Goal: Task Accomplishment & Management: Manage account settings

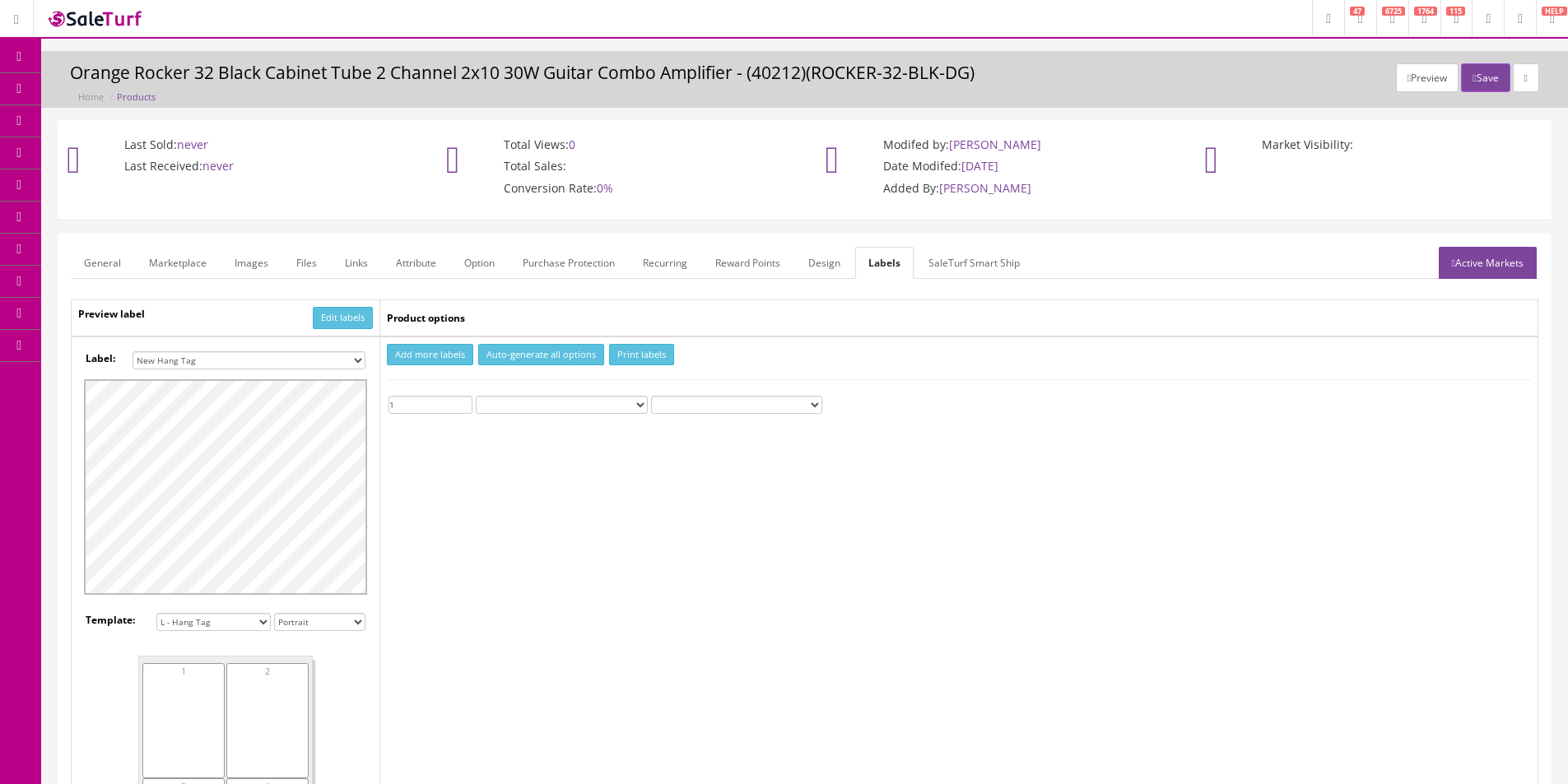
select select "16"
click at [131, 89] on span "Products" at bounding box center [117, 89] width 40 height 14
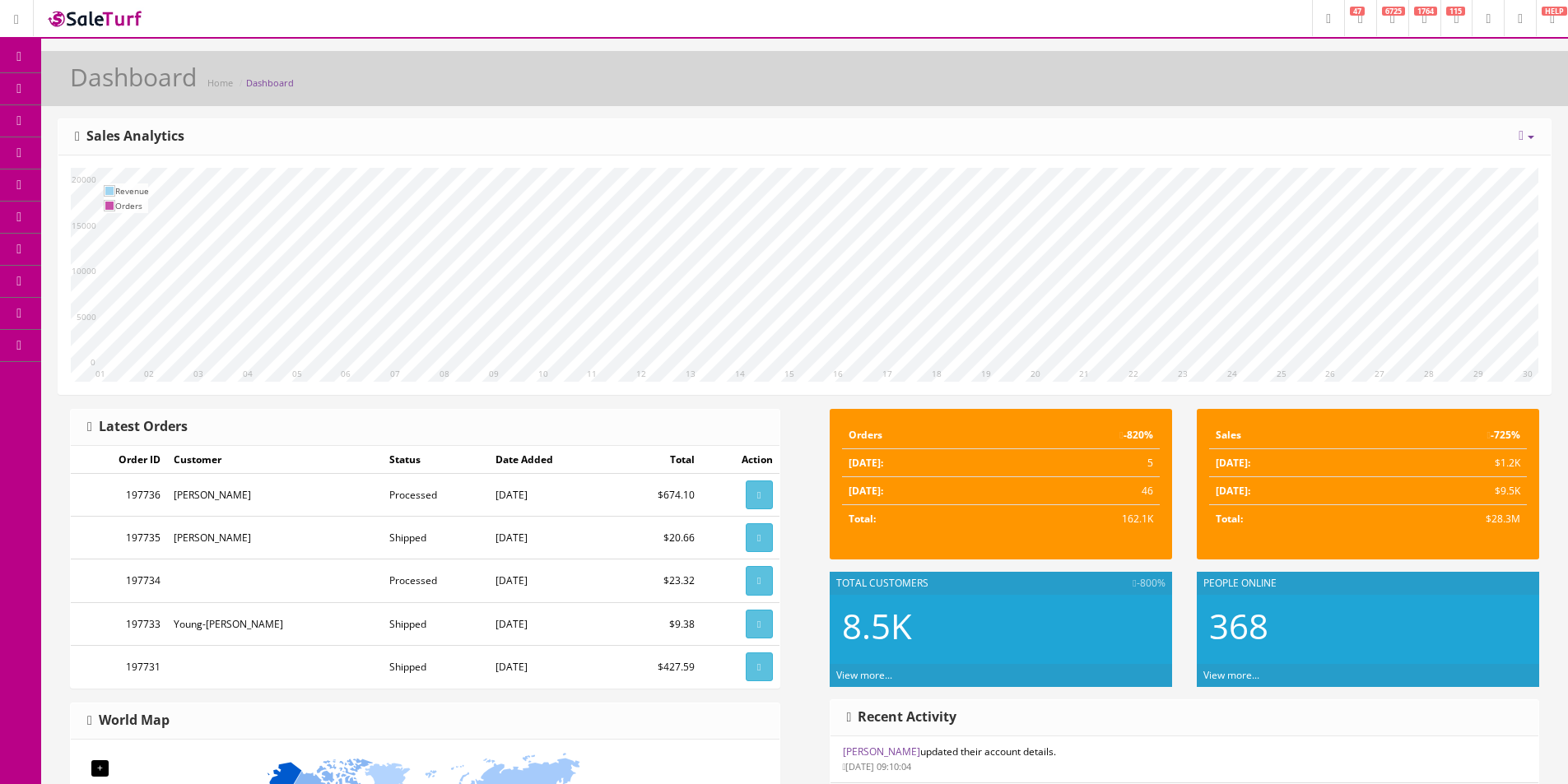
click at [124, 87] on span "Products" at bounding box center [117, 89] width 40 height 14
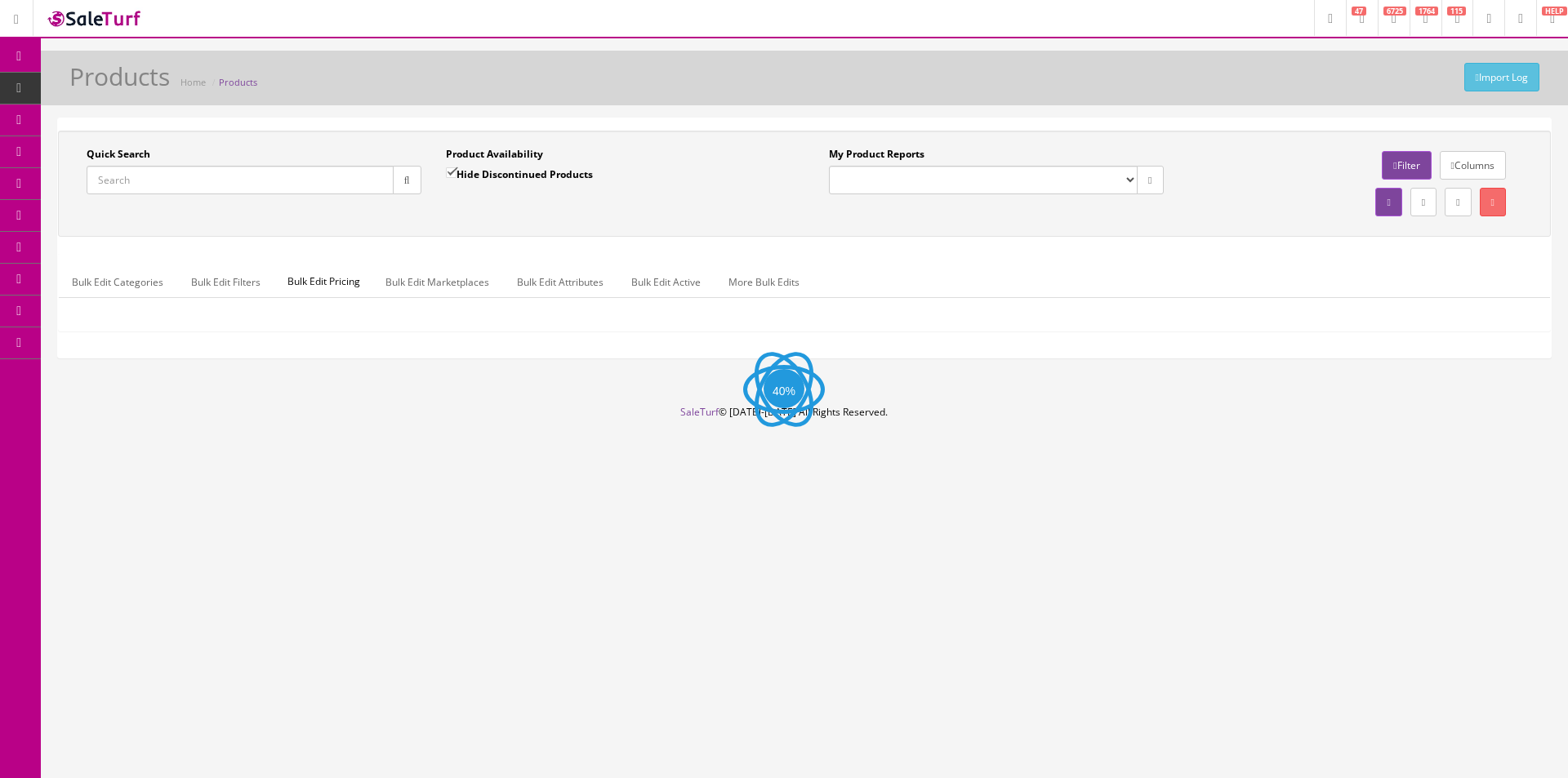
click at [327, 180] on input "Quick Search" at bounding box center [240, 180] width 307 height 28
paste input "CC230210607"
type input "CC230210607"
click at [399, 179] on button "button" at bounding box center [407, 180] width 28 height 28
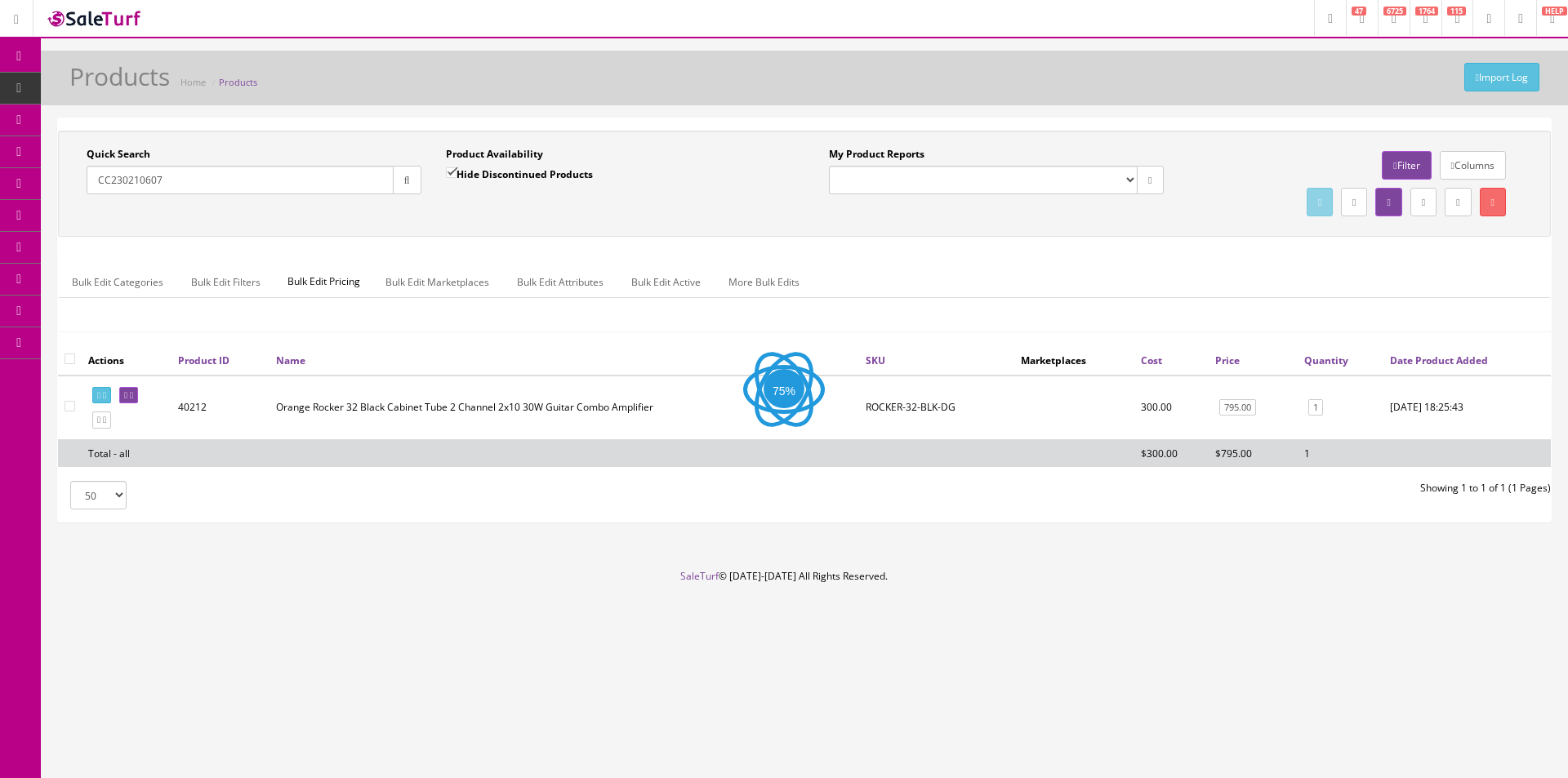
click at [410, 181] on icon "button" at bounding box center [407, 180] width 5 height 10
click at [474, 195] on div "Product Availability Hide Discontinued Products Date To" at bounding box center [613, 176] width 359 height 60
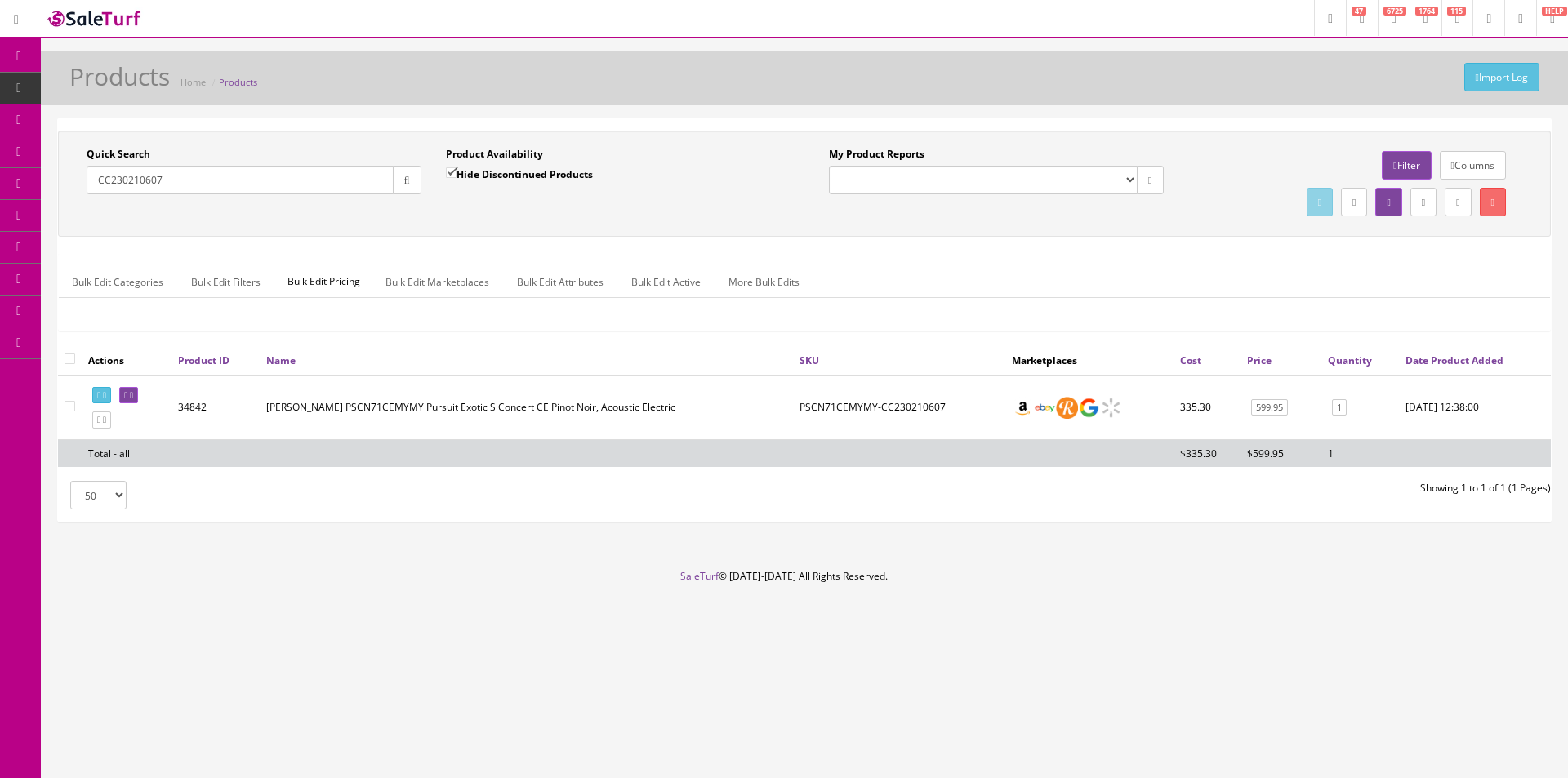
click at [114, 179] on span "Order List" at bounding box center [119, 184] width 45 height 14
click at [278, 115] on div "Import Log Products Home Products Quick Search CC230210607 Date From Product Av…" at bounding box center [804, 310] width 1527 height 519
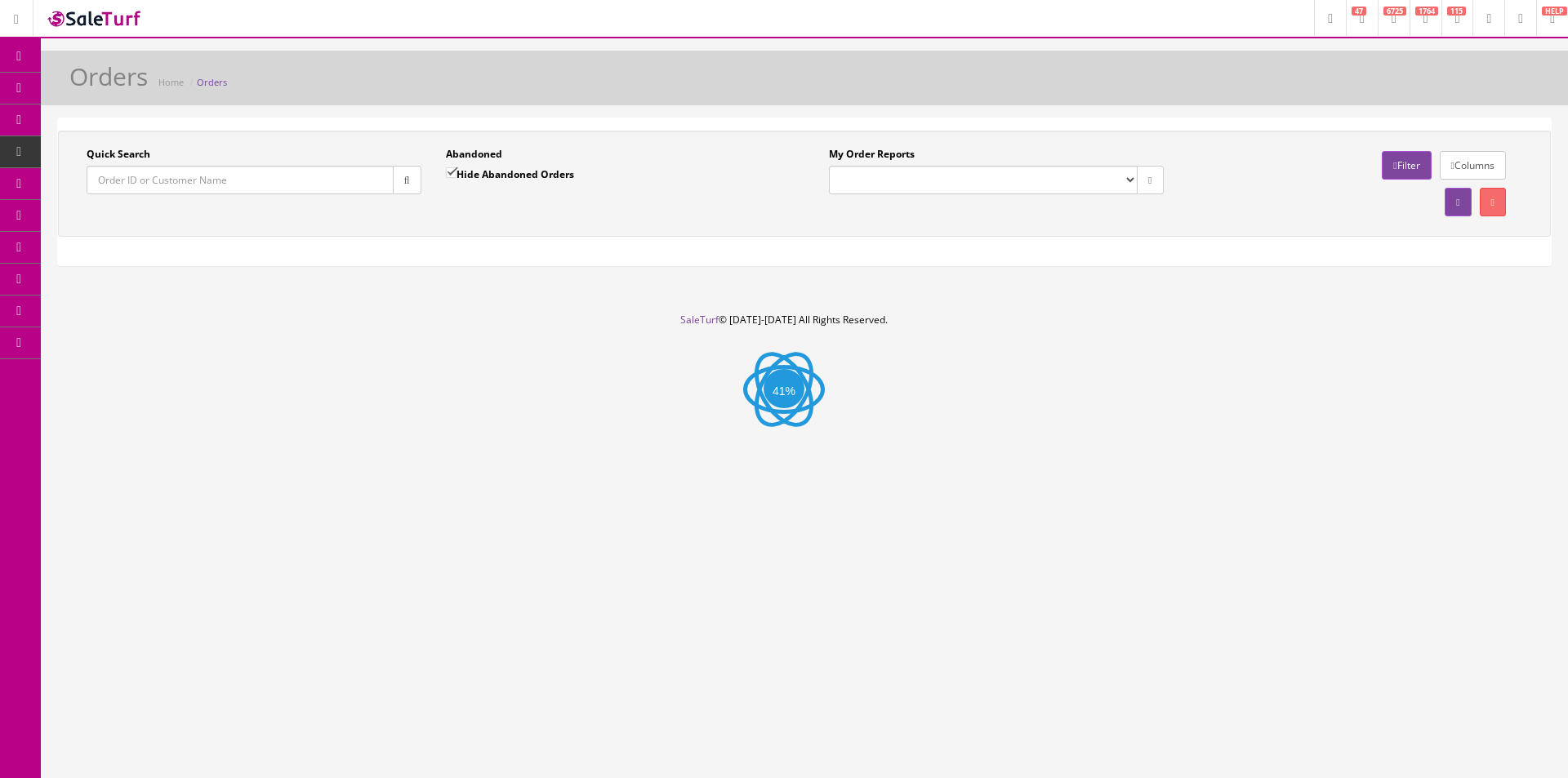
drag, startPoint x: 974, startPoint y: 179, endPoint x: 974, endPoint y: 194, distance: 15.0
click at [974, 179] on select "Butler Music LLC Orders Pending Website Orders" at bounding box center [983, 180] width 308 height 28
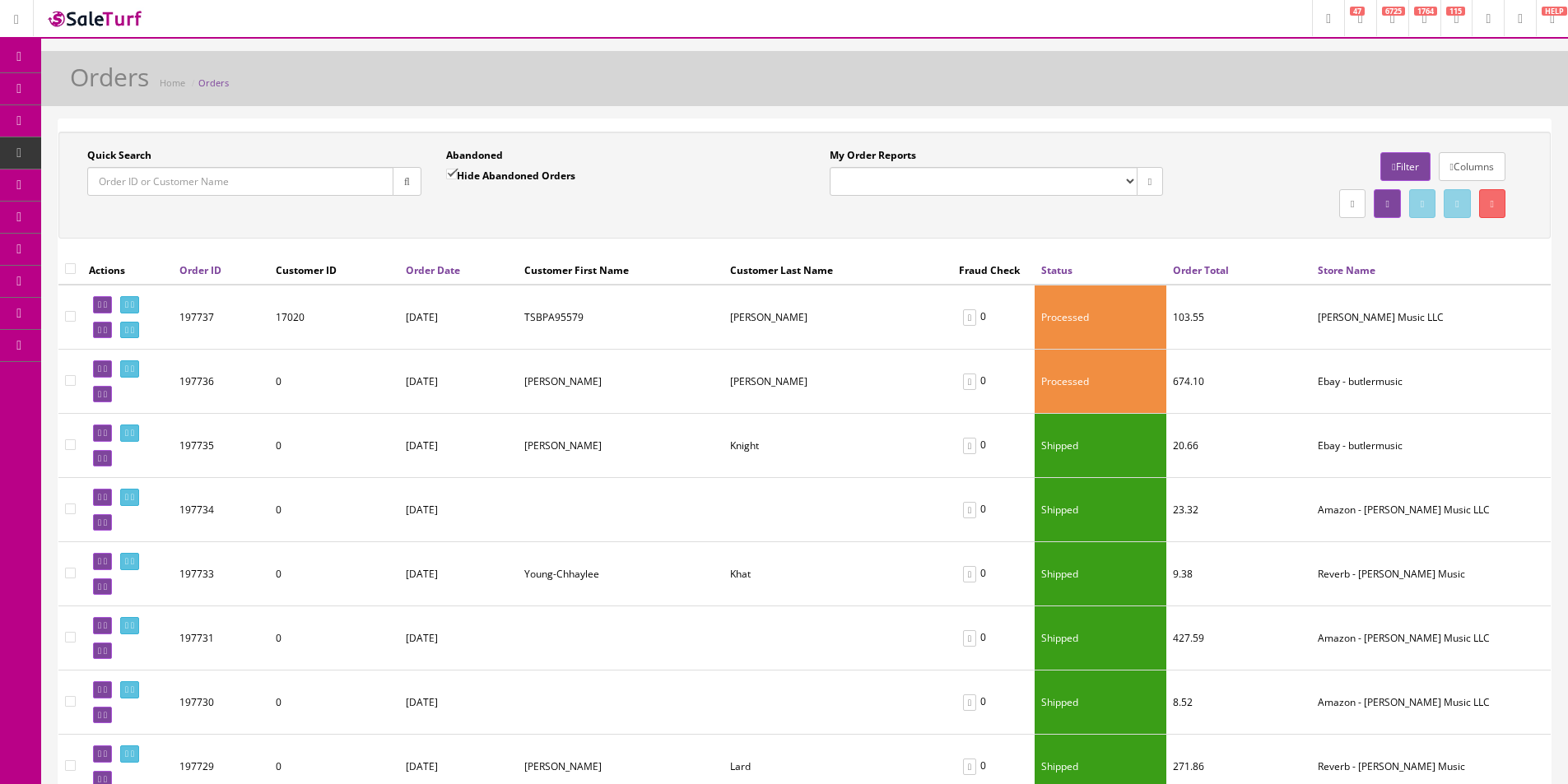
select select "175"
click at [830, 167] on select "Butler Music LLC Orders Pending Website Orders" at bounding box center [984, 182] width 308 height 29
click at [962, 231] on div "Quick Search Date From Abandoned Hide Abandoned Orders Date To My Order Reports…" at bounding box center [804, 184] width 1492 height 107
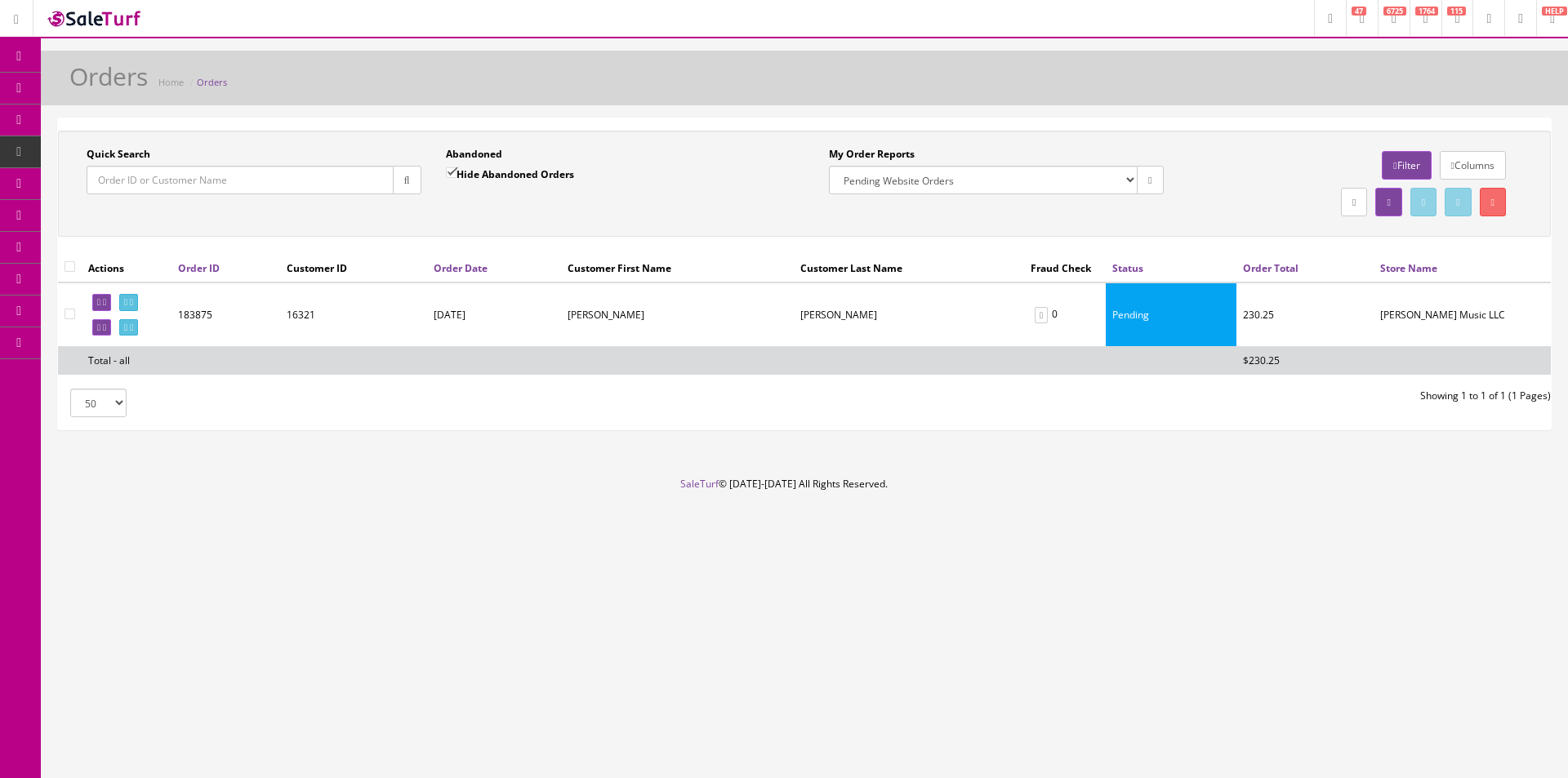
click at [410, 182] on button "button" at bounding box center [407, 180] width 28 height 28
click at [123, 180] on span "Order List" at bounding box center [128, 184] width 45 height 14
click at [341, 171] on input "Quick Search" at bounding box center [240, 180] width 307 height 28
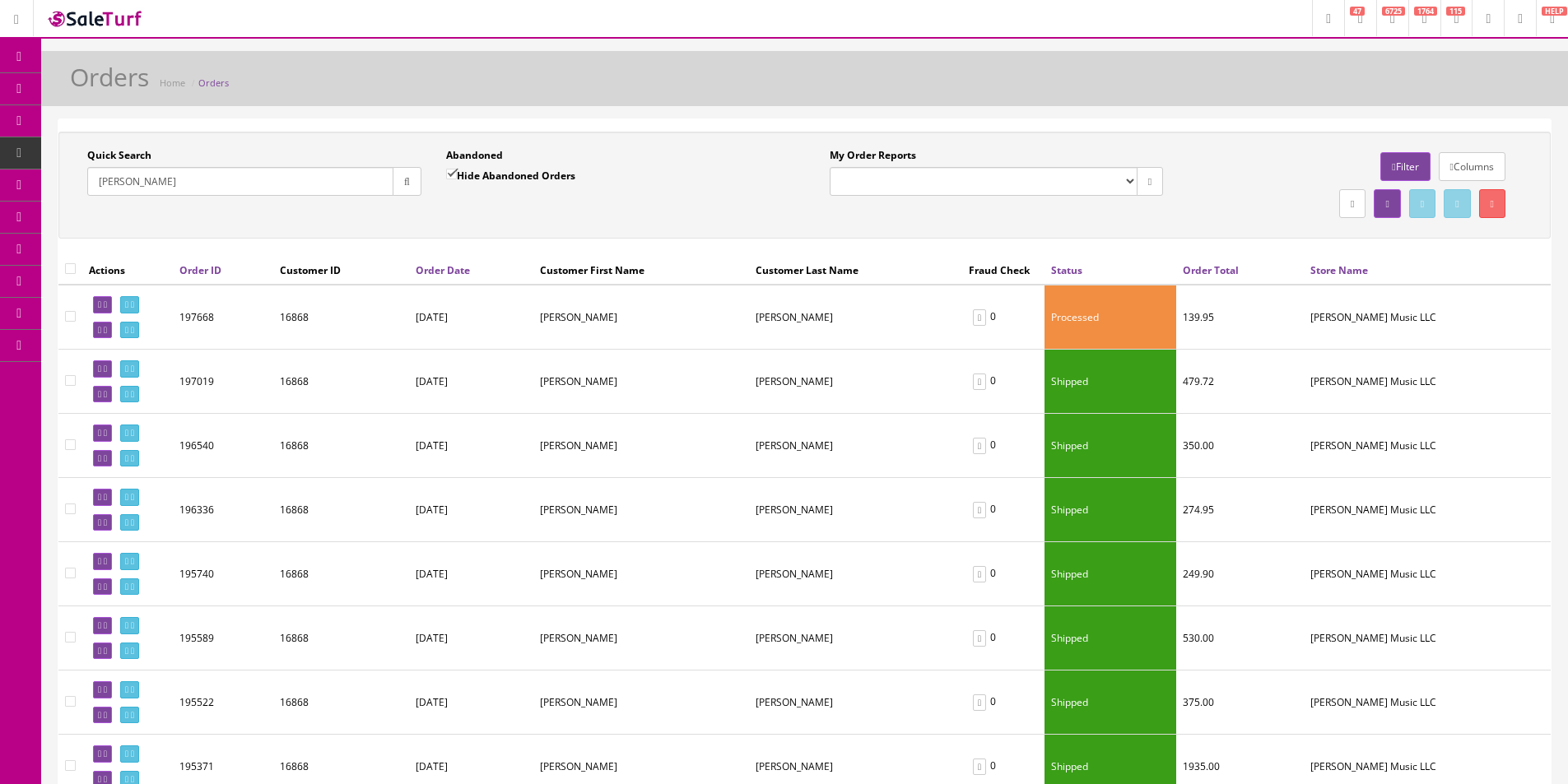
type input "hulsey"
click at [101, 330] on icon at bounding box center [99, 330] width 4 height 9
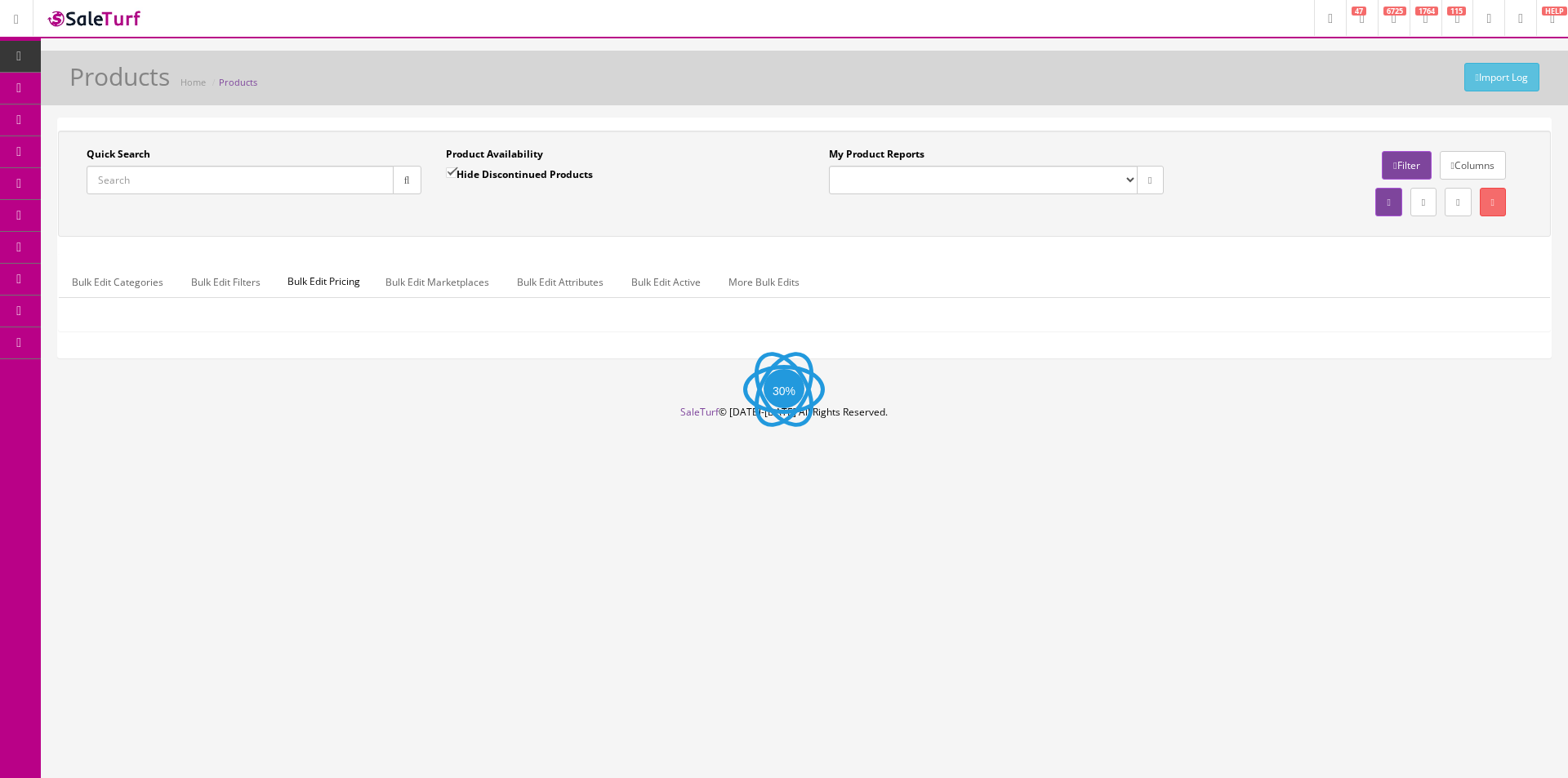
click at [243, 181] on input "Quick Search" at bounding box center [240, 180] width 307 height 28
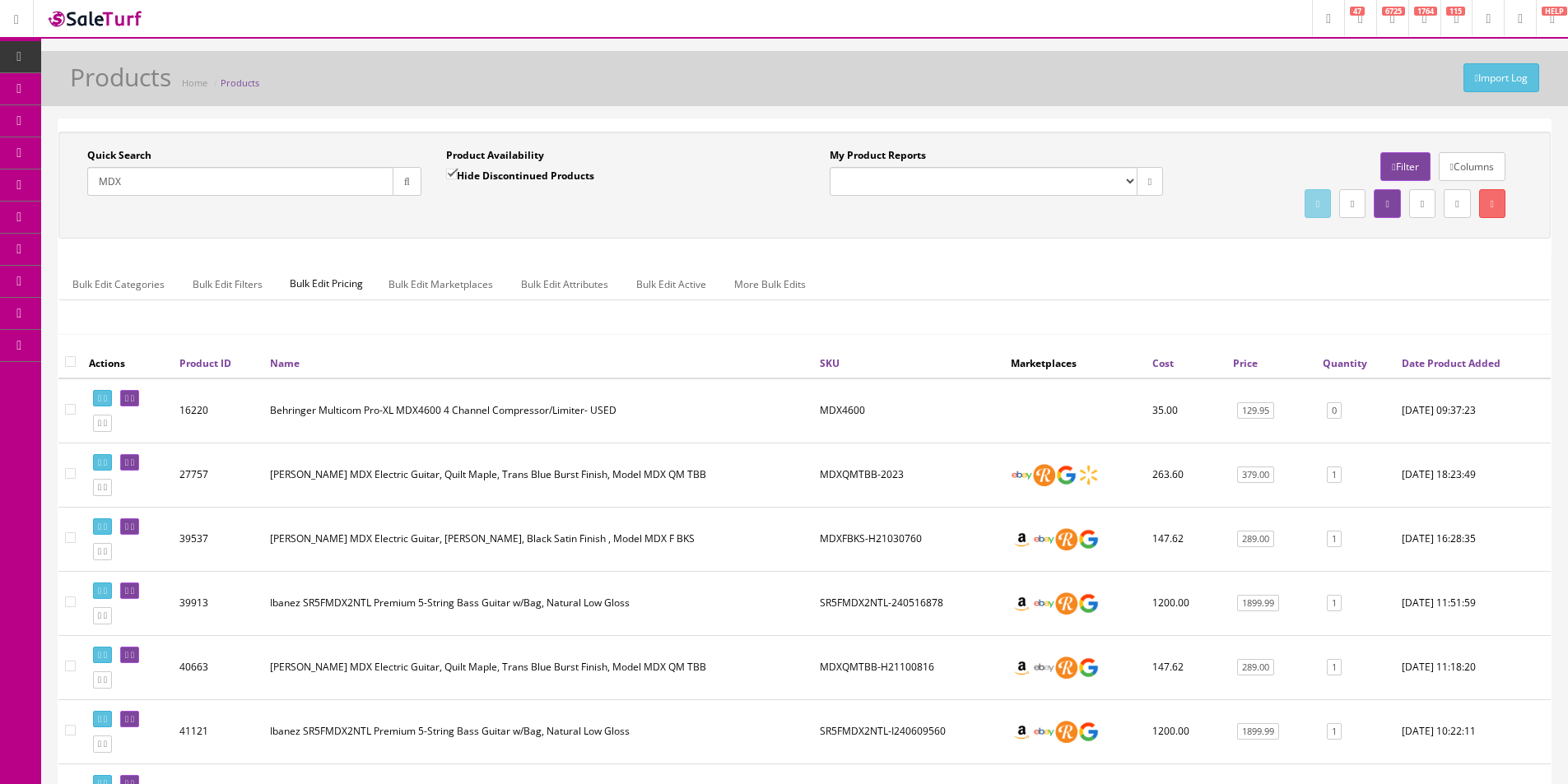
scroll to position [412, 0]
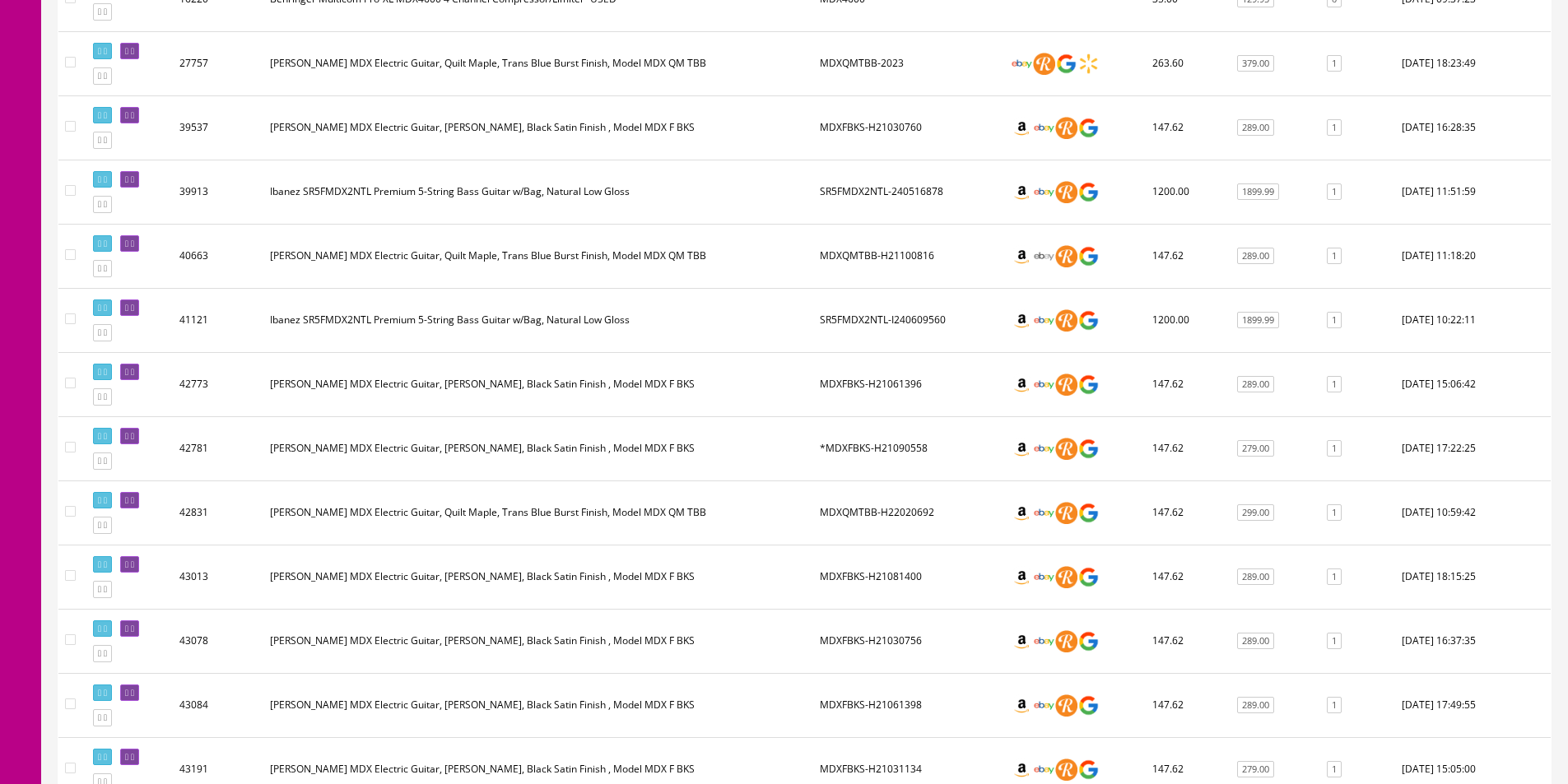
type input "MDX"
click at [128, 434] on icon at bounding box center [127, 437] width 4 height 9
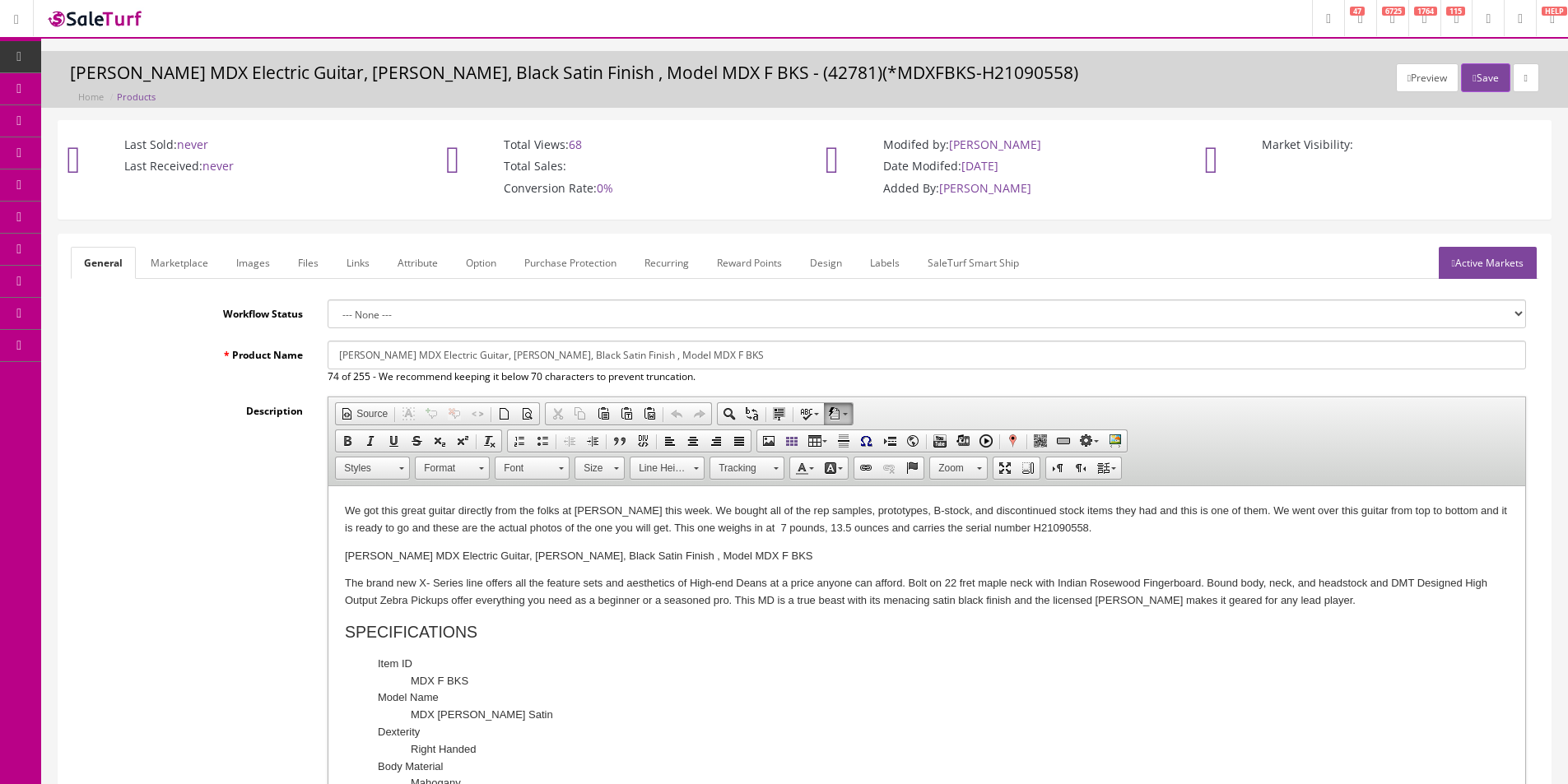
click at [273, 255] on link "Images" at bounding box center [253, 263] width 60 height 32
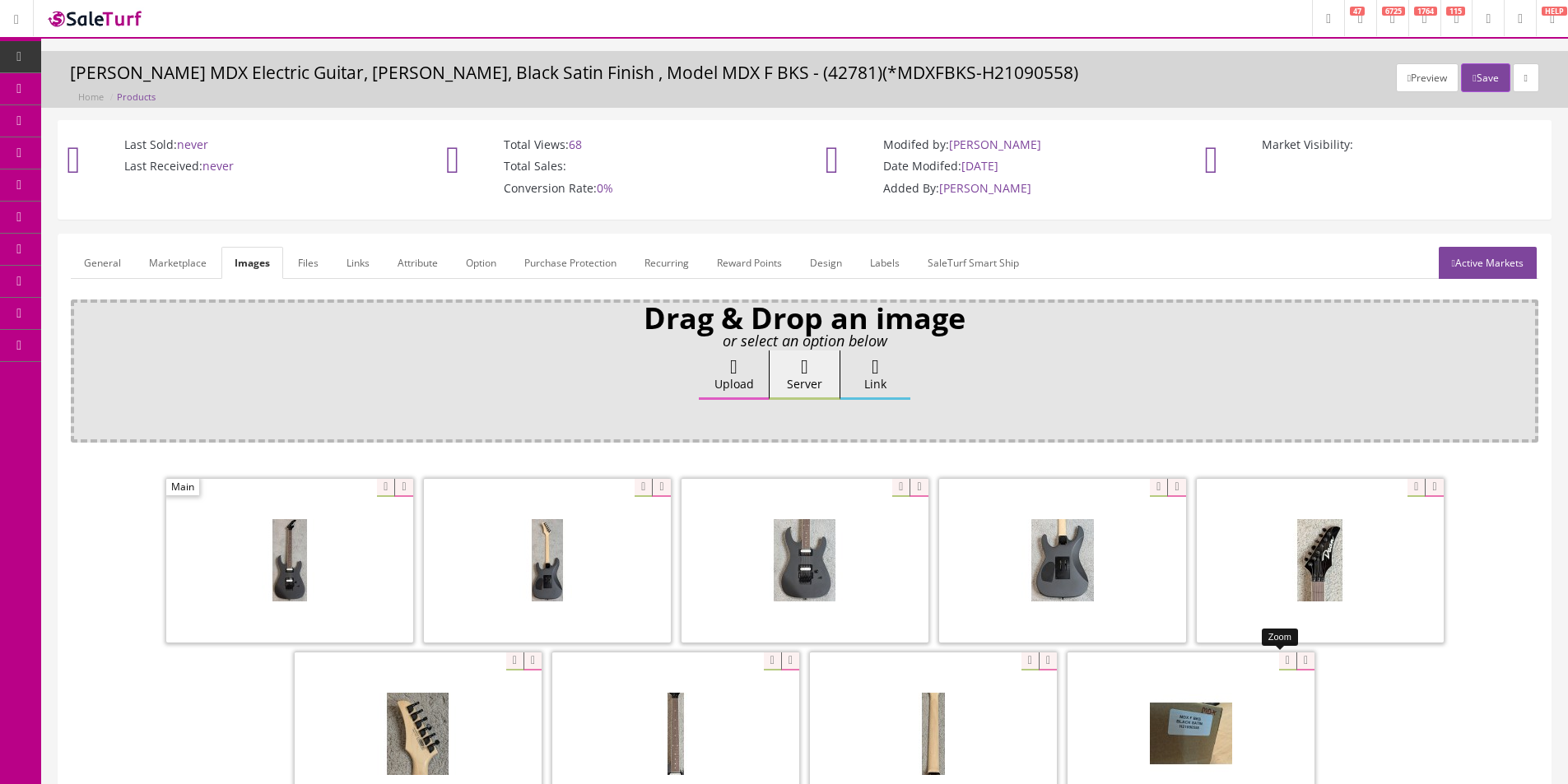
click at [1281, 667] on div at bounding box center [1191, 734] width 247 height 165
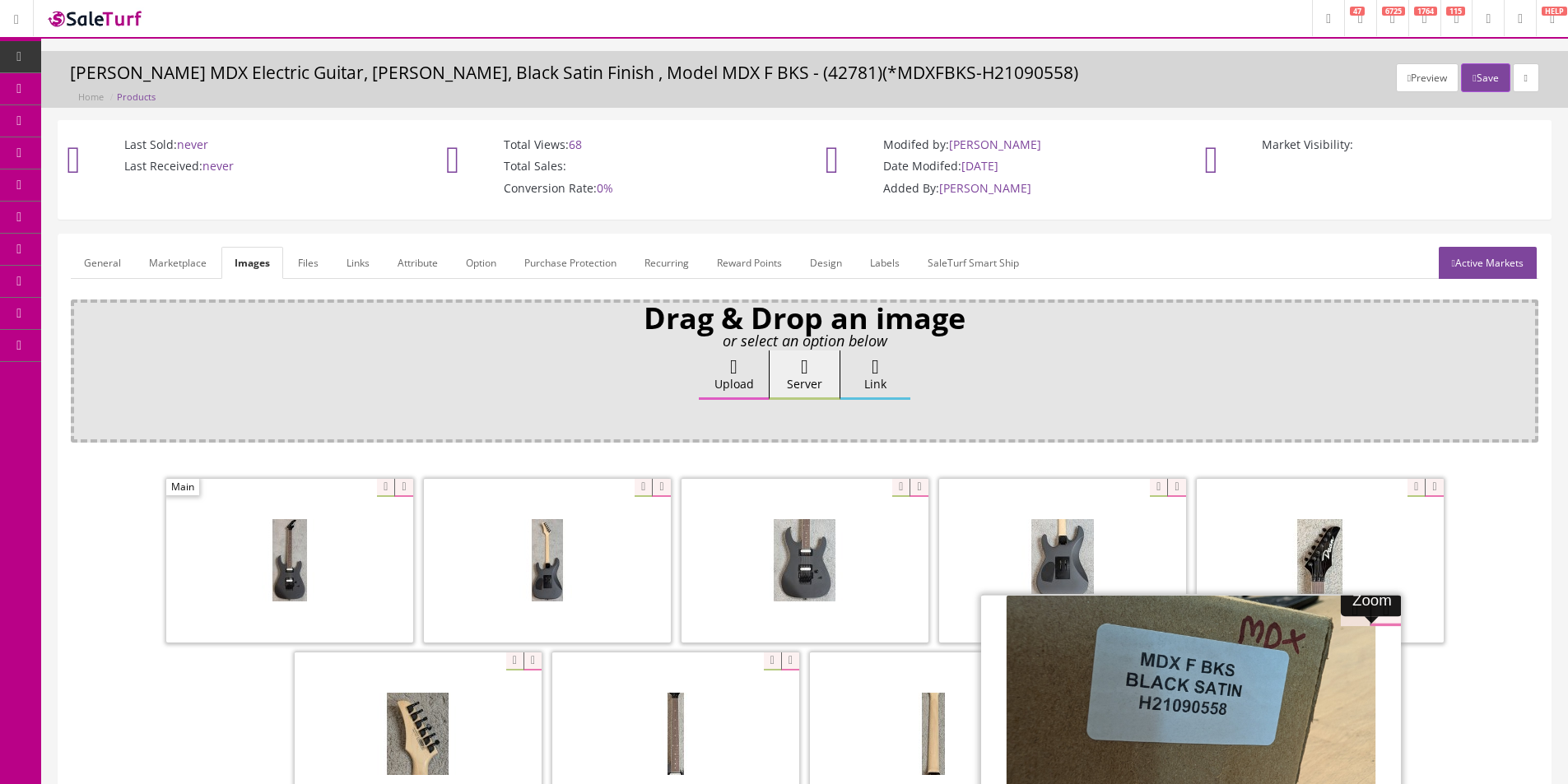
click at [1350, 602] on div "Zoom" at bounding box center [804, 649] width 1468 height 347
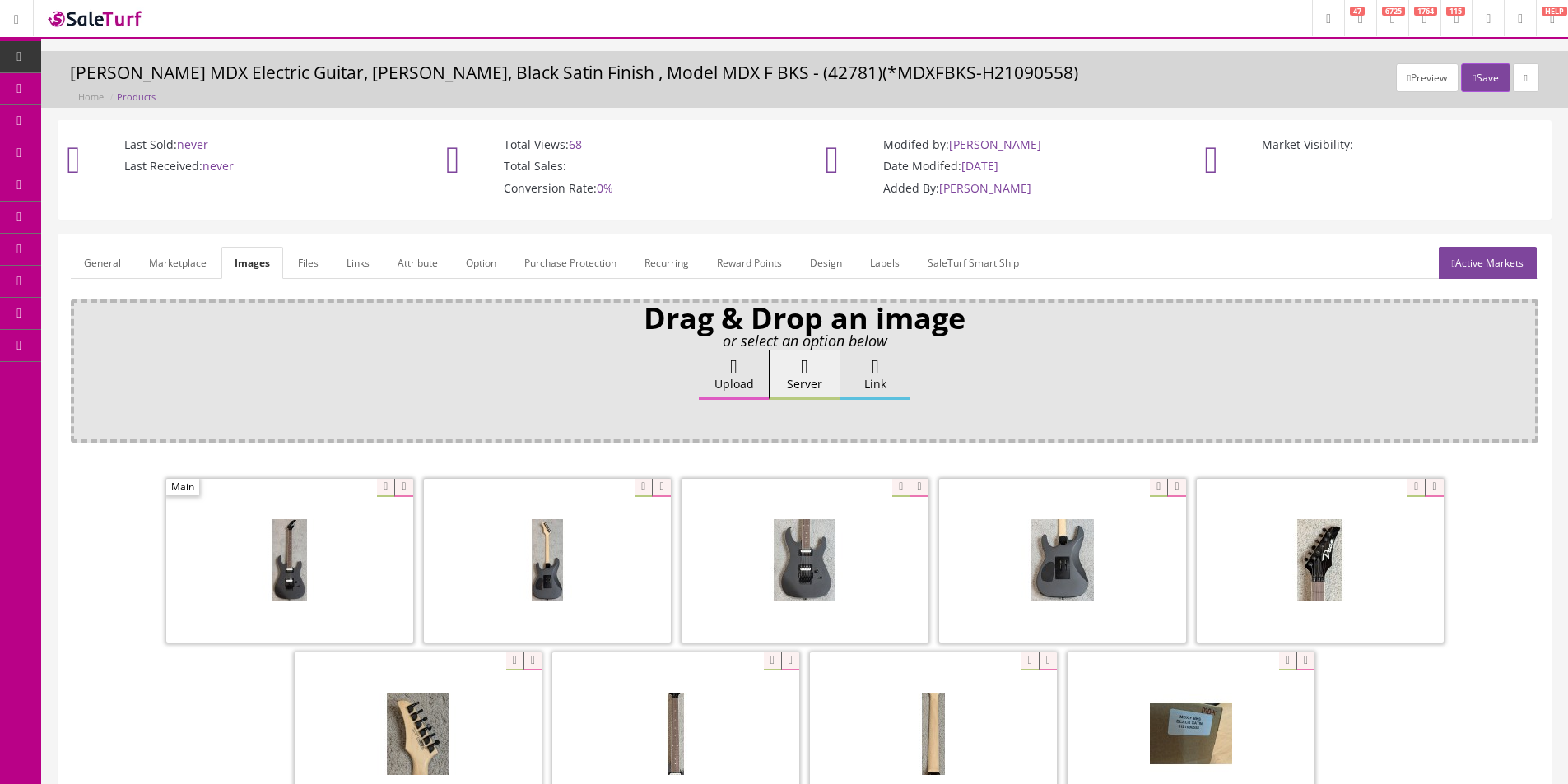
scroll to position [240, 0]
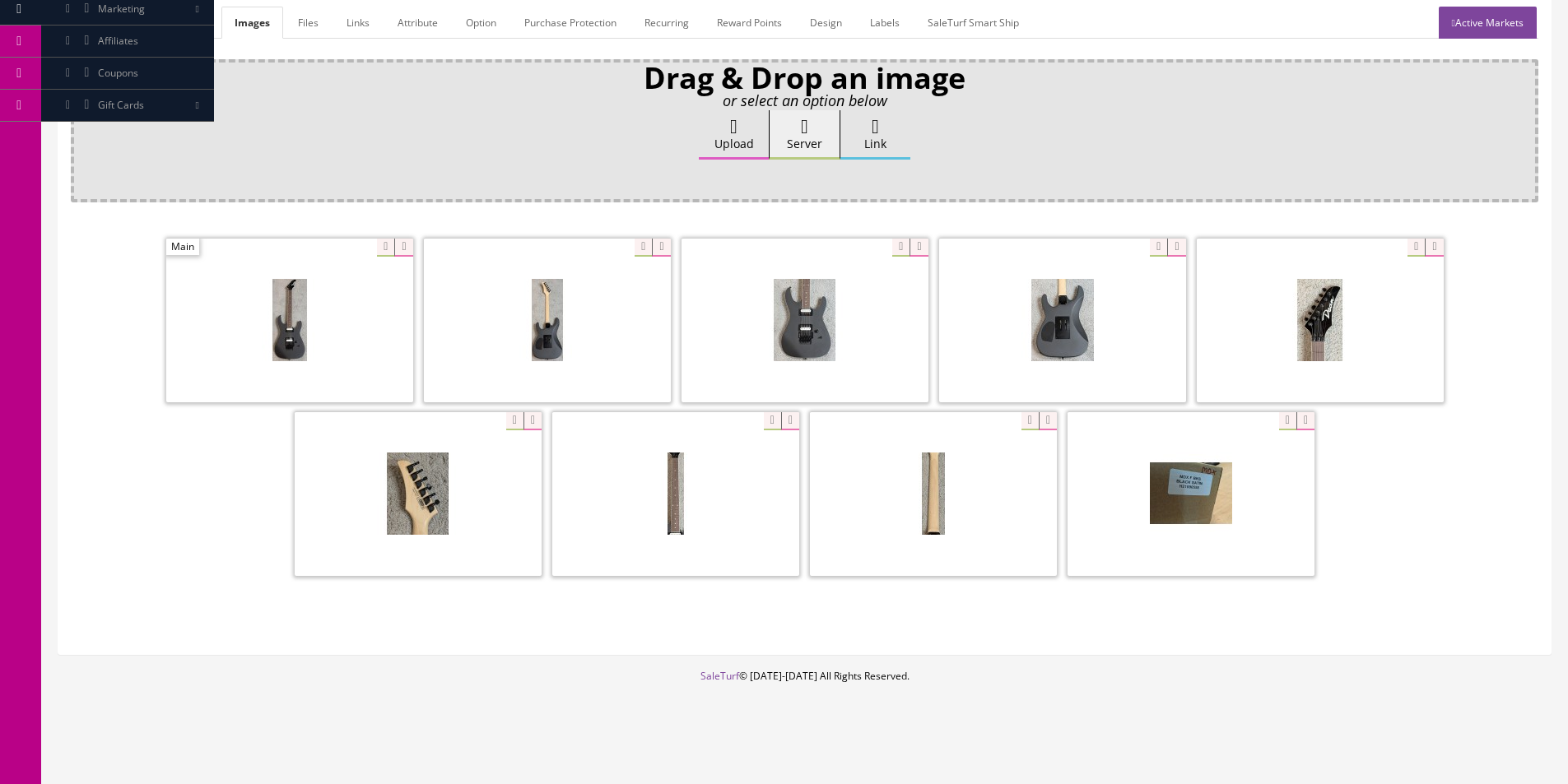
click at [97, 25] on link "General" at bounding box center [102, 22] width 64 height 32
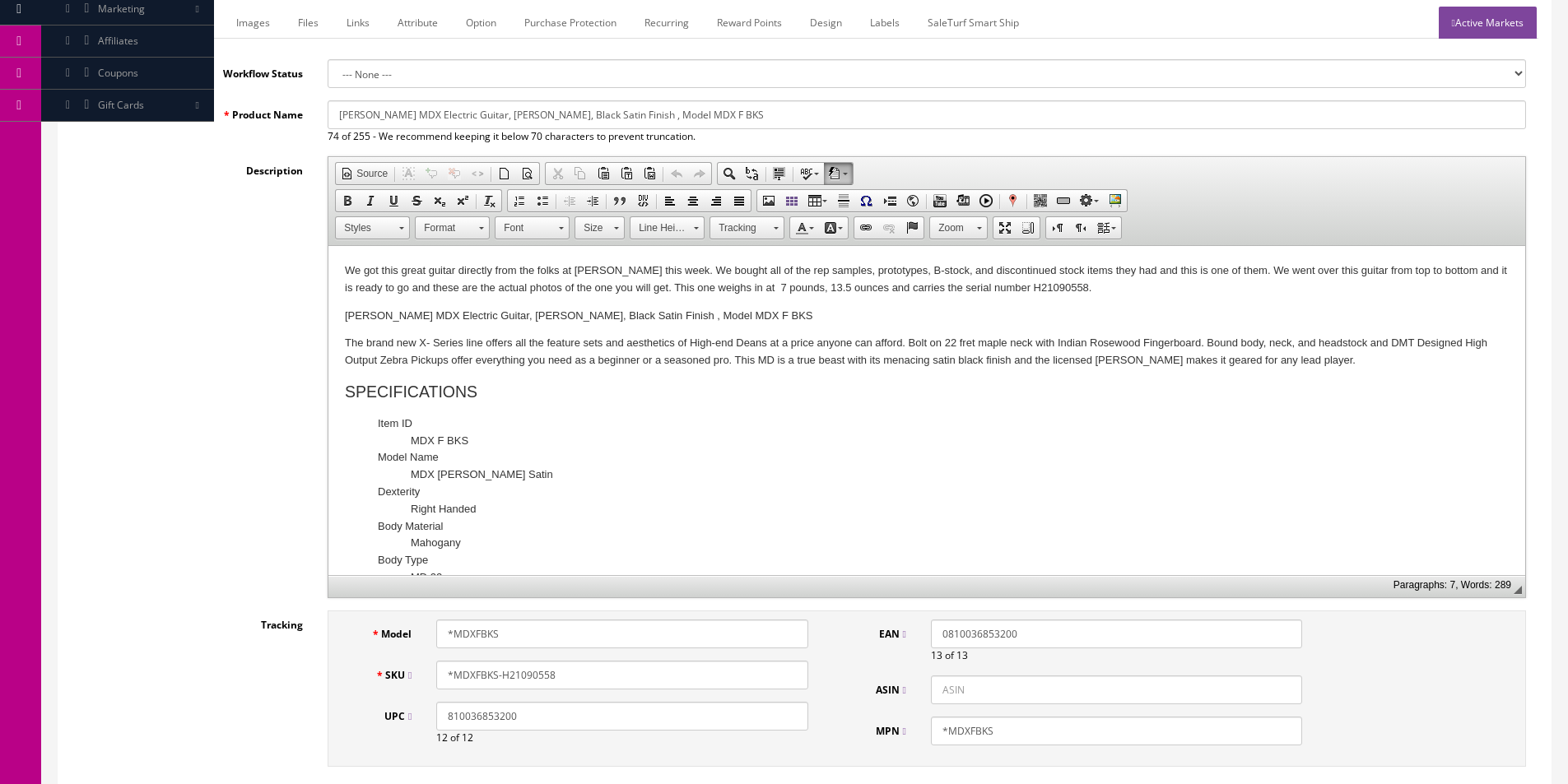
click at [554, 677] on input "*MDXFBKS-H21090558" at bounding box center [621, 675] width 372 height 29
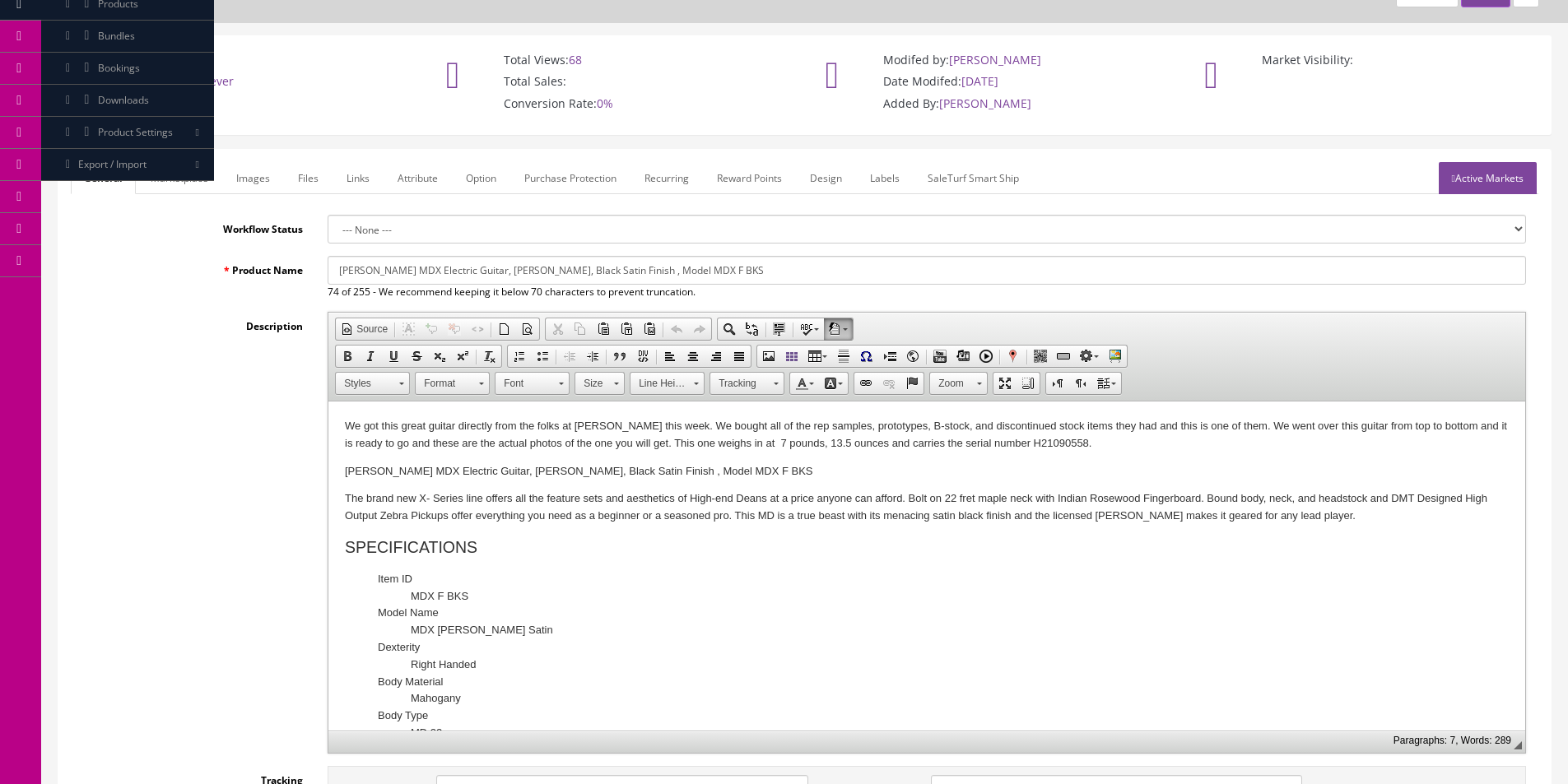
scroll to position [0, 0]
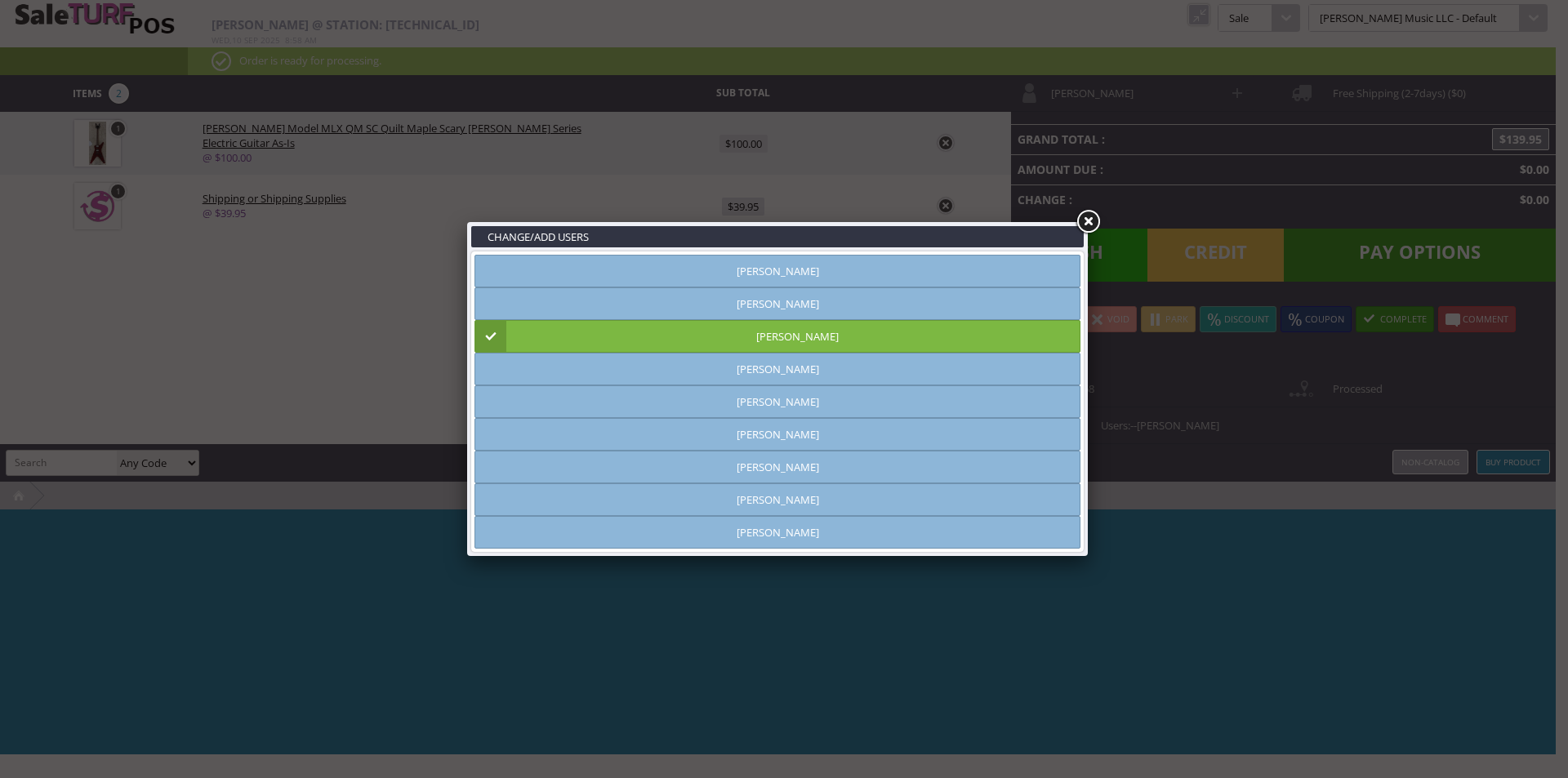
type input "[PERSON_NAME]"
click at [1091, 219] on link at bounding box center [1087, 221] width 29 height 29
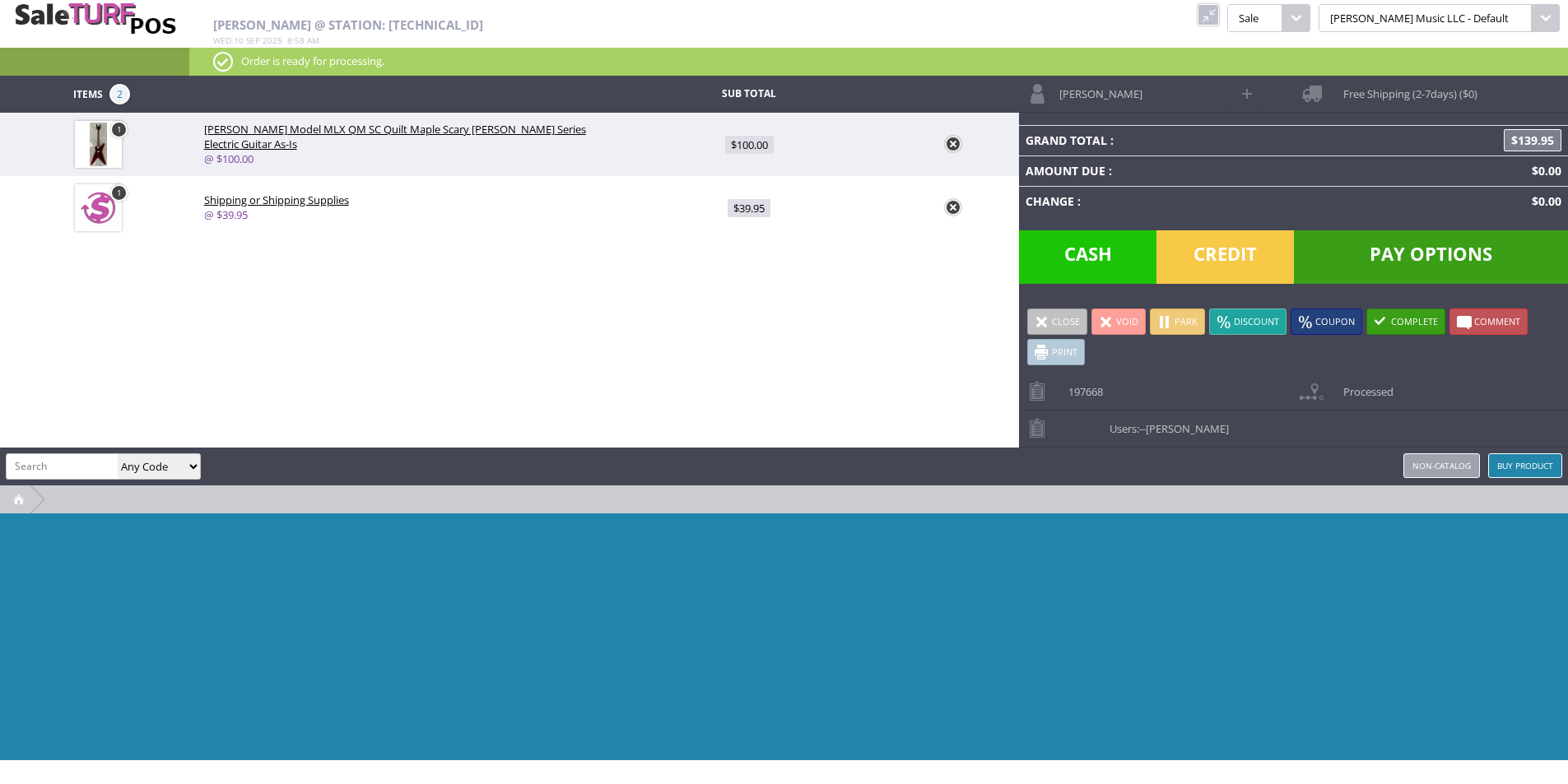
paste input "*MDXFBKS-H21090558"
type input "*MDXFBKS-H21090558"
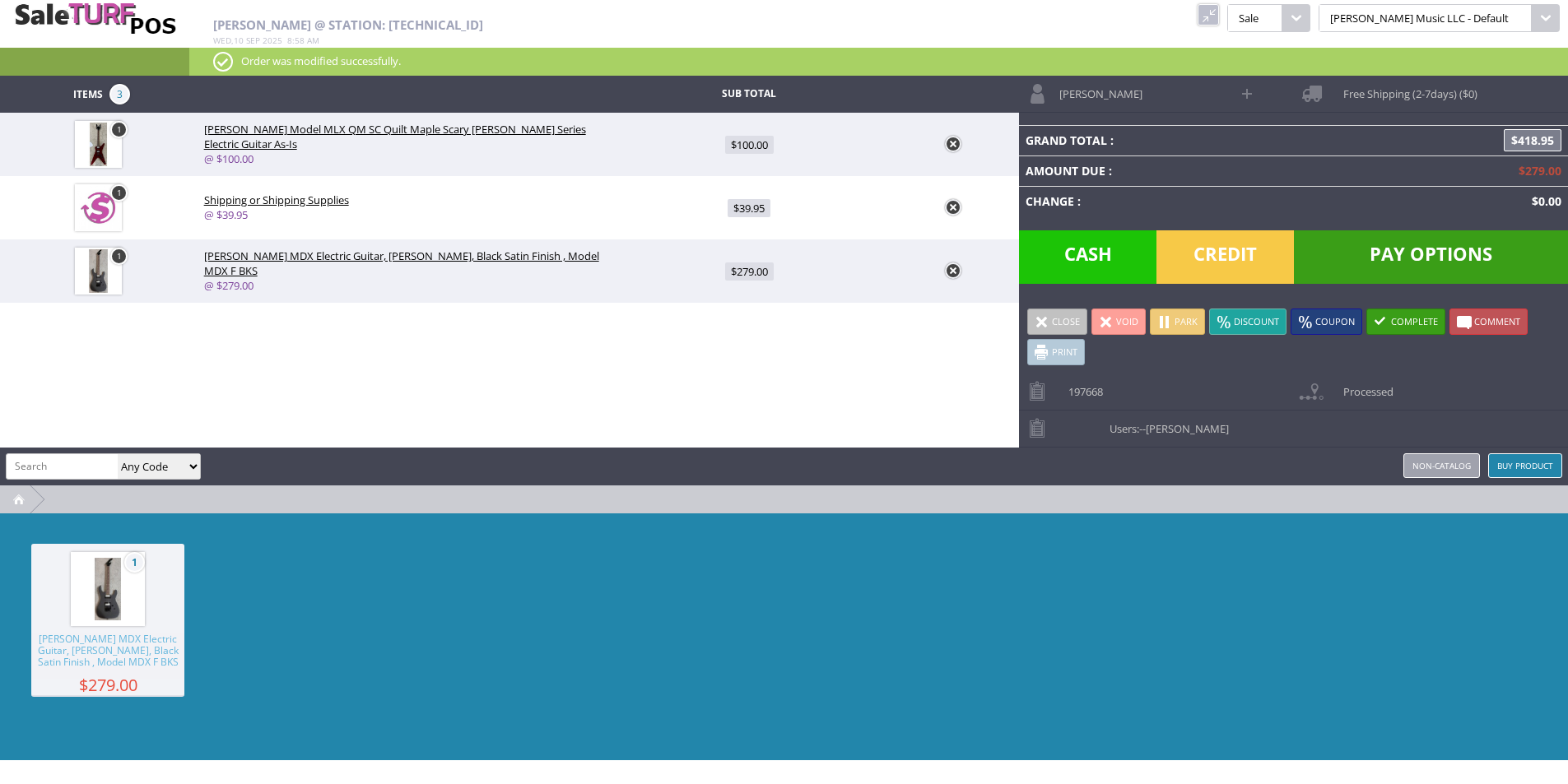
drag, startPoint x: 753, startPoint y: 276, endPoint x: 760, endPoint y: 281, distance: 8.6
click at [753, 276] on span "$279.00" at bounding box center [750, 271] width 48 height 18
type input "279"
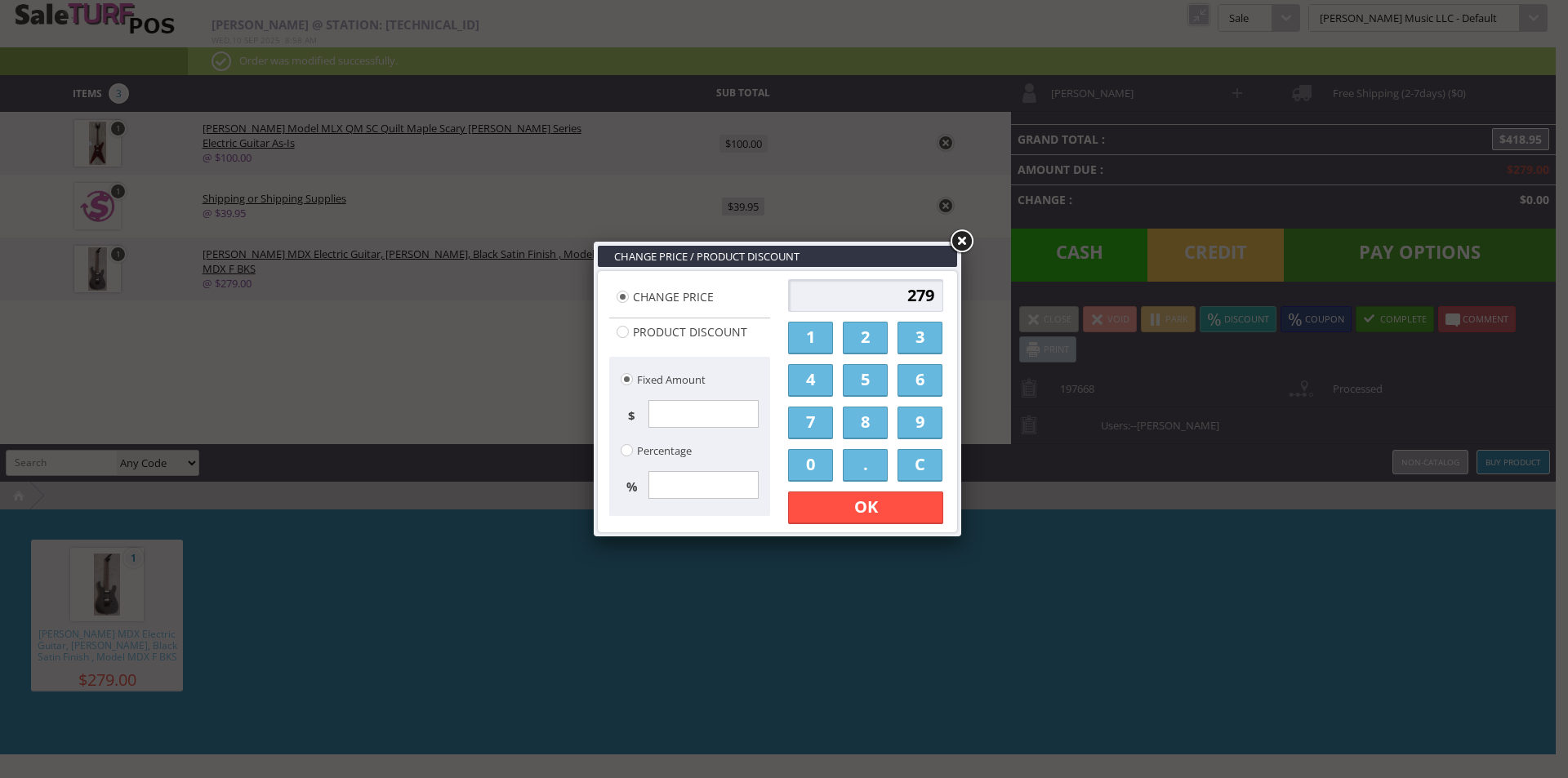
click at [848, 299] on input "279" at bounding box center [865, 295] width 155 height 33
type input "180.00"
click at [904, 510] on link "OK" at bounding box center [865, 507] width 155 height 33
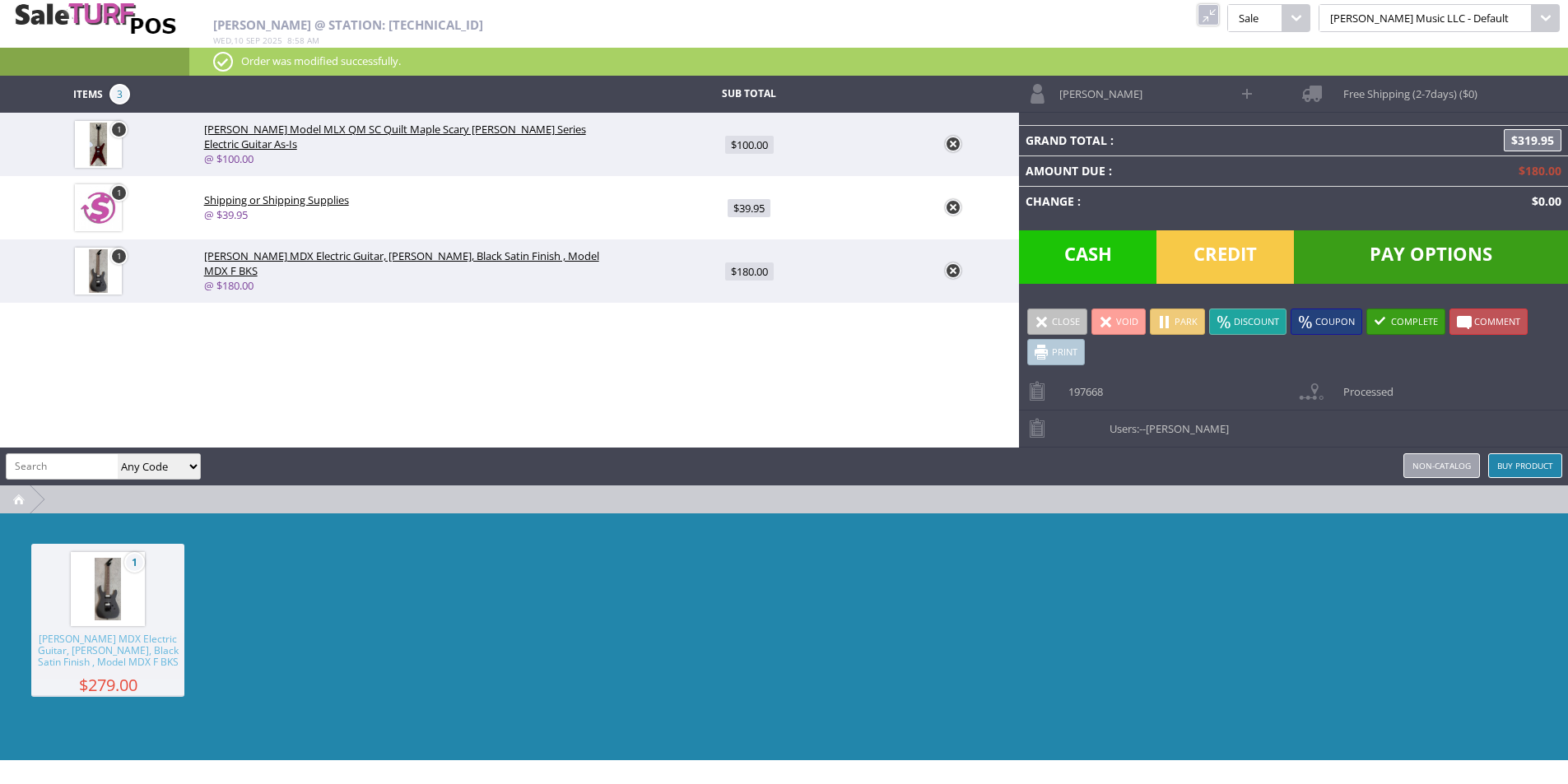
click at [860, 549] on div "1 Dean MDX Electric Guitar, Floyd Rose, Black Satin Finish , Model MDX F BKS $2…" at bounding box center [784, 637] width 1568 height 247
click at [965, 755] on div "1 Dean MDX Electric Guitar, Floyd Rose, Black Satin Finish , Model MDX F BKS $2…" at bounding box center [784, 637] width 1568 height 247
click at [985, 623] on div "1 Dean MDX Electric Guitar, Floyd Rose, Black Satin Finish , Model MDX F BKS $2…" at bounding box center [784, 637] width 1568 height 247
click at [1219, 22] on link at bounding box center [1208, 15] width 21 height 21
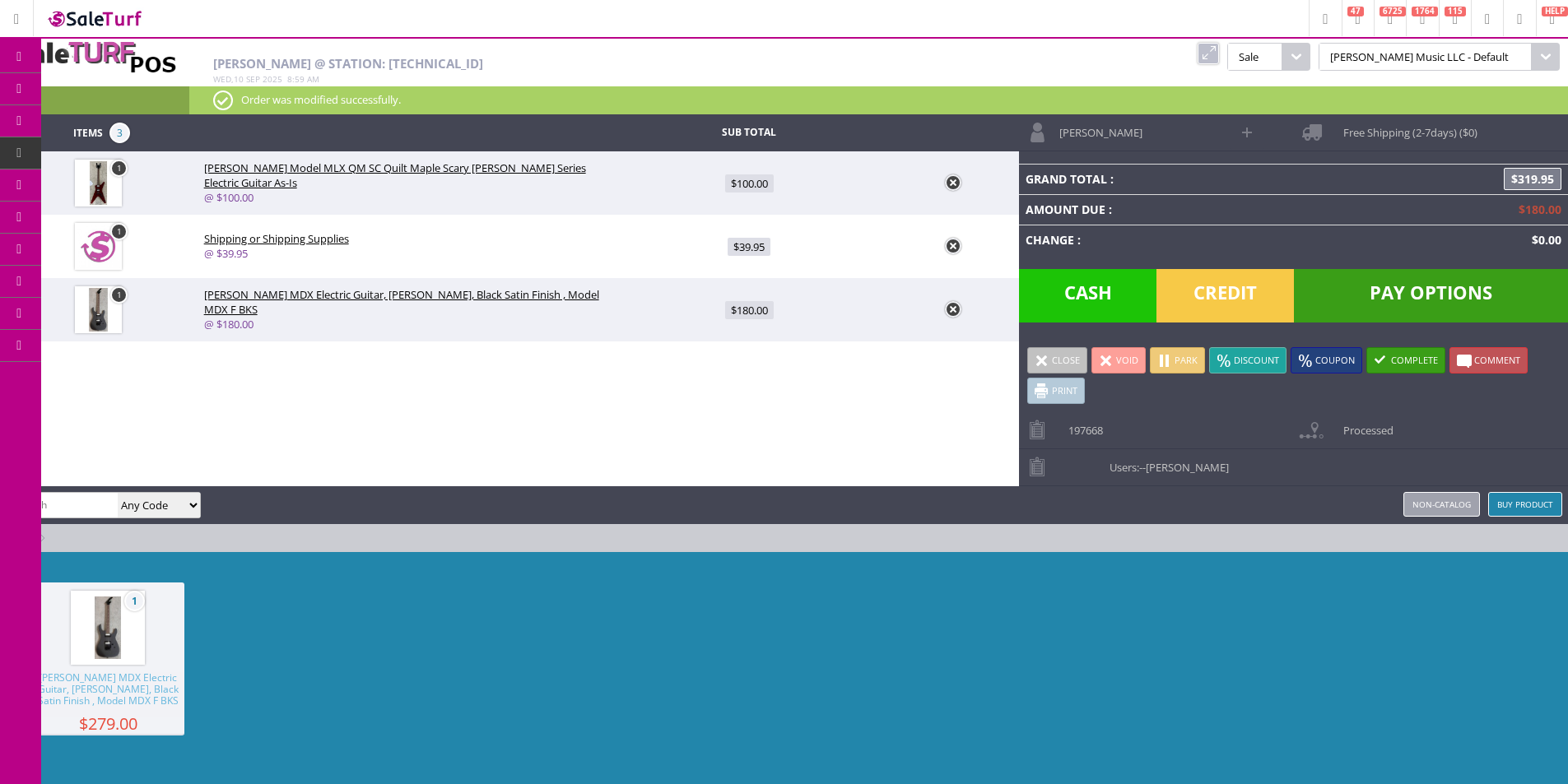
click at [736, 446] on div "Items 3 Sub Total 1 Dean Model MLX QM SC Quilt Maple Scary Cherry ML Series Ele…" at bounding box center [784, 456] width 1568 height 685
click at [19, 18] on icon at bounding box center [17, 20] width 5 height 11
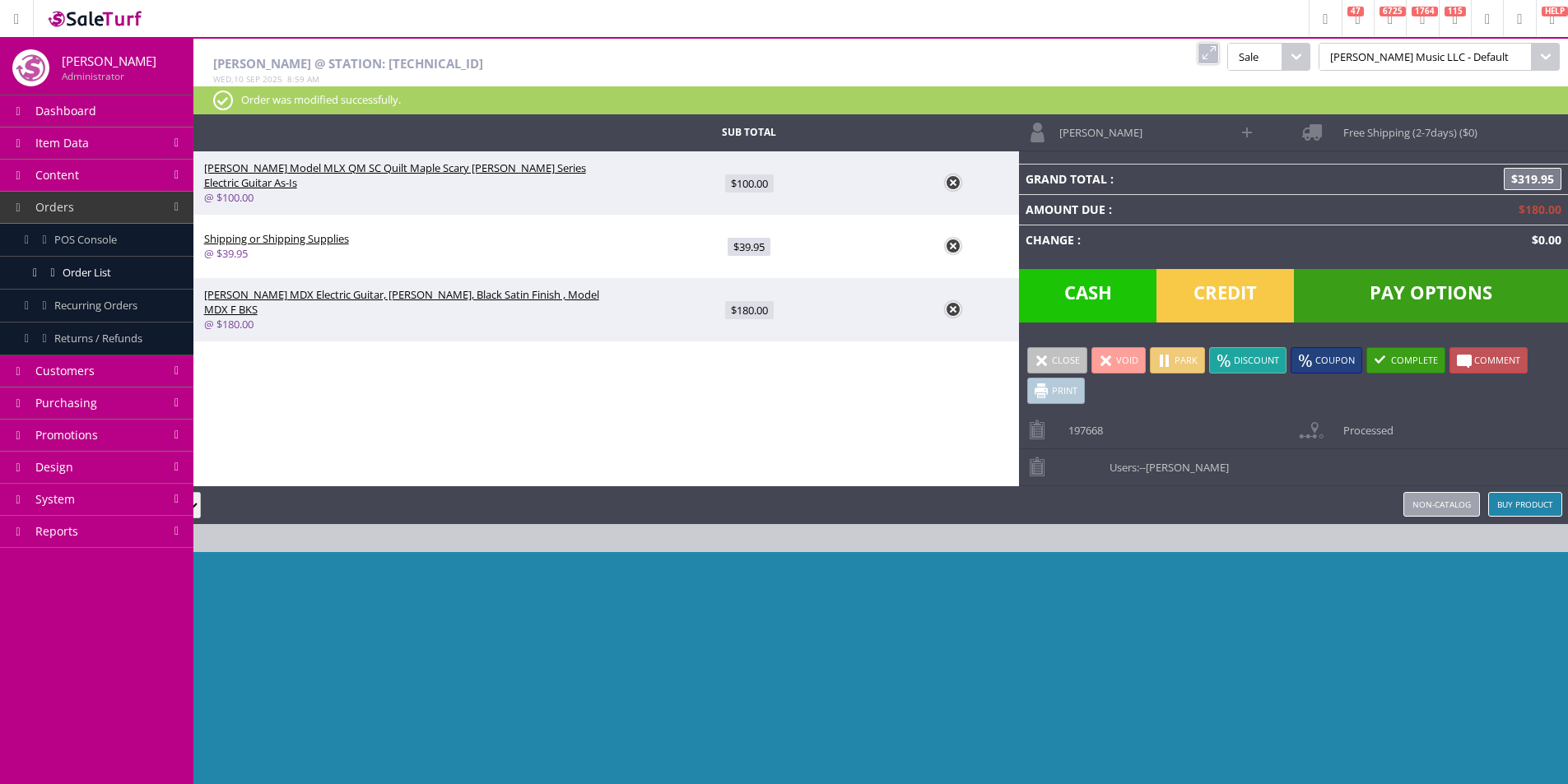
click at [9, 13] on link at bounding box center [17, 18] width 34 height 36
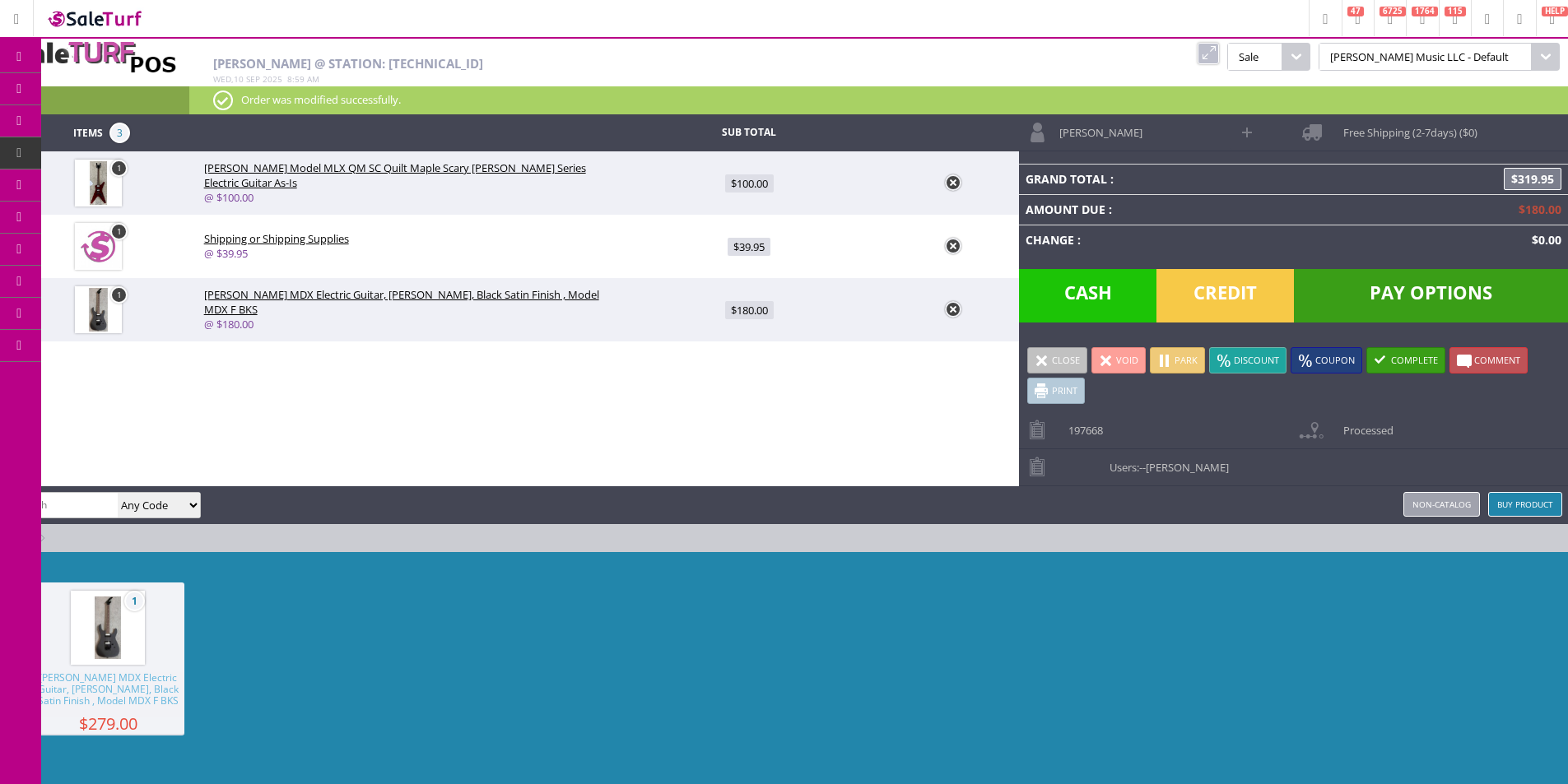
click at [1443, 286] on span "Pay Options" at bounding box center [1431, 296] width 274 height 54
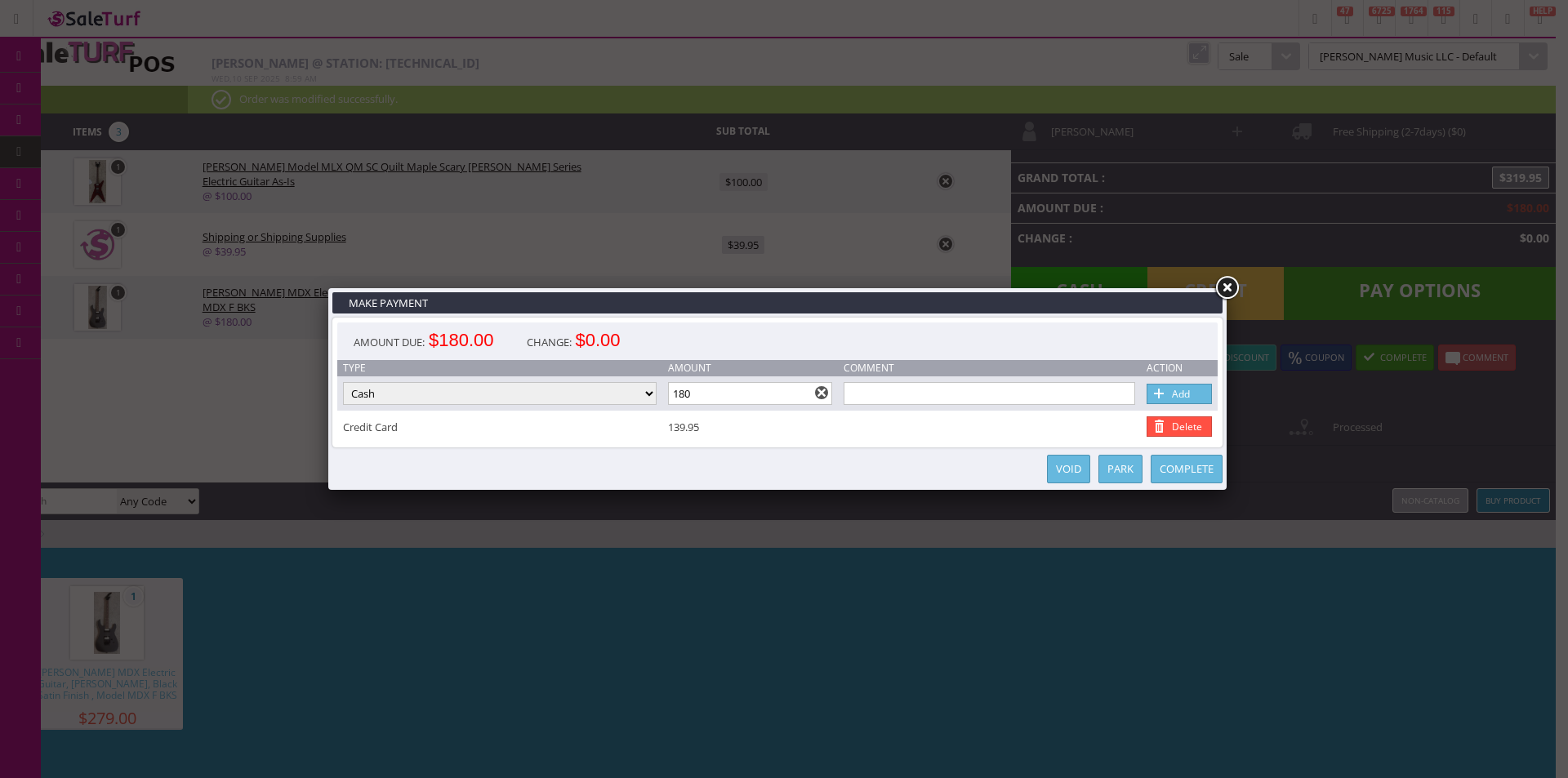
drag, startPoint x: 714, startPoint y: 743, endPoint x: 714, endPoint y: 722, distance: 21.0
click at [714, 743] on div "Make Payment Amount Due: $180.00 Change: $0.00 Type Amount Comment Action Type …" at bounding box center [784, 389] width 1568 height 778
click at [601, 389] on select "Cash Credit Card Cheque or Money Order" at bounding box center [499, 393] width 314 height 23
select select "credit_card"
click at [343, 382] on select "Cash Credit Card Cheque or Money Order" at bounding box center [499, 393] width 314 height 23
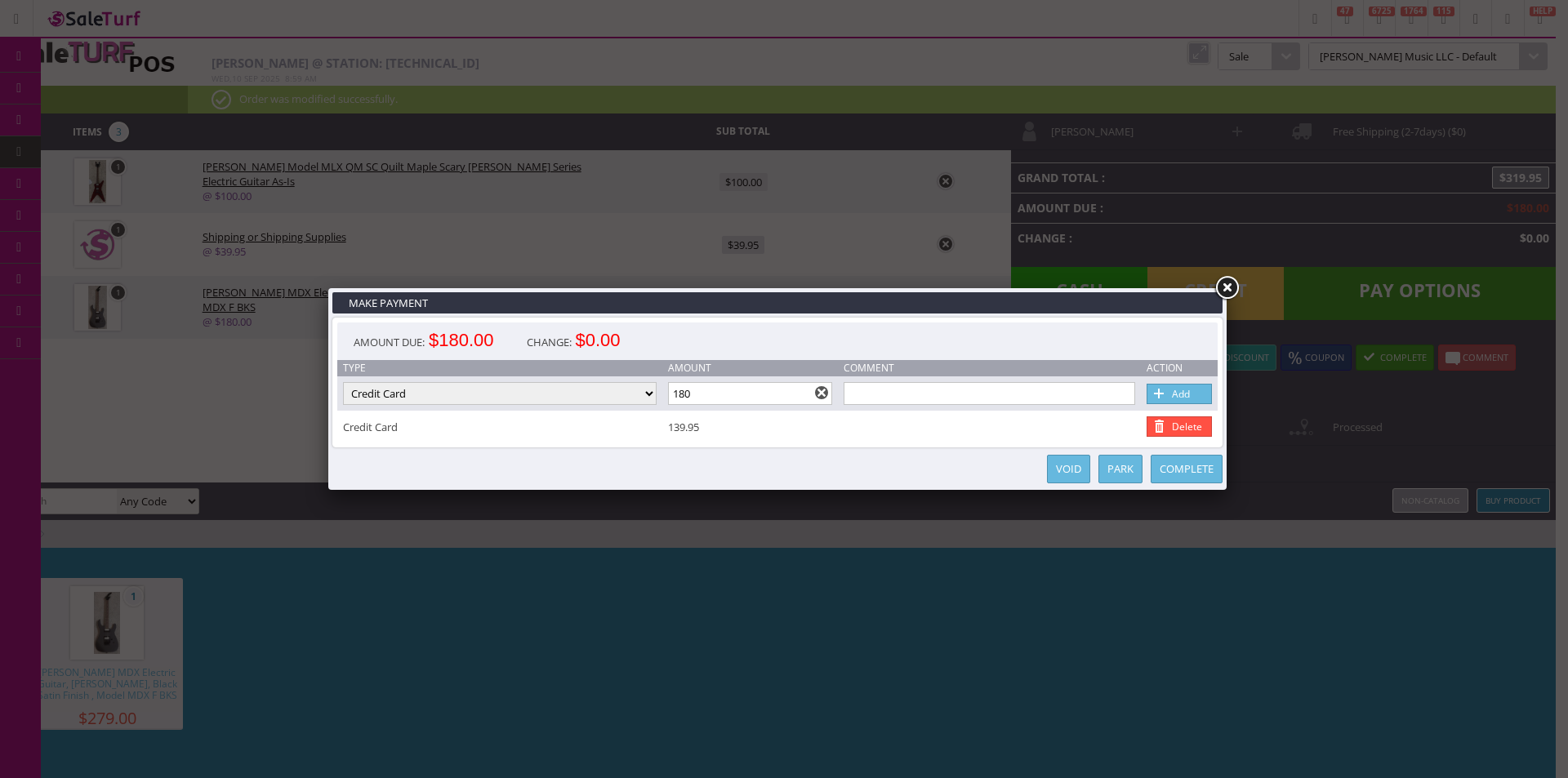
click at [1190, 399] on link "Add" at bounding box center [1180, 393] width 66 height 20
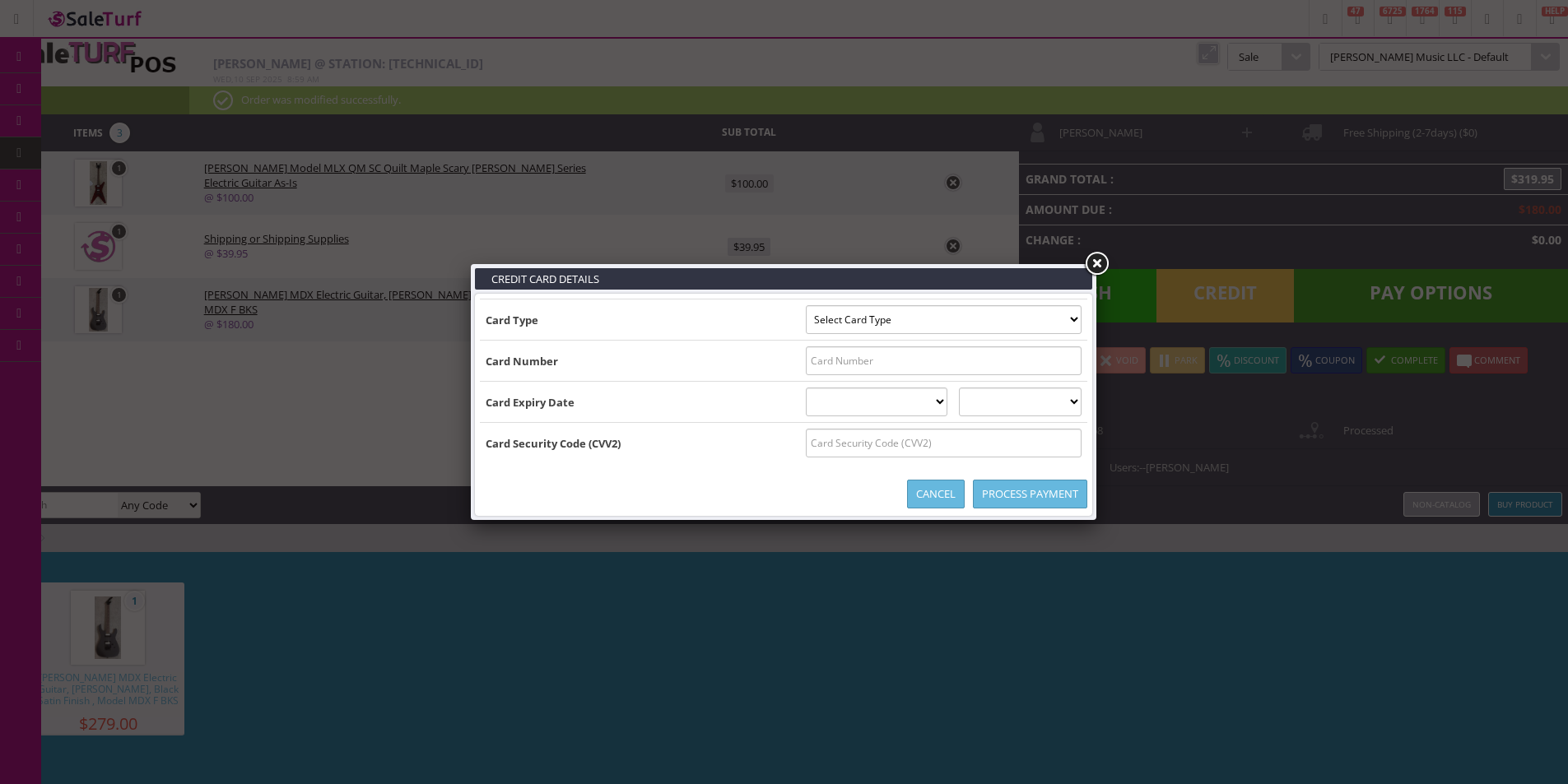
click at [876, 328] on select "Select Card Type Visa MasterCard Discover Card American Express Maestro Solo" at bounding box center [944, 320] width 276 height 29
select select "VISA"
click at [806, 305] on select "Select Card Type Visa MasterCard Discover Card American Express Maestro Solo" at bounding box center [944, 320] width 276 height 29
click at [867, 364] on input "text" at bounding box center [944, 361] width 276 height 29
type input "4147181460781614"
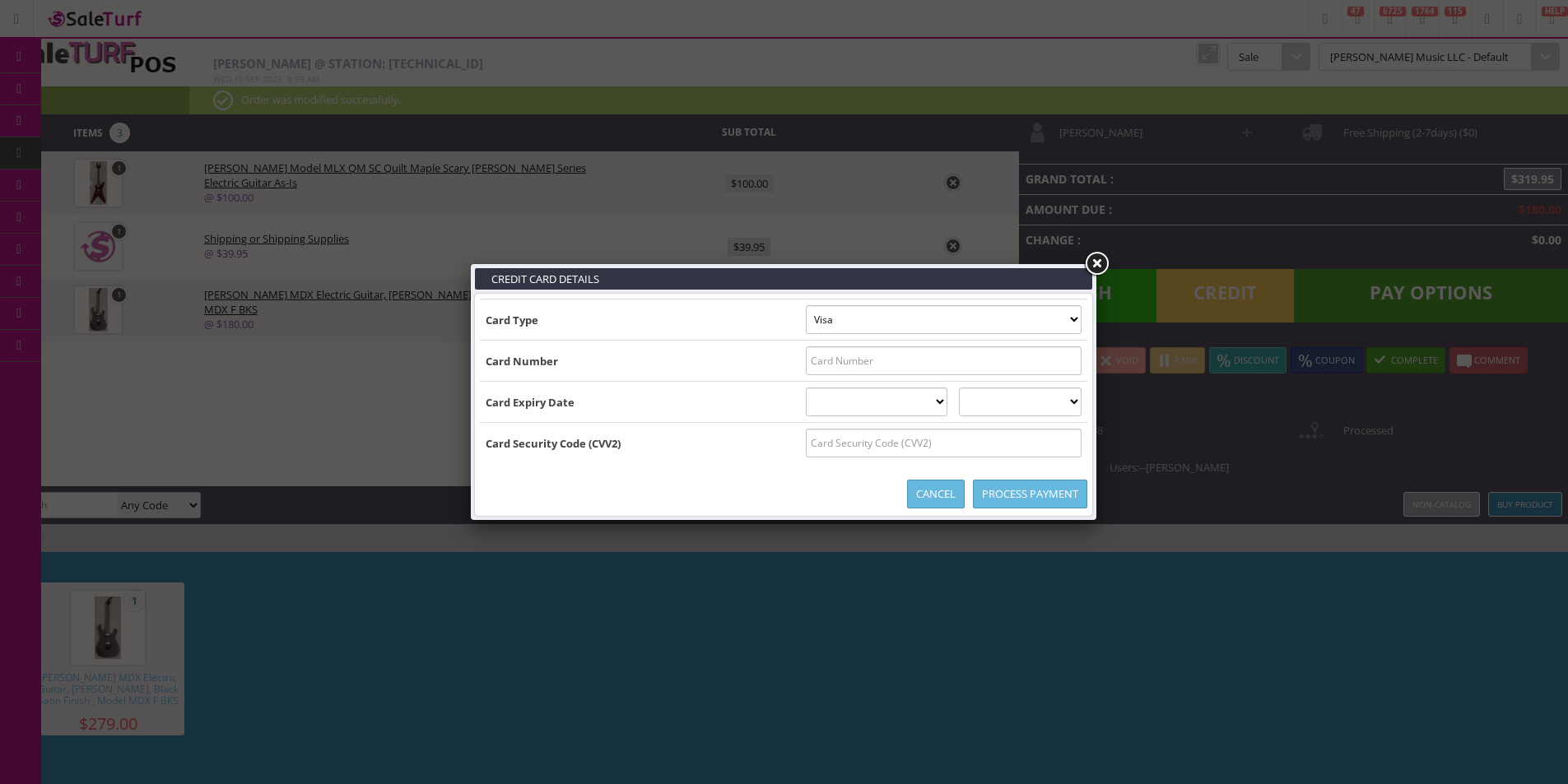
click at [868, 365] on input "text" at bounding box center [944, 361] width 276 height 29
type input "4147181460781614"
select select "05"
select select "2028"
type input "359"
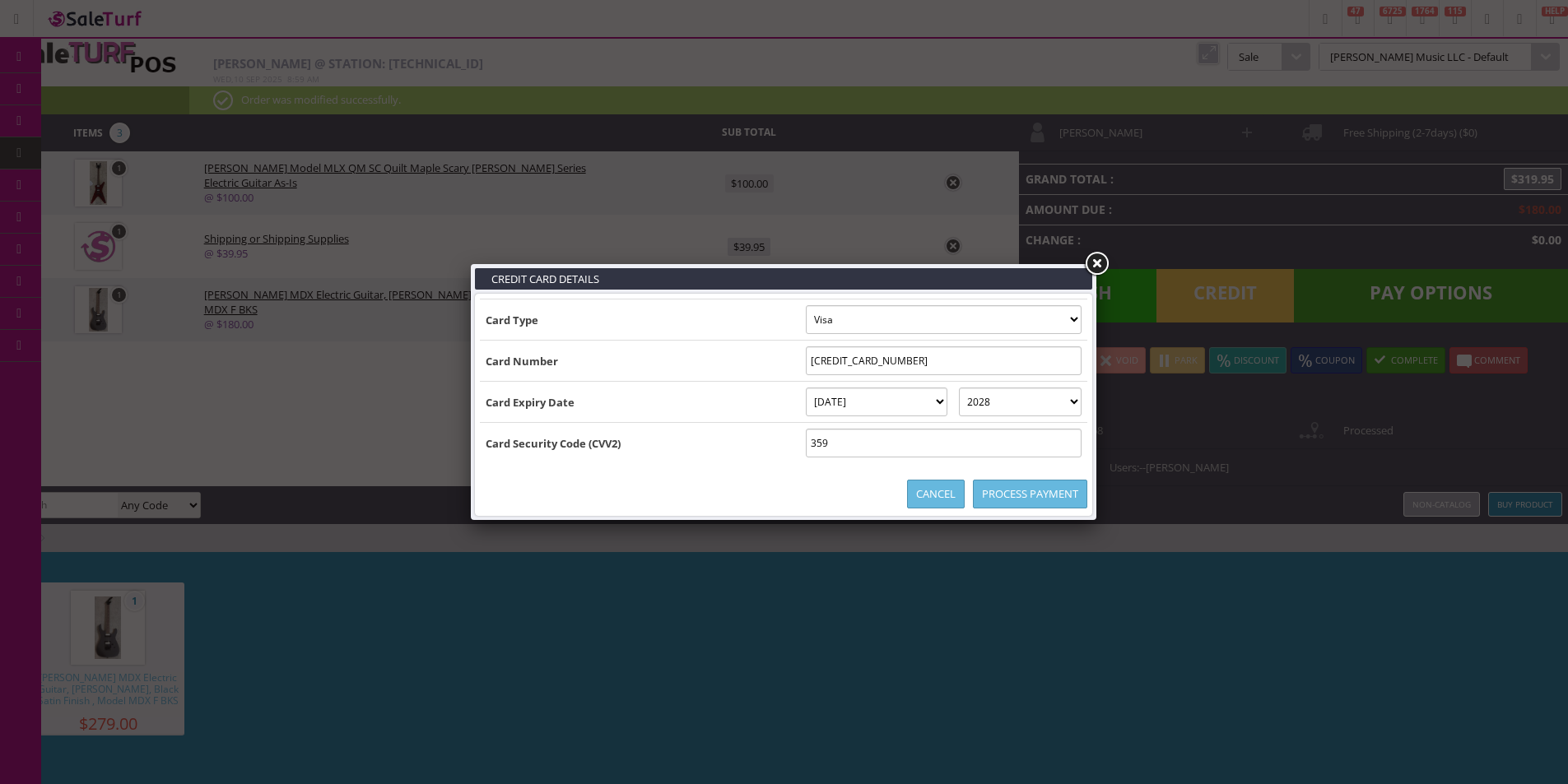
click at [1036, 493] on link "Process Payment" at bounding box center [1030, 494] width 115 height 29
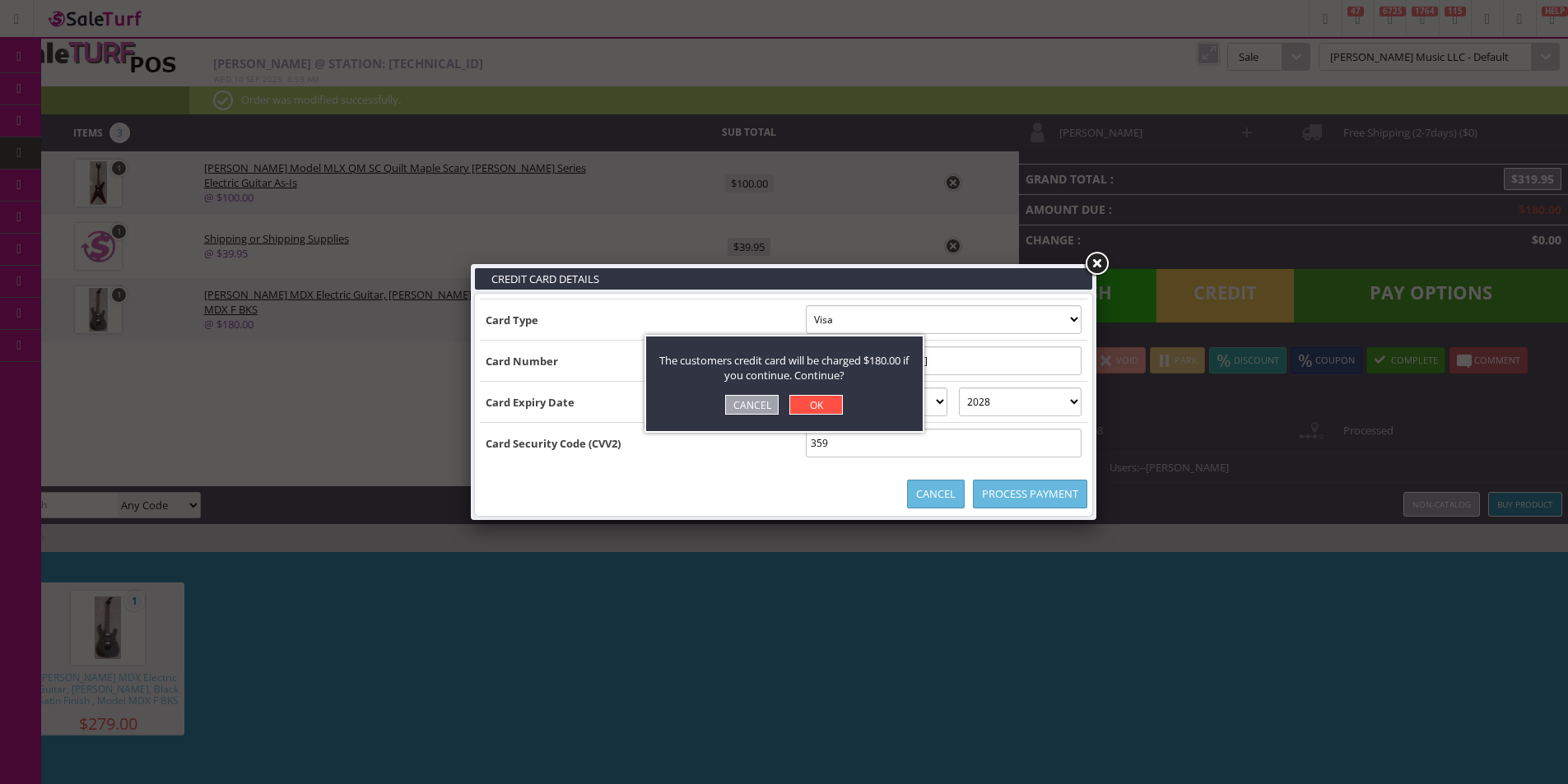
click at [830, 404] on link "OK" at bounding box center [816, 405] width 54 height 20
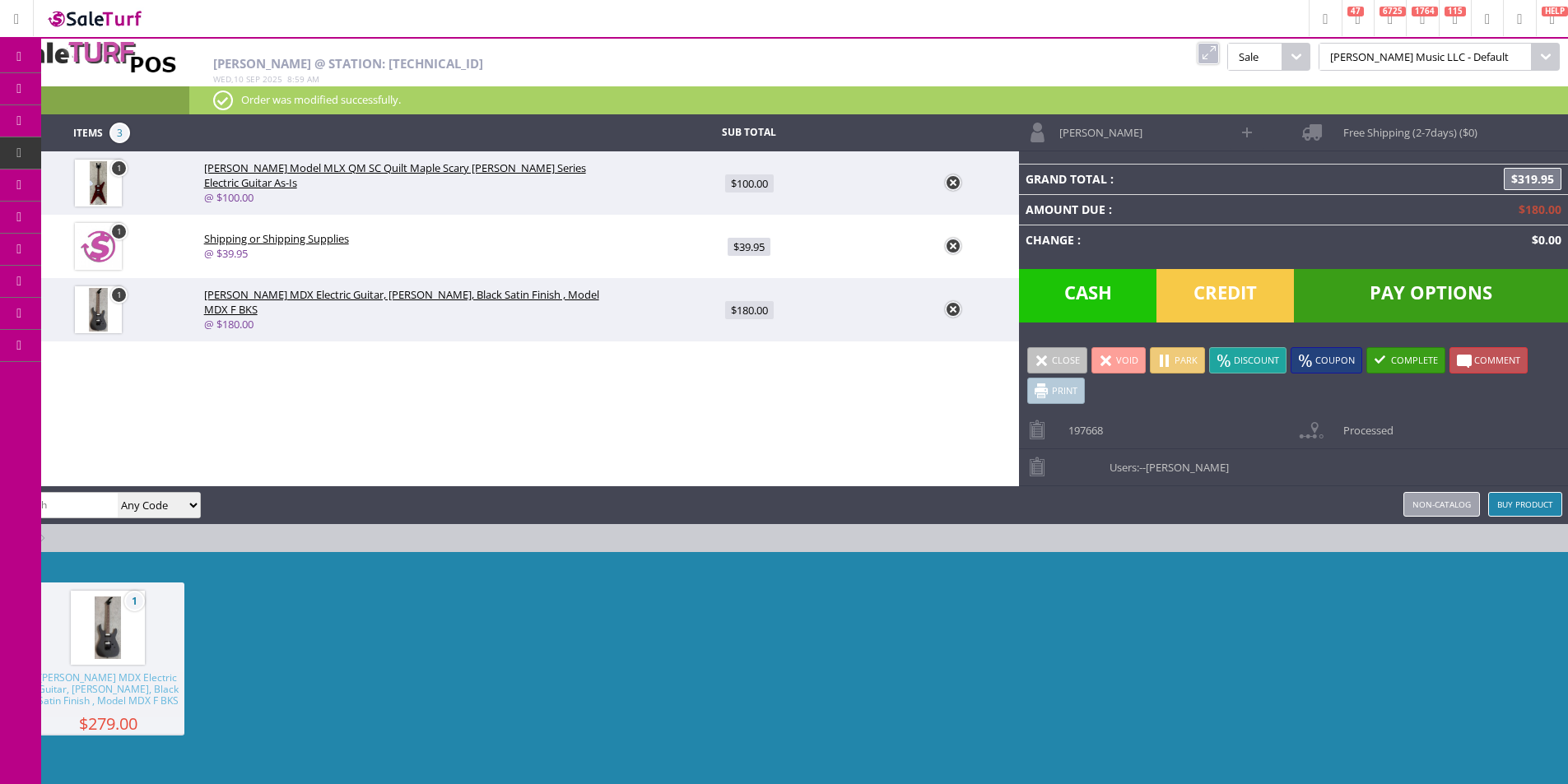
type input "0"
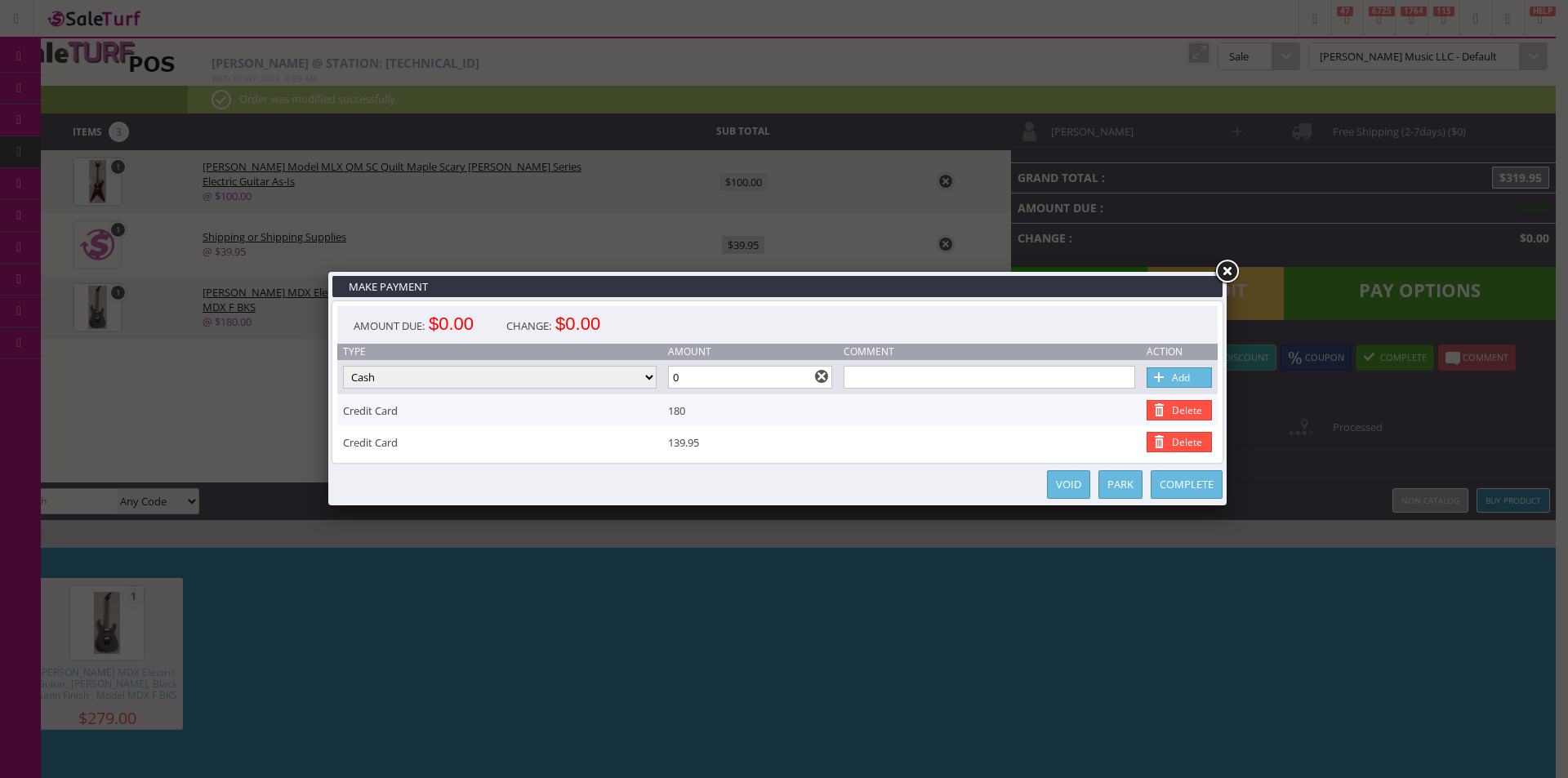
click at [1225, 269] on link at bounding box center [1226, 272] width 29 height 29
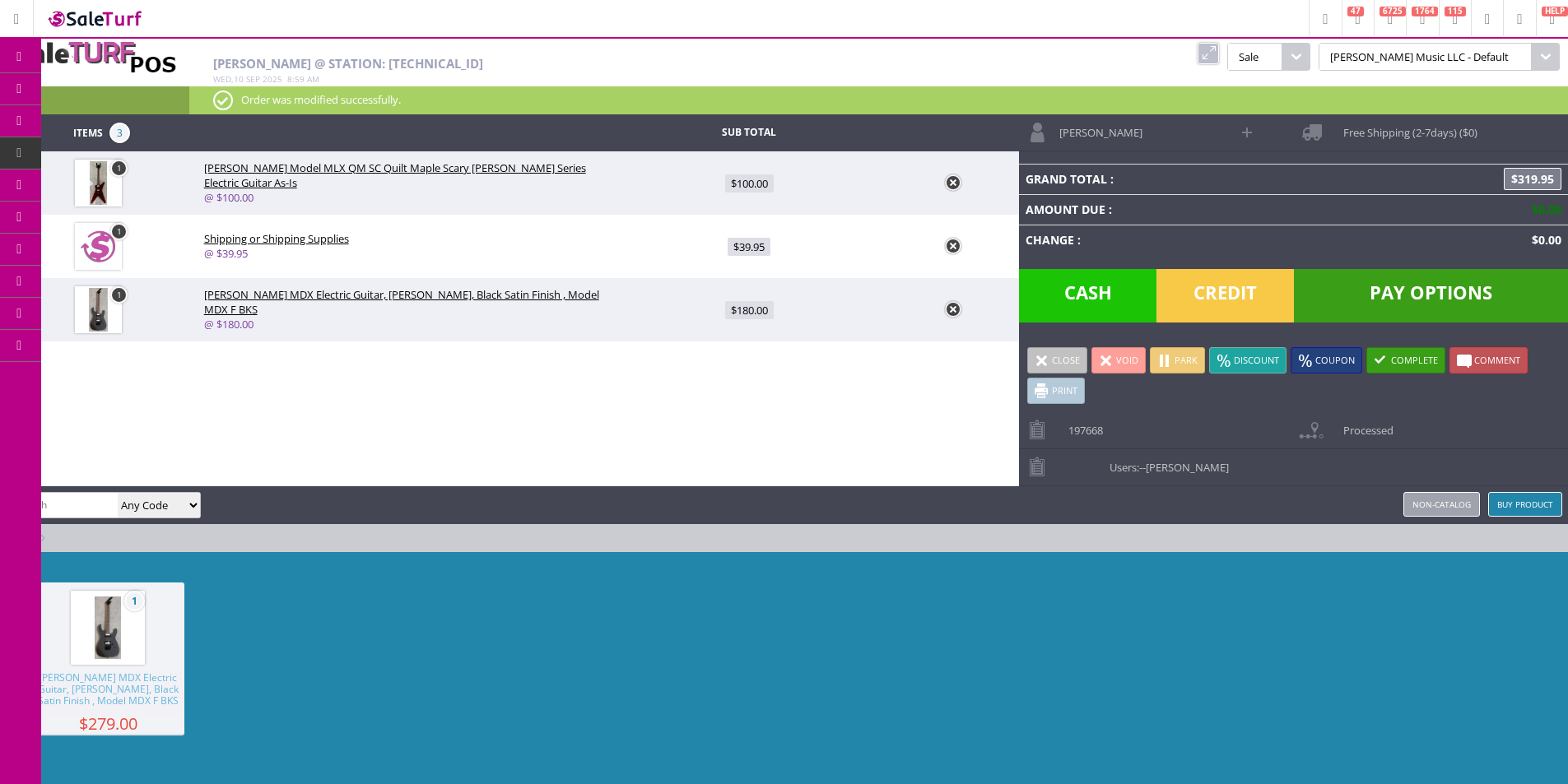
click at [1219, 52] on link at bounding box center [1208, 54] width 21 height 21
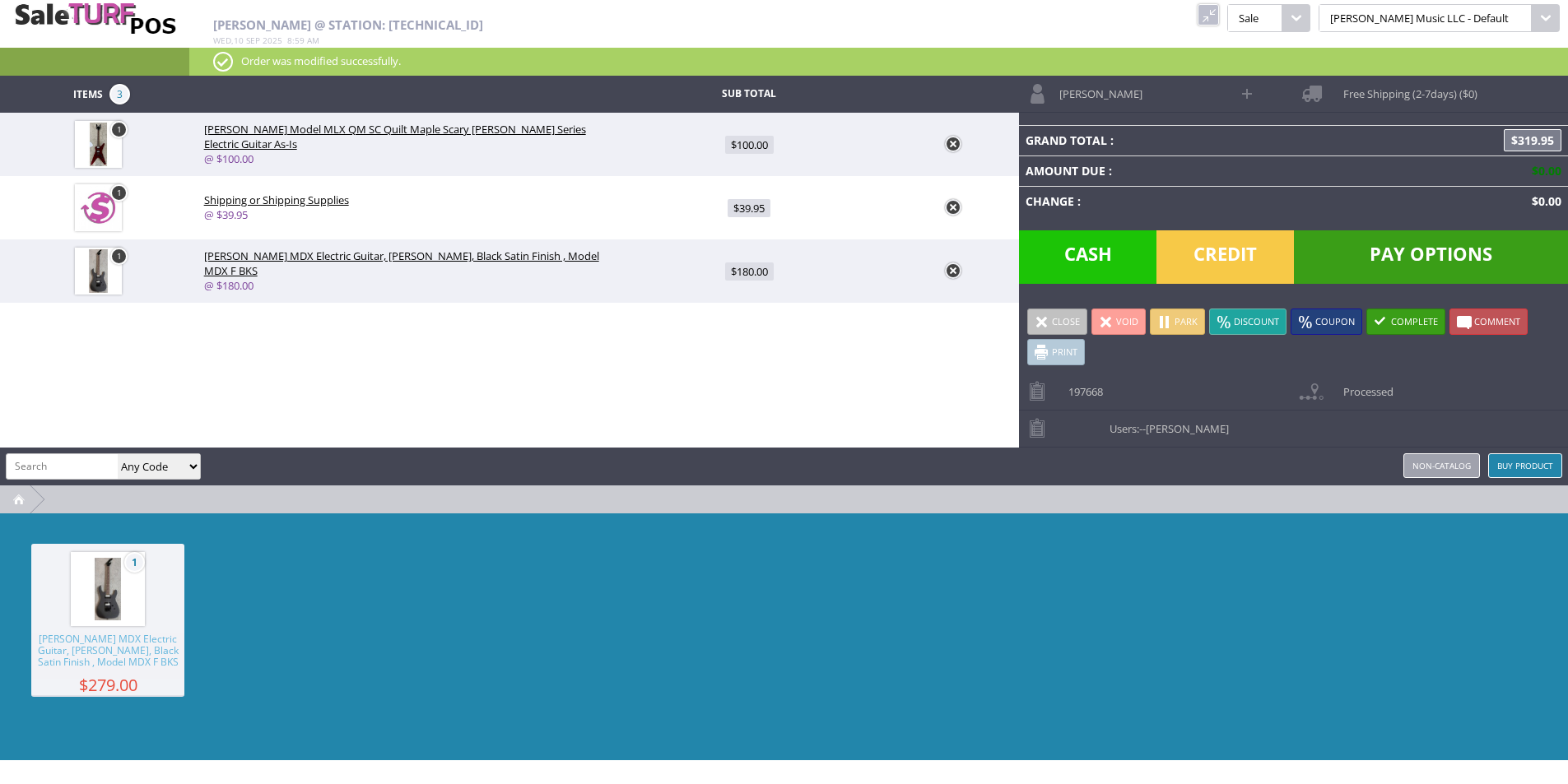
click at [1219, 13] on link at bounding box center [1208, 15] width 21 height 21
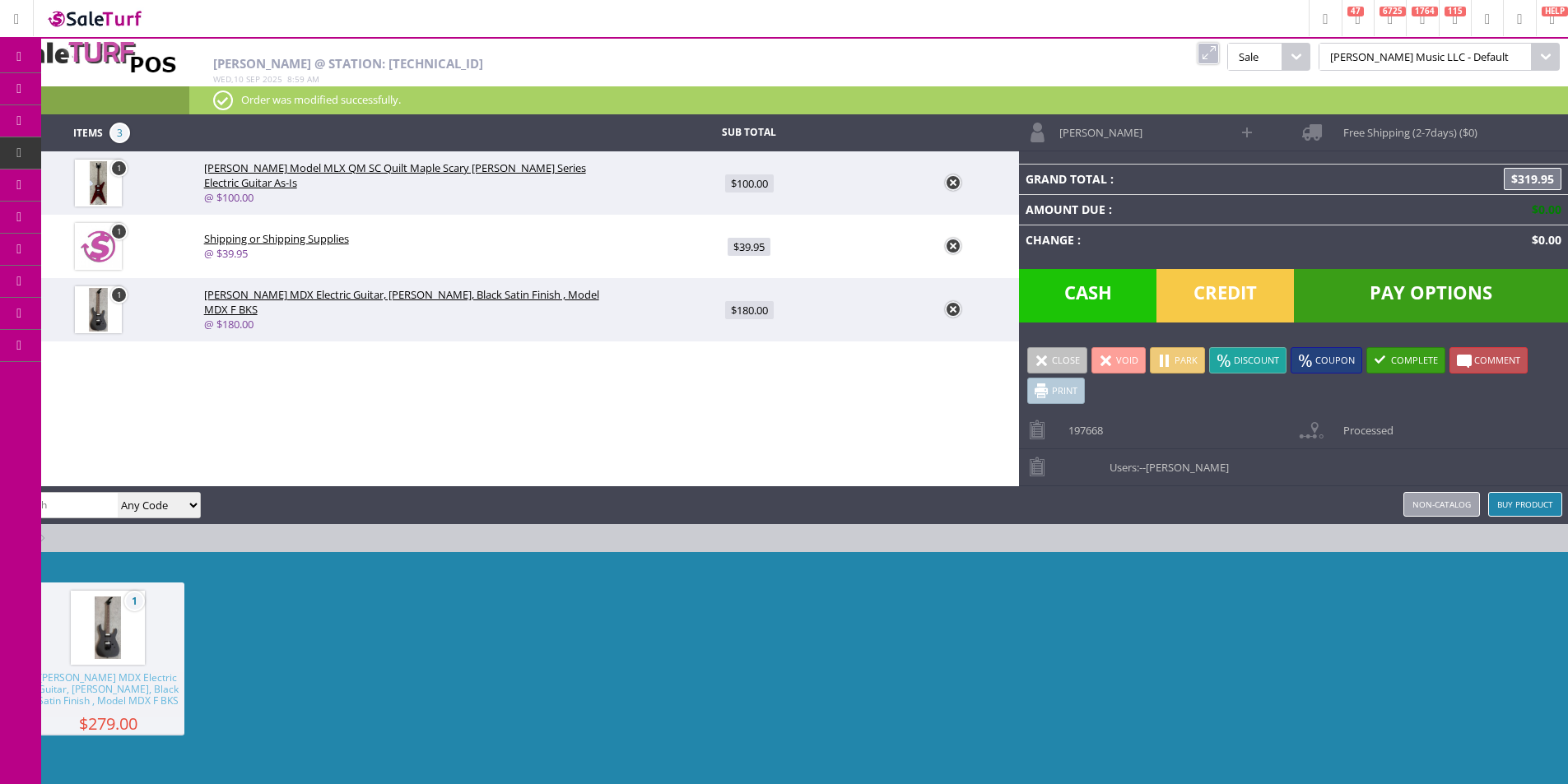
click at [133, 178] on span "Order List" at bounding box center [131, 185] width 48 height 15
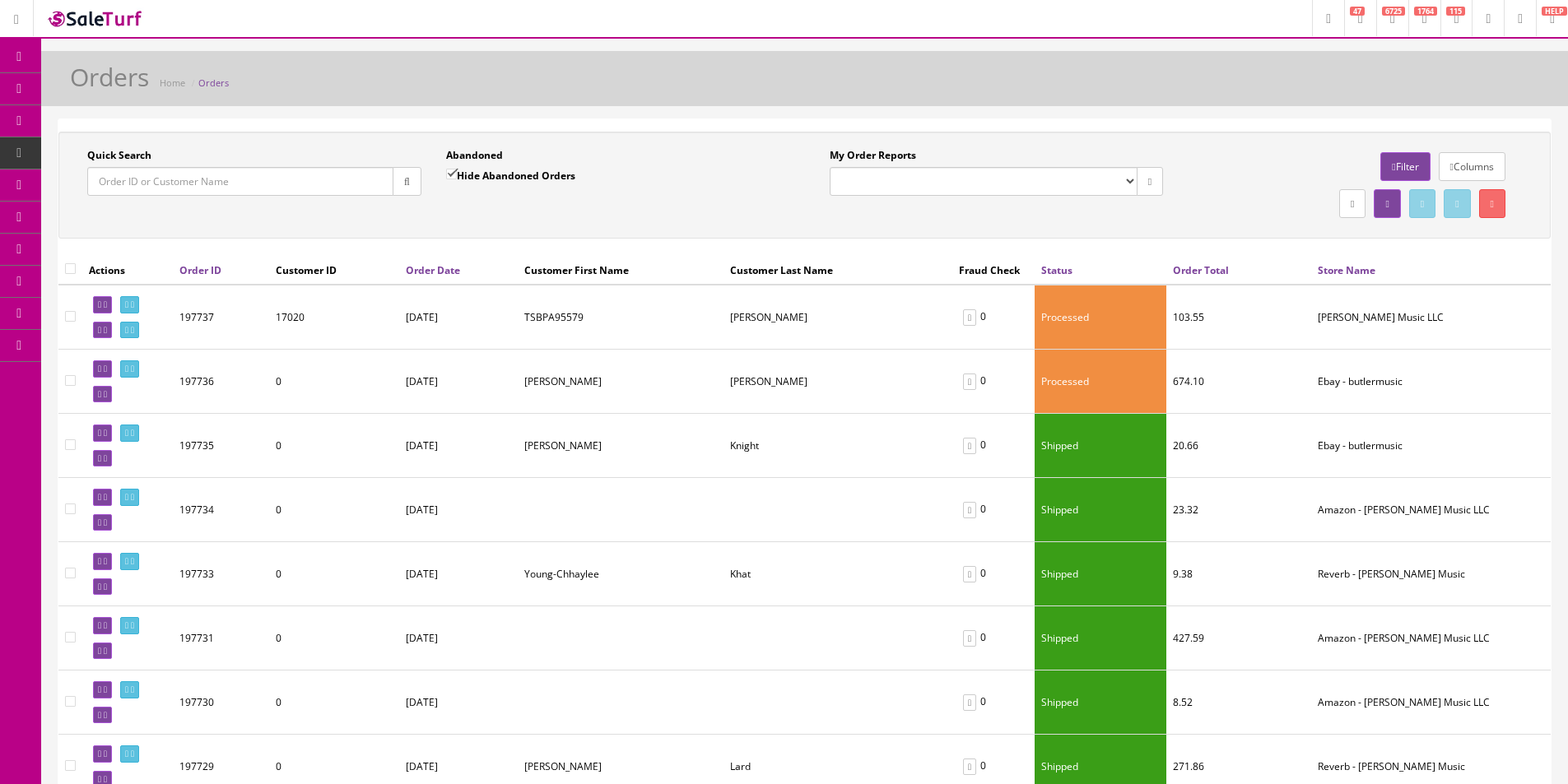
click at [219, 186] on input "Quick Search" at bounding box center [240, 182] width 306 height 29
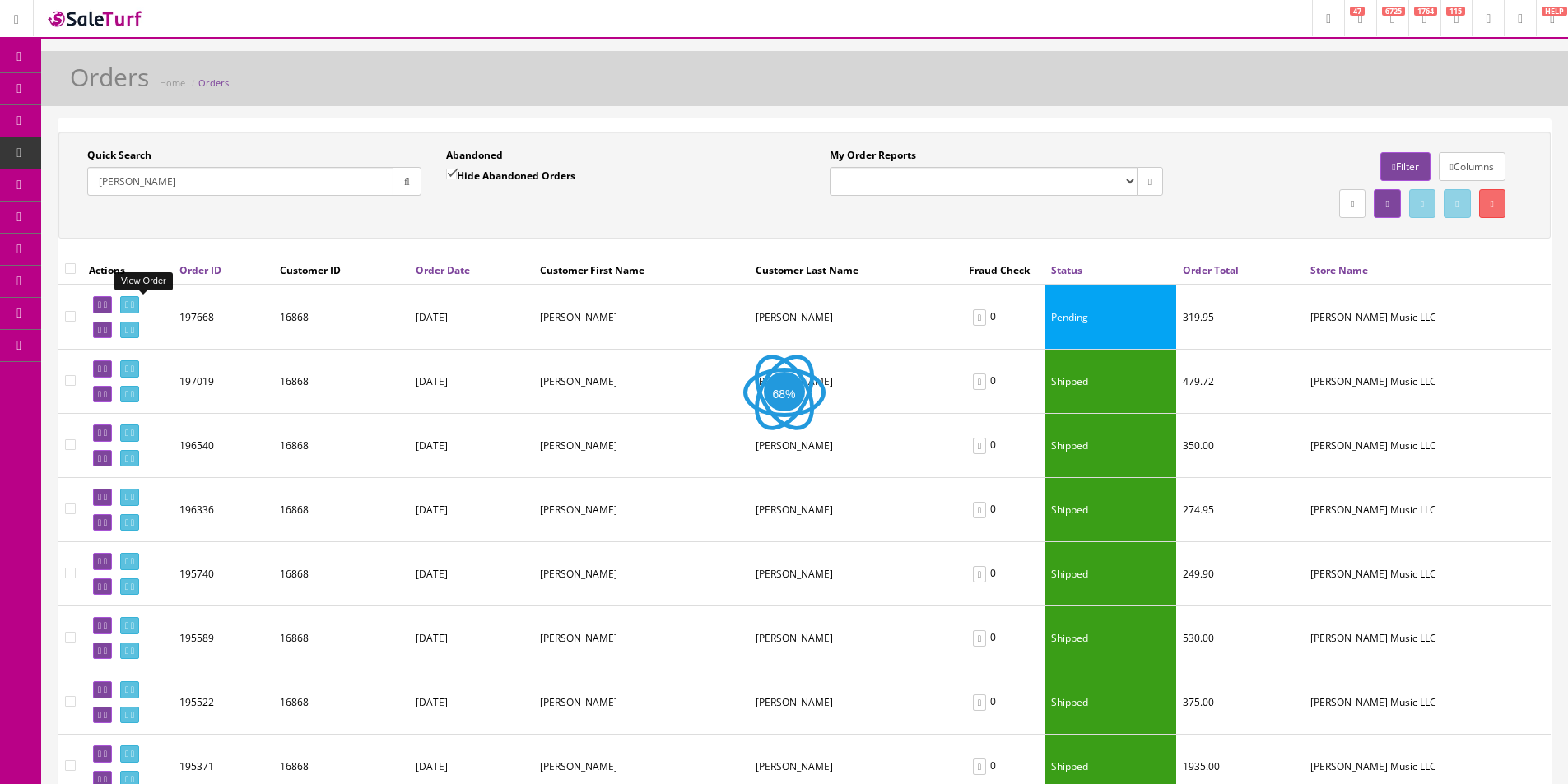
type input "[PERSON_NAME]"
click at [139, 300] on link at bounding box center [129, 304] width 19 height 17
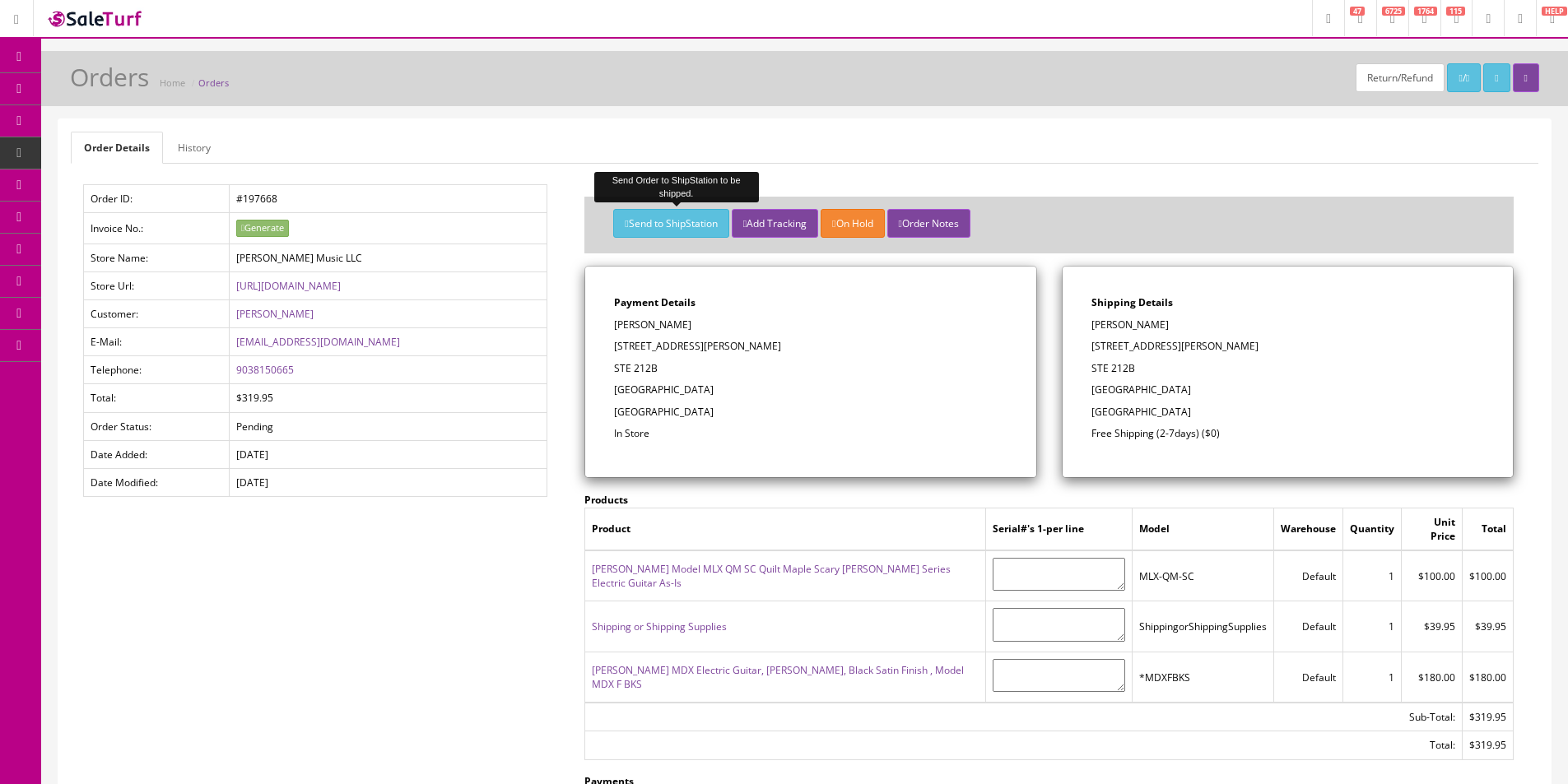
click at [655, 223] on button "Send to ShipStation" at bounding box center [671, 223] width 116 height 29
click at [655, 223] on div "Send to ShipStation Add Tracking On Hold Order Notes Payment Details Adam Hulse…" at bounding box center [1049, 592] width 979 height 816
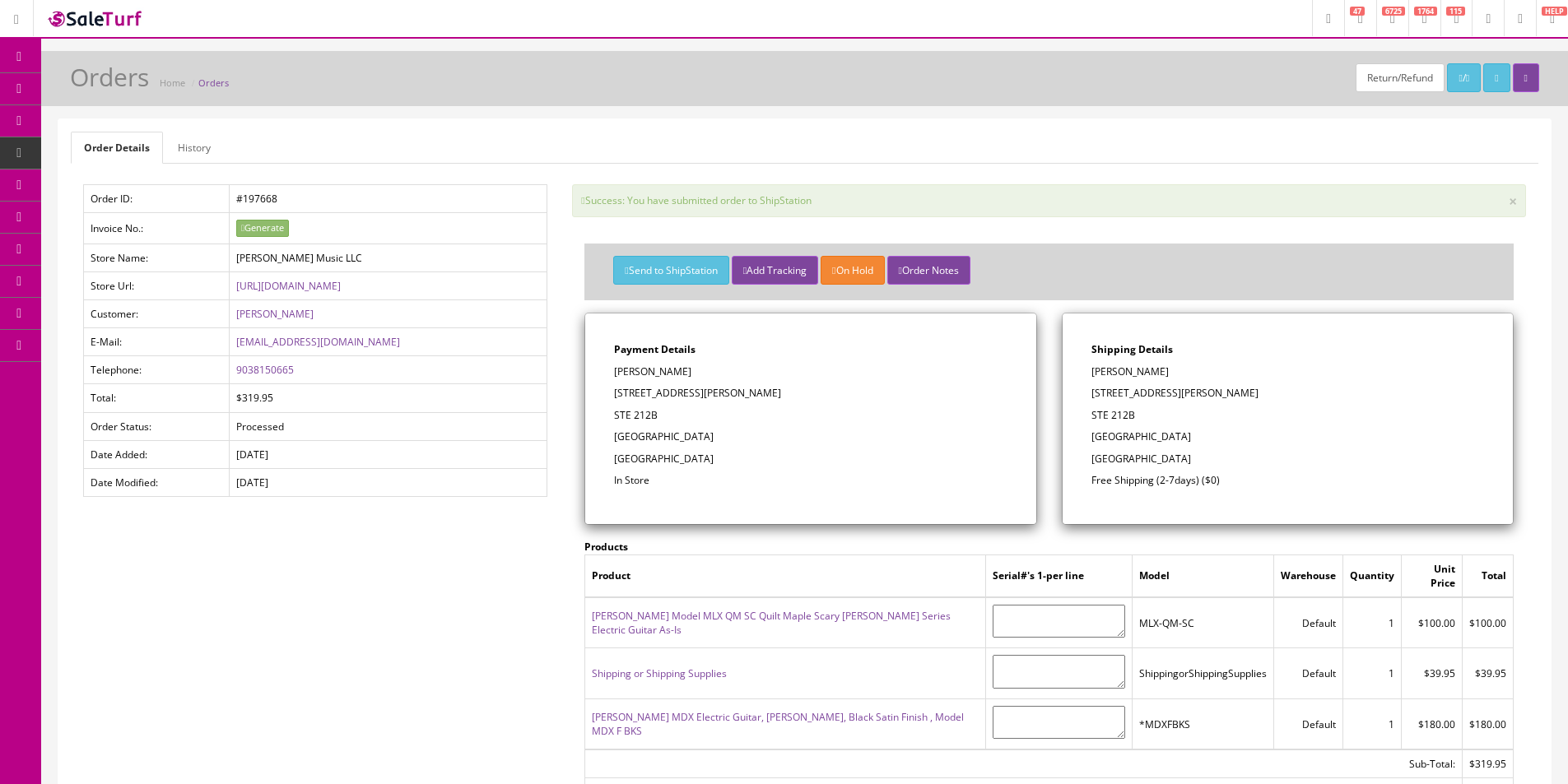
click at [127, 192] on span "Order List" at bounding box center [129, 185] width 46 height 14
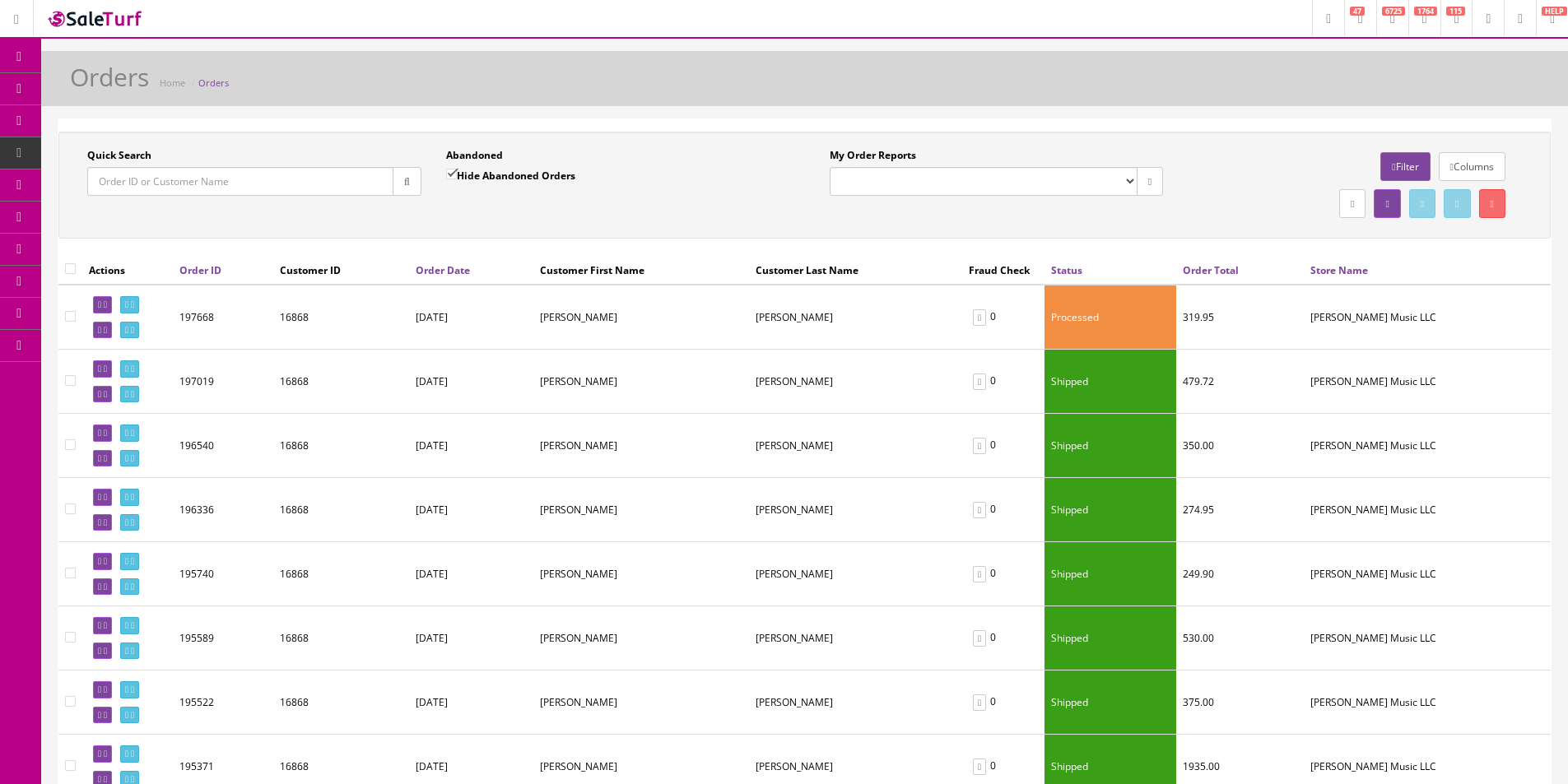
click at [402, 189] on button "button" at bounding box center [407, 182] width 29 height 29
click at [465, 217] on div "Quick Search Date From Abandoned Hide Abandoned Orders Date To My Order Reports…" at bounding box center [804, 184] width 1484 height 74
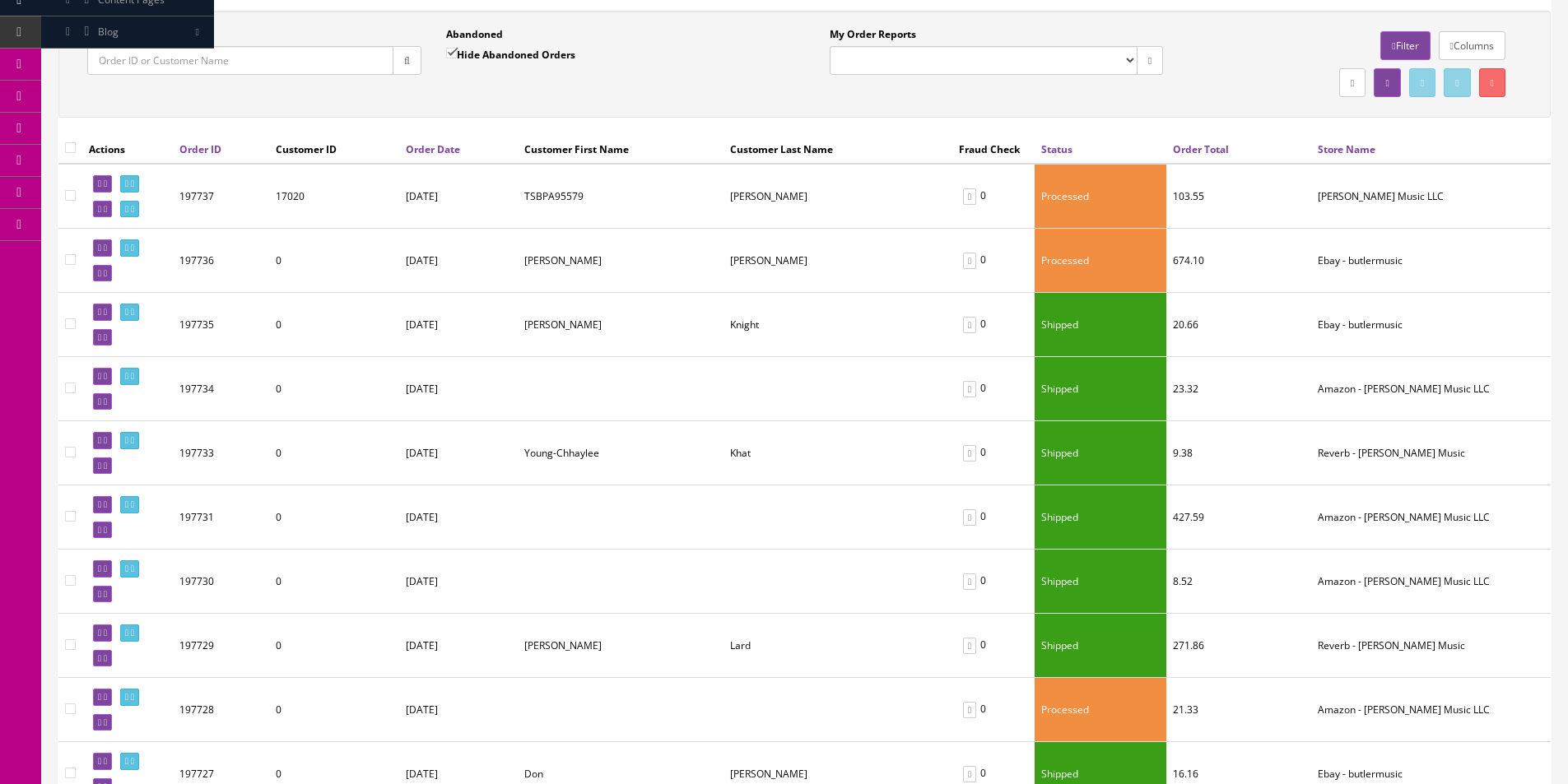
scroll to position [82, 0]
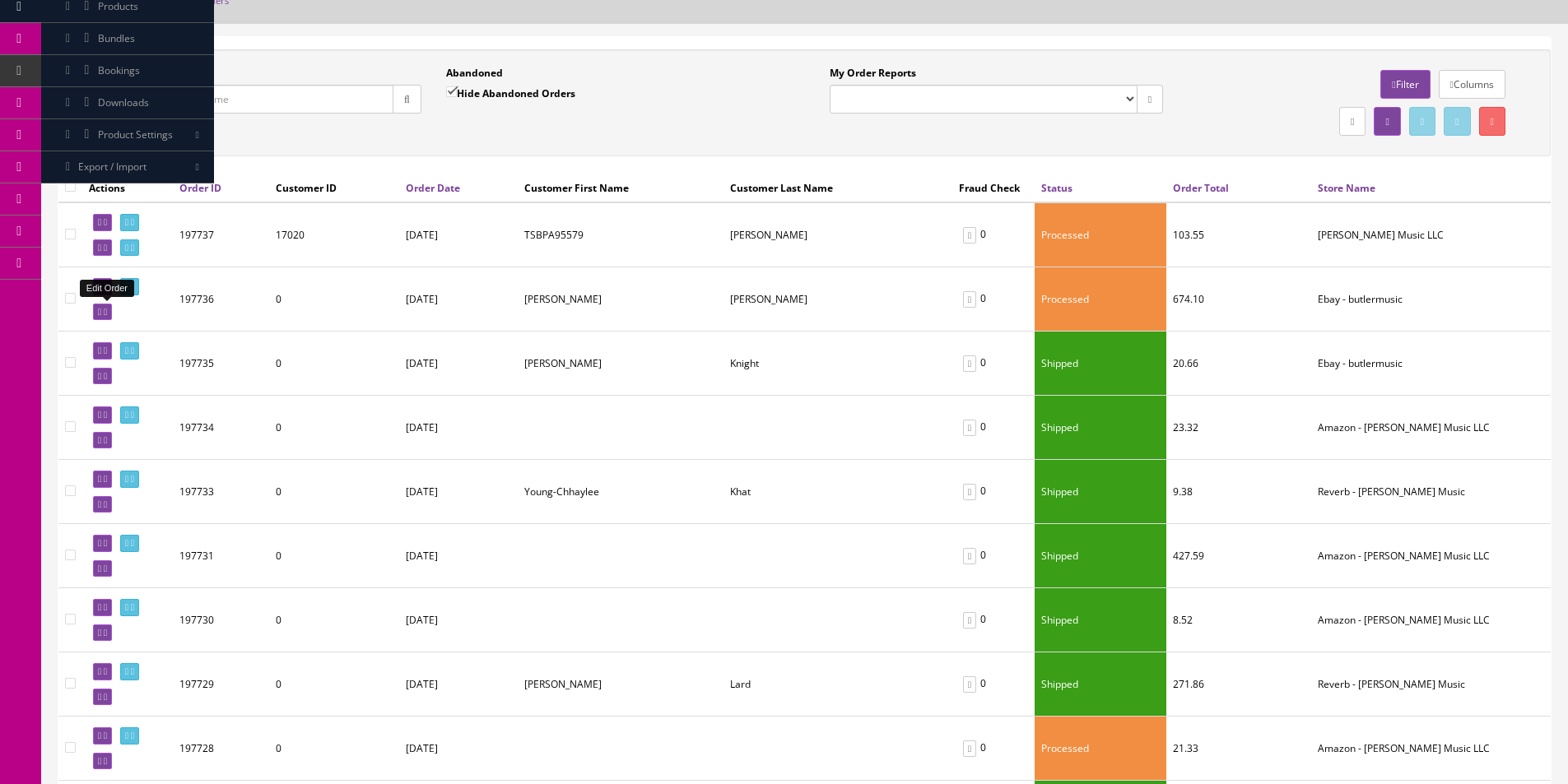
drag, startPoint x: 112, startPoint y: 311, endPoint x: 928, endPoint y: 102, distance: 842.3
click at [107, 311] on icon at bounding box center [106, 312] width 4 height 9
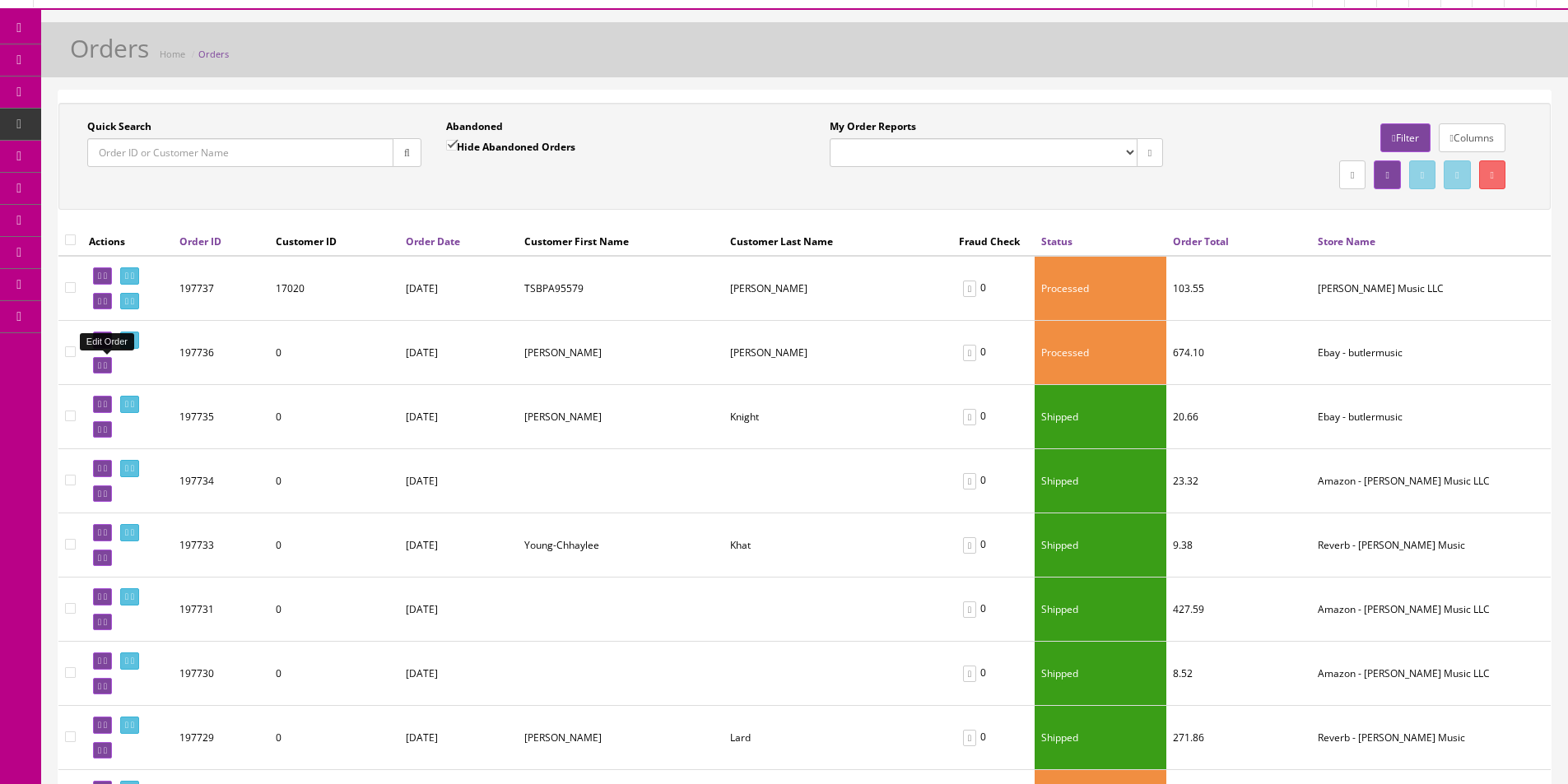
scroll to position [0, 0]
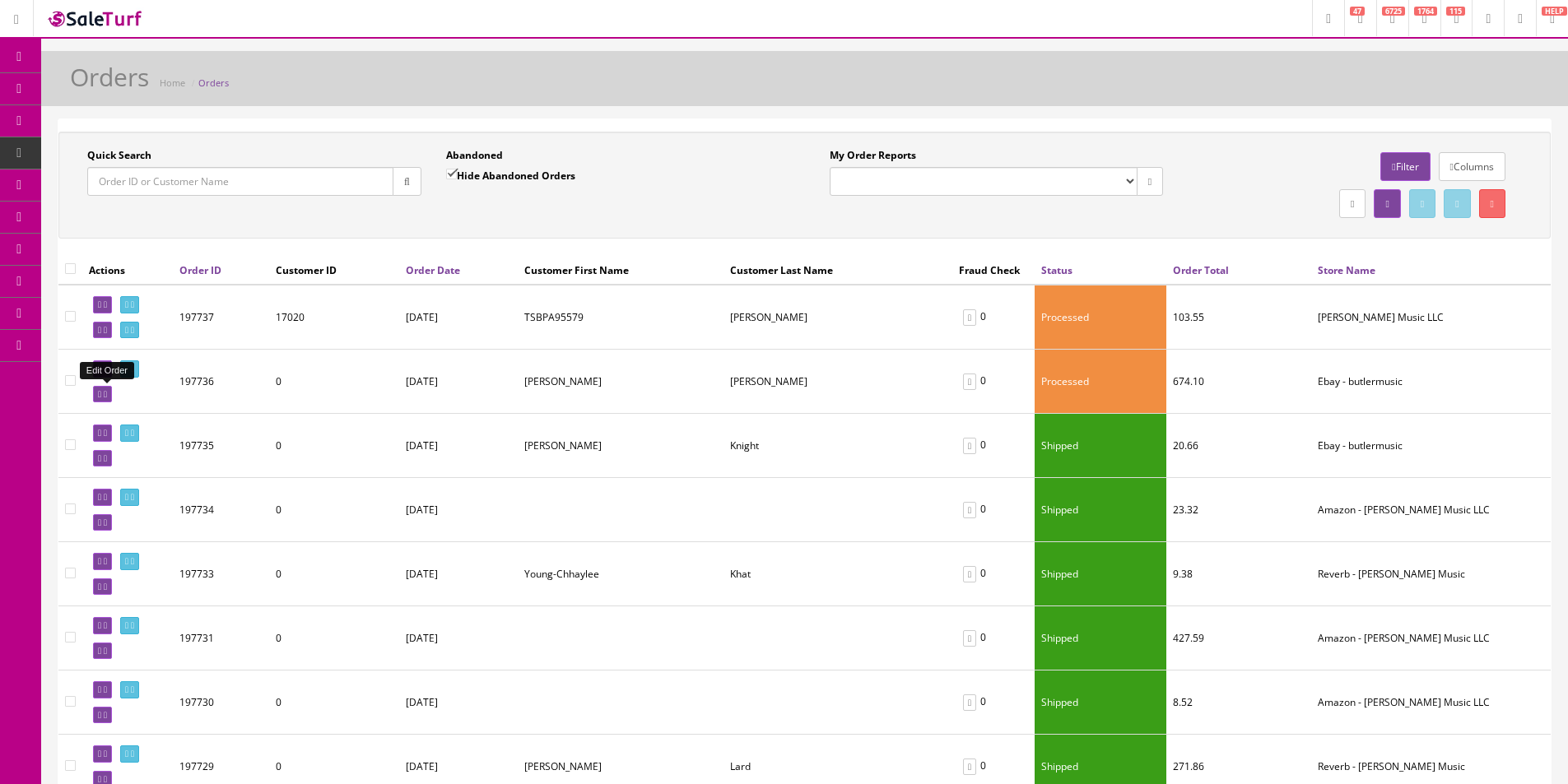
click at [22, 57] on icon at bounding box center [19, 56] width 17 height 13
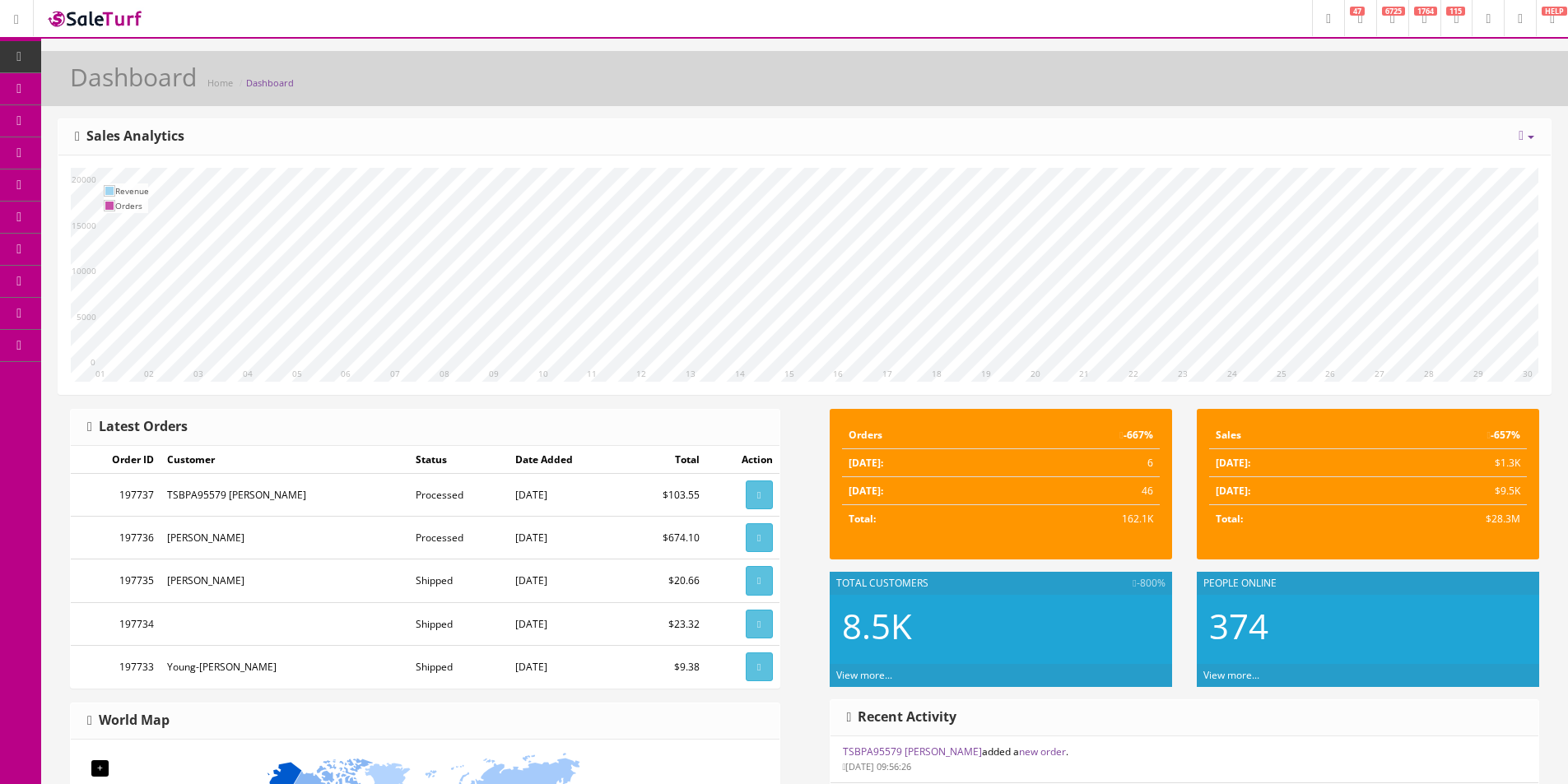
click at [70, 79] on link "Products" at bounding box center [127, 89] width 173 height 32
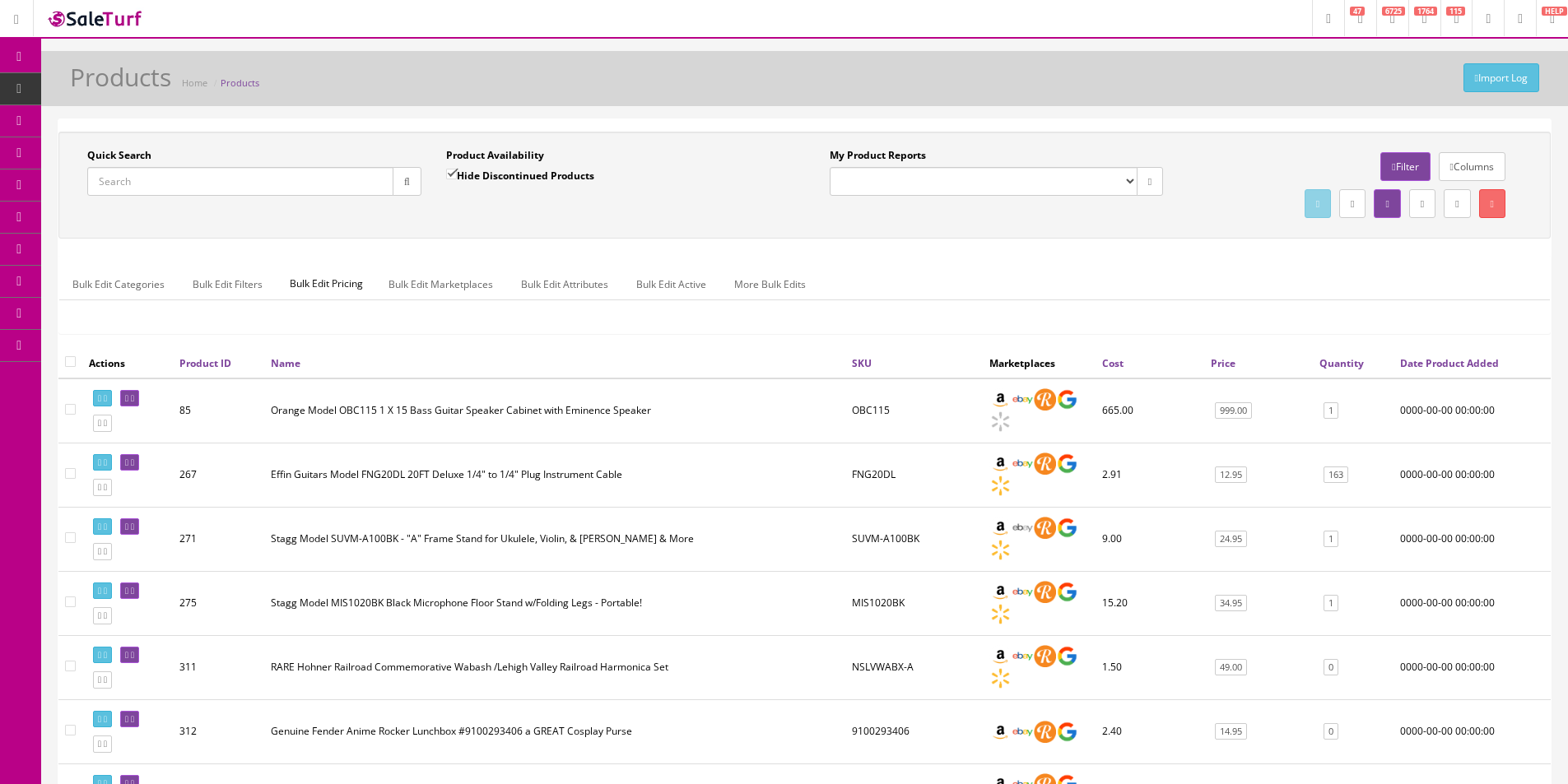
click at [231, 181] on input "Quick Search" at bounding box center [240, 182] width 306 height 29
type input "ds-2"
click at [815, 246] on div "Quick Search ds-2 Date From Product Availability Hide Discontinued Products Dat…" at bounding box center [804, 240] width 1492 height 217
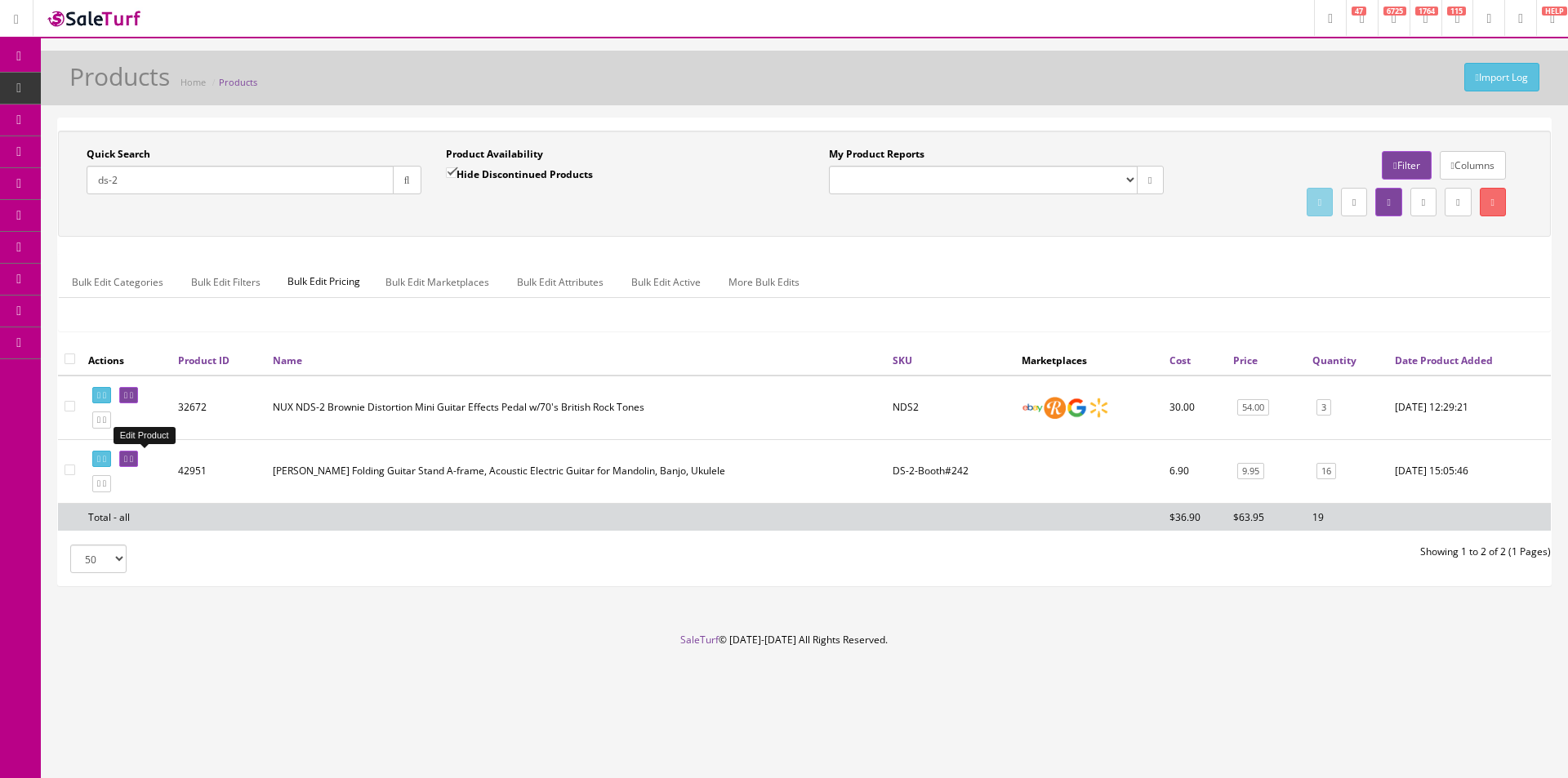
click at [133, 457] on icon at bounding box center [131, 459] width 4 height 9
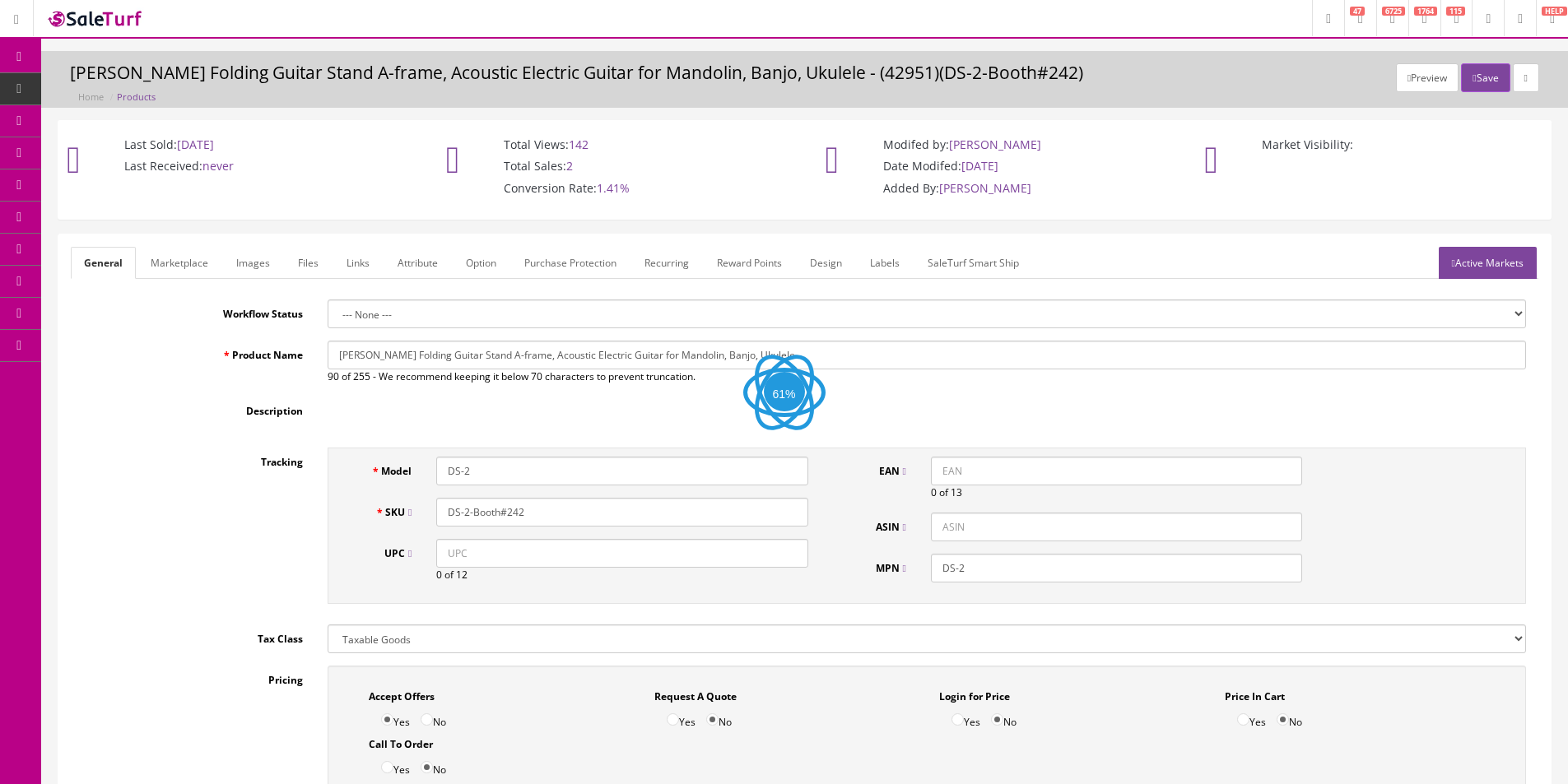
click at [253, 263] on link "Images" at bounding box center [253, 263] width 60 height 32
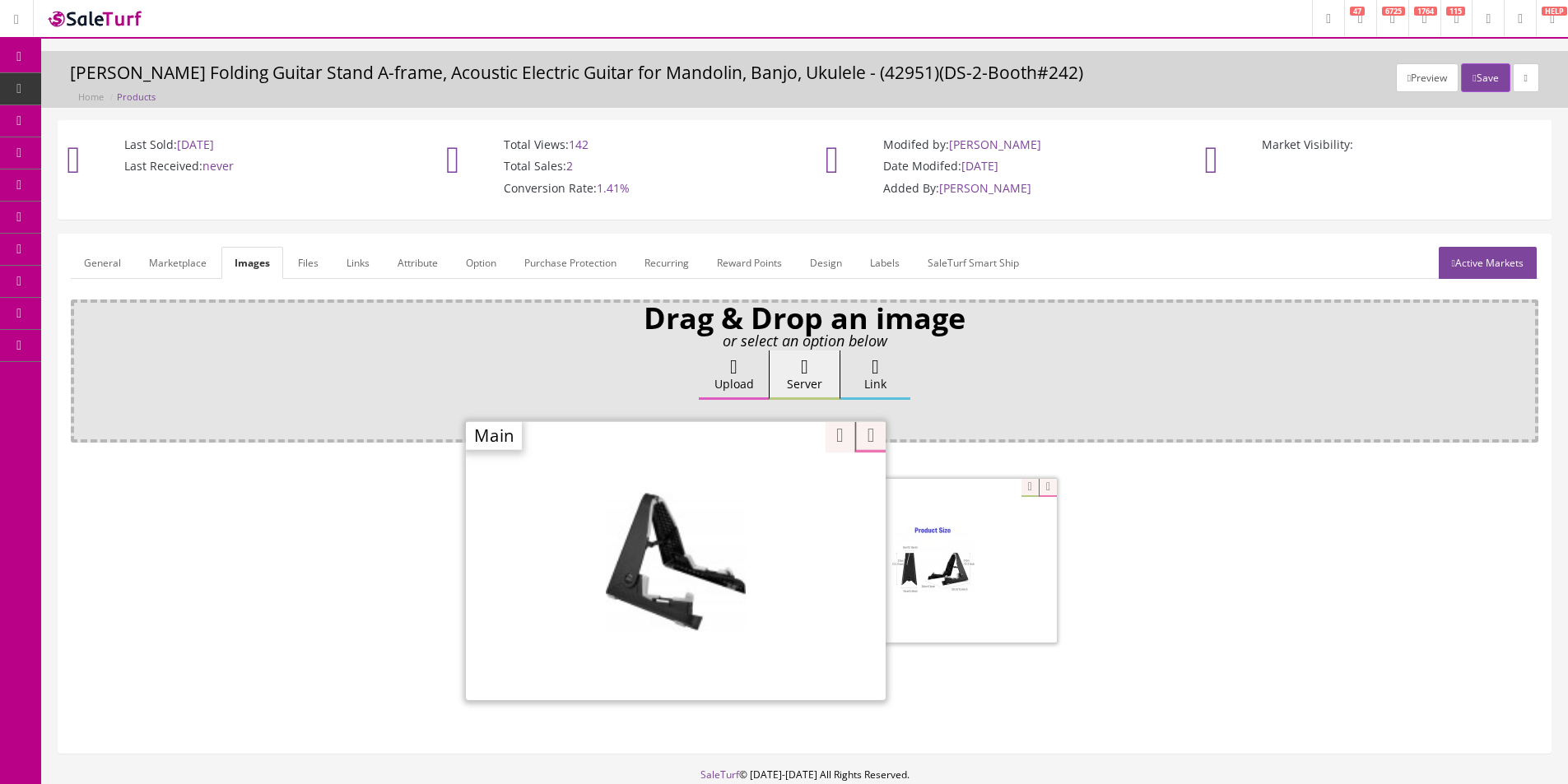
click at [765, 480] on div "Zoom" at bounding box center [675, 560] width 420 height 280
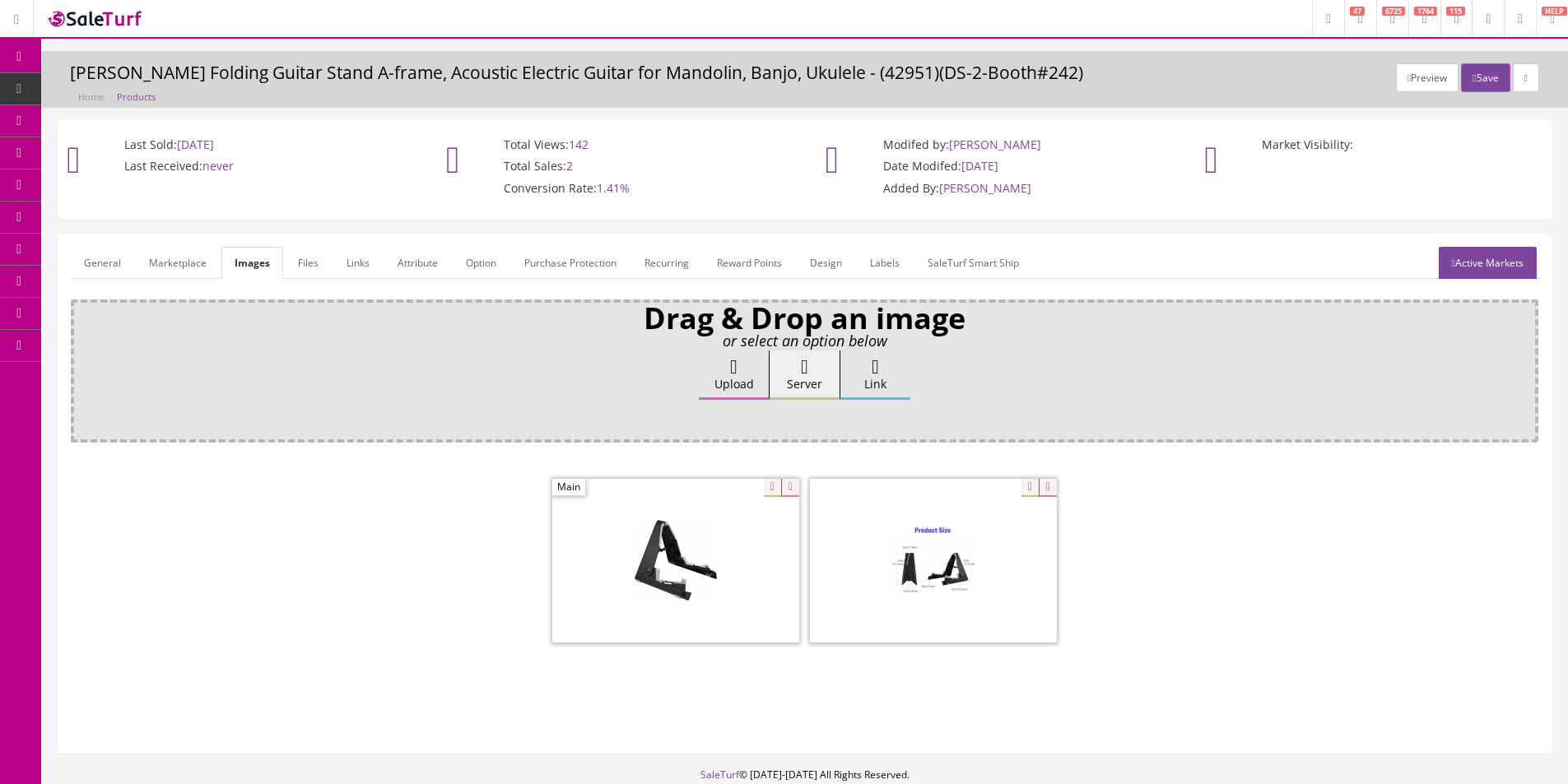
click at [502, 386] on div "Upload Server Link Ok" at bounding box center [804, 391] width 1444 height 81
click at [97, 254] on link "General" at bounding box center [102, 263] width 64 height 32
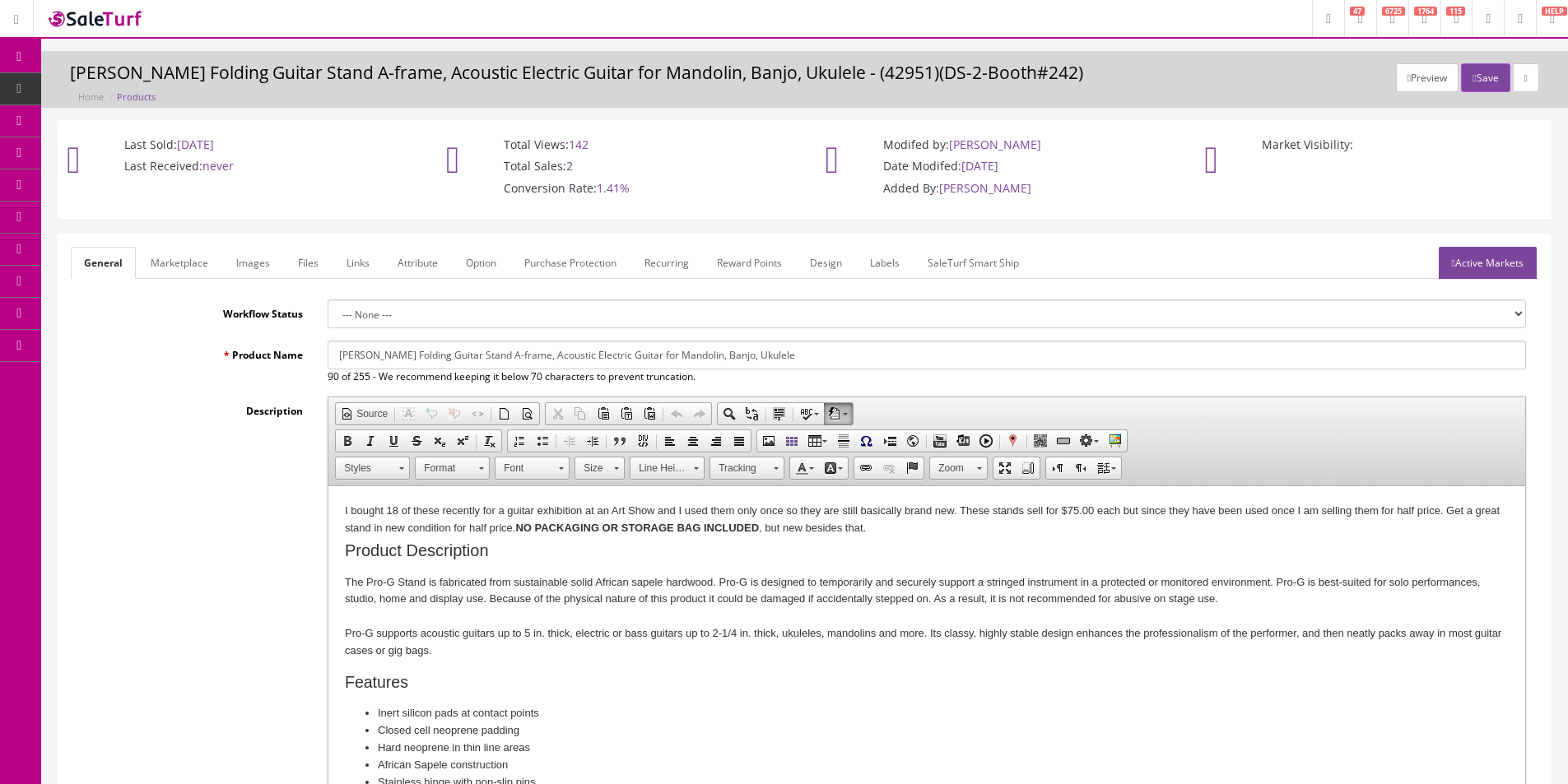
click at [152, 422] on div "Description Rich Text Editor, input-description1 Editor toolbars Document Sourc…" at bounding box center [804, 618] width 1468 height 442
click at [261, 255] on link "Images" at bounding box center [253, 263] width 60 height 32
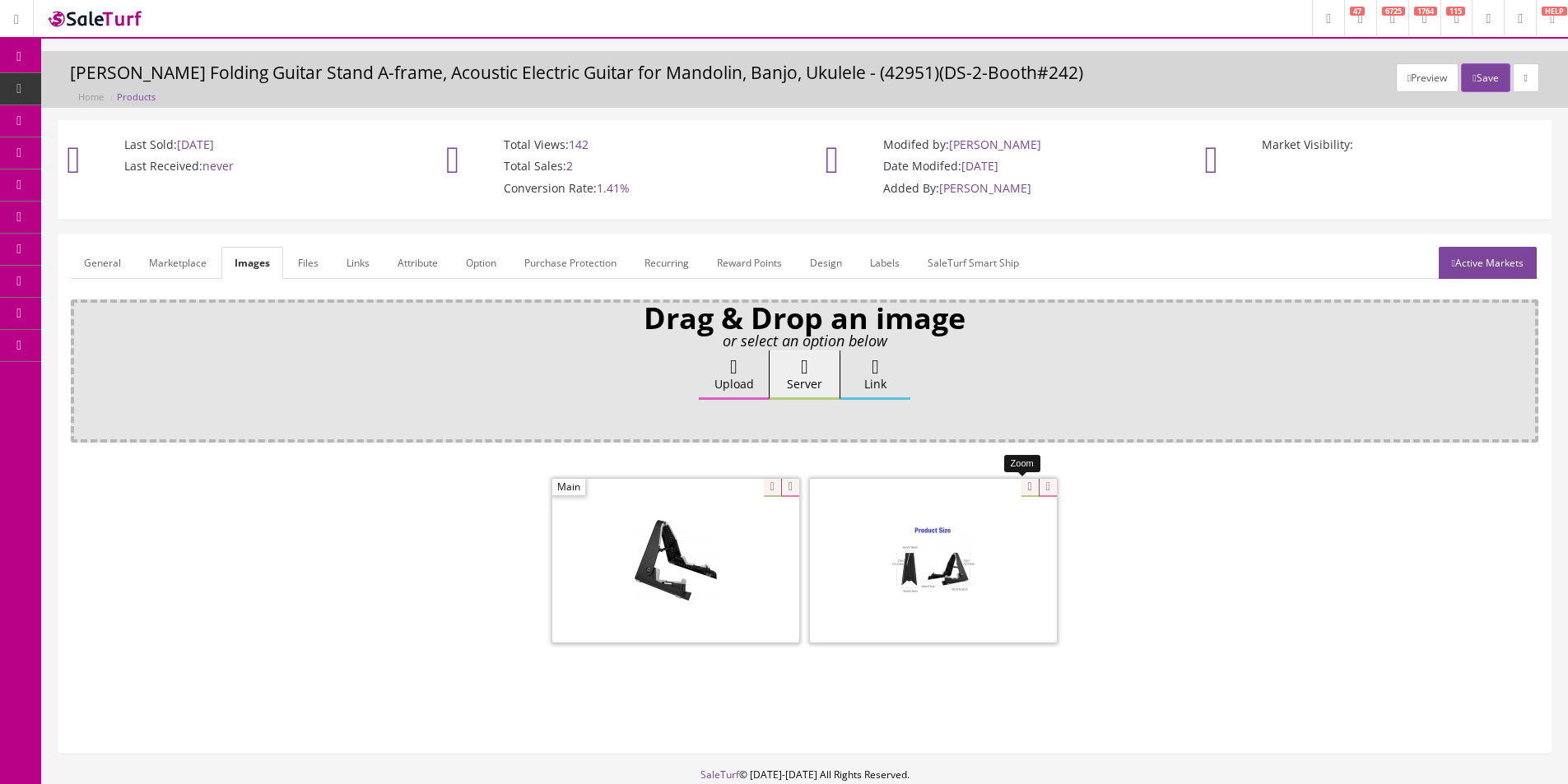
click at [1022, 490] on span at bounding box center [1040, 488] width 36 height 18
click at [107, 262] on link "General" at bounding box center [102, 263] width 64 height 32
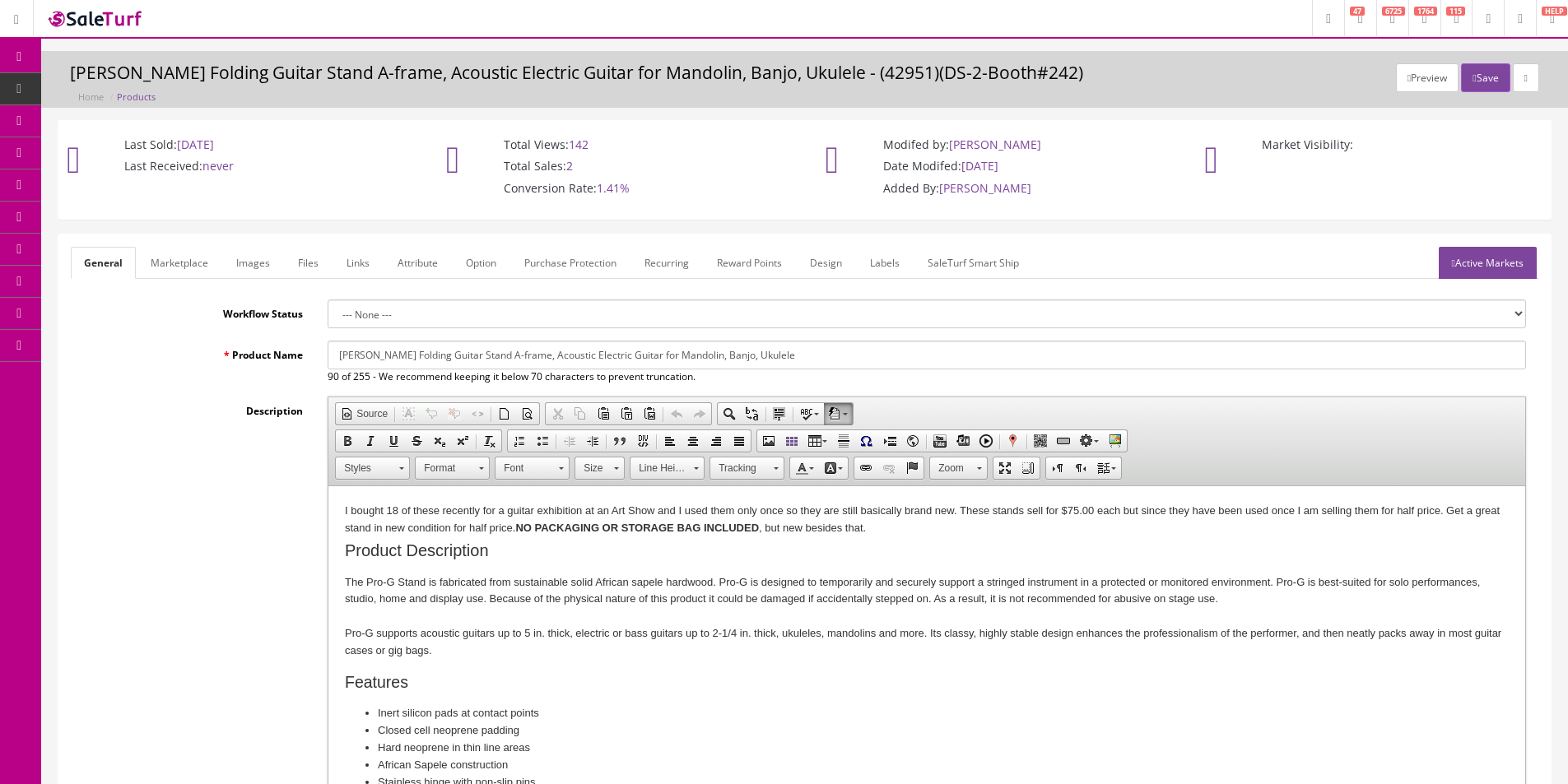
drag, startPoint x: 175, startPoint y: 474, endPoint x: 989, endPoint y: 329, distance: 826.8
click at [175, 474] on div "Description Rich Text Editor, input-description1 Editor toolbars Document Sourc…" at bounding box center [804, 618] width 1468 height 442
click at [1448, 270] on link "Active Markets" at bounding box center [1487, 263] width 98 height 32
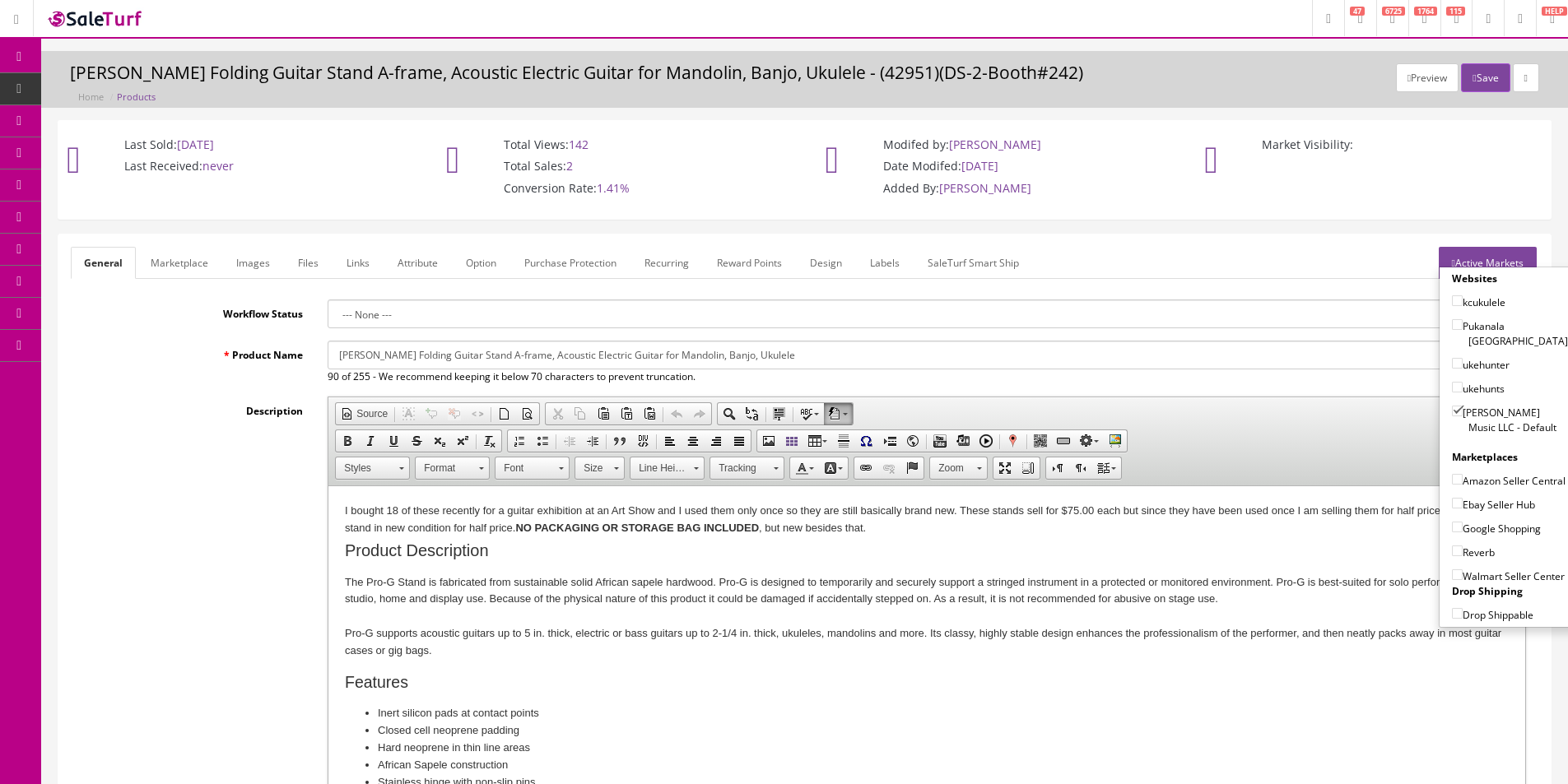
click at [1452, 216] on div "Last Sold: 09/09/2025 Last Received: never Total Views: 142 Total Sales: 2 Conv…" at bounding box center [804, 170] width 1517 height 98
click at [1471, 257] on link "Active Markets" at bounding box center [1487, 263] width 98 height 32
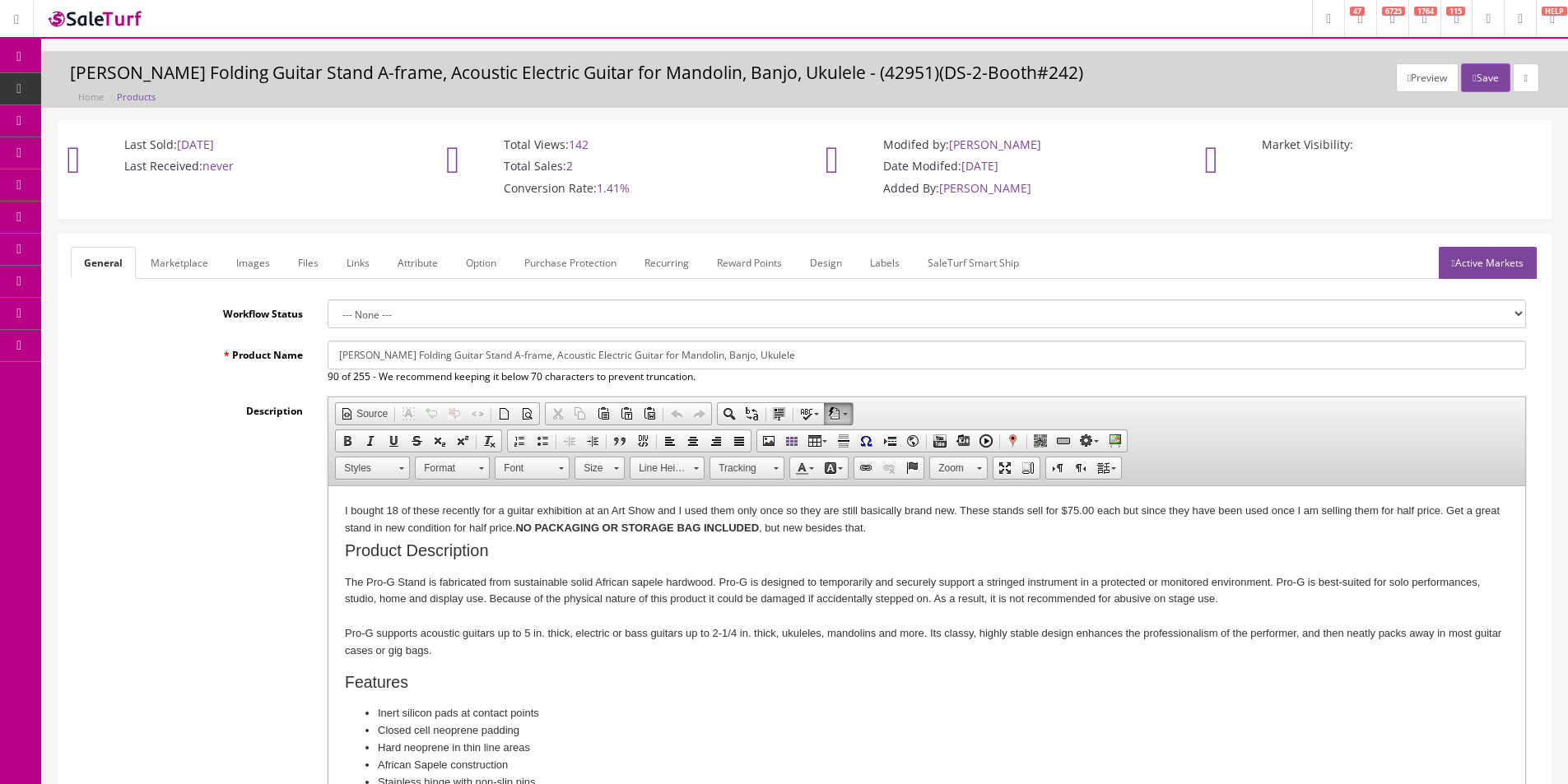
click at [1401, 209] on div "Last Sold: 09/09/2025 Last Received: never Total Views: 142 Total Sales: 2 Conv…" at bounding box center [804, 170] width 1517 height 98
drag, startPoint x: 127, startPoint y: 85, endPoint x: 115, endPoint y: 2, distance: 83.9
click at [127, 85] on span "Products" at bounding box center [126, 89] width 40 height 14
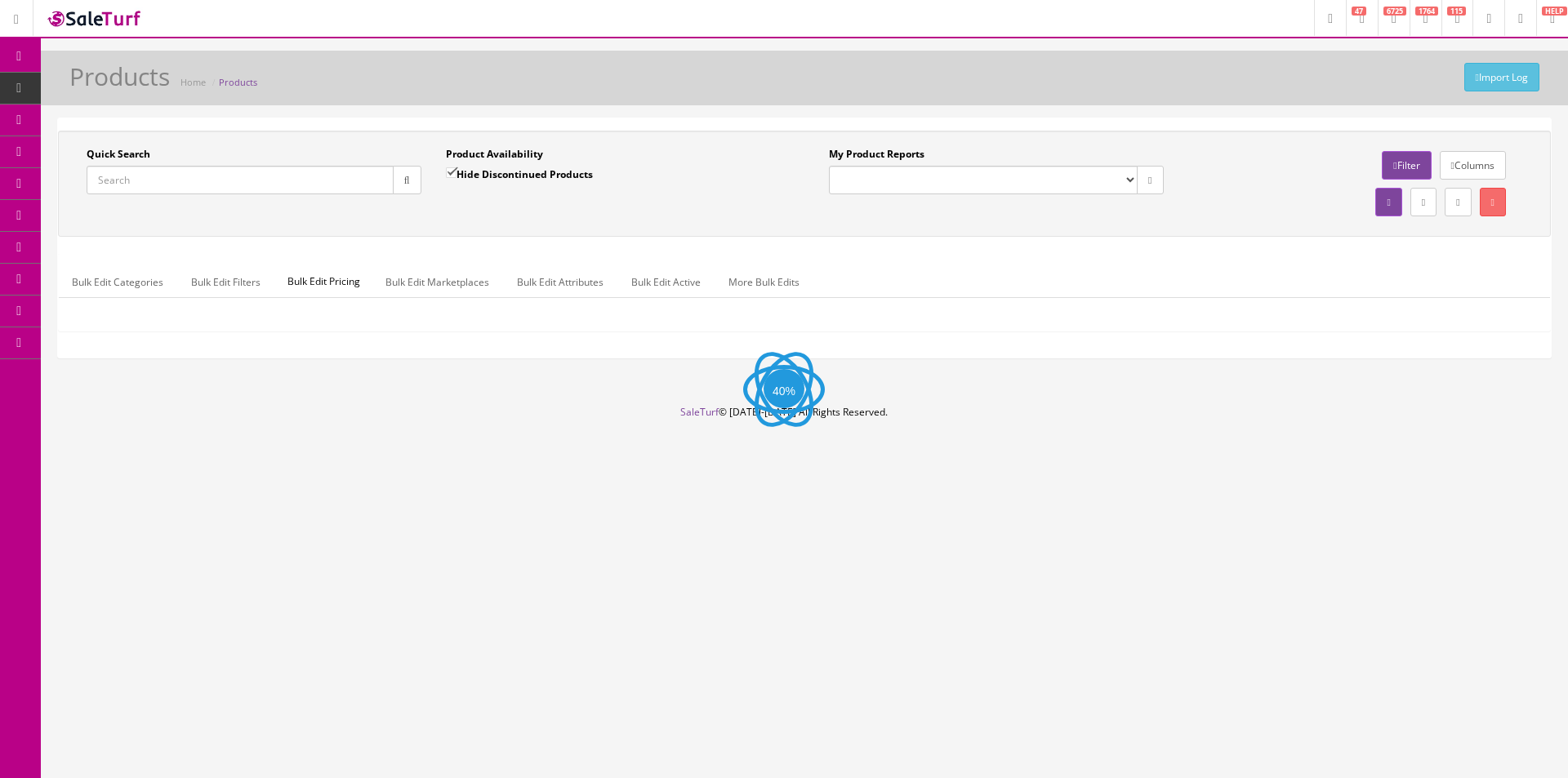
click at [204, 182] on input "Quick Search" at bounding box center [240, 180] width 307 height 28
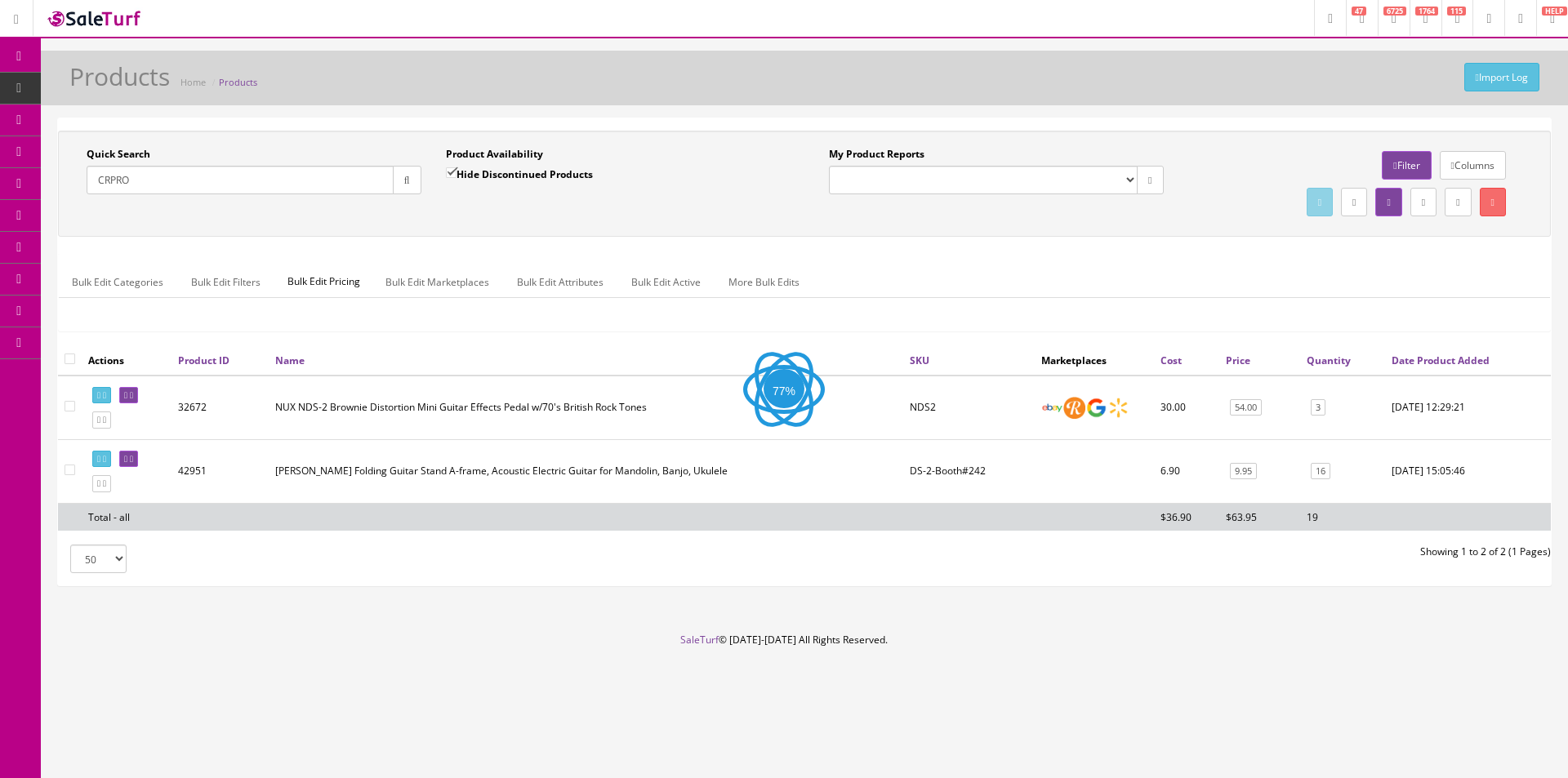
type input "CRPRO"
click at [566, 164] on div "Product Availability Hide Discontinued Products" at bounding box center [613, 170] width 335 height 47
click at [565, 174] on label "Hide Discontinued Products" at bounding box center [519, 174] width 147 height 16
click at [457, 174] on input "Hide Discontinued Products" at bounding box center [451, 172] width 11 height 11
checkbox input "false"
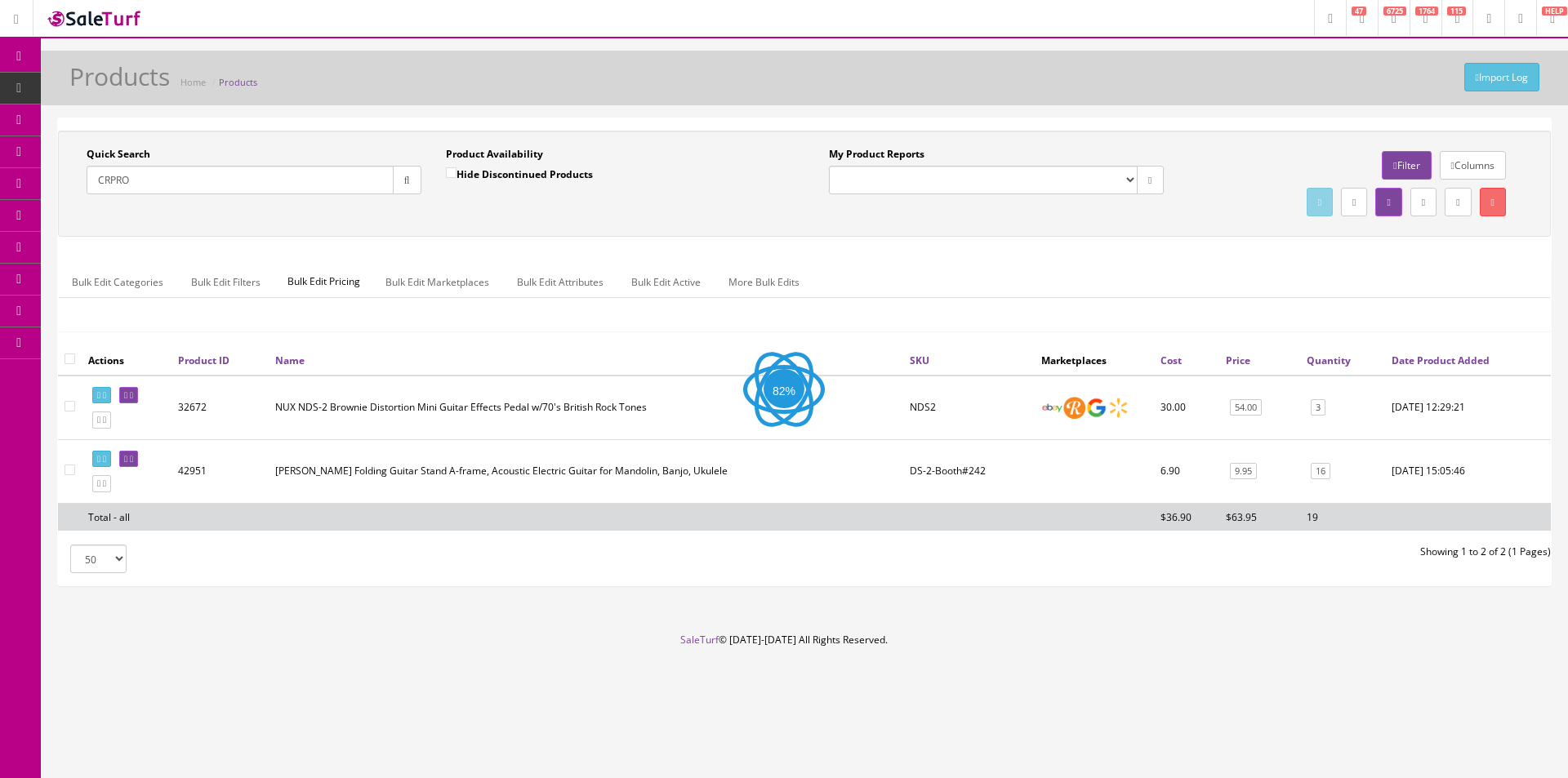
drag, startPoint x: 547, startPoint y: 223, endPoint x: 424, endPoint y: 197, distance: 125.7
click at [546, 223] on div "Quick Search CRPRO Date From Product Availability Hide Discontinued Products Da…" at bounding box center [804, 183] width 1492 height 106
click at [398, 184] on button "button" at bounding box center [407, 180] width 28 height 28
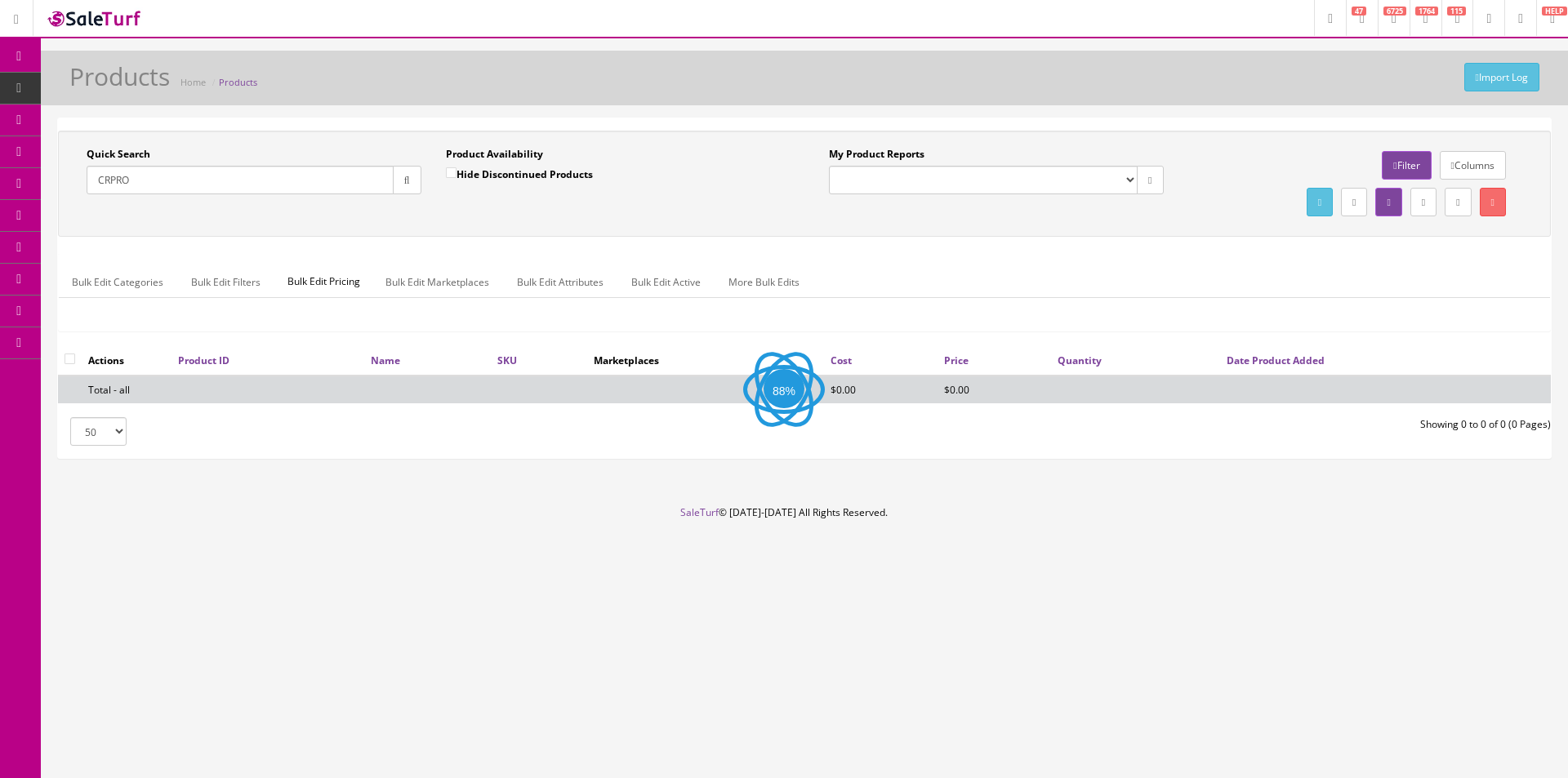
click at [473, 215] on div "Quick Search CRPRO Date From Product Availability Hide Discontinued Products Da…" at bounding box center [804, 183] width 1484 height 74
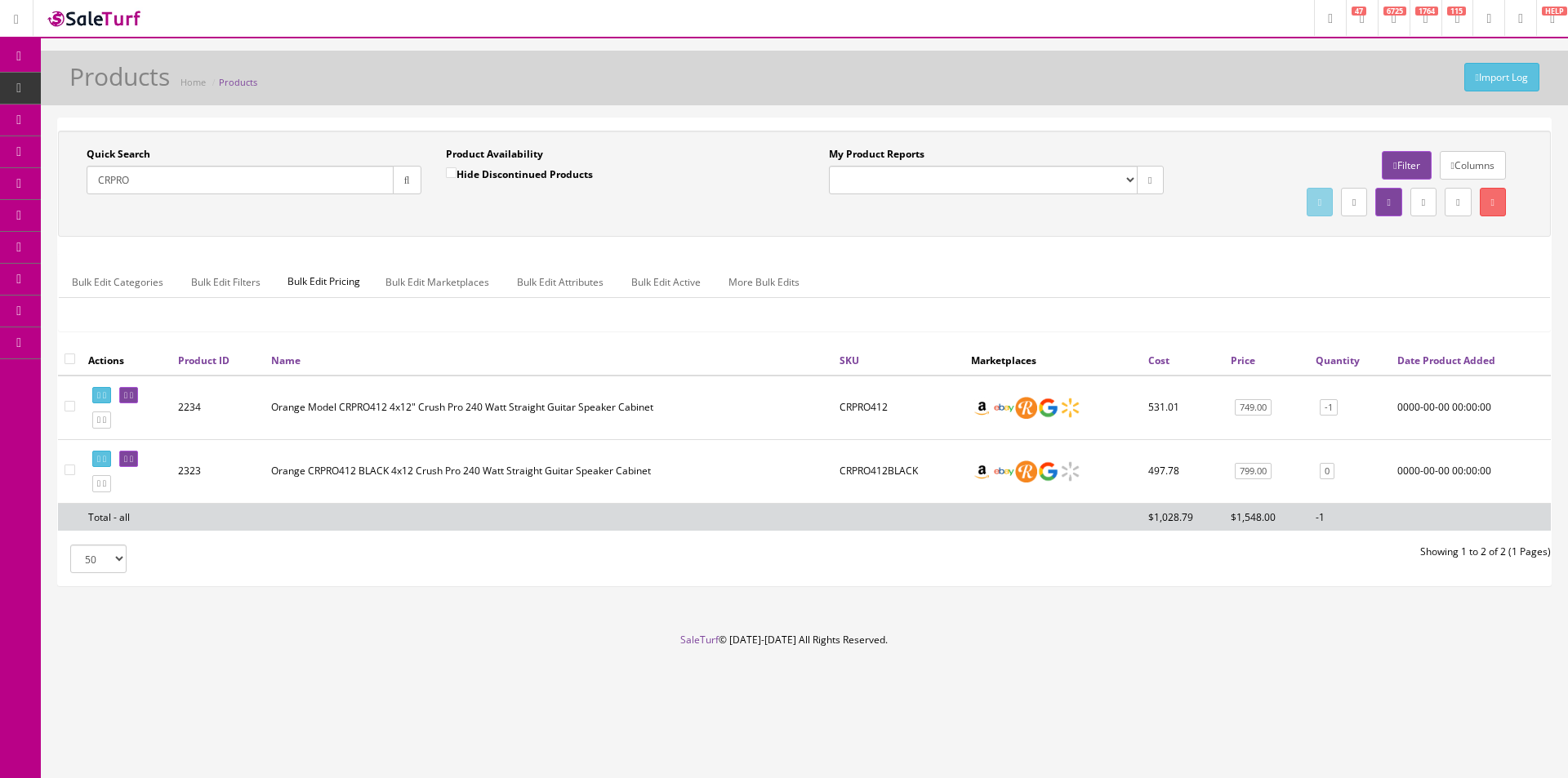
click at [329, 176] on input "CRPRO" at bounding box center [240, 180] width 307 height 28
click at [1389, 154] on link "Filter" at bounding box center [1405, 165] width 49 height 28
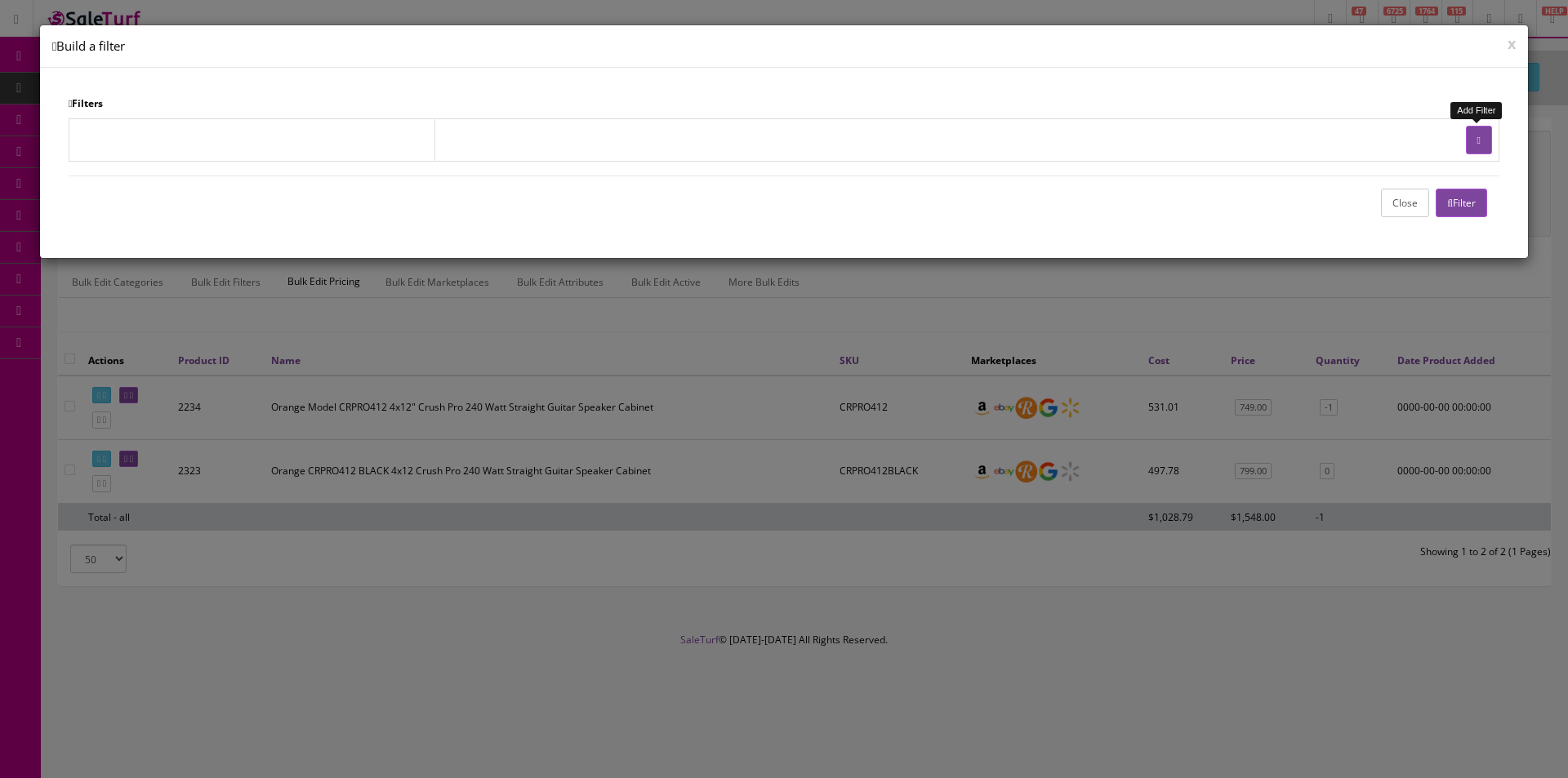
click at [1466, 148] on button "button" at bounding box center [1478, 140] width 26 height 28
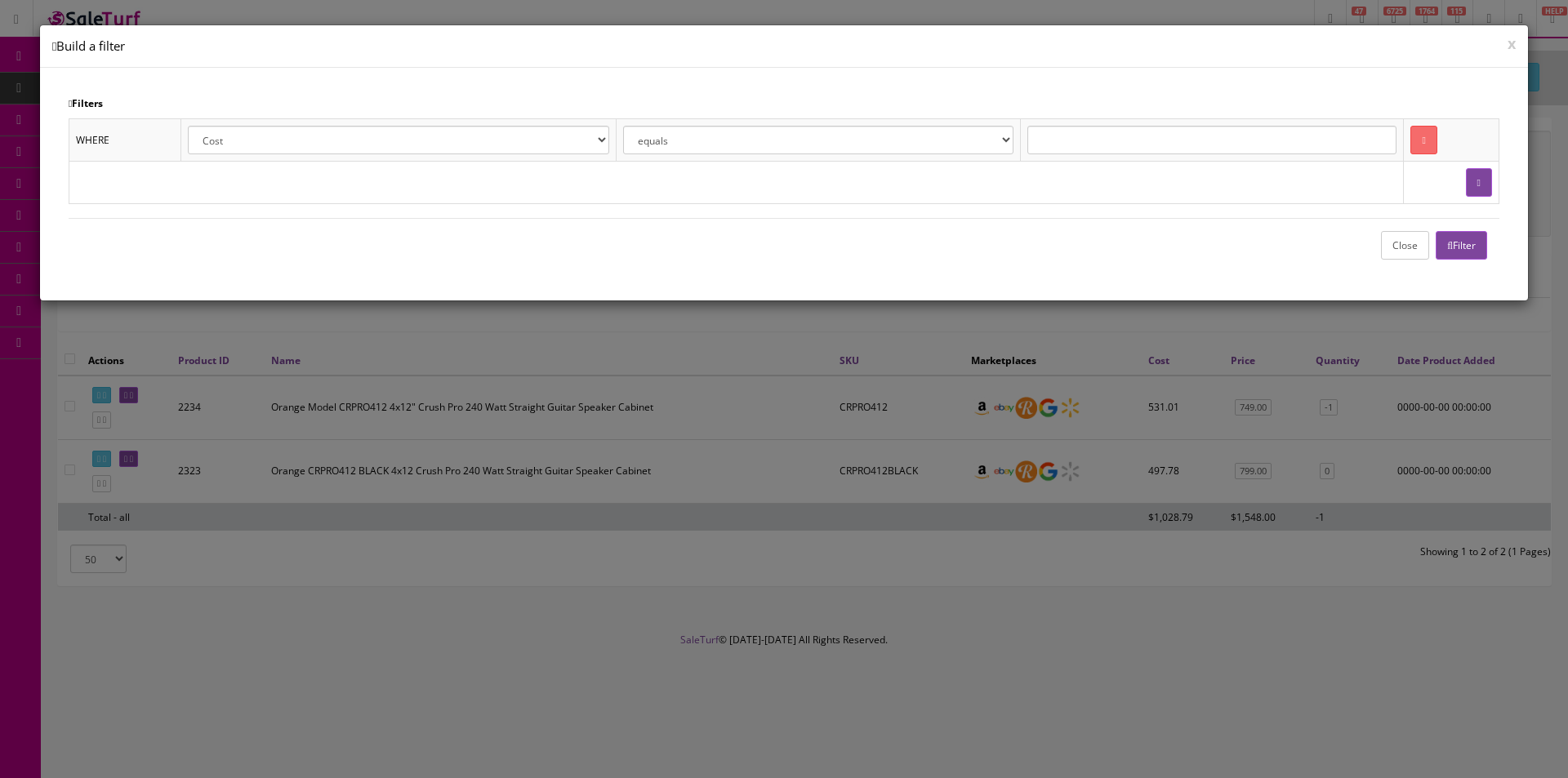
click at [1470, 175] on button "button" at bounding box center [1478, 182] width 26 height 28
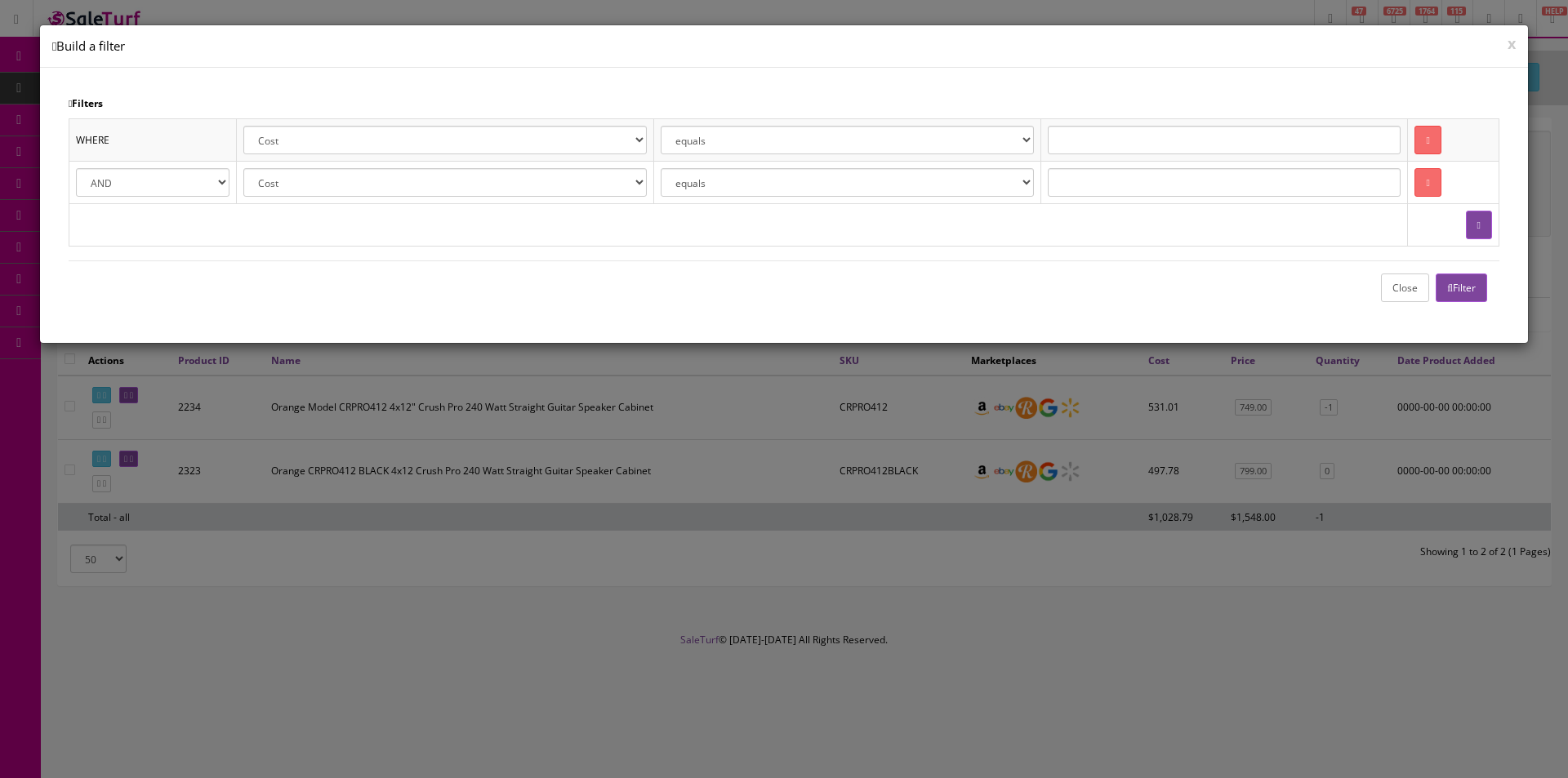
click at [342, 143] on select "Cost Price Amazon Price Ebay Price Reverb Price Walmart Price Retail Price Map …" at bounding box center [444, 140] width 402 height 28
select select "p.quantity"
drag, startPoint x: 342, startPoint y: 143, endPoint x: 581, endPoint y: 141, distance: 239.0
click at [342, 143] on select "Cost Price Amazon Price Ebay Price Reverb Price Walmart Price Retail Price Map …" at bounding box center [444, 140] width 402 height 28
click at [692, 141] on select "equals is like is not like is greater than is greater than or equal to is less …" at bounding box center [848, 140] width 373 height 28
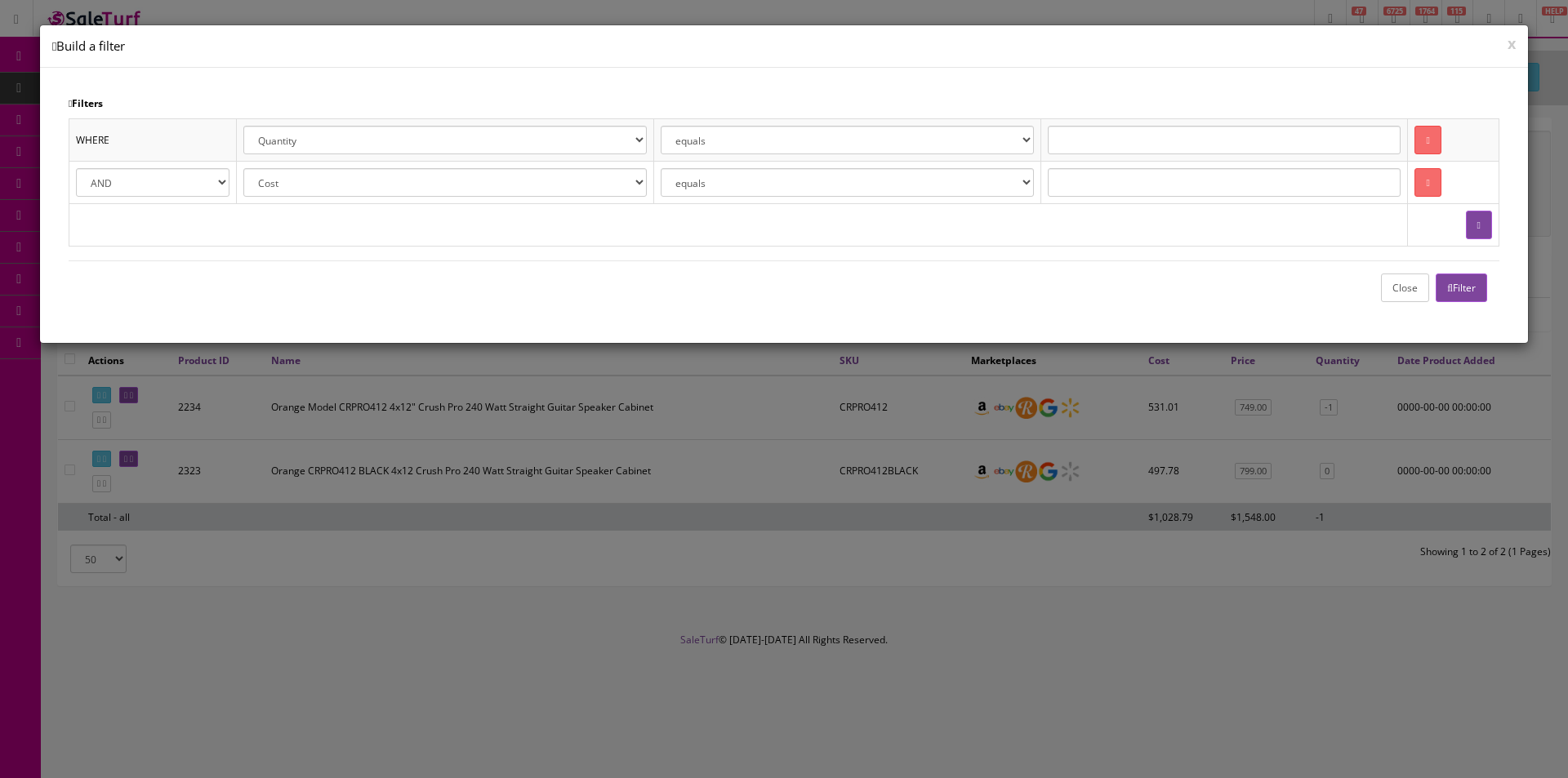
select select "is greater than"
click at [669, 126] on select "equals is like is not like is greater than is greater than or equal to is less …" at bounding box center [848, 140] width 373 height 28
click at [1087, 142] on input "text" at bounding box center [1223, 140] width 353 height 28
type input "0"
click at [291, 183] on select "Cost Price Amazon Price Ebay Price Reverb Price Walmart Price Retail Price Map …" at bounding box center [444, 182] width 402 height 28
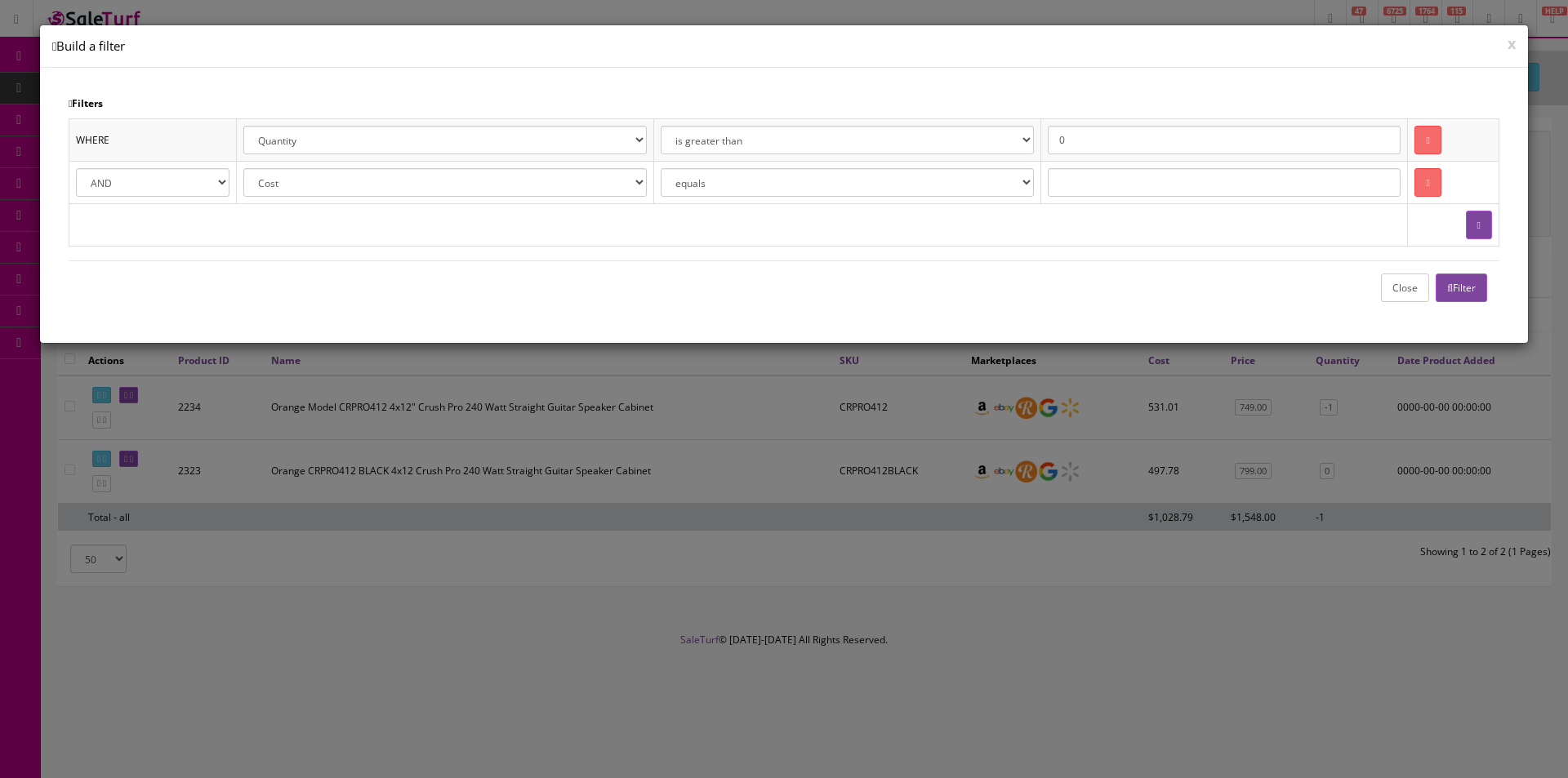
select select "[DOMAIN_NAME]"
click at [291, 183] on select "Cost Price Amazon Price Ebay Price Reverb Price Walmart Price Retail Price Map …" at bounding box center [444, 182] width 402 height 28
click at [1466, 218] on button "button" at bounding box center [1478, 225] width 26 height 28
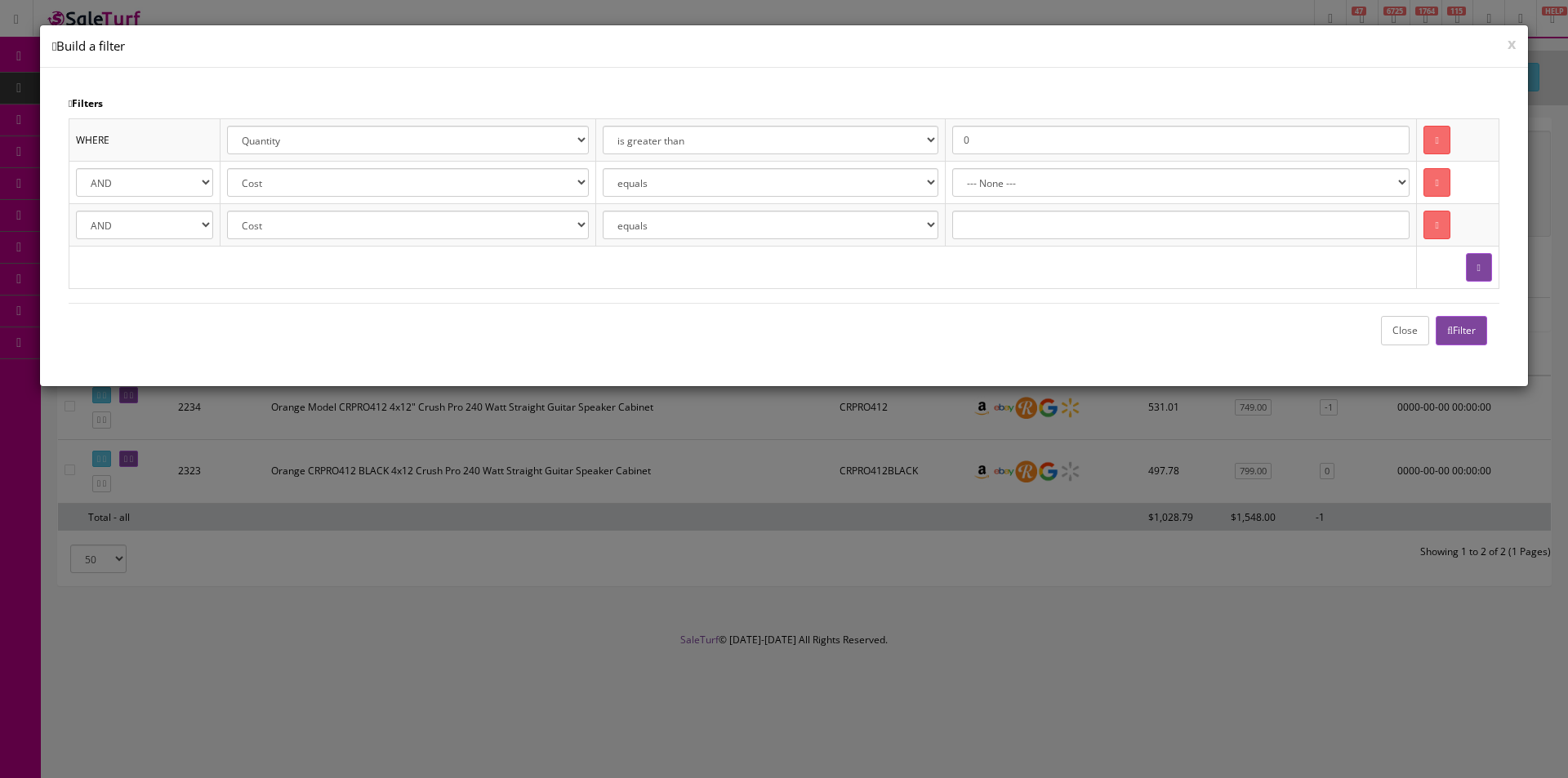
drag, startPoint x: 63, startPoint y: 222, endPoint x: 96, endPoint y: 226, distance: 33.2
click at [64, 222] on div "Filters WHERE Cost Price Amazon Price Ebay Price Reverb Price Walmart Price Ret…" at bounding box center [784, 226] width 1488 height 318
click at [106, 226] on select "AND OR" at bounding box center [144, 225] width 137 height 28
select select "OR"
click at [76, 210] on select "AND OR" at bounding box center [144, 225] width 137 height 28
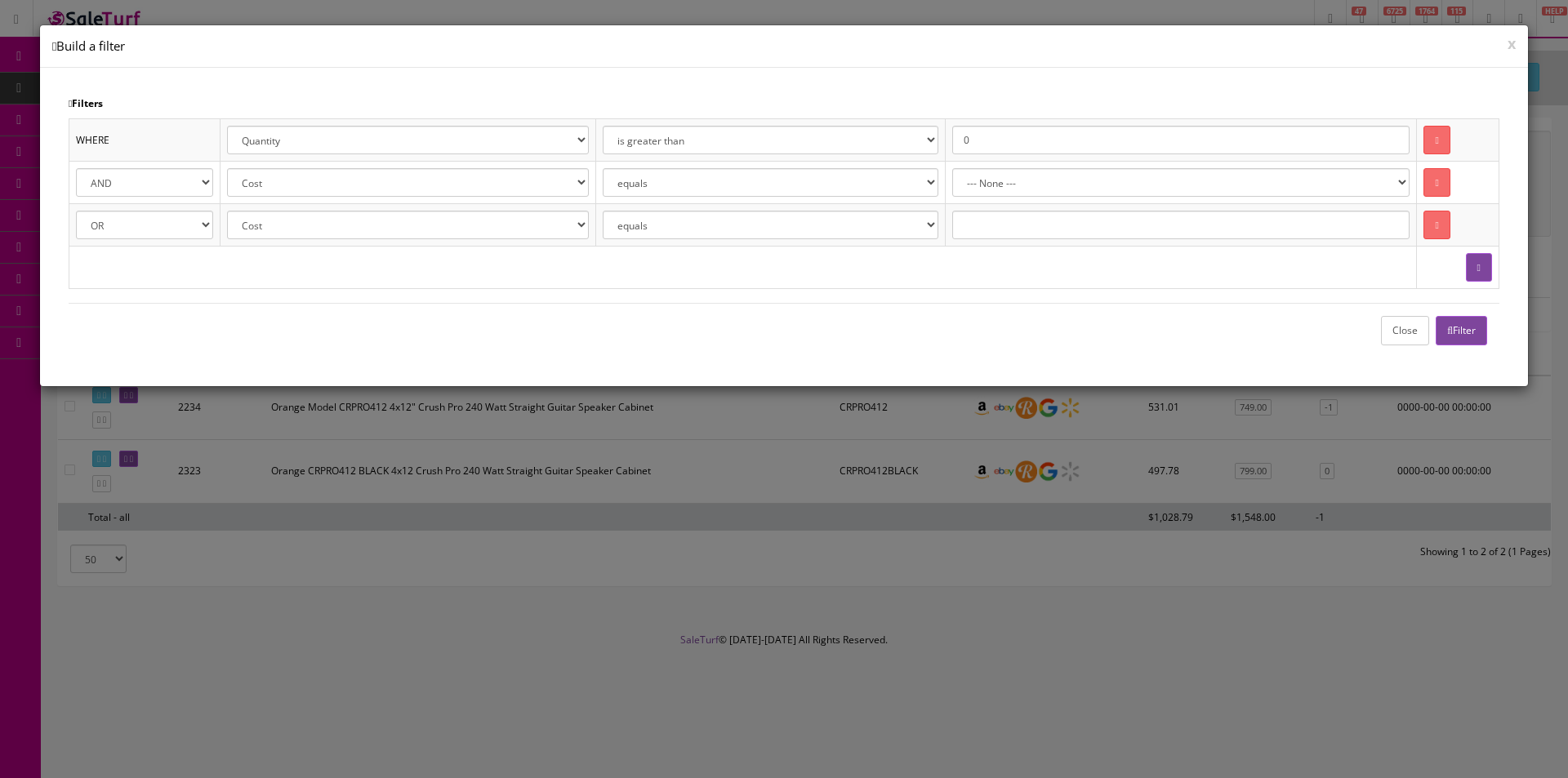
click at [313, 224] on select "Cost Price Amazon Price Ebay Price Reverb Price Walmart Price Retail Price Map …" at bounding box center [408, 225] width 362 height 28
select select "[DOMAIN_NAME]"
drag, startPoint x: 312, startPoint y: 224, endPoint x: 337, endPoint y: 226, distance: 25.1
click at [312, 224] on select "Cost Price Amazon Price Ebay Price Reverb Price Walmart Price Retail Price Map …" at bounding box center [408, 225] width 362 height 28
click at [1007, 187] on select "--- None --- 68 Pedals @ Ohana Academy ACME ACOUSTIC [PERSON_NAME] by Ovation A…" at bounding box center [1182, 182] width 458 height 28
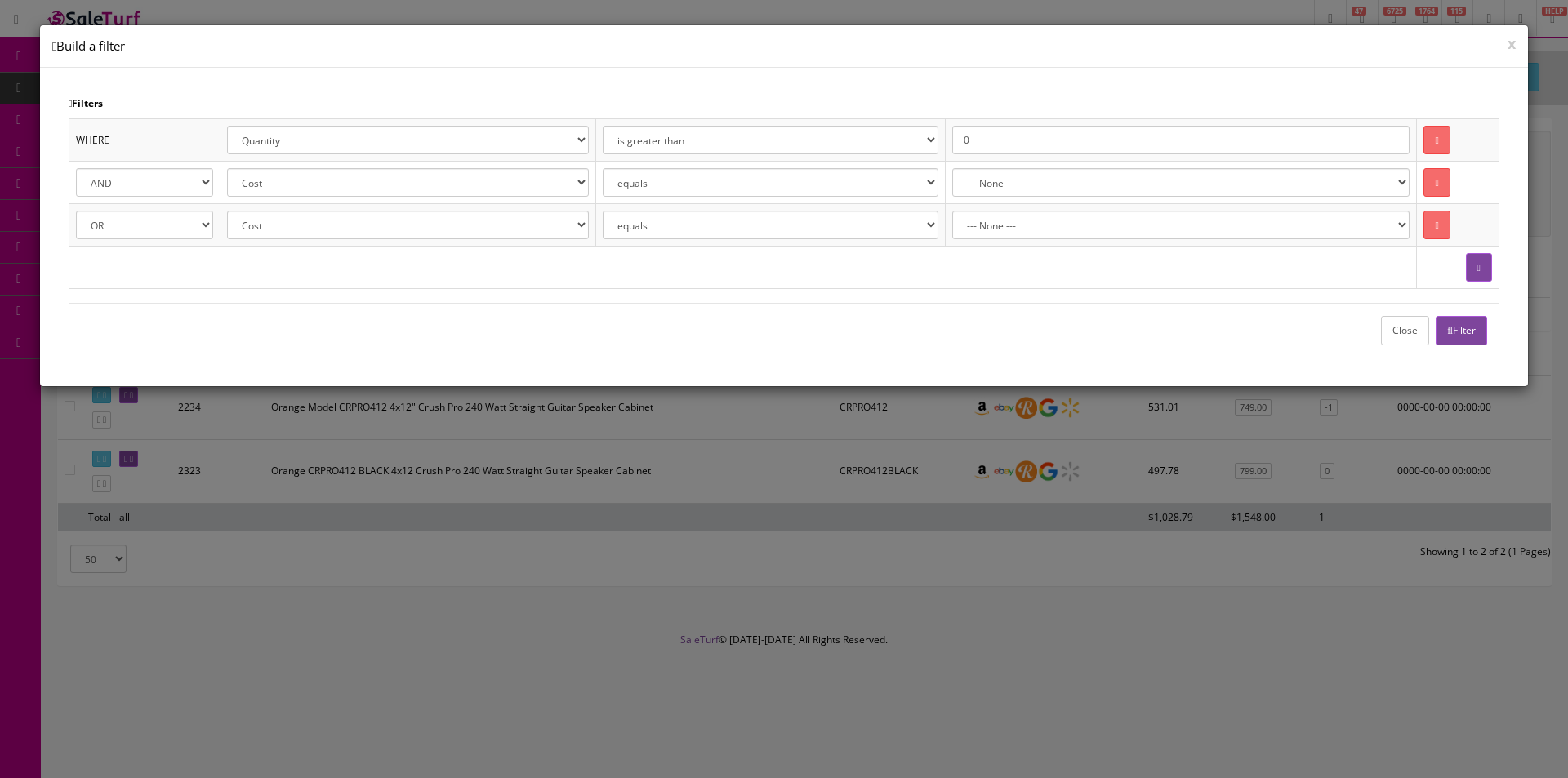
select select "[PERSON_NAME] Guitars"
click at [976, 168] on select "--- None --- 68 Pedals @ Ohana Academy ACME ACOUSTIC [PERSON_NAME] by Ovation A…" at bounding box center [1182, 182] width 458 height 28
click at [1019, 229] on select "--- None --- 68 Pedals @ Ohana Academy ACME ACOUSTIC [PERSON_NAME] by Ovation A…" at bounding box center [1182, 225] width 458 height 28
select select "[PERSON_NAME]"
click at [976, 210] on select "--- None --- 68 Pedals @ Ohana Academy ACME ACOUSTIC [PERSON_NAME] by Ovation A…" at bounding box center [1182, 225] width 458 height 28
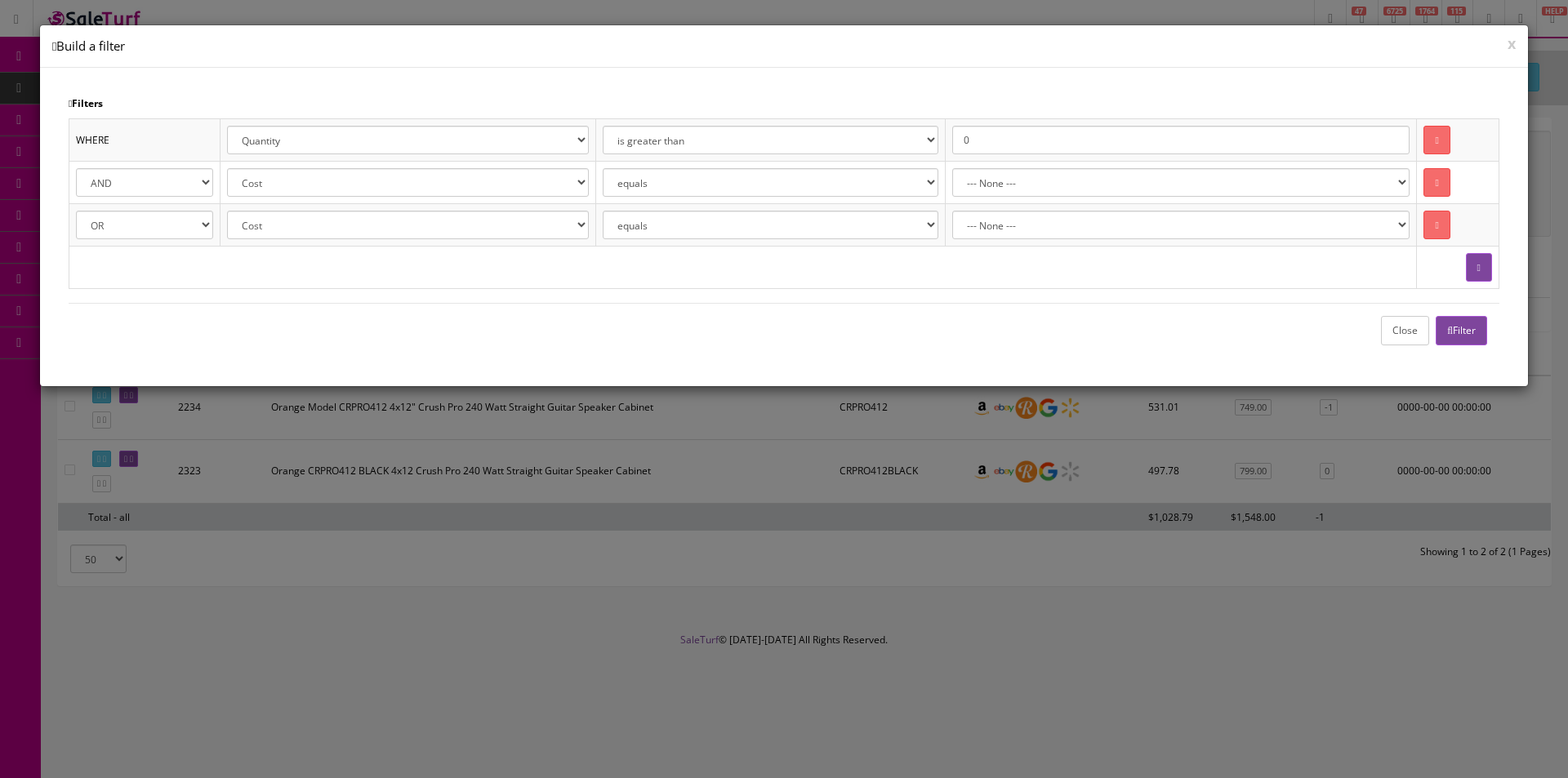
click at [1448, 333] on icon "button" at bounding box center [1450, 330] width 5 height 10
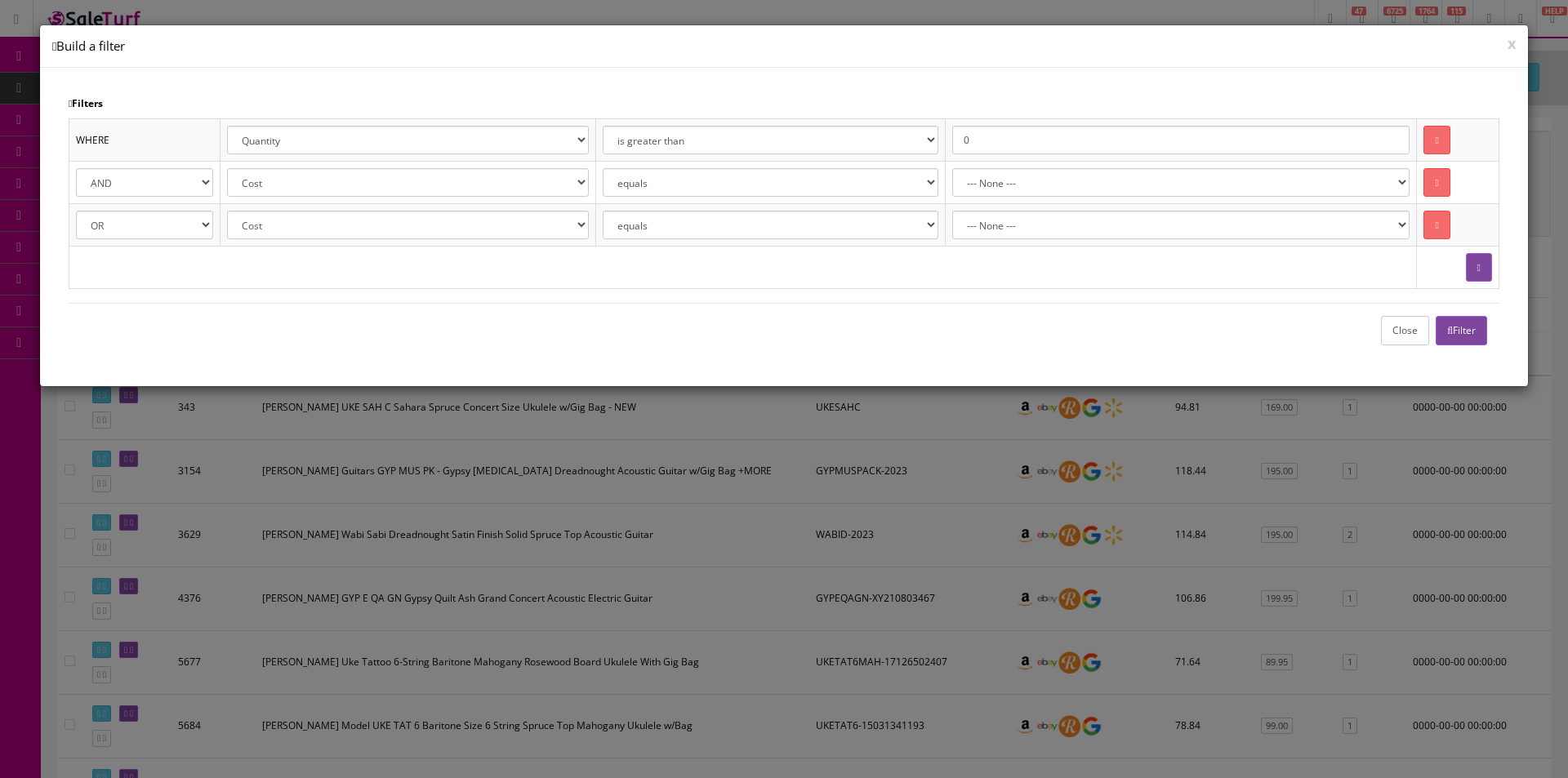
click at [1393, 332] on button "Close" at bounding box center [1405, 330] width 48 height 28
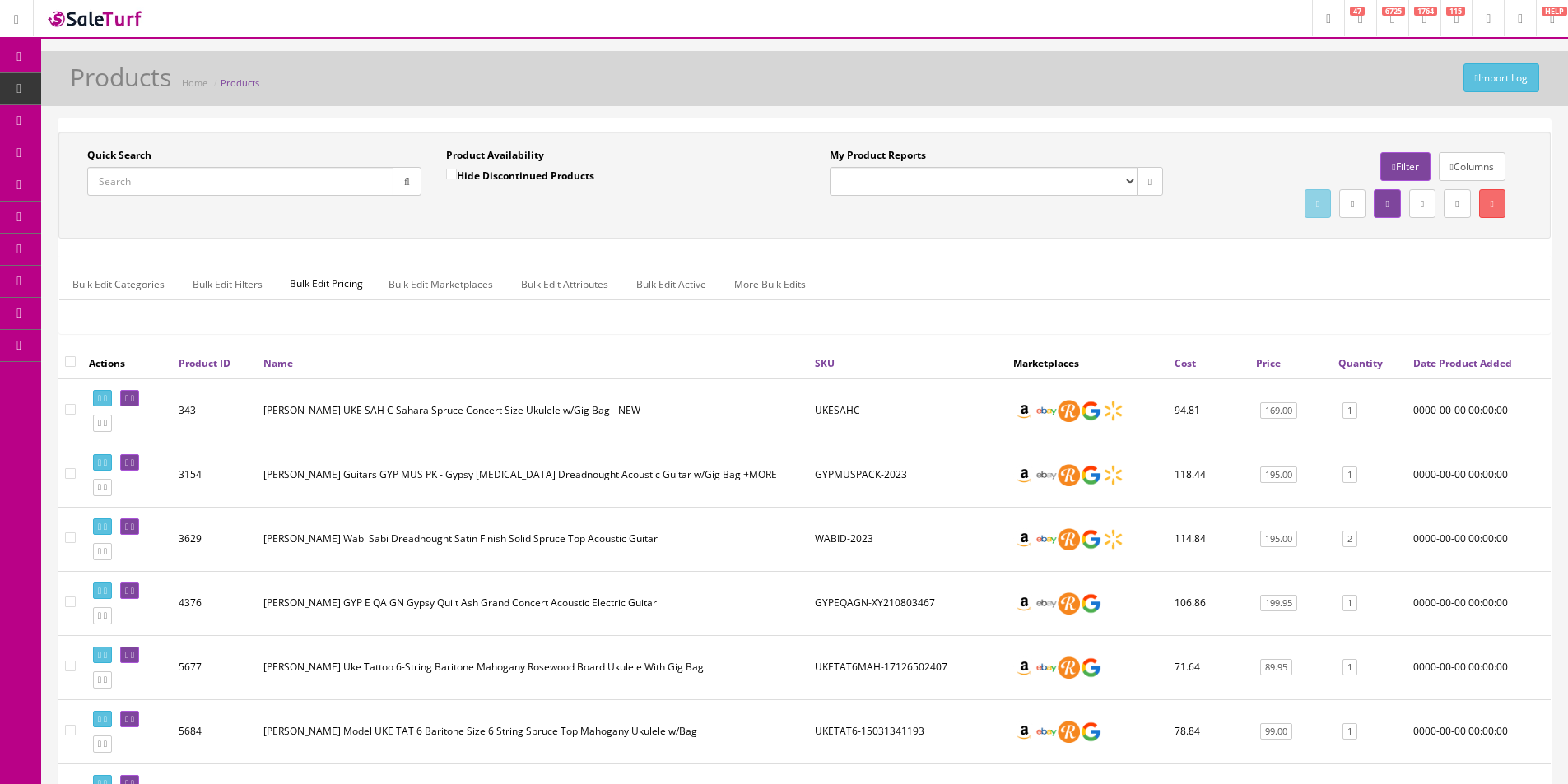
click at [1382, 158] on link "Filter" at bounding box center [1404, 166] width 49 height 29
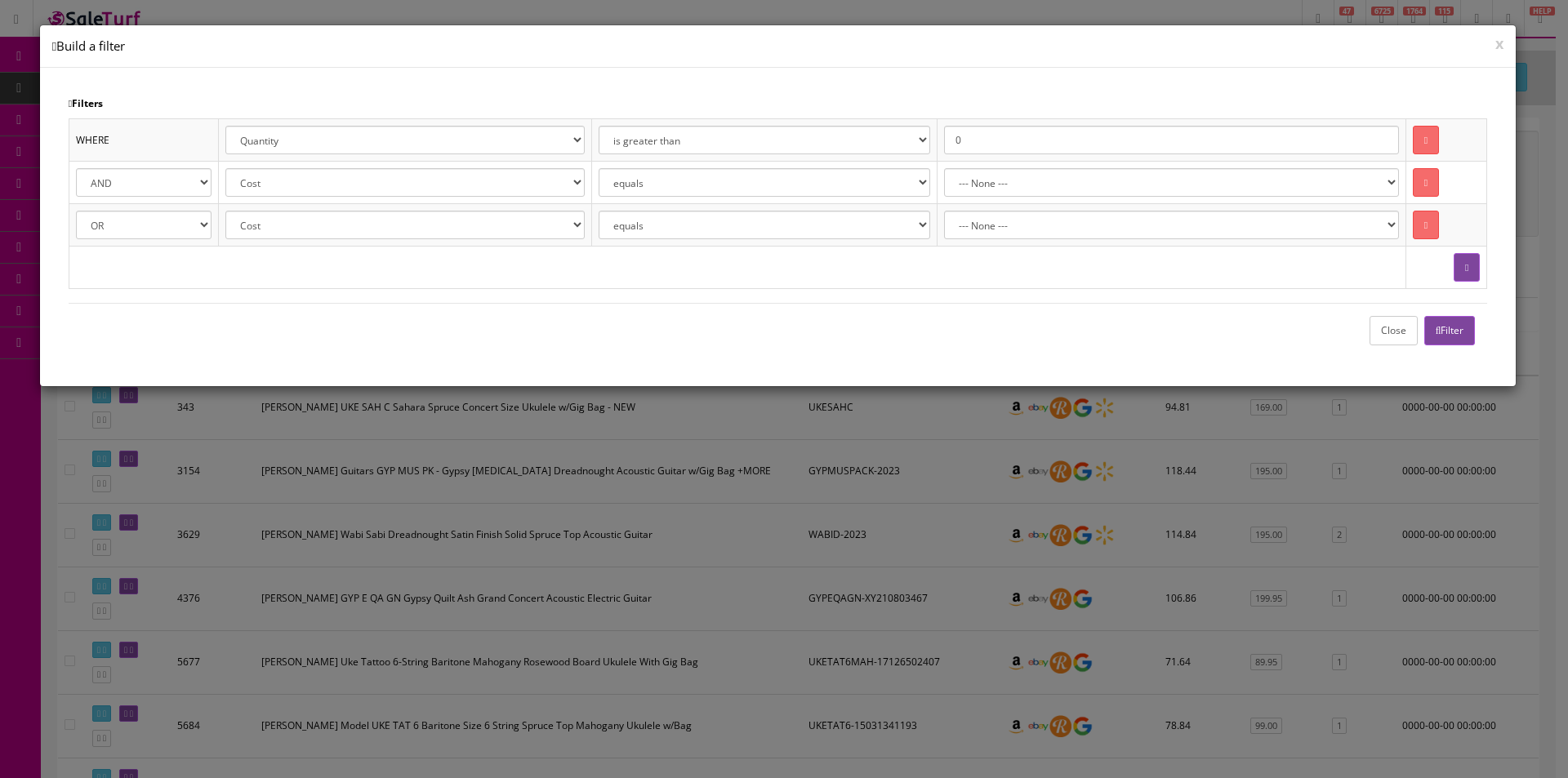
drag, startPoint x: 1481, startPoint y: 270, endPoint x: 1399, endPoint y: 274, distance: 82.1
click at [1481, 270] on td at bounding box center [1446, 268] width 82 height 43
click at [1467, 268] on icon "button" at bounding box center [1467, 267] width 4 height 10
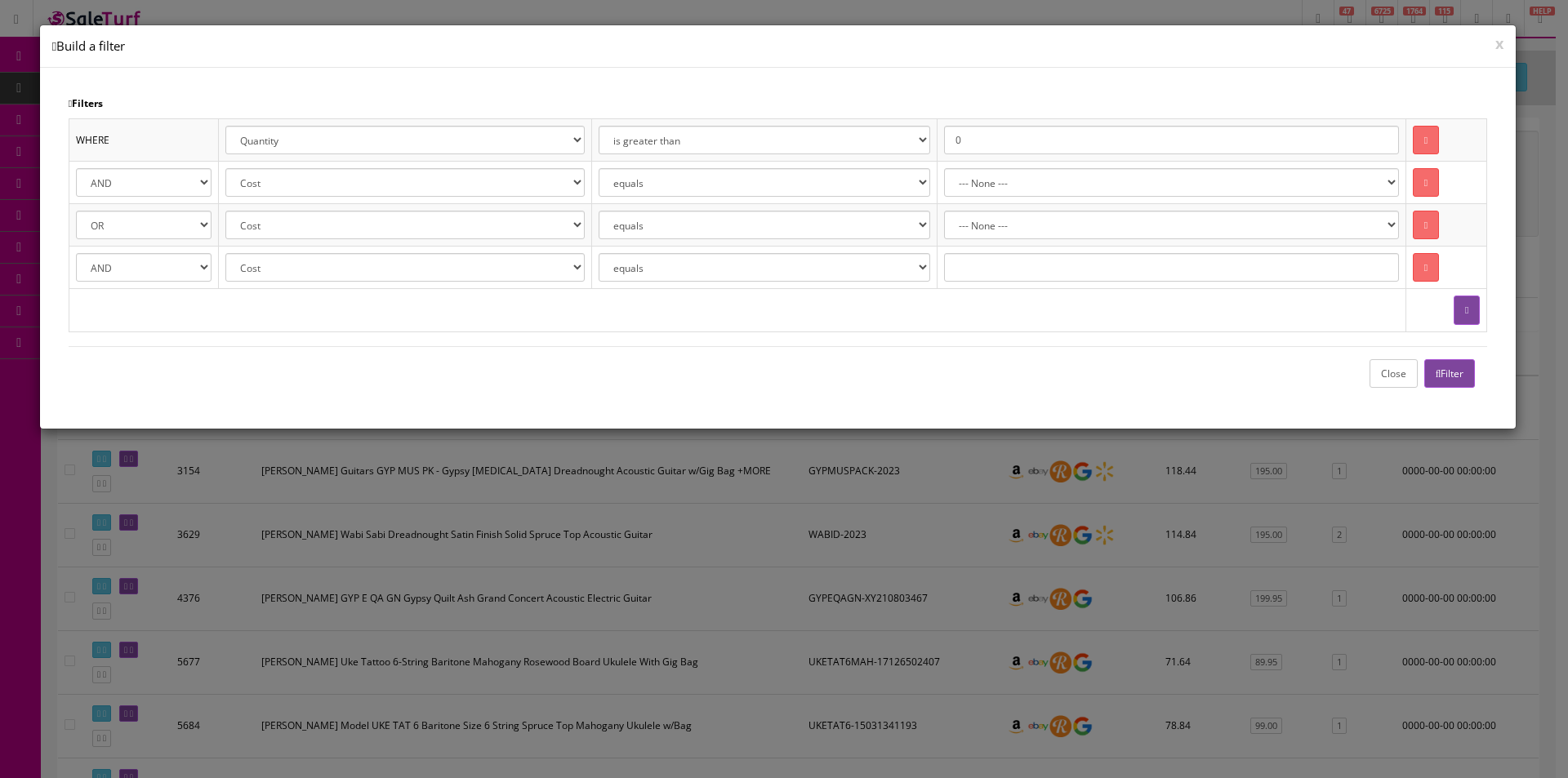
click at [366, 278] on select "Cost Price Amazon Price Ebay Price Reverb Price Walmart Price Retail Price Map …" at bounding box center [405, 267] width 359 height 28
select select "p.pcondition"
click at [366, 272] on select "Cost Price Amazon Price Ebay Price Reverb Price Walmart Price Retail Price Map …" at bounding box center [405, 267] width 359 height 28
click at [694, 257] on select "equals is like is not like" at bounding box center [765, 267] width 332 height 28
select select "not like"
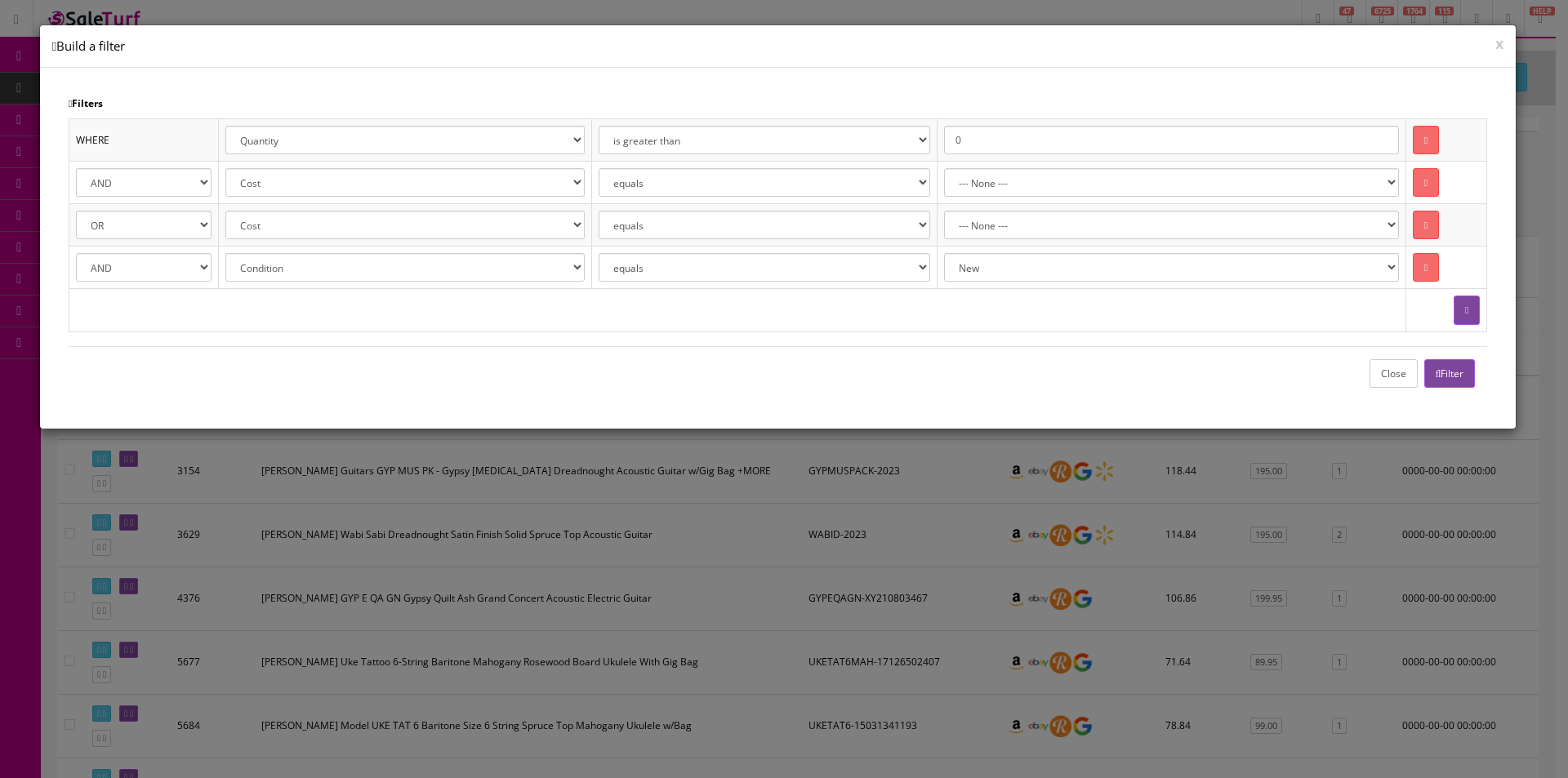
click at [612, 253] on select "equals is like is not like" at bounding box center [765, 267] width 332 height 28
click at [1456, 373] on button "Filter" at bounding box center [1450, 373] width 52 height 28
click at [1373, 369] on button "Close" at bounding box center [1393, 373] width 48 height 28
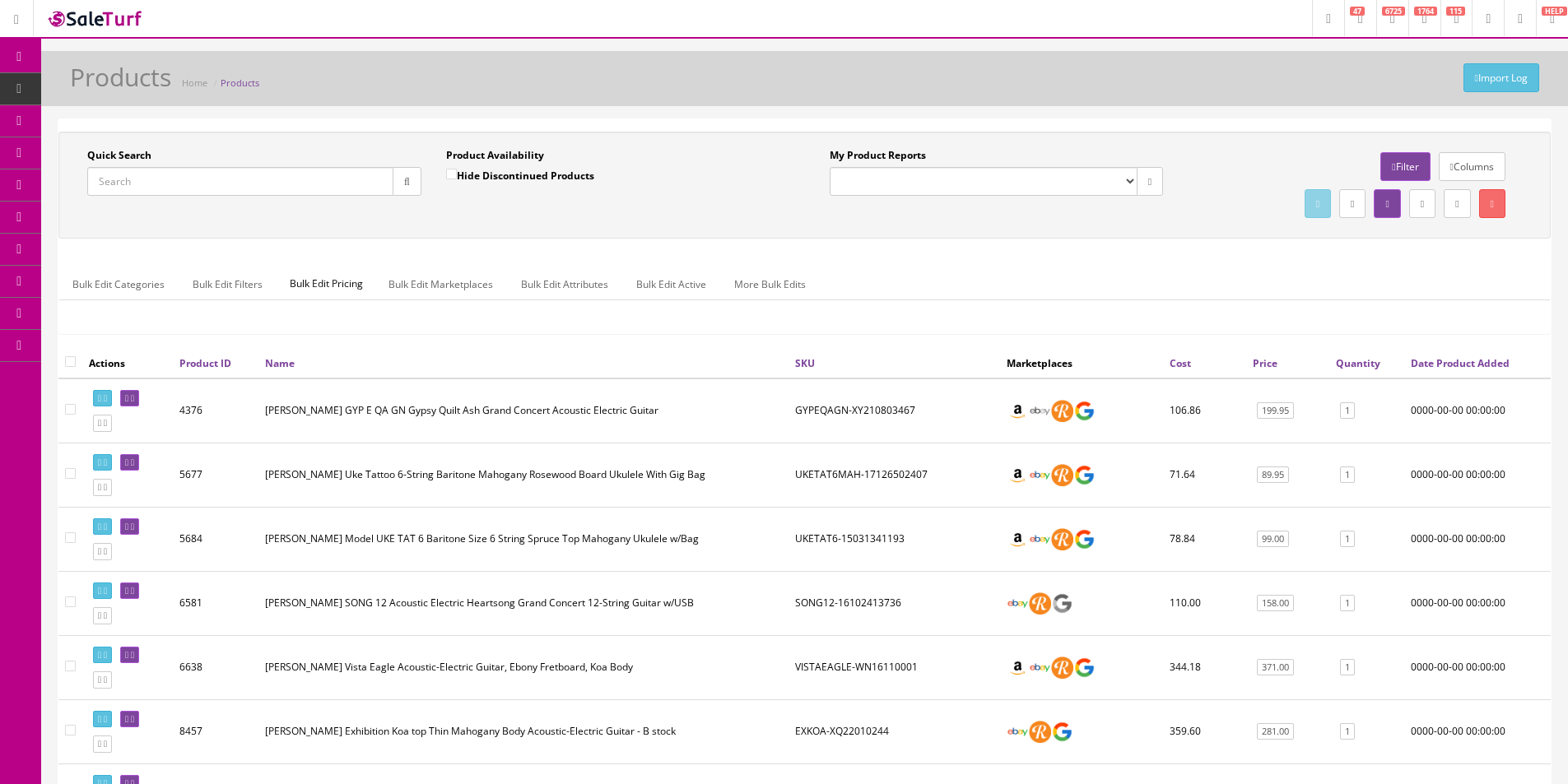
click at [1340, 205] on link at bounding box center [1352, 203] width 26 height 29
click at [1221, 251] on link "CSV File" at bounding box center [1206, 251] width 36 height 14
click at [1195, 142] on div "Quick Search Date From Product Availability Hide Discontinued Products Date To …" at bounding box center [804, 184] width 1492 height 107
click at [1350, 203] on icon at bounding box center [1352, 203] width 4 height 10
click at [291, 181] on input "Quick Search" at bounding box center [240, 182] width 306 height 29
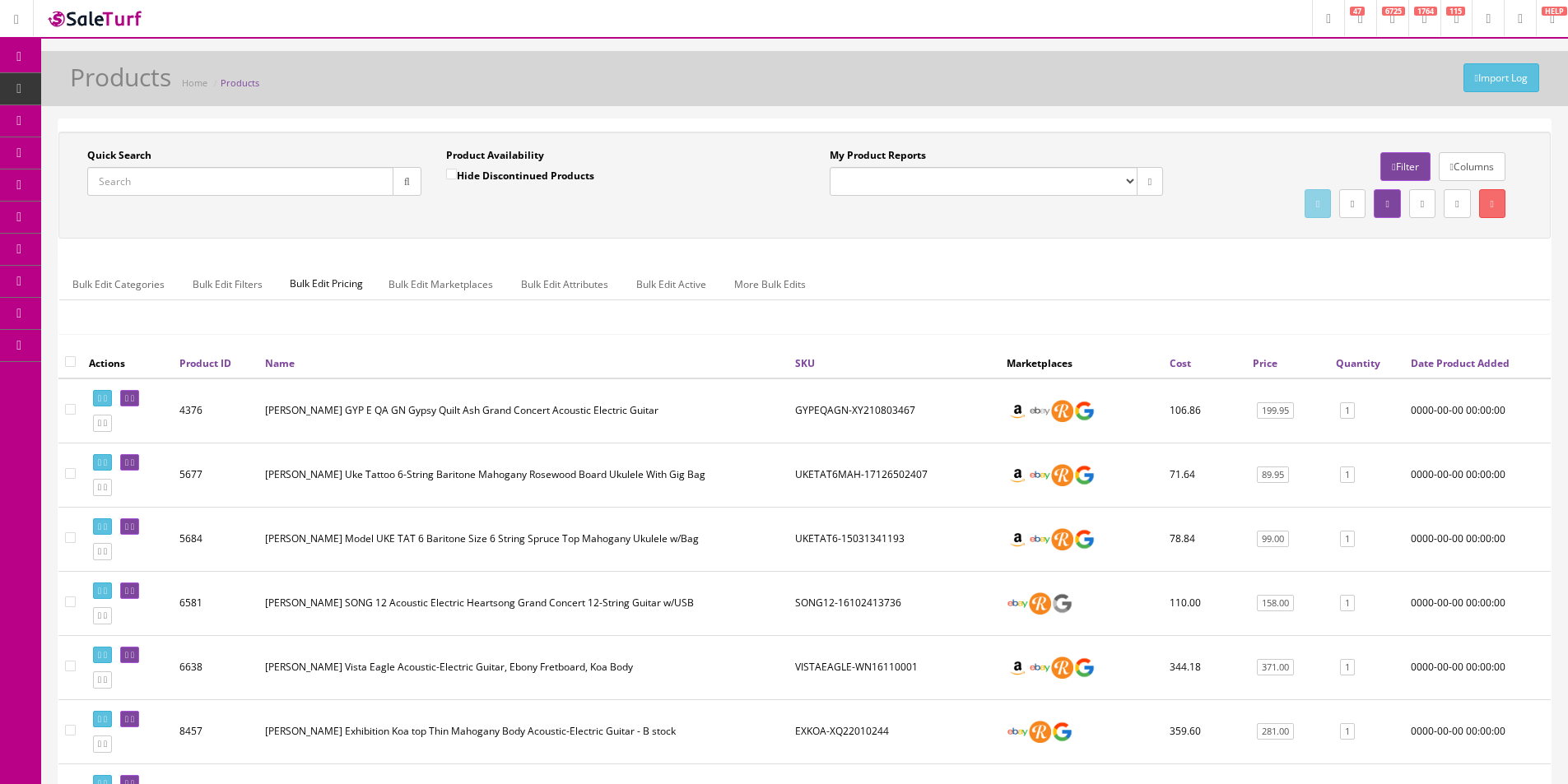
click at [291, 181] on input "Quick Search" at bounding box center [240, 182] width 306 height 29
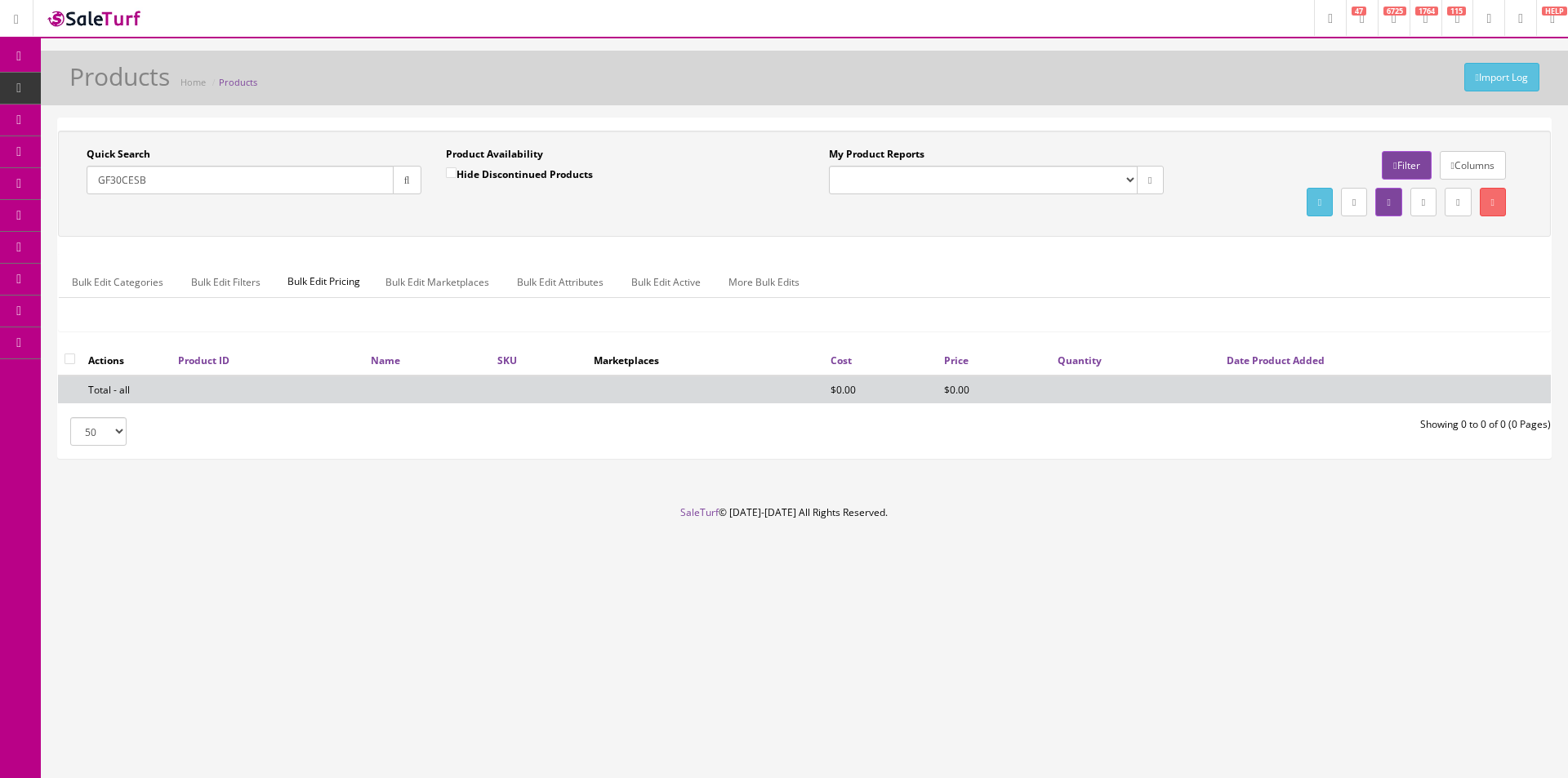
type input "GF30CESB"
click at [457, 177] on label "Hide Discontinued Products" at bounding box center [519, 174] width 147 height 16
click at [457, 177] on input "Hide Discontinued Products" at bounding box center [451, 172] width 11 height 11
drag, startPoint x: 452, startPoint y: 176, endPoint x: 440, endPoint y: 177, distance: 12.0
click at [453, 176] on input "Hide Discontinued Products" at bounding box center [451, 172] width 11 height 11
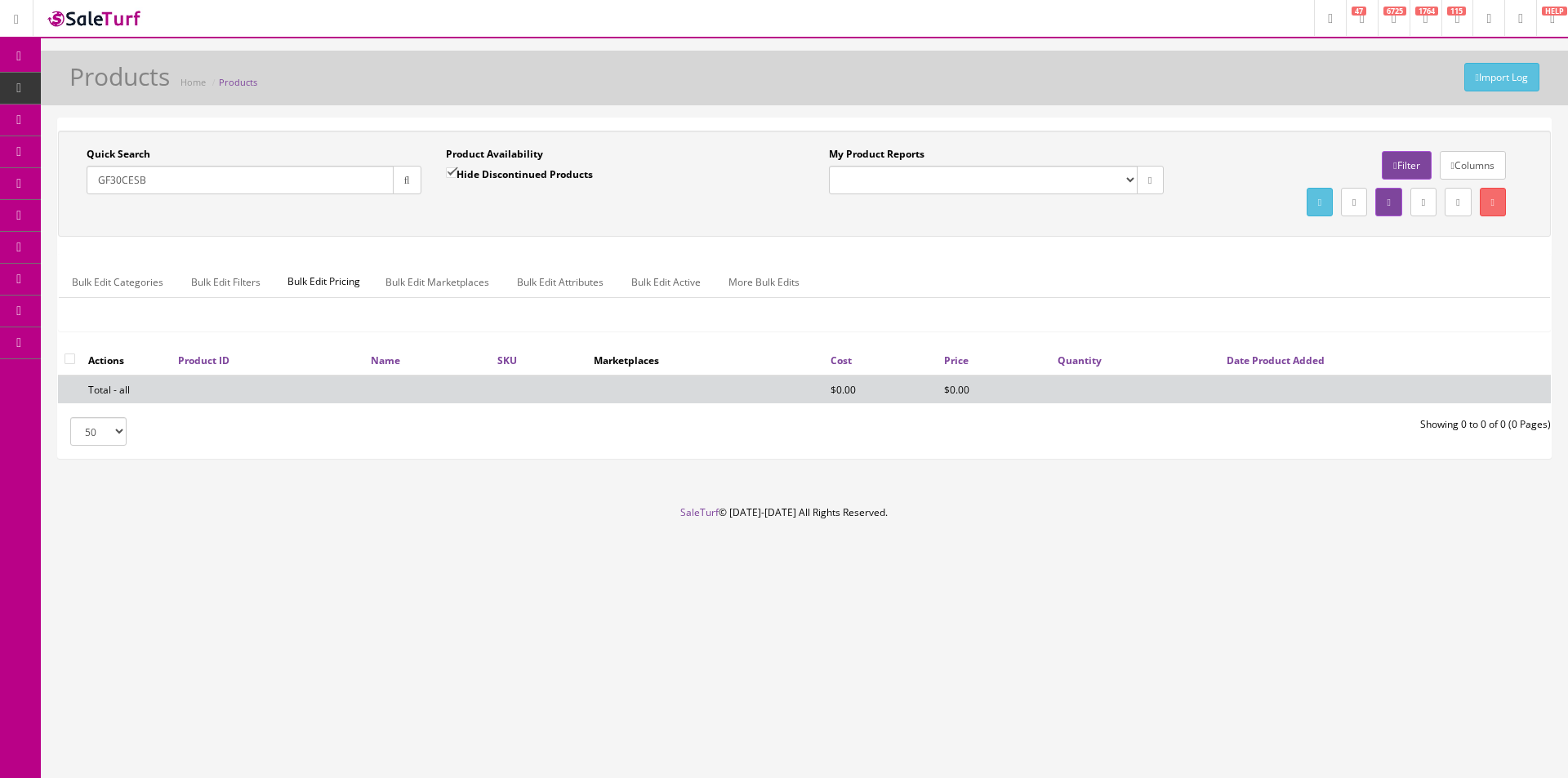
checkbox input "false"
click at [415, 179] on button "button" at bounding box center [407, 180] width 28 height 28
drag, startPoint x: 519, startPoint y: 190, endPoint x: 1090, endPoint y: 208, distance: 571.3
click at [536, 194] on div "Product Availability Hide Discontinued Products Date To" at bounding box center [613, 176] width 359 height 60
click at [1394, 164] on link "Filter" at bounding box center [1405, 165] width 49 height 28
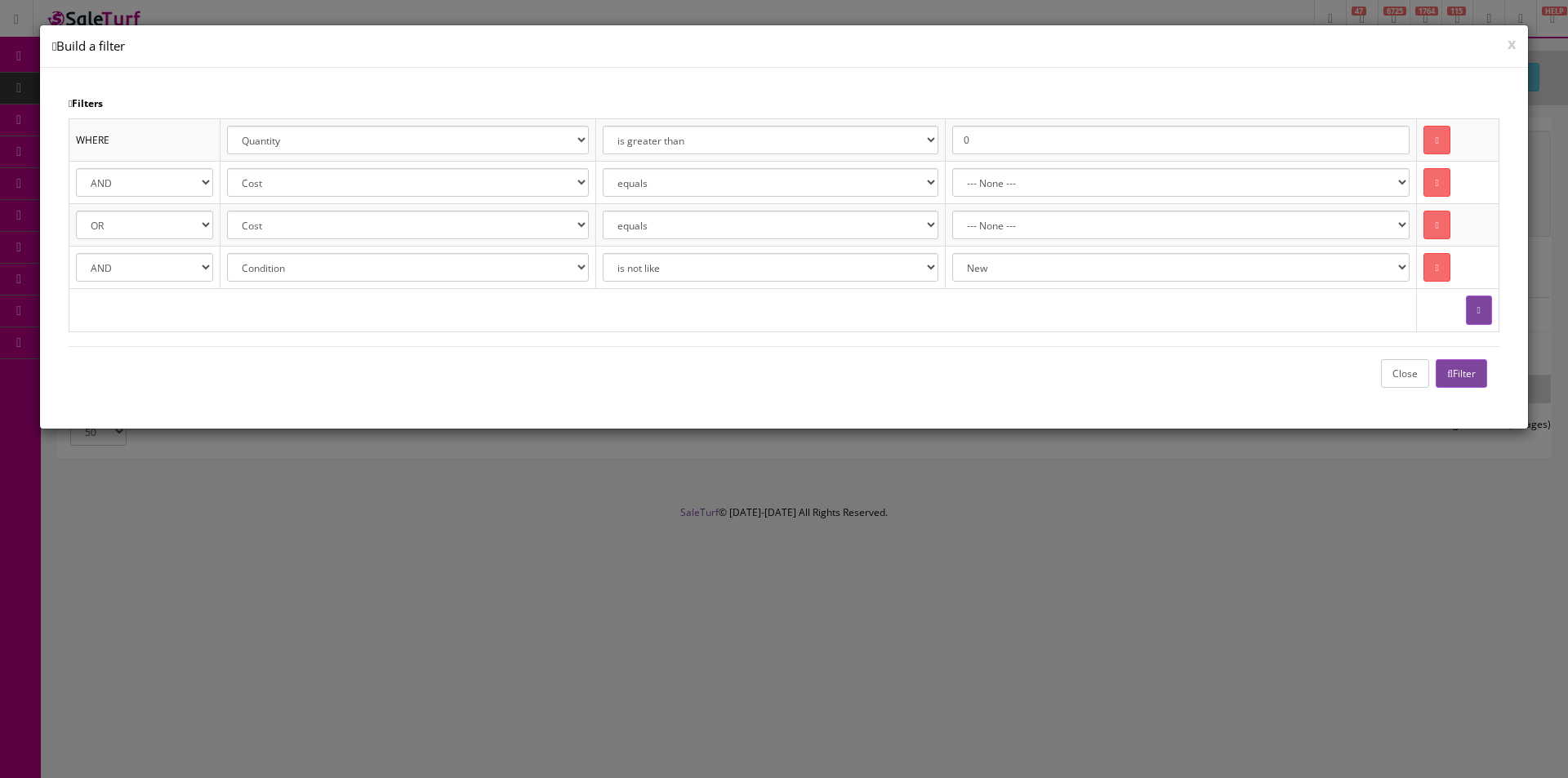
click at [1439, 147] on link at bounding box center [1436, 140] width 26 height 28
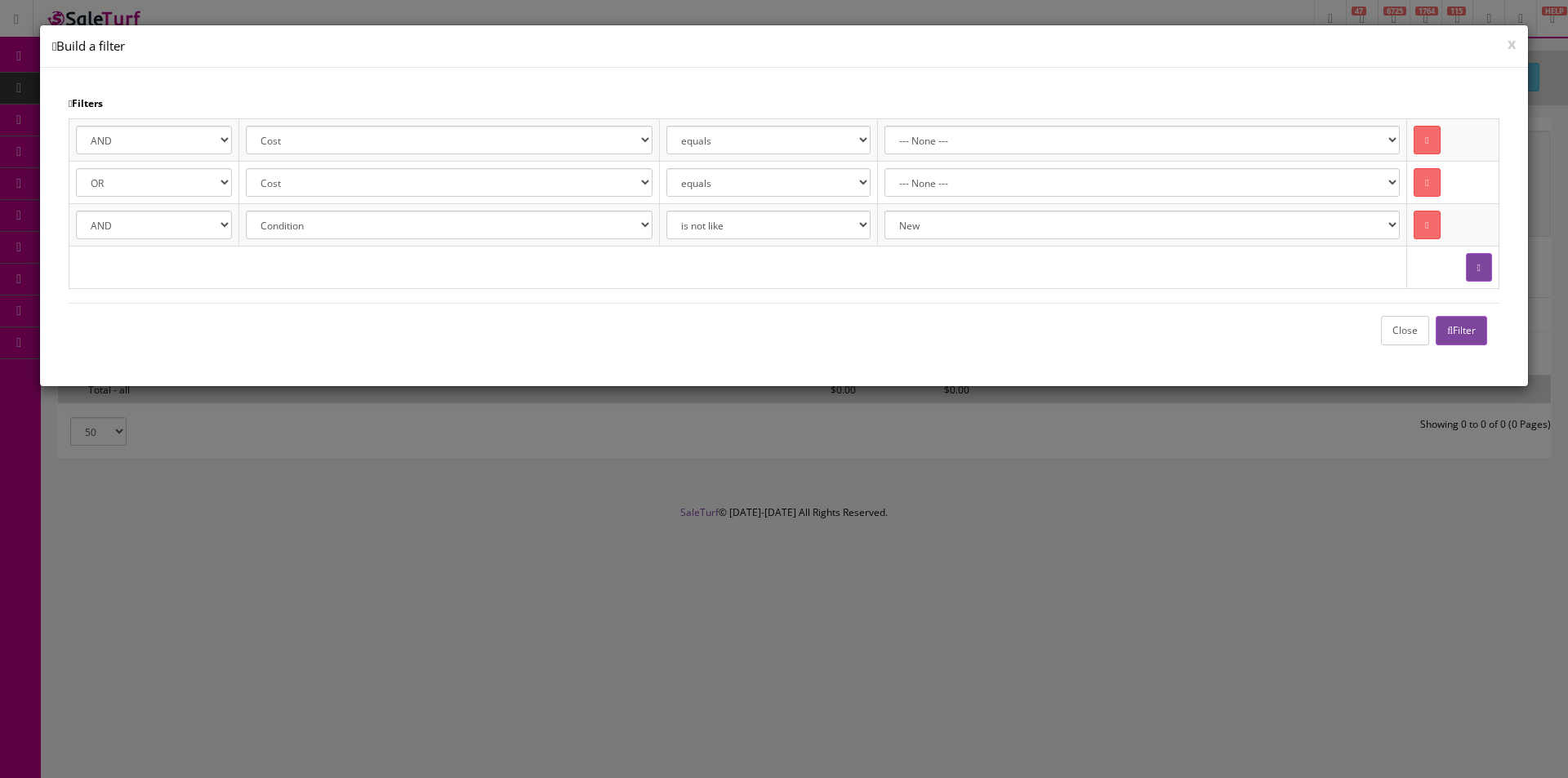
click at [1437, 147] on td at bounding box center [1453, 139] width 92 height 43
click at [1417, 131] on link at bounding box center [1426, 140] width 26 height 28
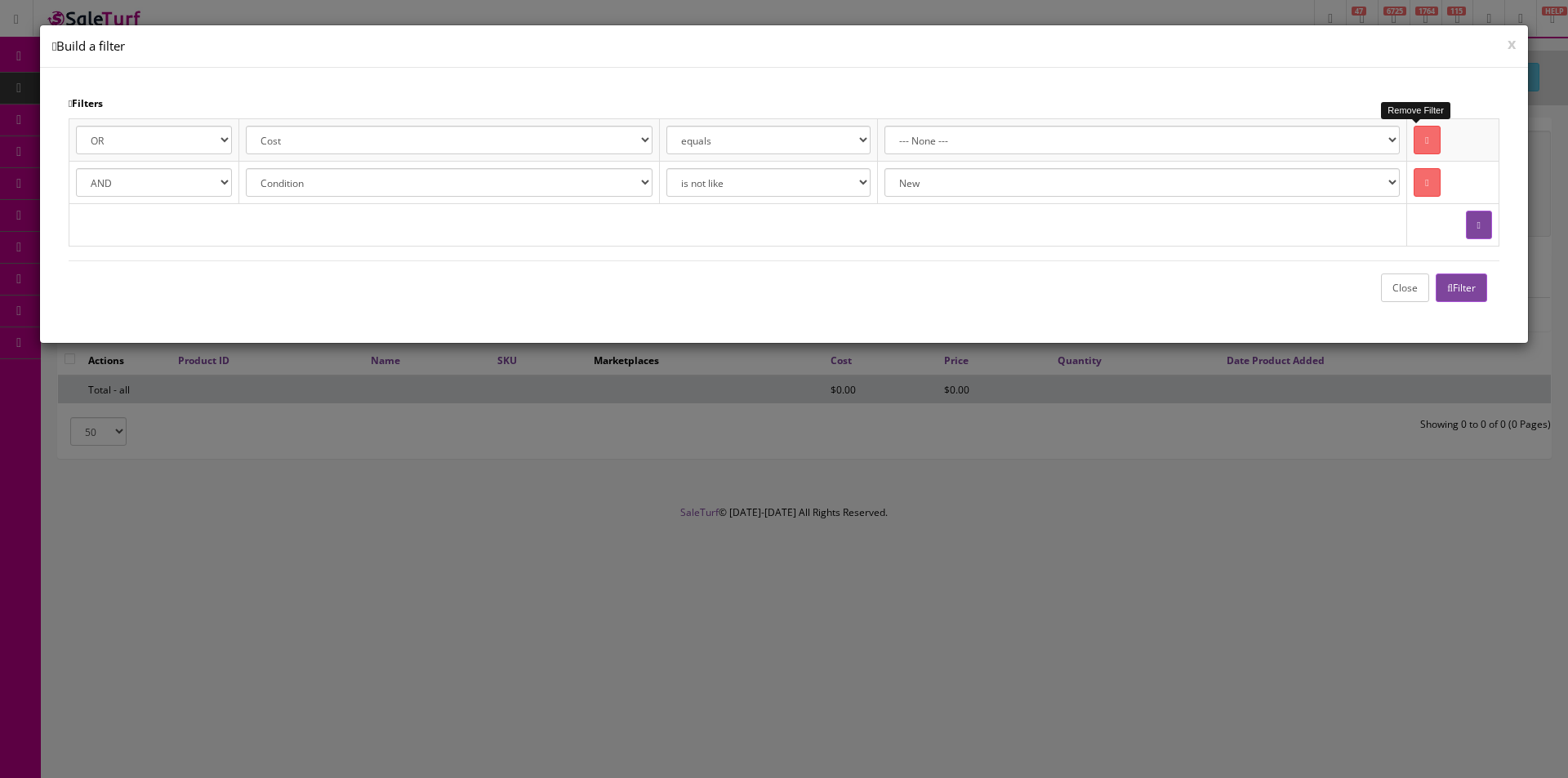
click at [1417, 131] on link at bounding box center [1426, 140] width 26 height 28
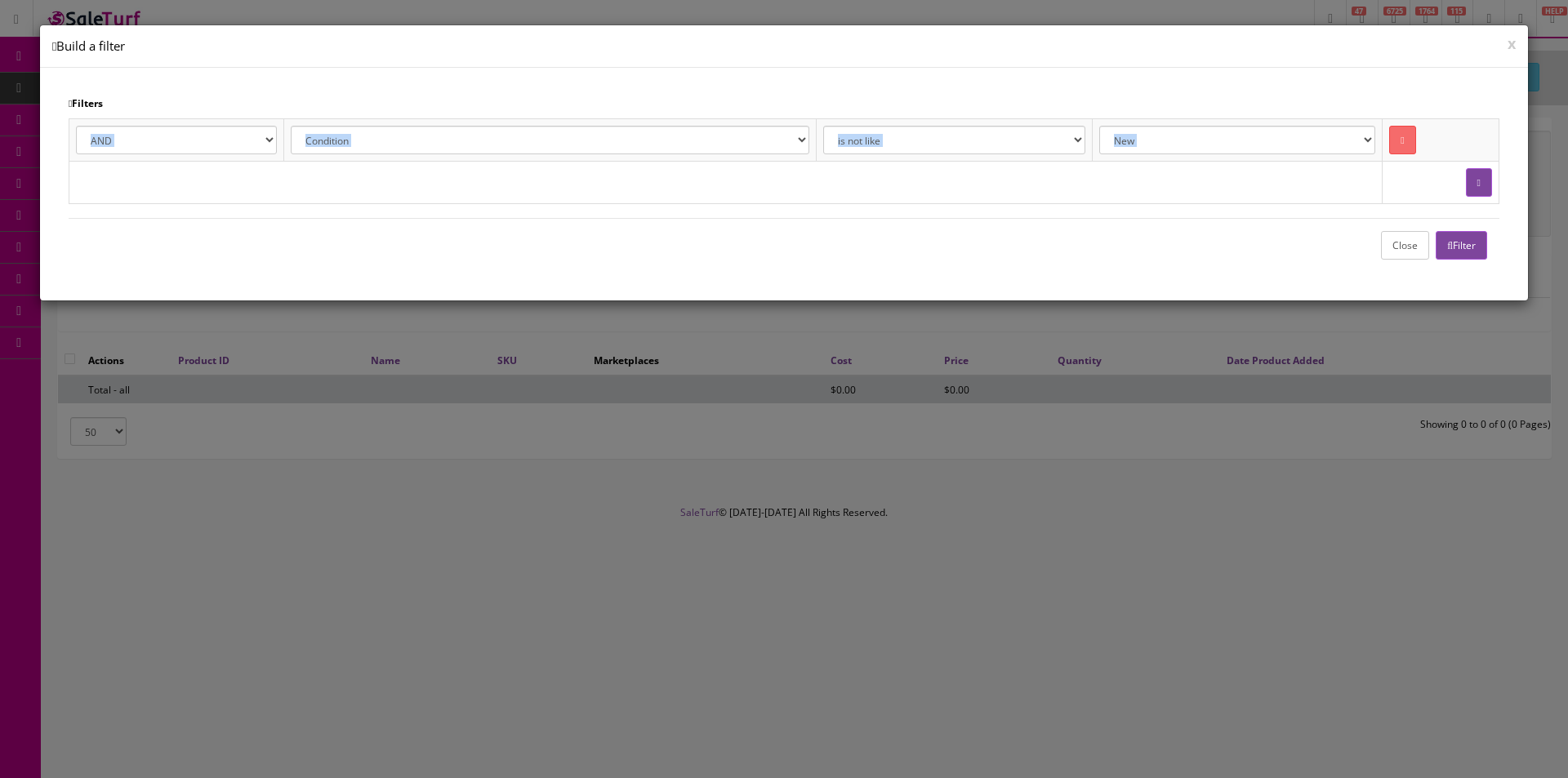
click at [1417, 131] on td at bounding box center [1440, 139] width 116 height 43
click at [1389, 142] on link at bounding box center [1402, 140] width 26 height 28
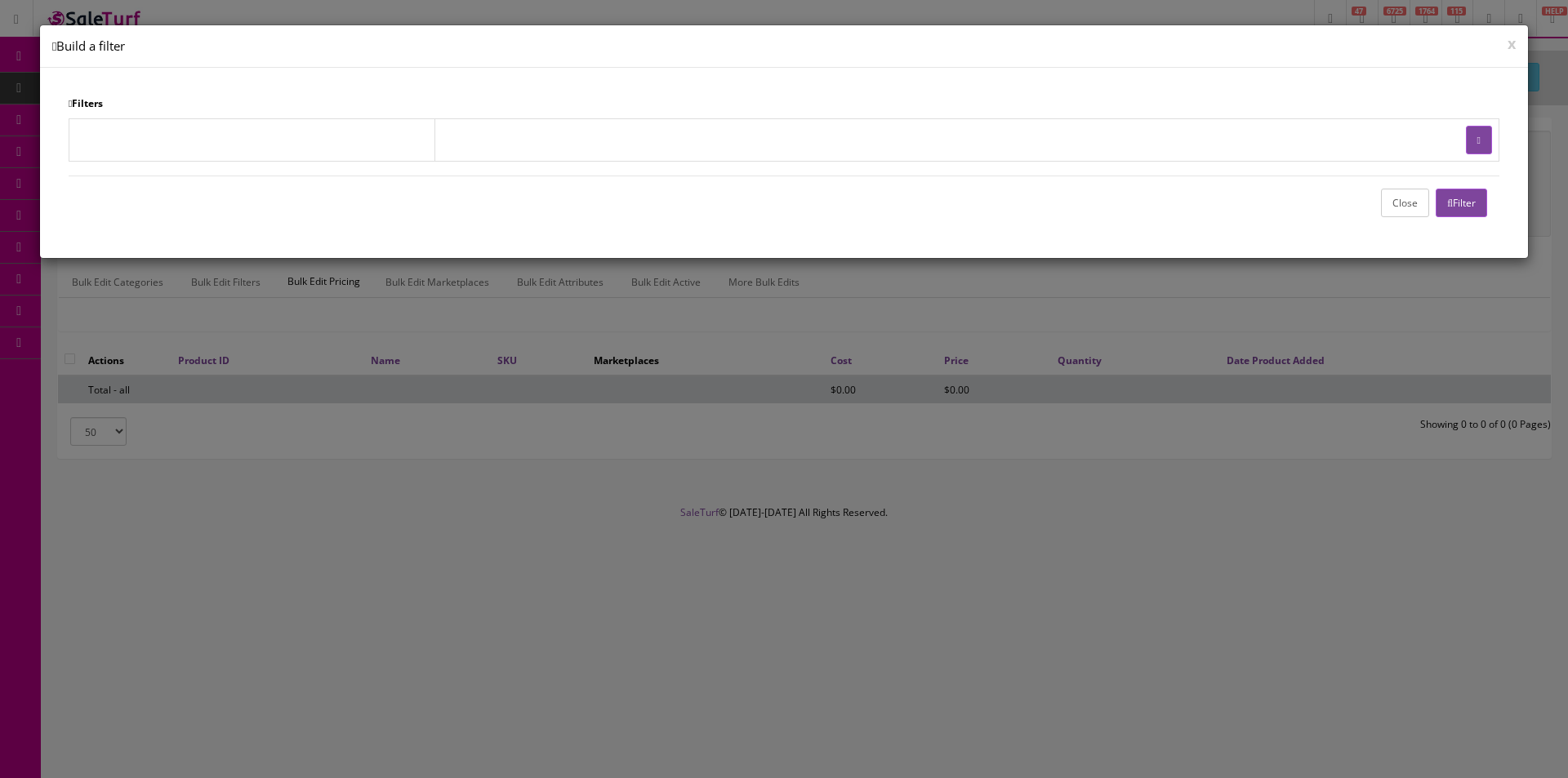
click at [1453, 209] on button "Filter" at bounding box center [1461, 202] width 52 height 28
click at [1389, 208] on button "Close" at bounding box center [1405, 202] width 48 height 28
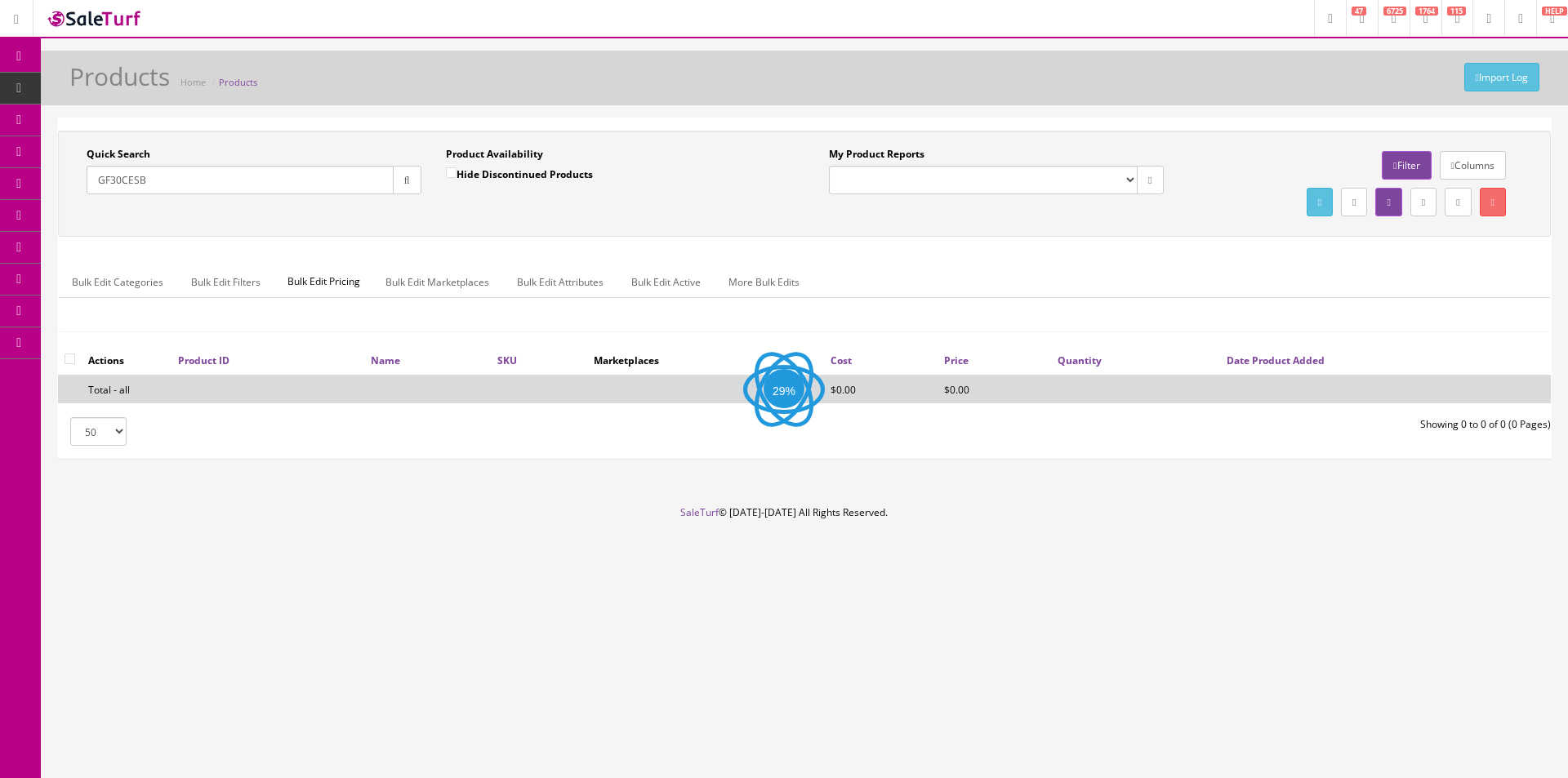
click at [1182, 153] on div "Columns Filter Download report as CSV File" at bounding box center [1356, 183] width 359 height 74
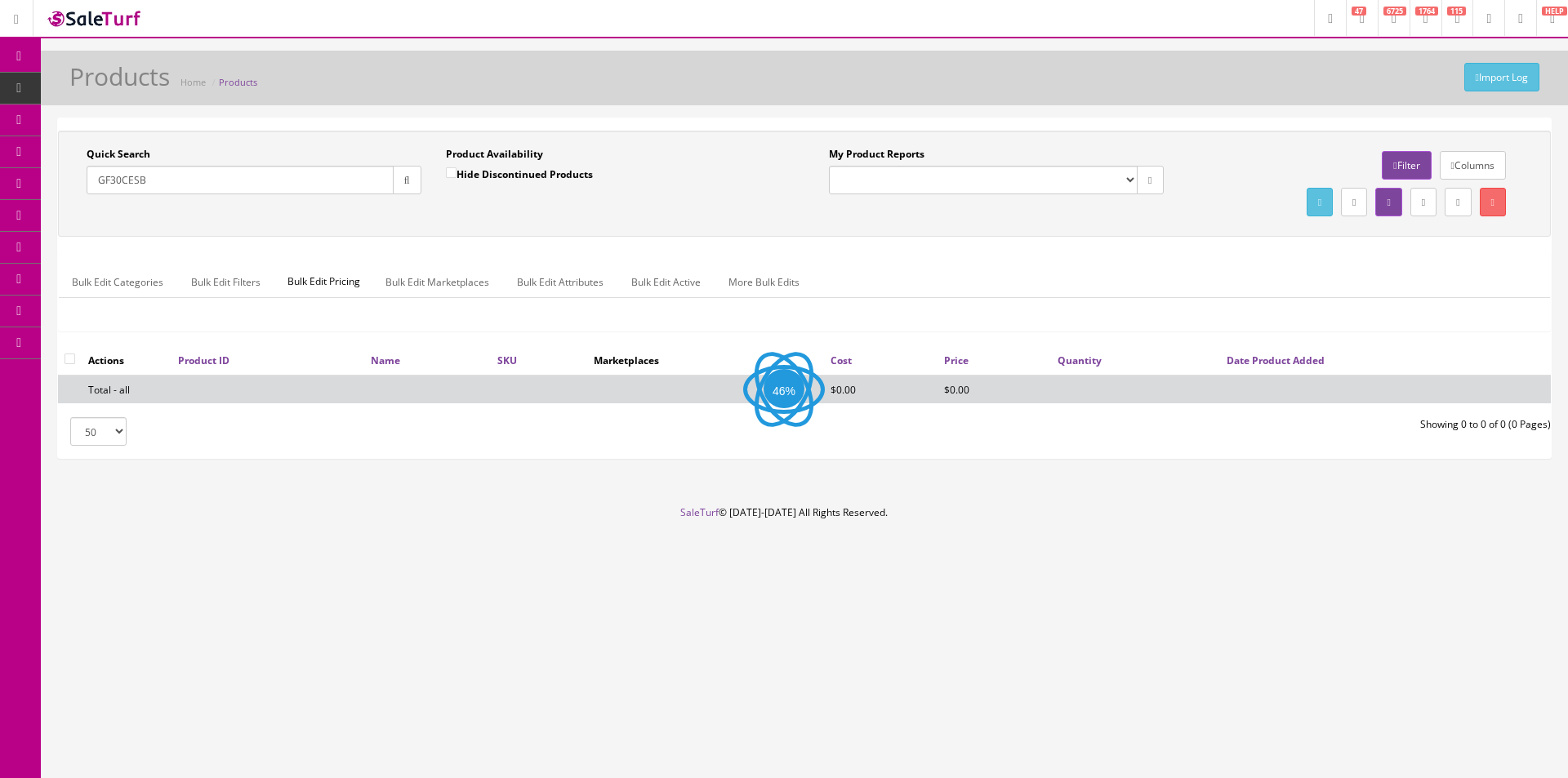
drag, startPoint x: 1182, startPoint y: 153, endPoint x: 1238, endPoint y: 0, distance: 162.9
click at [1182, 153] on div "Columns Filter Download report as CSV File" at bounding box center [1356, 183] width 359 height 74
click at [120, 187] on input "GF30CESB" at bounding box center [240, 180] width 307 height 28
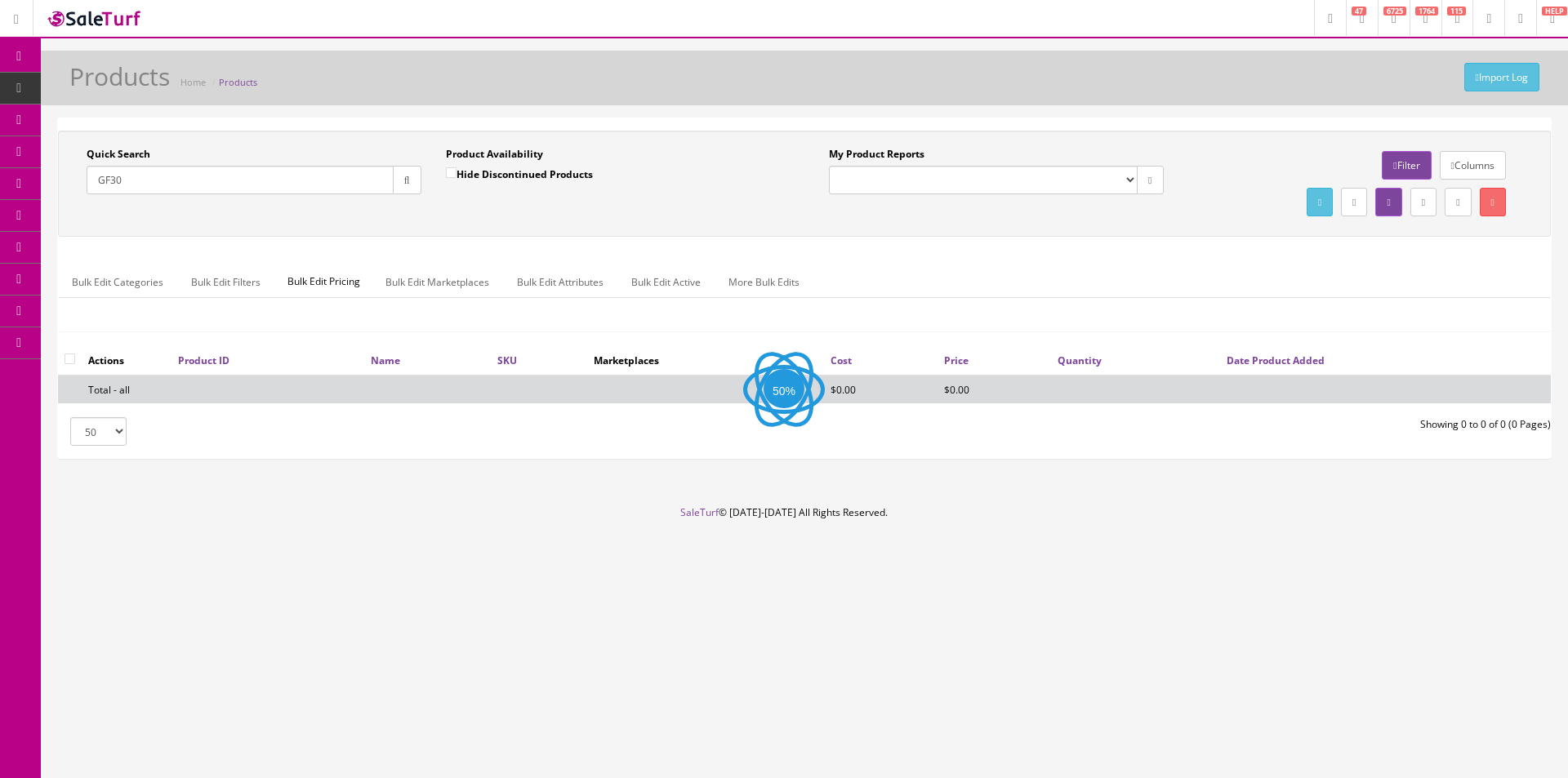
type input "GF30"
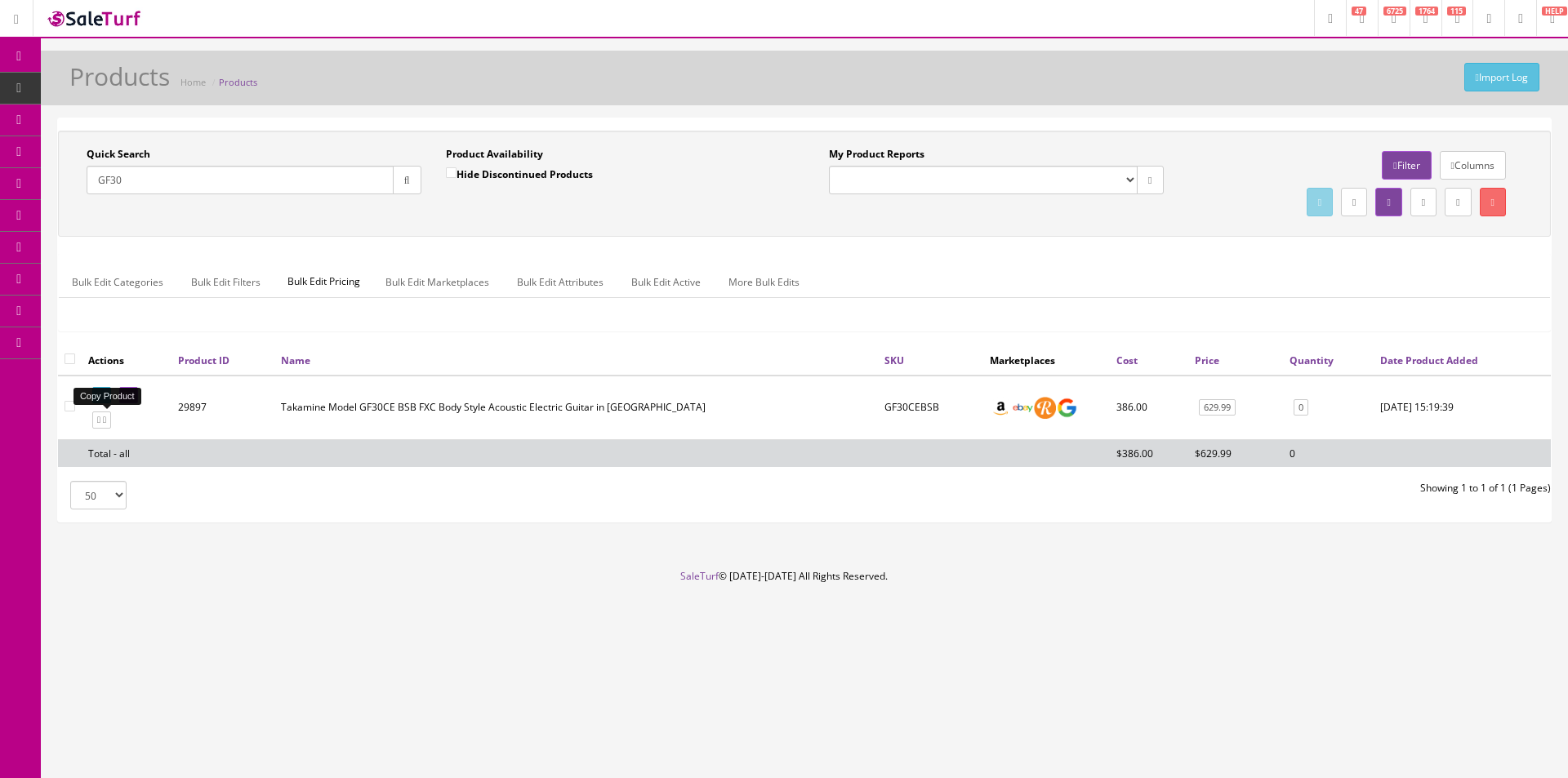
click at [100, 422] on icon at bounding box center [99, 420] width 4 height 9
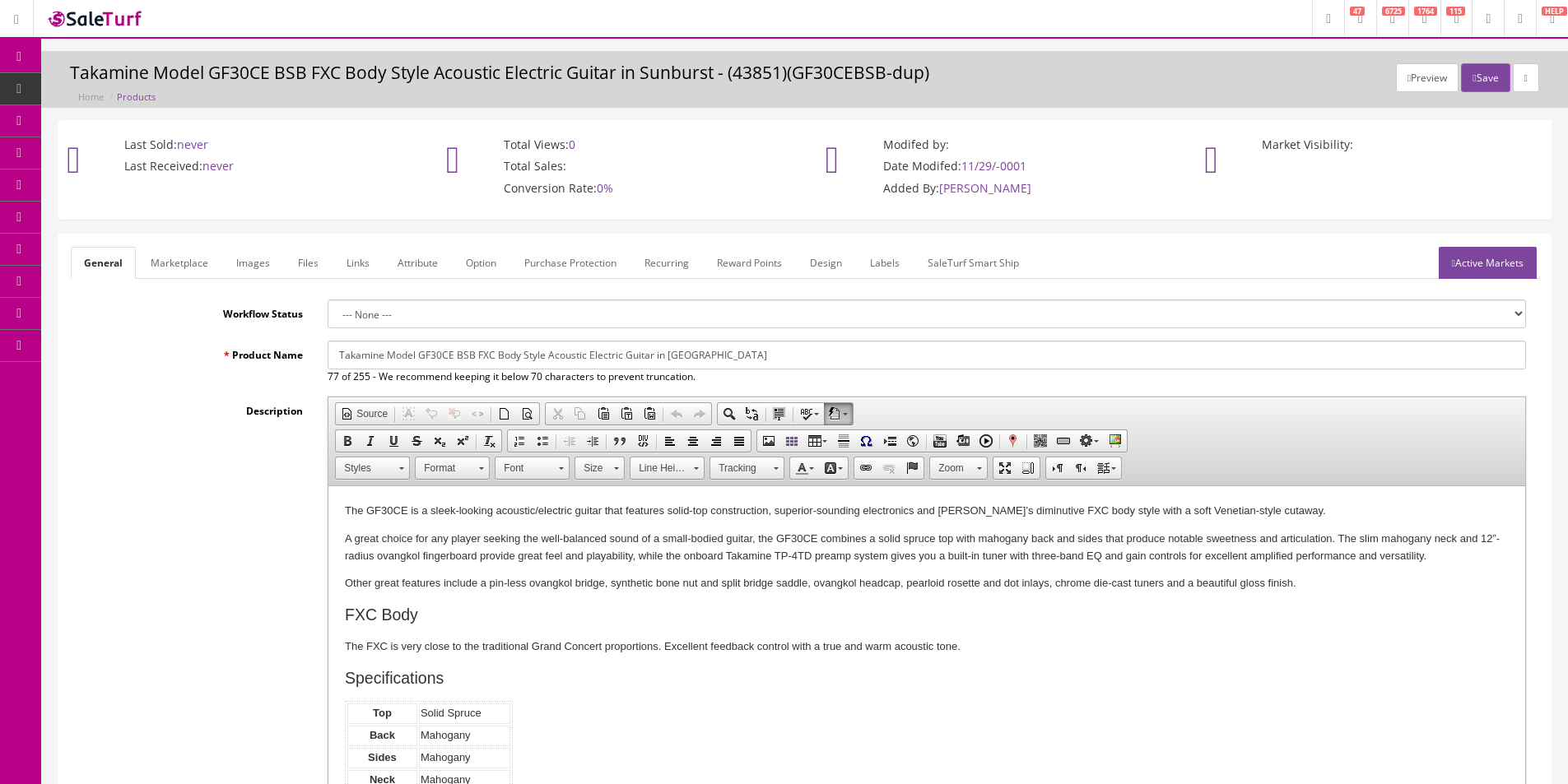
click at [127, 454] on link "Integrations" at bounding box center [127, 442] width 173 height 32
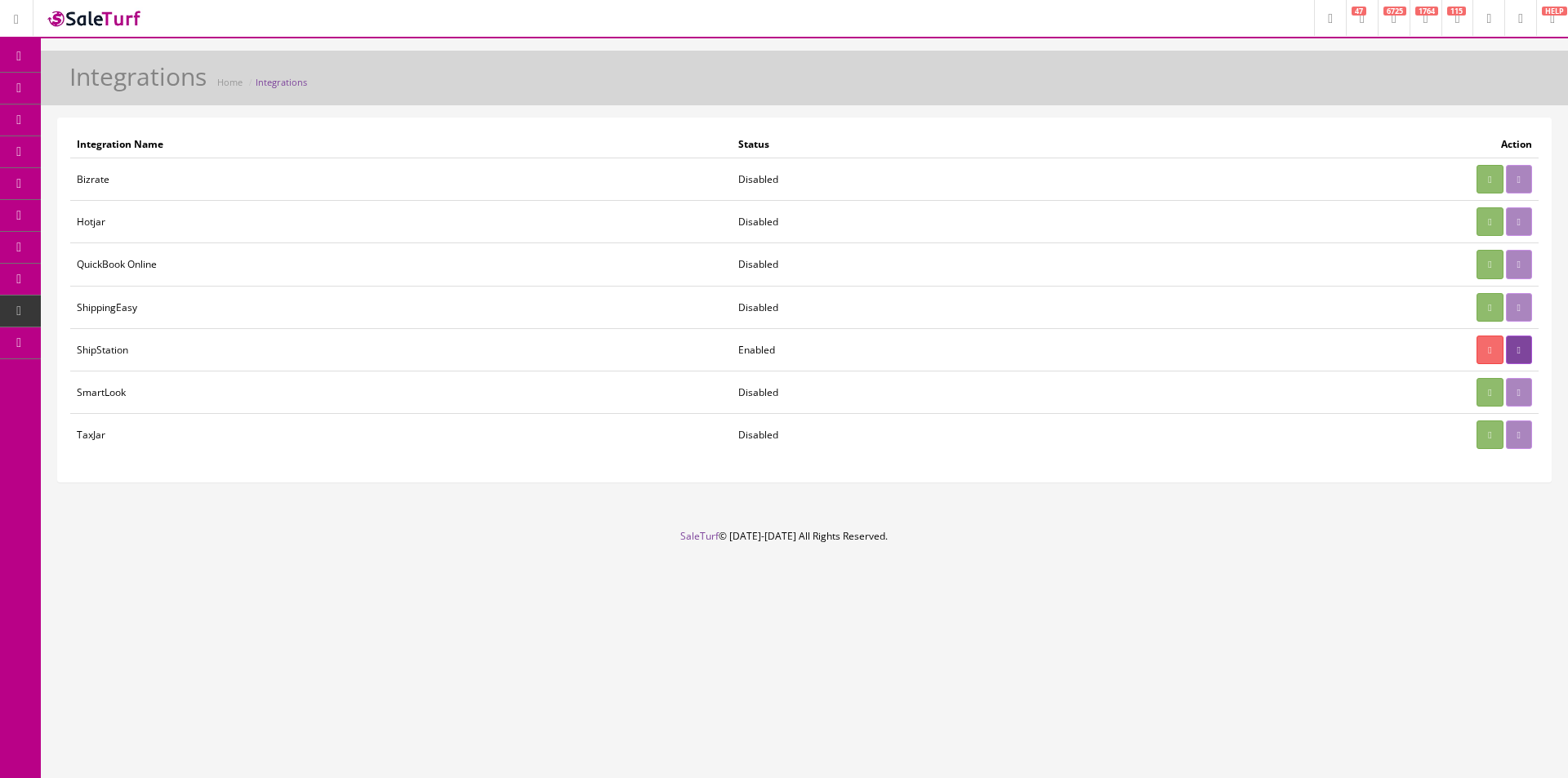
click at [115, 311] on td "ShippingEasy" at bounding box center [401, 307] width 662 height 43
copy td "ShippingEasy"
click at [115, 92] on span "Products" at bounding box center [116, 88] width 40 height 14
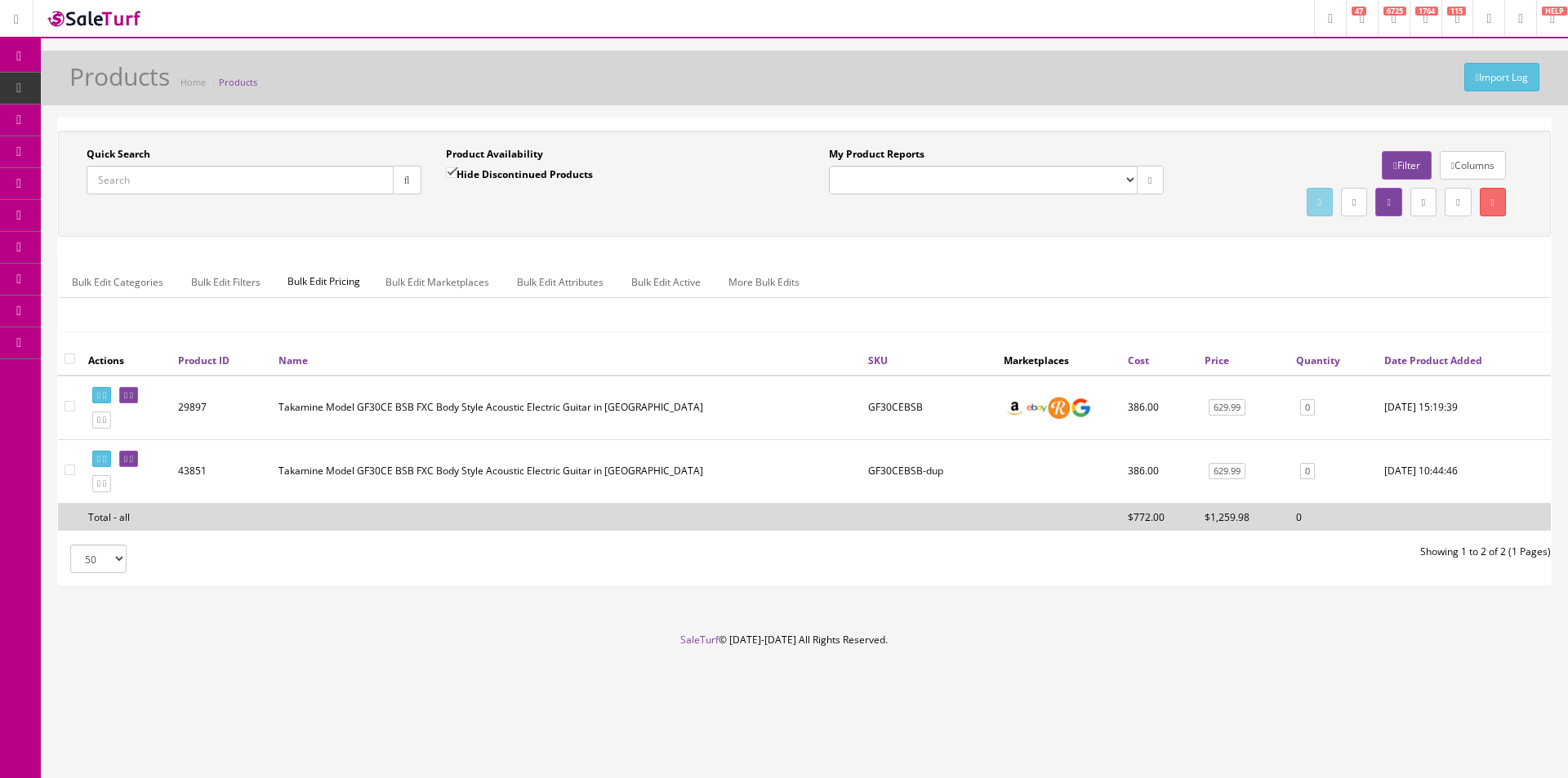
click at [339, 156] on div "Quick Search" at bounding box center [253, 170] width 335 height 47
click at [315, 177] on input "Quick Search" at bounding box center [240, 180] width 307 height 28
click at [287, 187] on input "Quick Search" at bounding box center [240, 180] width 307 height 28
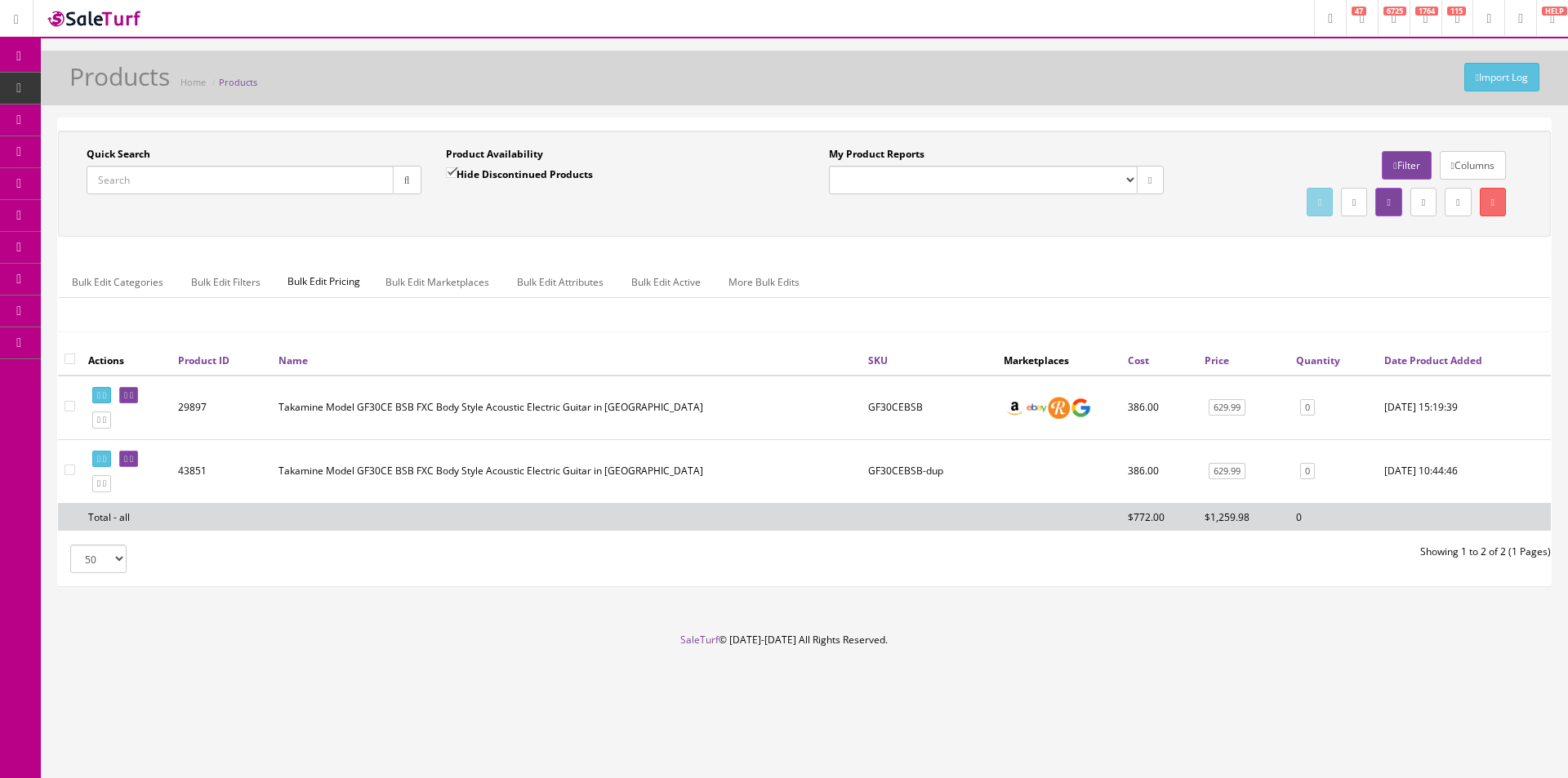
click at [287, 187] on input "Quick Search" at bounding box center [240, 180] width 307 height 28
click at [272, 183] on input "Quick Search" at bounding box center [240, 180] width 307 height 28
click at [638, 230] on div "Quick Search Date From Product Availability Hide Discontinued Products Date To …" at bounding box center [804, 183] width 1492 height 106
click at [919, 733] on div "Research Trends Trending on Ebay Google Trends Amazon Insights (Login Before Cl…" at bounding box center [784, 389] width 1568 height 778
click at [79, 342] on link "Report Builder" at bounding box center [126, 344] width 171 height 32
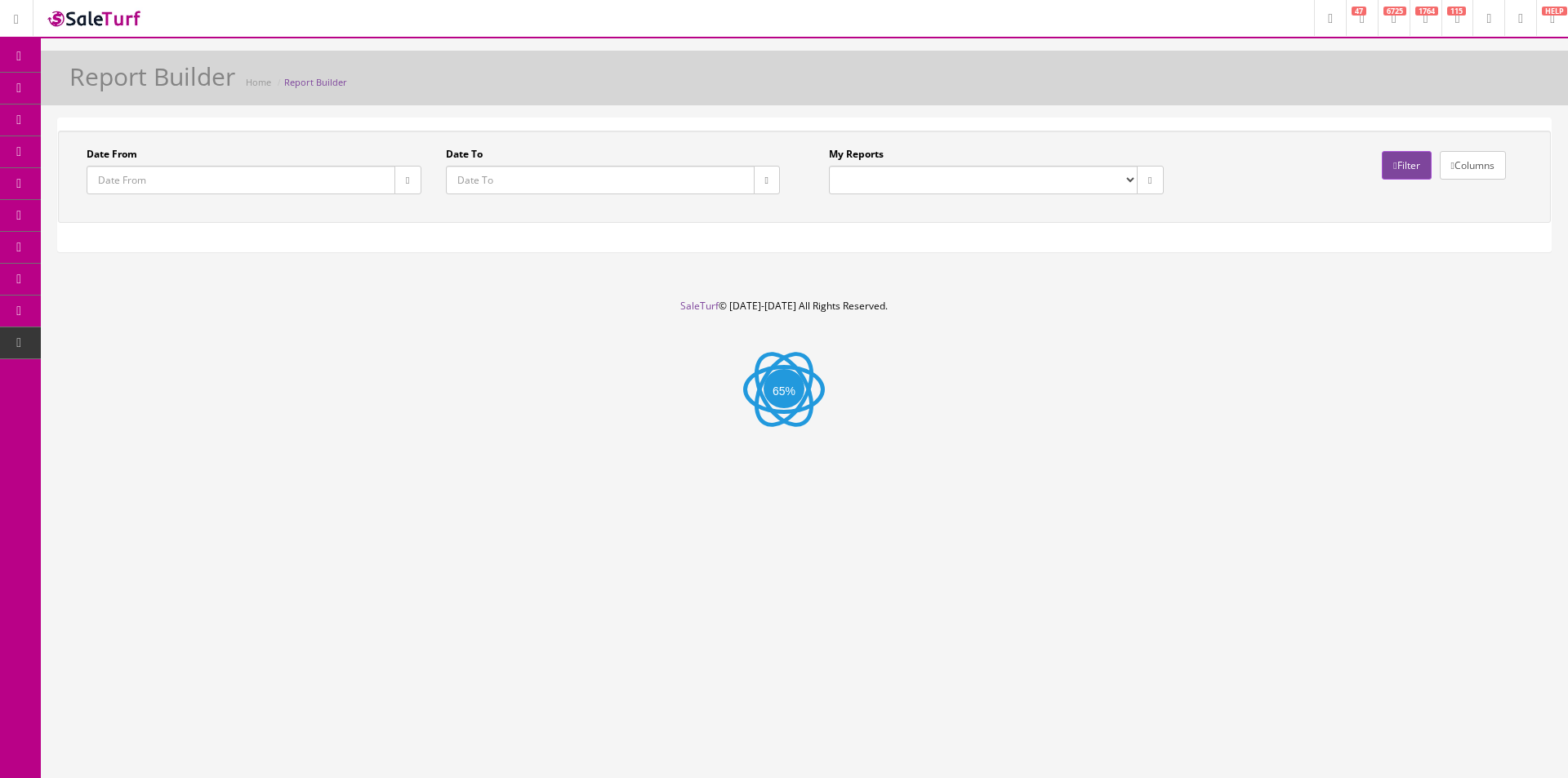
click at [875, 181] on select "Commission Report Weekly Sold/Stock (NON-DISCONTINUED) Store Cash IN-OUT Comple…" at bounding box center [983, 180] width 308 height 28
select select "207"
click at [829, 166] on select "Commission Report Weekly Sold/Stock (NON-DISCONTINUED) Store Cash IN-OUT Comple…" at bounding box center [983, 180] width 308 height 28
type input "2022-01-01"
type input "2022-01-31"
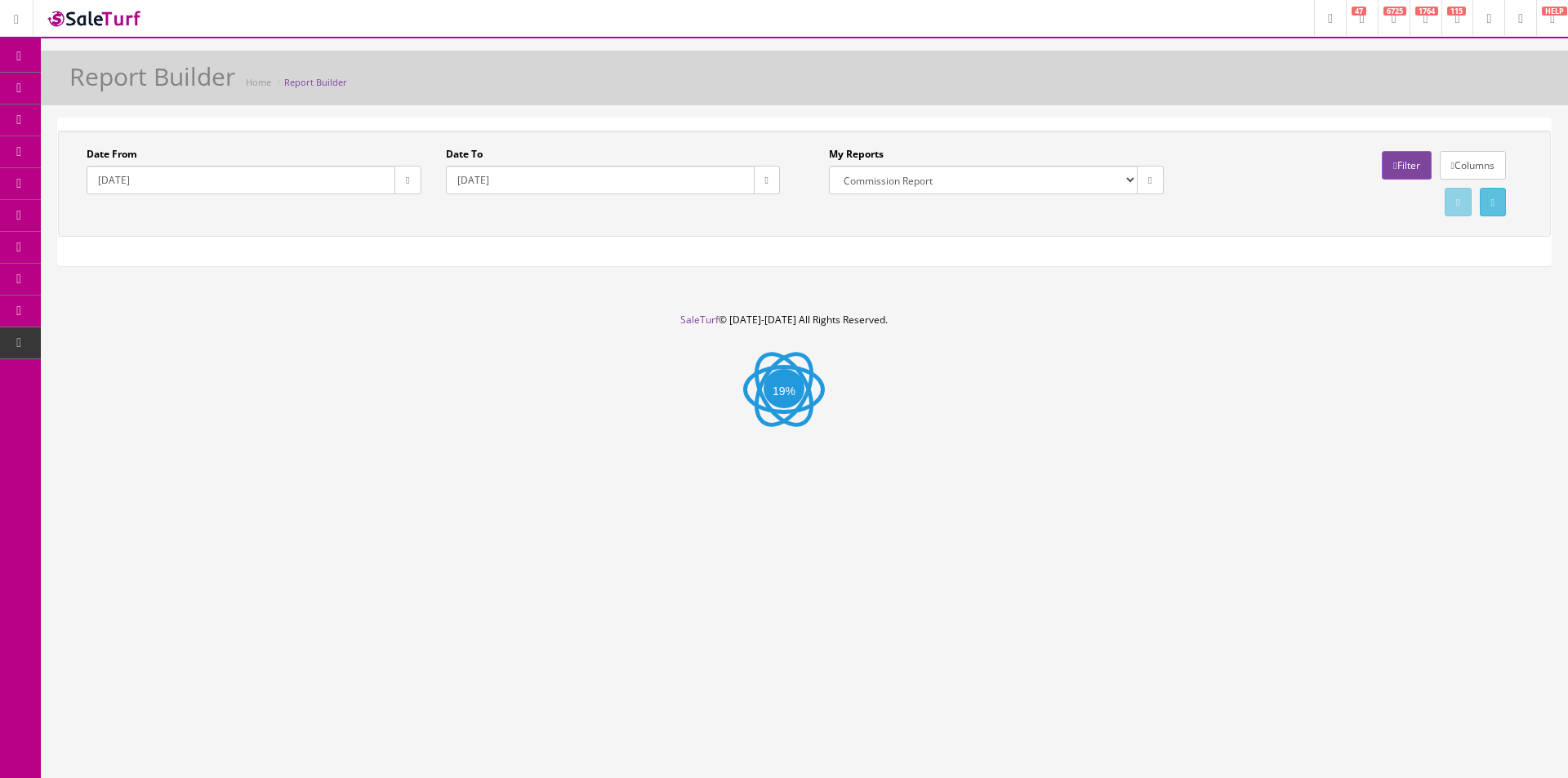
click at [416, 189] on button "button" at bounding box center [407, 180] width 26 height 28
click at [438, 282] on td "8" at bounding box center [435, 286] width 28 height 25
type input "2025-09-08"
click at [769, 179] on button "button" at bounding box center [766, 180] width 26 height 28
click at [849, 293] on td "10" at bounding box center [850, 286] width 28 height 25
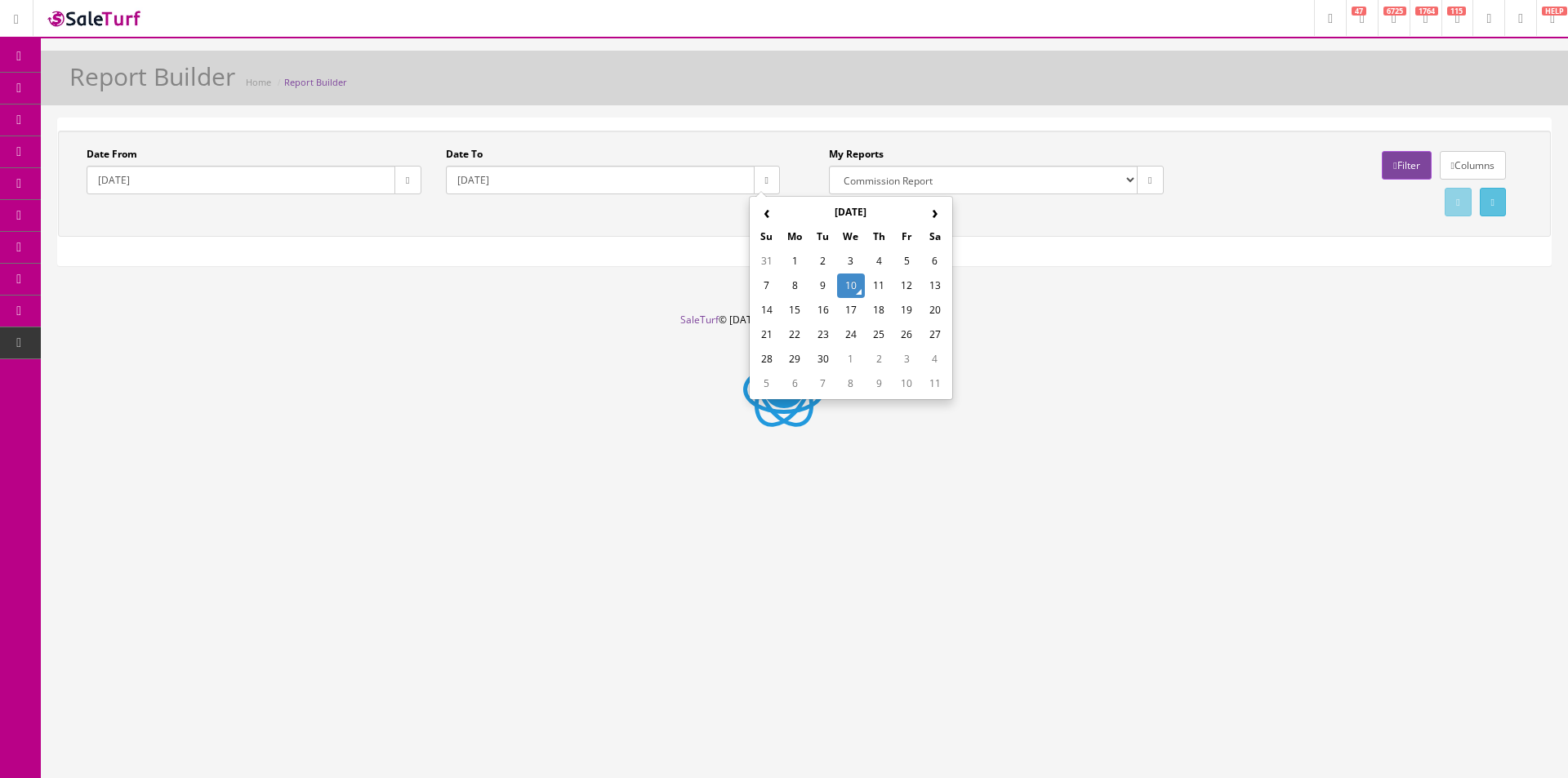
type input "2025-09-10"
click at [1044, 229] on div "Date From 2025-09-08 Date To 2025-09-10 My Reports Commission Report Weekly Sol…" at bounding box center [804, 183] width 1492 height 106
click at [1381, 169] on link "Filter" at bounding box center [1405, 165] width 49 height 28
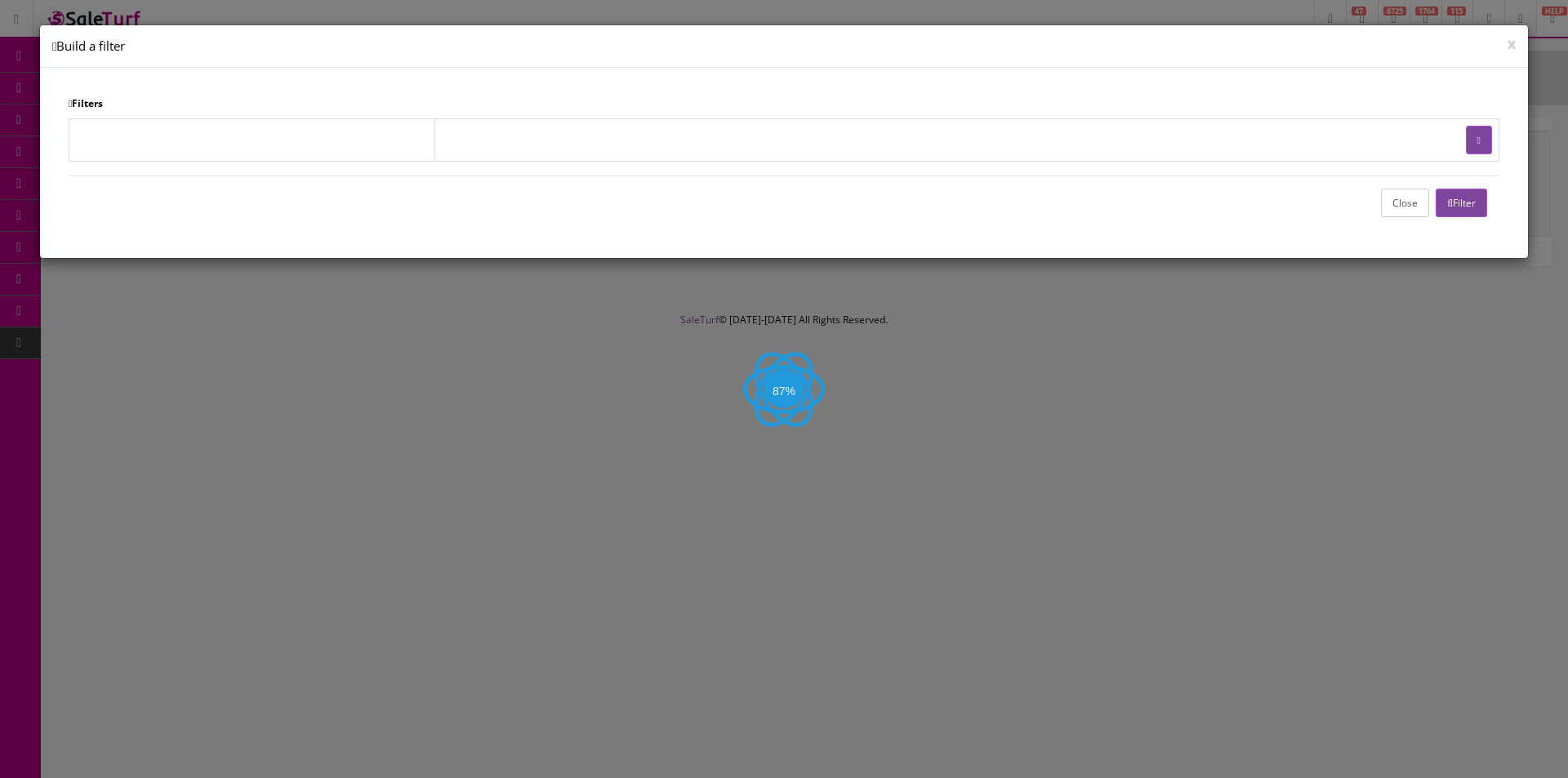
click at [1460, 133] on td at bounding box center [967, 139] width 1064 height 43
click at [1466, 138] on button "button" at bounding box center [1478, 140] width 26 height 28
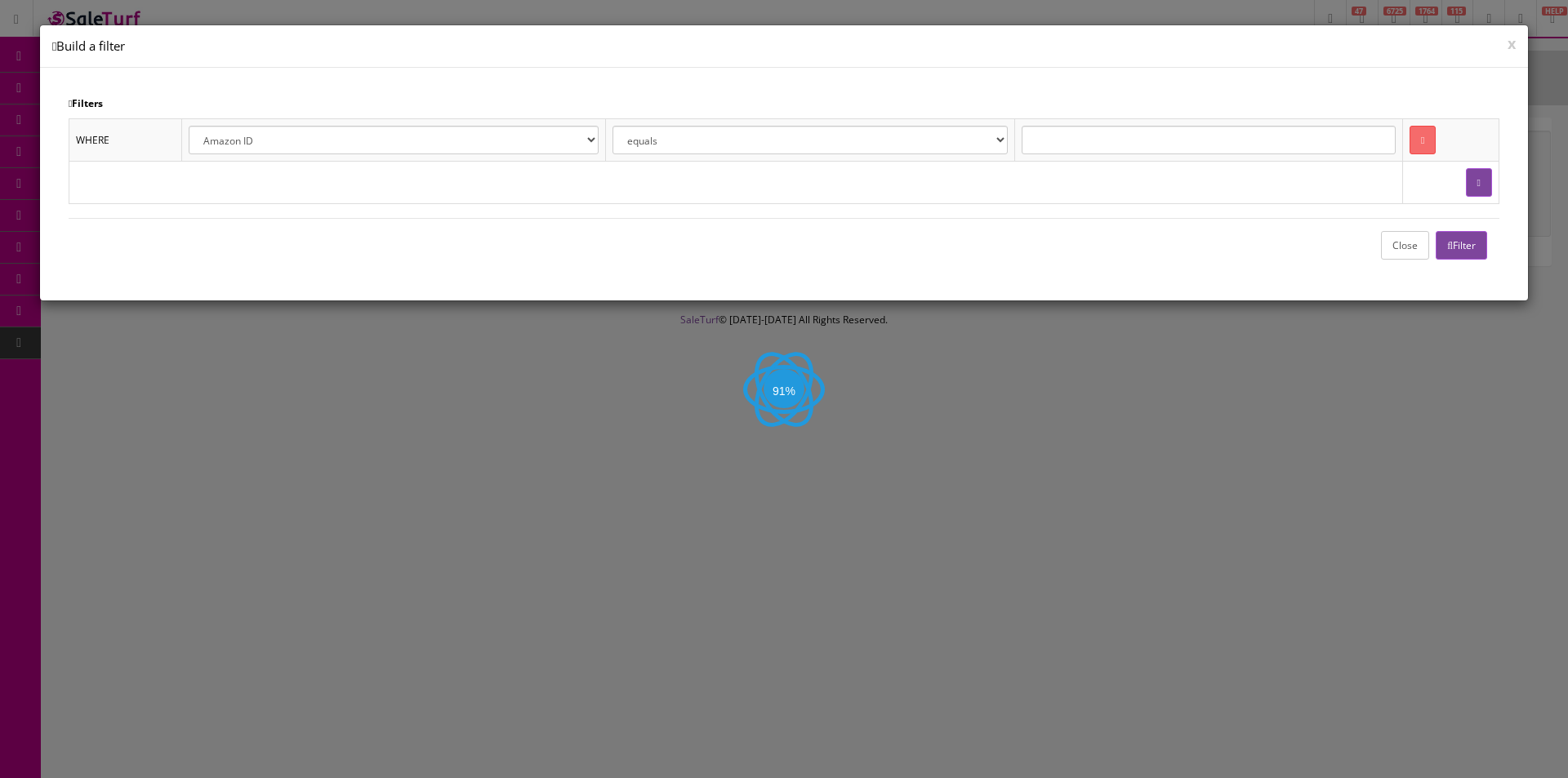
click at [399, 143] on select "Amazon ID Ebay ID Order ID Reverb ID Walmart ID Customer ID Customer First Name…" at bounding box center [393, 140] width 410 height 28
click at [1400, 236] on button "Close" at bounding box center [1405, 245] width 48 height 28
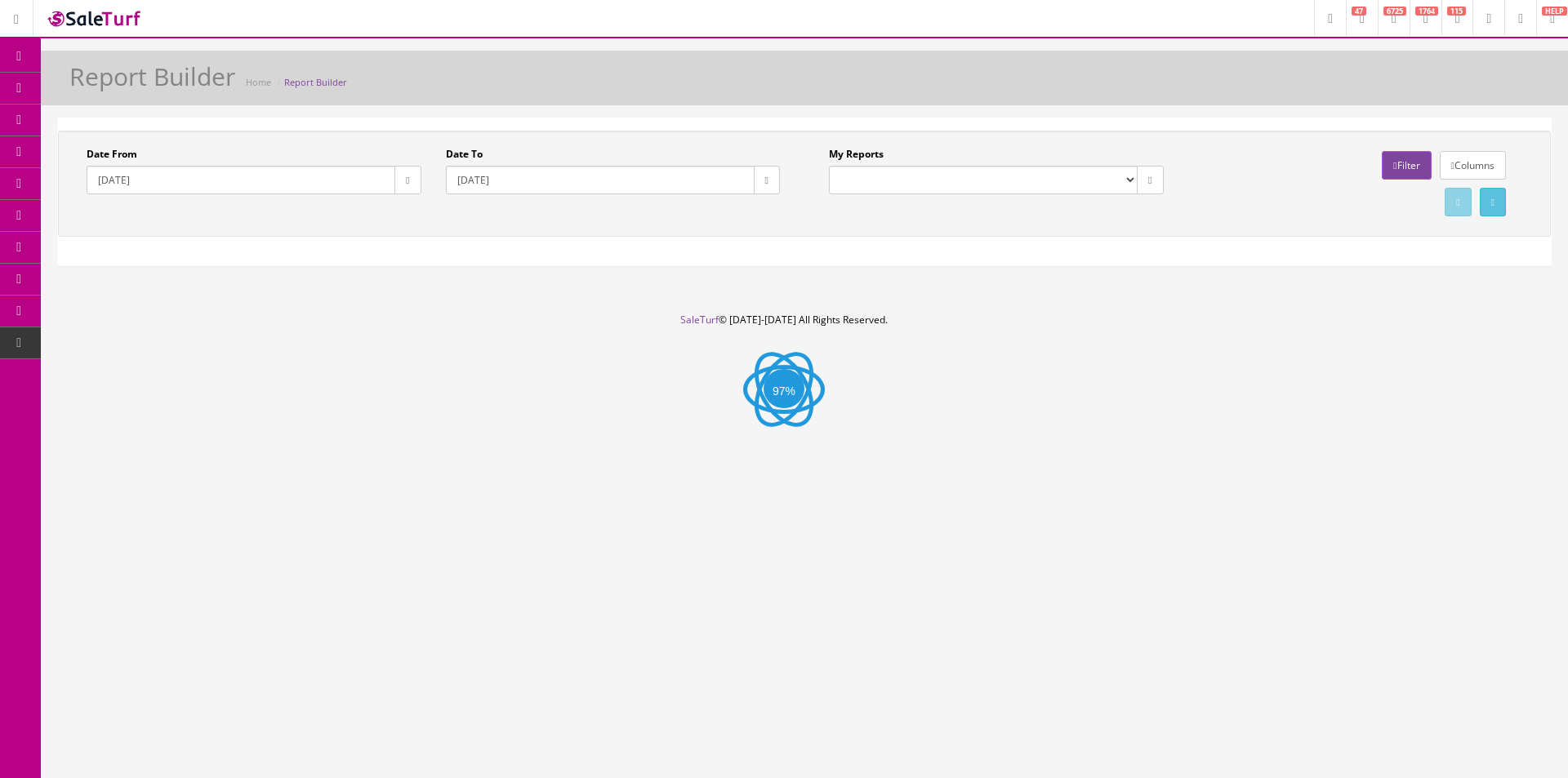
click at [940, 181] on select "Commission Report Weekly Sold/Stock (NON-DISCONTINUED) Store Cash IN-OUT Comple…" at bounding box center [983, 180] width 308 height 28
select select "207"
click at [829, 166] on select "Commission Report Weekly Sold/Stock (NON-DISCONTINUED) Store Cash IN-OUT Comple…" at bounding box center [983, 180] width 308 height 28
click at [917, 242] on div "Date From 2025-09-08 Date To 2025-09-10 My Reports Commission Report Weekly Sol…" at bounding box center [804, 192] width 1492 height 123
click at [791, 231] on div "Date From 2025-09-08 Date To 2025-09-10 My Reports Commission Report Weekly Sol…" at bounding box center [804, 183] width 1492 height 106
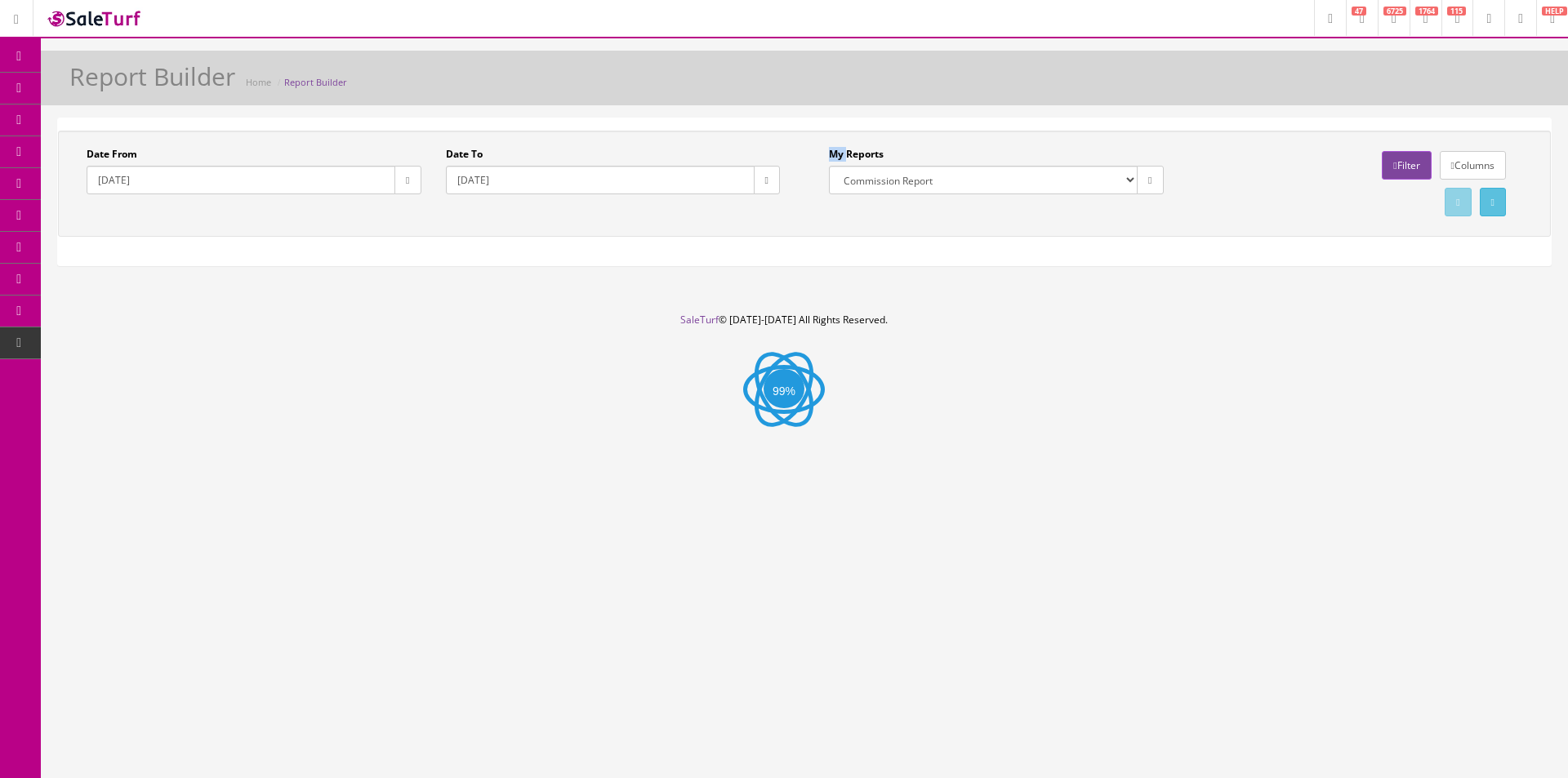
click at [791, 231] on div "Date From 2025-09-08 Date To 2025-09-10 My Reports Commission Report Weekly Sol…" at bounding box center [804, 183] width 1492 height 106
click at [790, 232] on div "Date From 2025-09-08 Date To 2025-09-10 My Reports Commission Report Weekly Sol…" at bounding box center [804, 183] width 1492 height 106
click at [789, 233] on div "Date From 2025-09-08 Date To 2025-09-10 My Reports Commission Report Weekly Sol…" at bounding box center [804, 183] width 1492 height 106
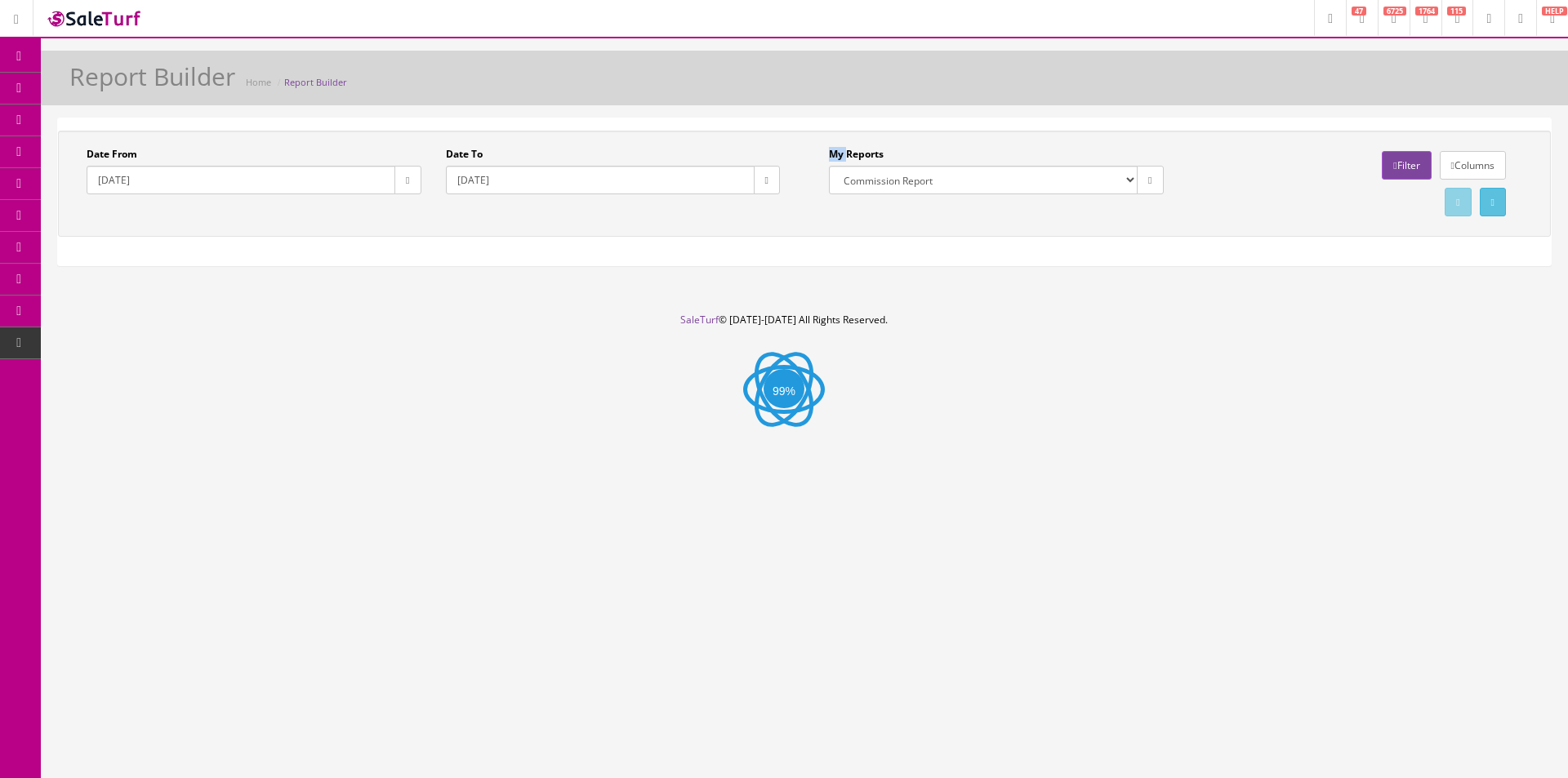
click at [789, 233] on div "Date From 2025-09-08 Date To 2025-09-10 My Reports Commission Report Weekly Sol…" at bounding box center [804, 183] width 1492 height 106
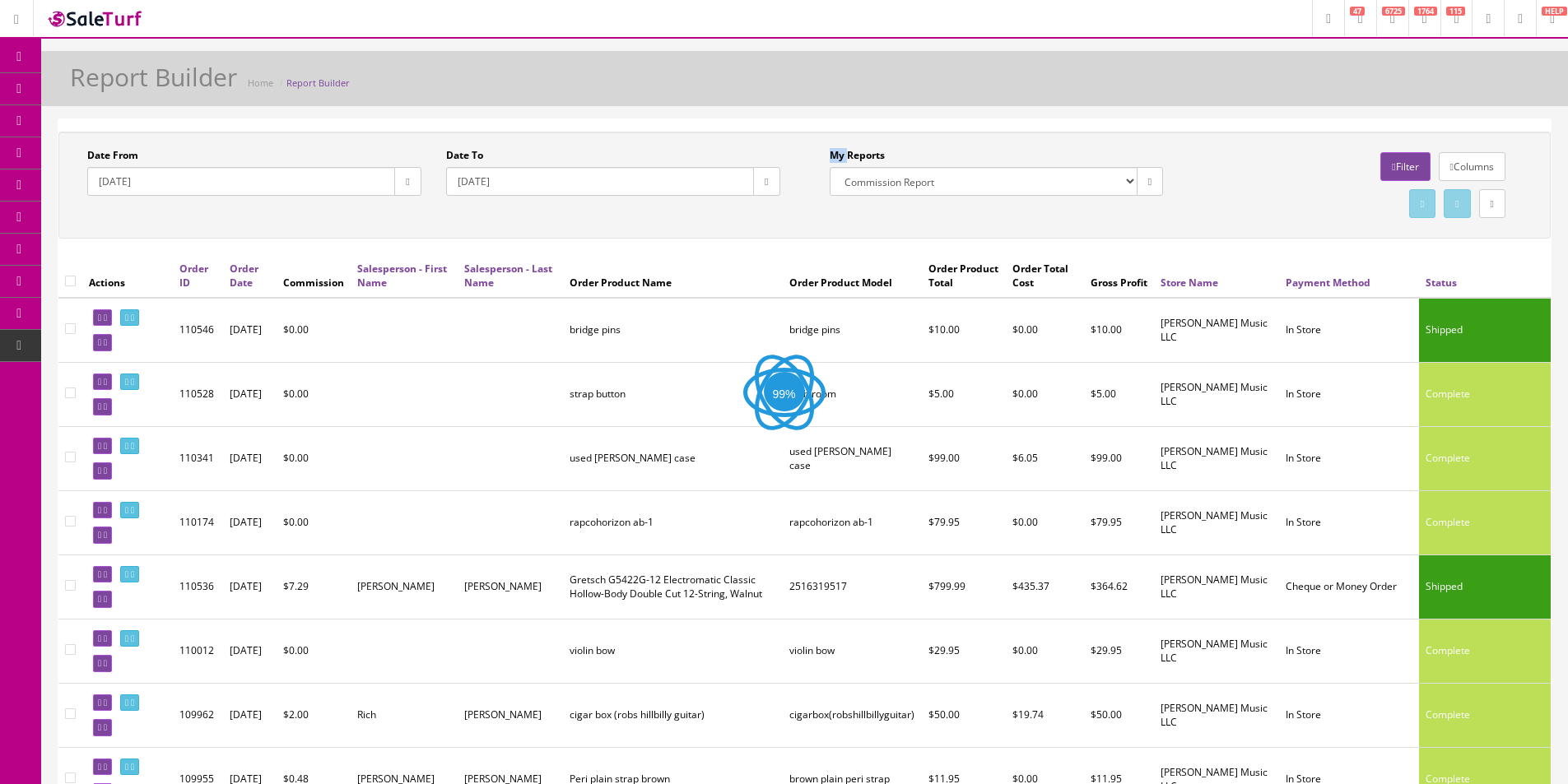
click at [1168, 98] on div "Report Builder Home Report Builder" at bounding box center [805, 83] width 1503 height 39
click at [869, 155] on label "My Reports" at bounding box center [858, 155] width 56 height 15
click at [869, 167] on select "Commission Report Weekly Sold/Stock (NON-DISCONTINUED) Store Cash IN-OUT Comple…" at bounding box center [984, 182] width 308 height 29
click at [869, 155] on label "My Reports" at bounding box center [858, 155] width 56 height 15
click at [869, 167] on select "Commission Report Weekly Sold/Stock (NON-DISCONTINUED) Store Cash IN-OUT Comple…" at bounding box center [984, 182] width 308 height 29
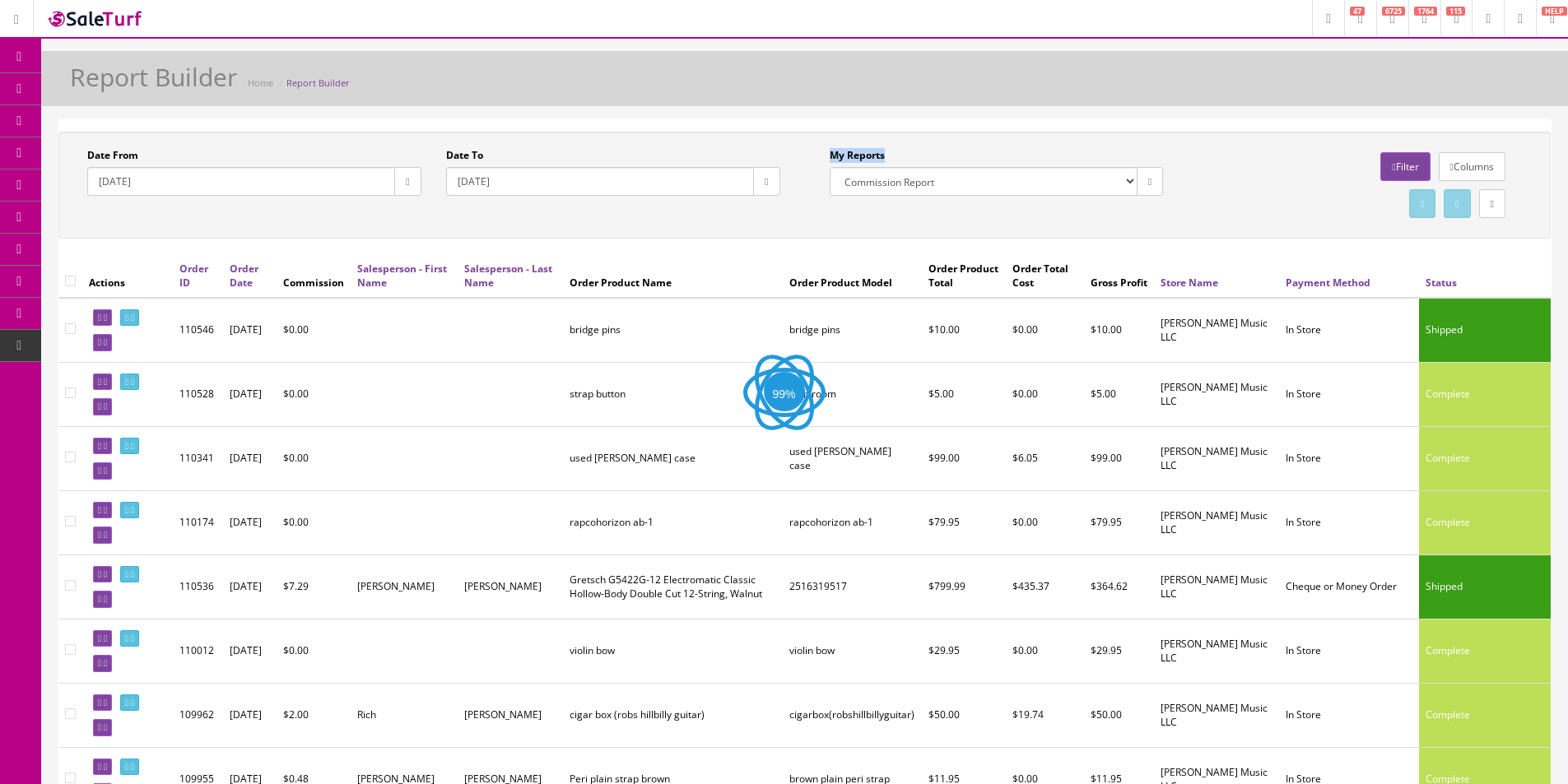
click at [869, 155] on label "My Reports" at bounding box center [858, 155] width 56 height 15
click at [869, 167] on select "Commission Report Weekly Sold/Stock (NON-DISCONTINUED) Store Cash IN-OUT Comple…" at bounding box center [984, 182] width 308 height 29
click at [926, 144] on div "Date From 2025-09-08 Date To 2025-09-10 My Reports Commission Report Weekly Sol…" at bounding box center [804, 184] width 1492 height 107
type input "2022-01-01"
type input "2022-01-31"
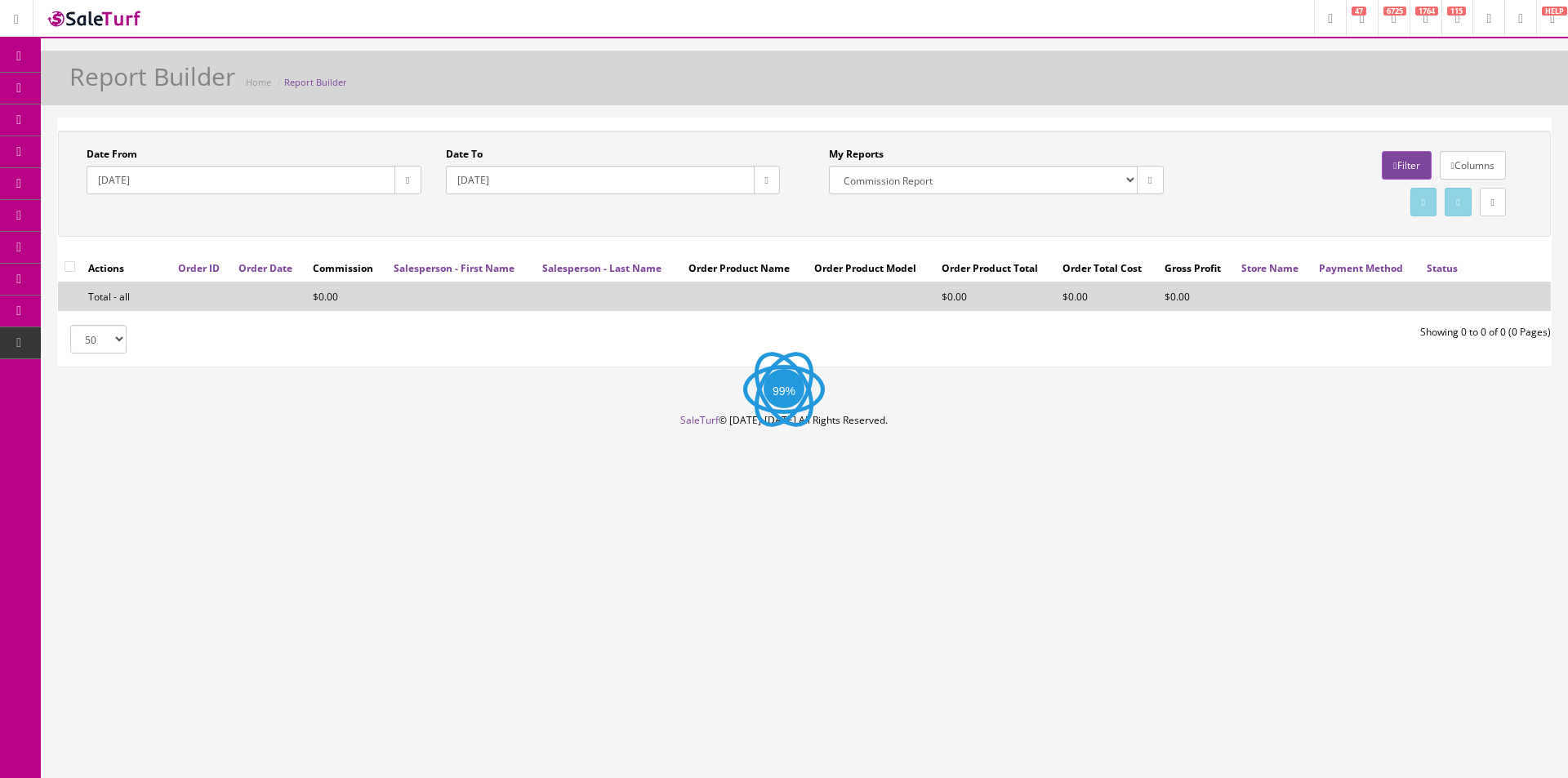
click at [831, 113] on div "Report Builder Home Report Builder Date From 2022-01-01 Date To 2022-01-31 My R…" at bounding box center [804, 232] width 1527 height 362
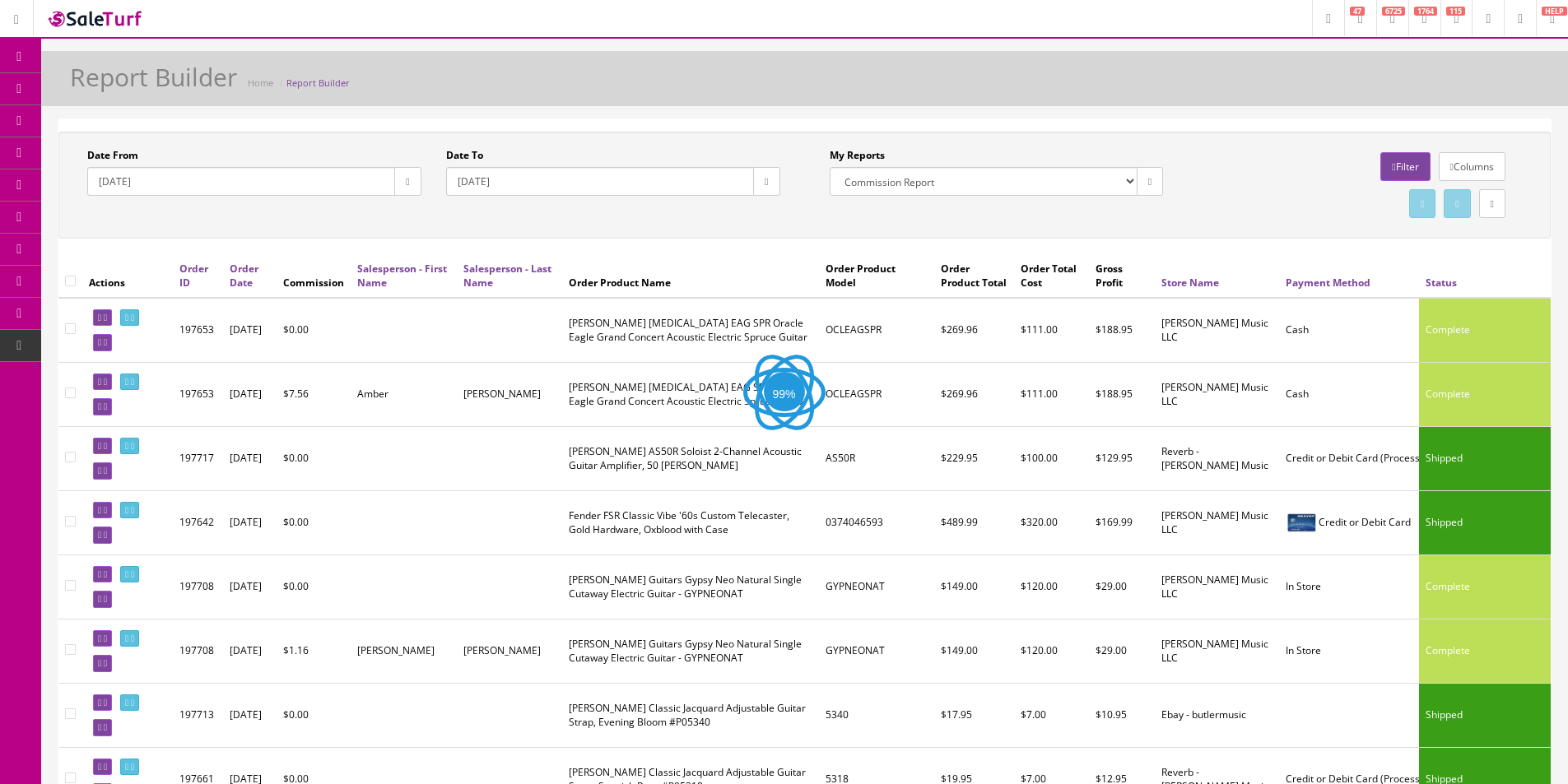
click at [922, 58] on div "Report Builder Home Report Builder" at bounding box center [804, 79] width 1527 height 55
click at [972, 94] on div "Report Builder Home Report Builder" at bounding box center [805, 83] width 1503 height 39
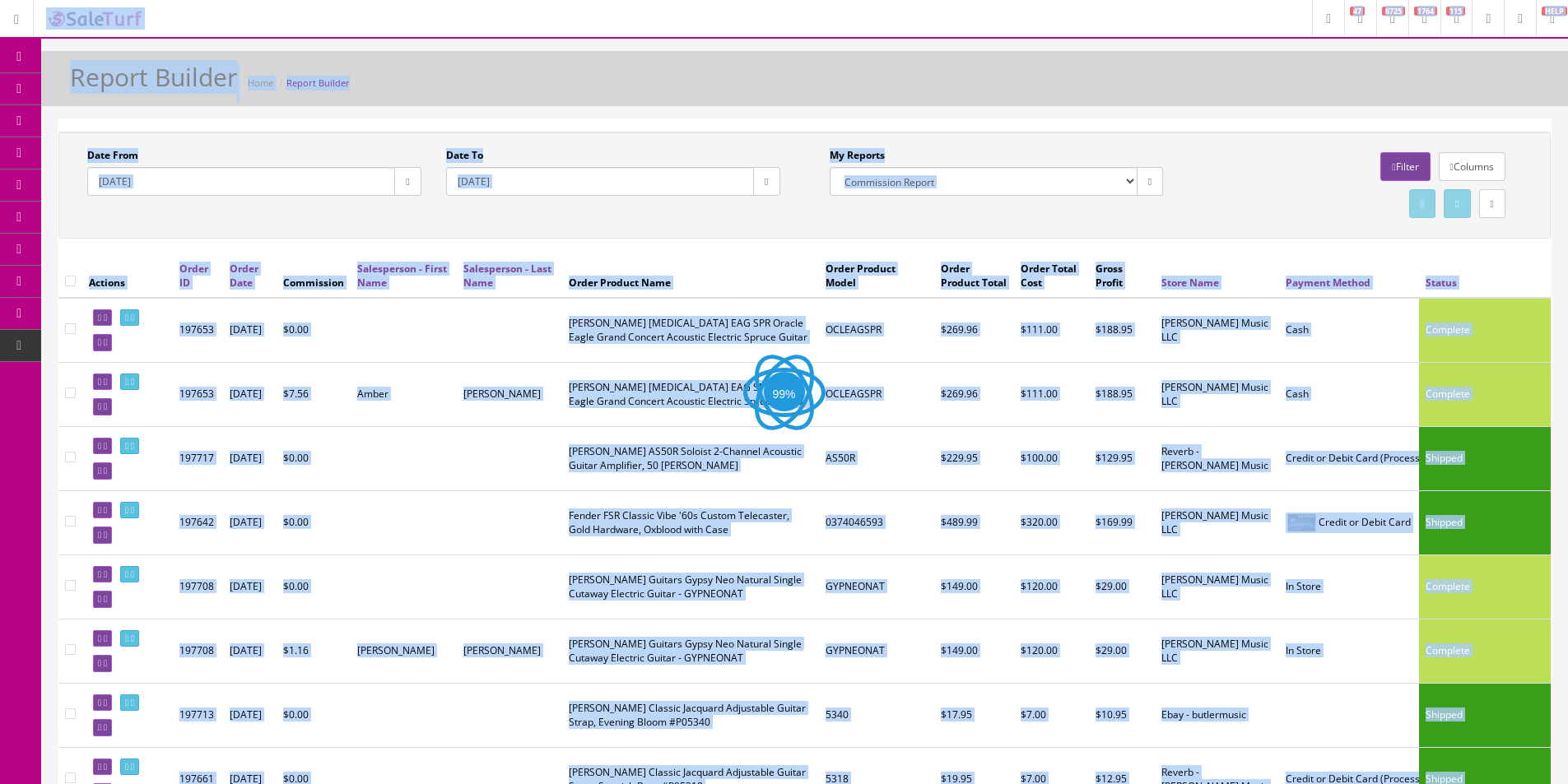
click at [975, 103] on div "Report Builder Home Report Builder" at bounding box center [804, 79] width 1527 height 55
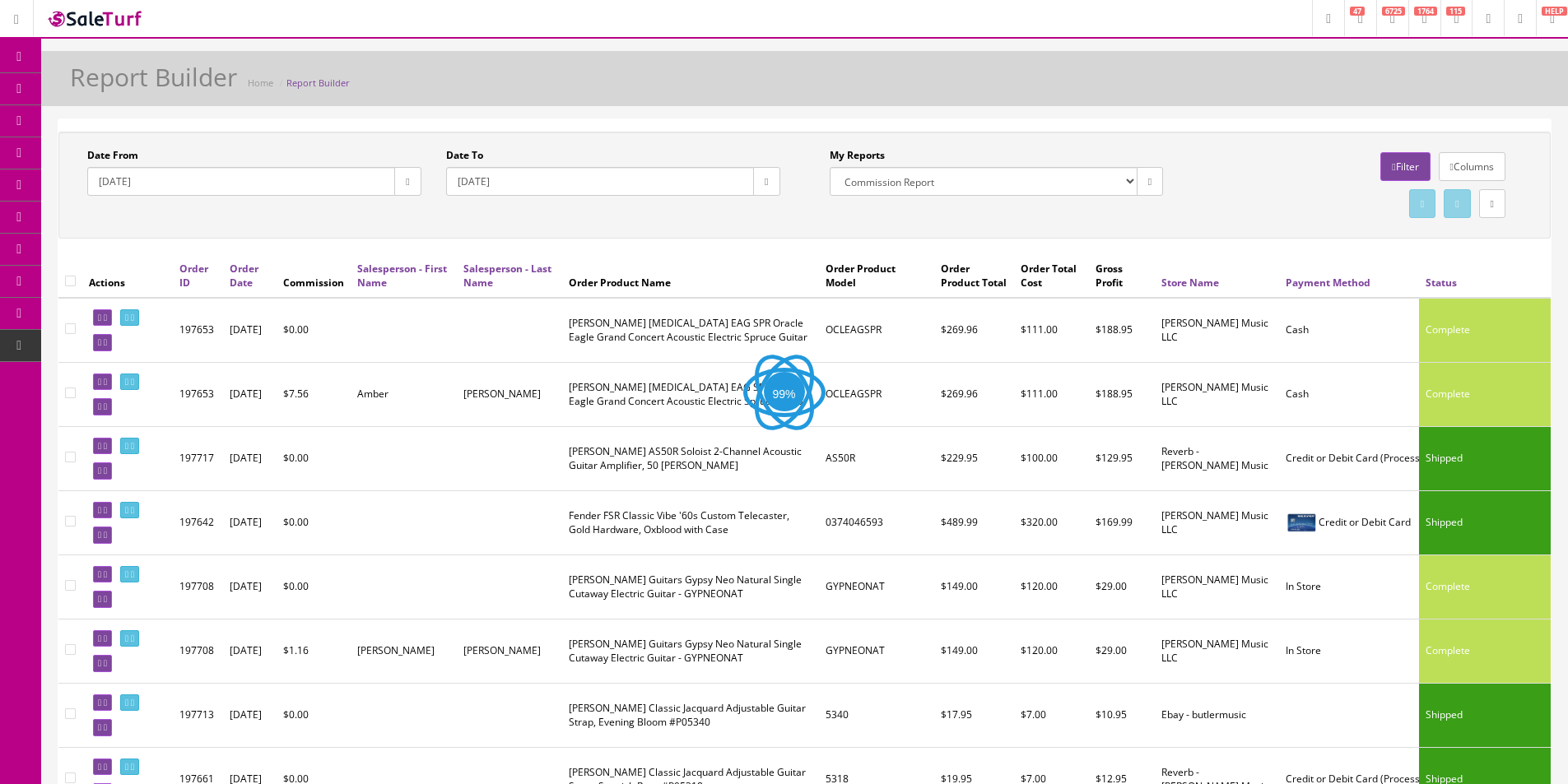
click at [975, 103] on div "Report Builder Home Report Builder" at bounding box center [804, 79] width 1527 height 55
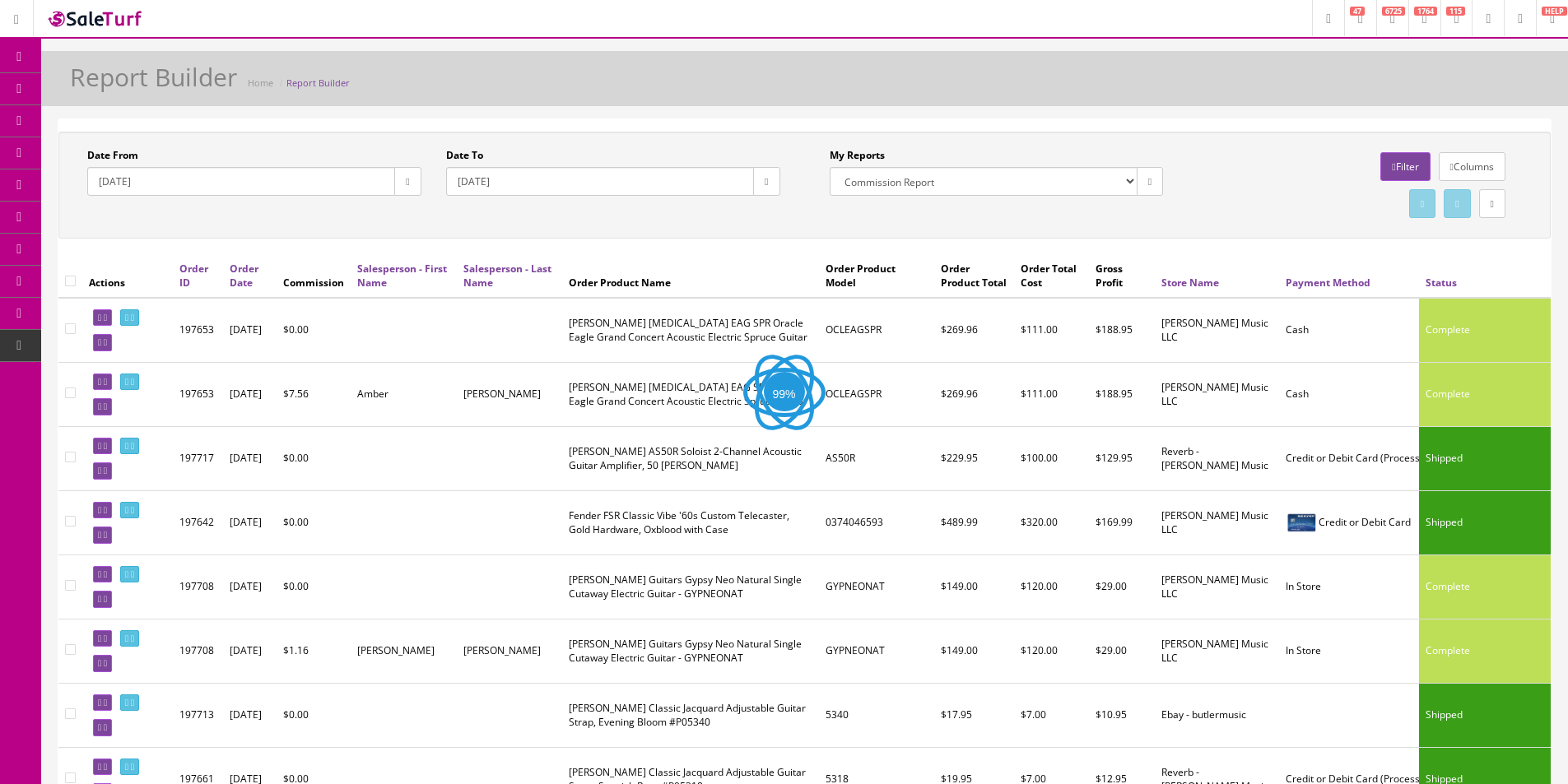
drag, startPoint x: 1031, startPoint y: 108, endPoint x: 426, endPoint y: 138, distance: 605.7
click at [463, 153] on label "Date To" at bounding box center [464, 155] width 37 height 15
click at [463, 167] on input "2022-01-31" at bounding box center [600, 182] width 308 height 29
click at [463, 153] on label "Date To" at bounding box center [464, 155] width 37 height 15
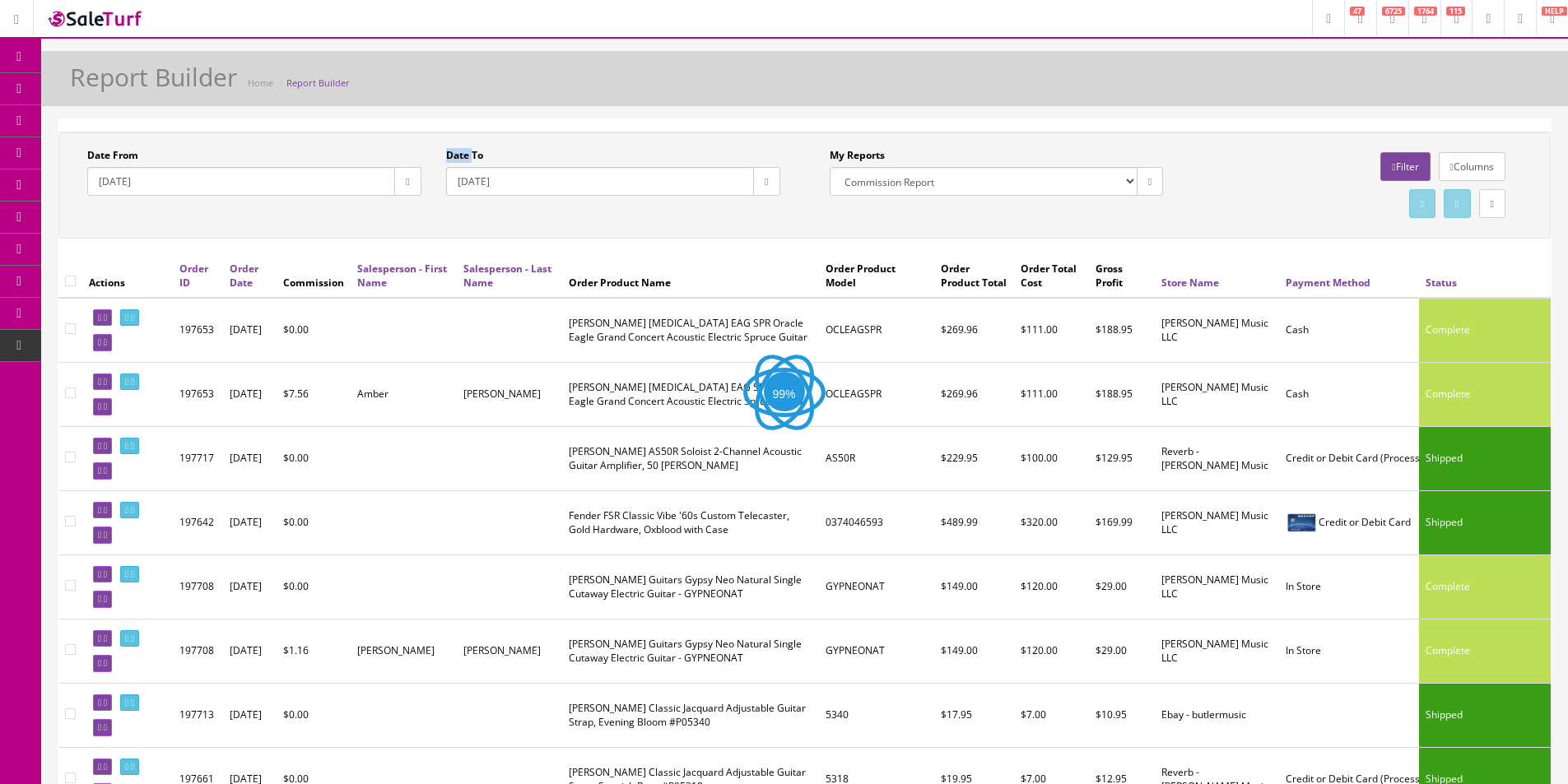
click at [463, 167] on input "2022-01-31" at bounding box center [600, 182] width 308 height 29
click at [475, 157] on label "Date To" at bounding box center [464, 155] width 37 height 15
click at [475, 167] on input "2022-01-31" at bounding box center [600, 182] width 308 height 29
click at [475, 157] on label "Date To" at bounding box center [464, 155] width 37 height 15
click at [475, 167] on input "2022-01-31" at bounding box center [600, 182] width 308 height 29
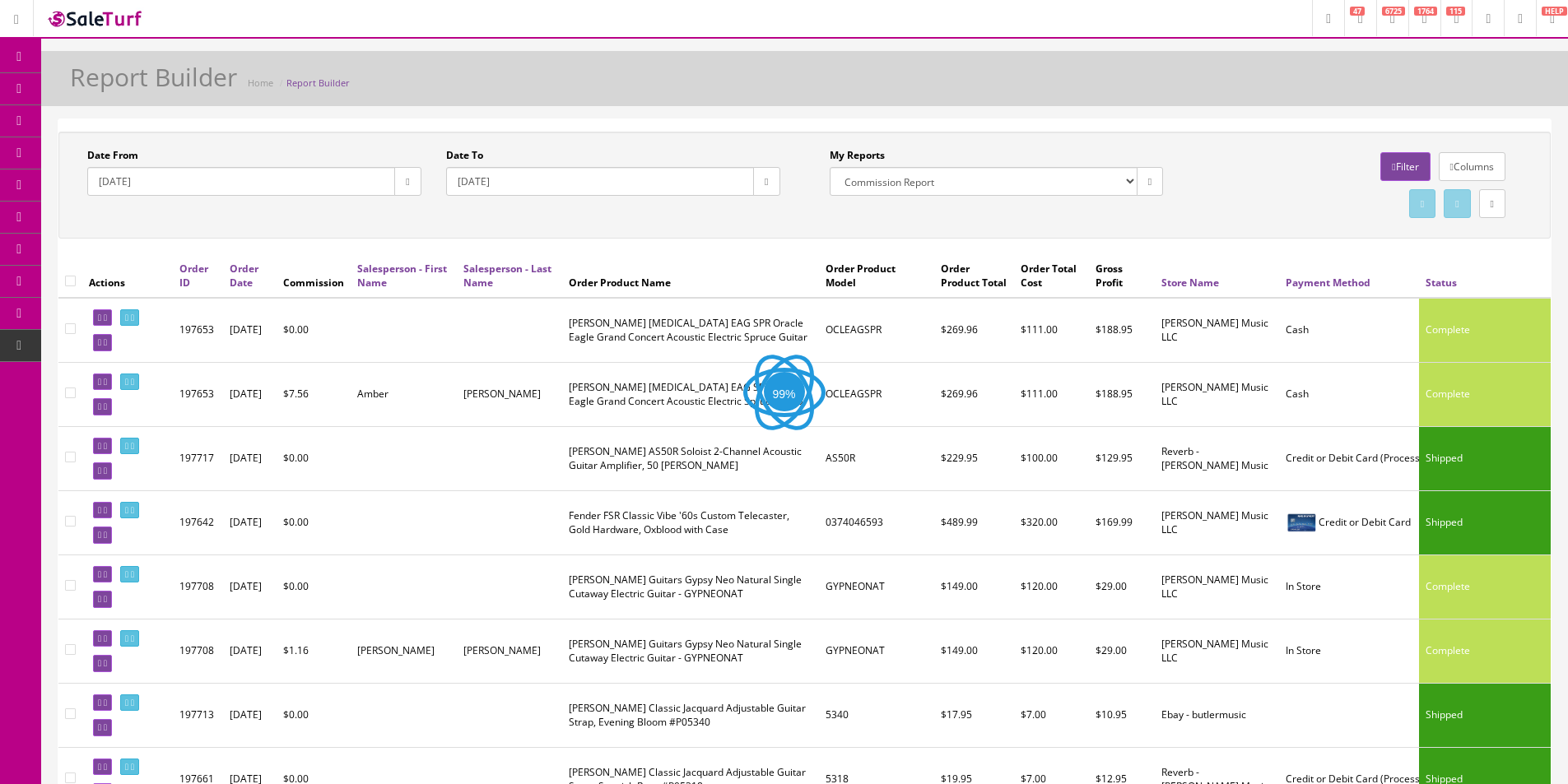
click at [109, 156] on label "Date From" at bounding box center [112, 155] width 51 height 15
click at [109, 167] on input "2022-01-01" at bounding box center [241, 182] width 308 height 29
click at [109, 156] on label "Date From" at bounding box center [112, 155] width 51 height 15
click at [109, 167] on input "2022-01-01" at bounding box center [241, 182] width 308 height 29
click at [90, 154] on label "Date From" at bounding box center [112, 155] width 51 height 15
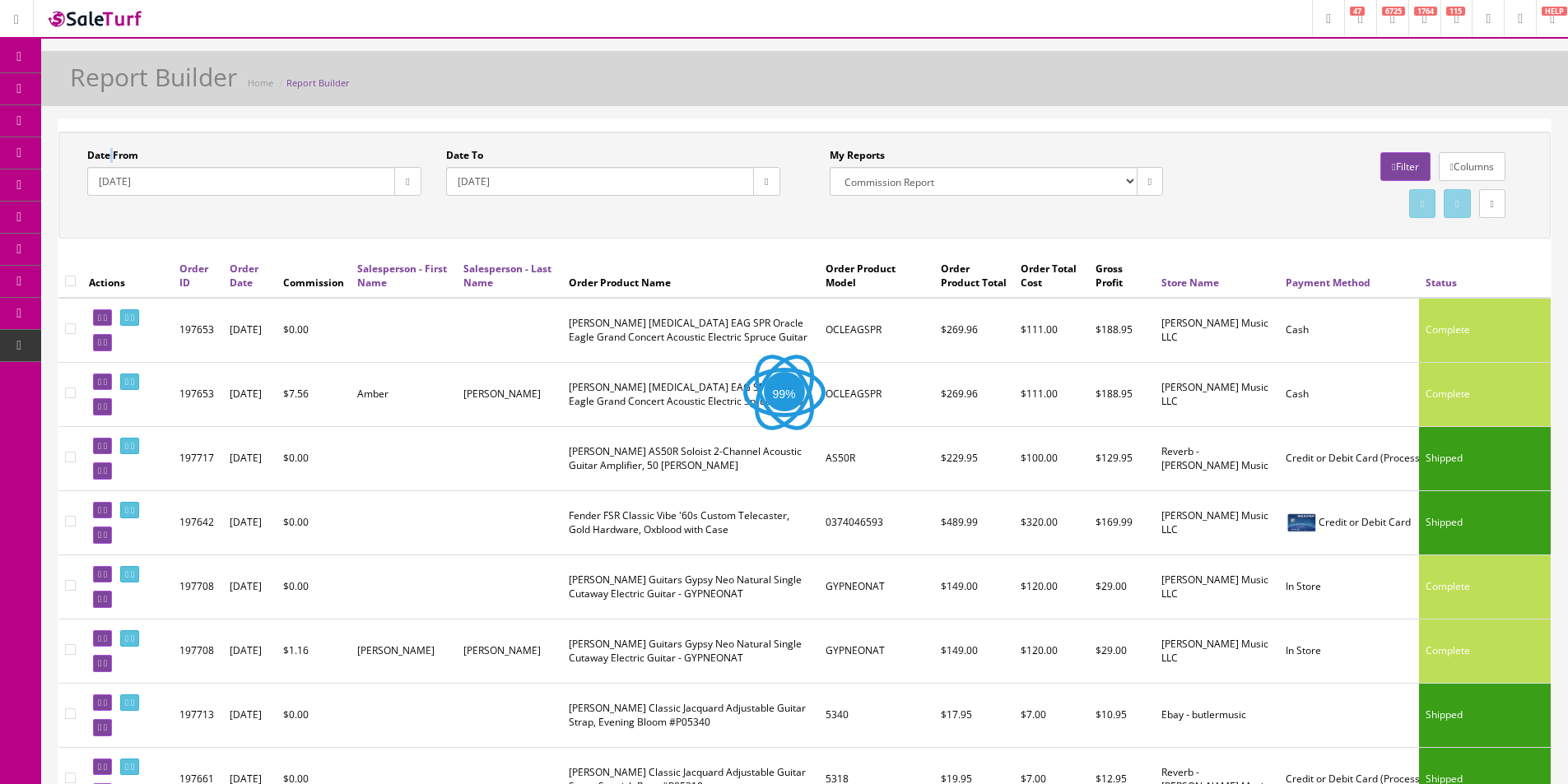
click at [90, 167] on input "2022-01-01" at bounding box center [241, 182] width 308 height 29
click at [90, 154] on label "Date From" at bounding box center [112, 155] width 51 height 15
click at [90, 167] on input "2022-01-01" at bounding box center [241, 182] width 308 height 29
click at [90, 154] on label "Date From" at bounding box center [112, 155] width 51 height 15
click at [90, 167] on input "2022-01-01" at bounding box center [241, 182] width 308 height 29
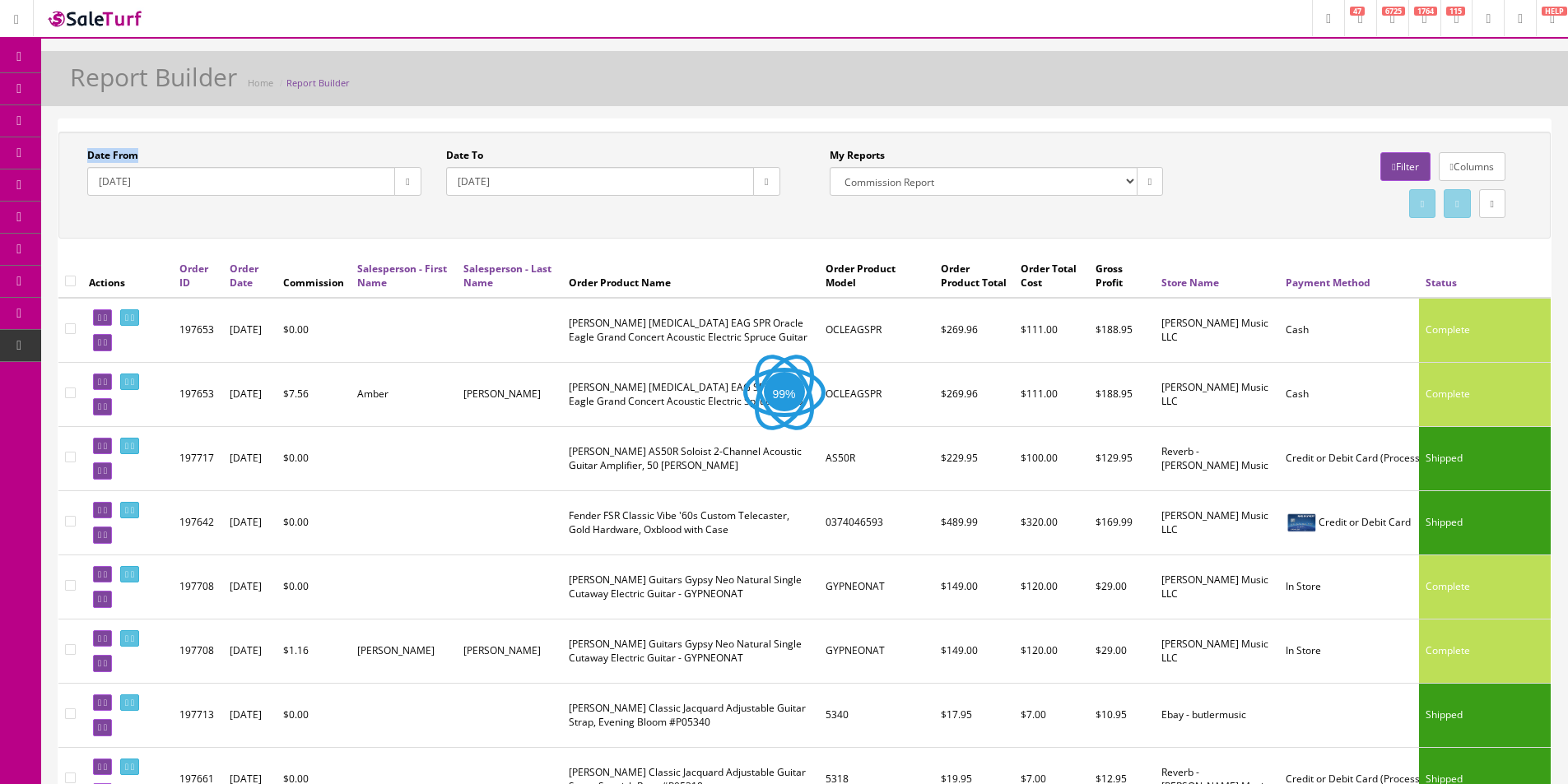
click at [90, 153] on label "Date From" at bounding box center [112, 155] width 51 height 15
click at [90, 167] on input "2022-01-01" at bounding box center [241, 182] width 308 height 29
drag, startPoint x: 90, startPoint y: 153, endPoint x: 97, endPoint y: 107, distance: 46.5
click at [92, 153] on label "Date From" at bounding box center [112, 155] width 51 height 15
click at [92, 167] on input "2022-01-01" at bounding box center [241, 182] width 308 height 29
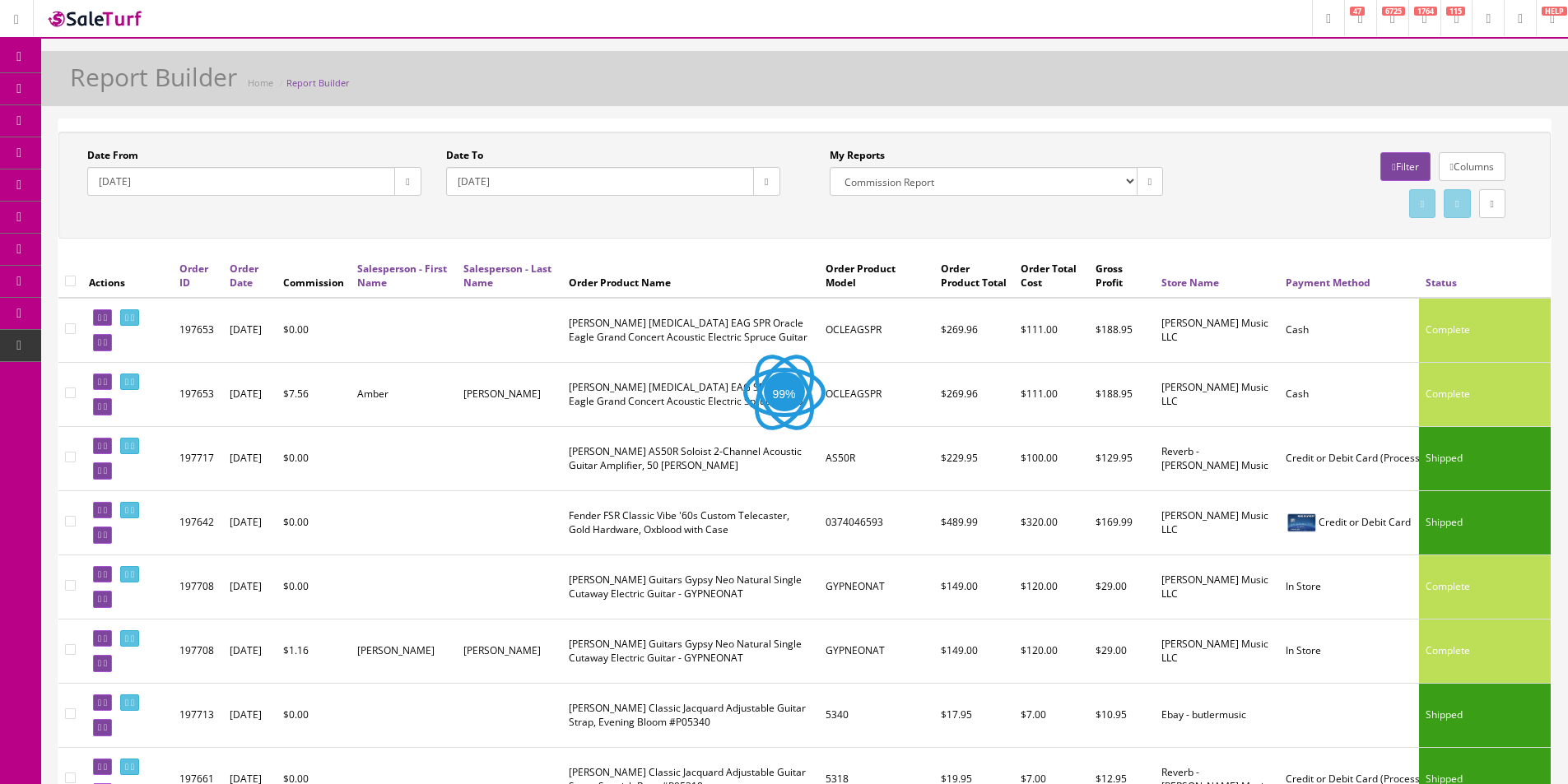
click at [97, 80] on h1 "Report Builder" at bounding box center [153, 77] width 167 height 27
drag, startPoint x: 97, startPoint y: 80, endPoint x: 288, endPoint y: 89, distance: 191.2
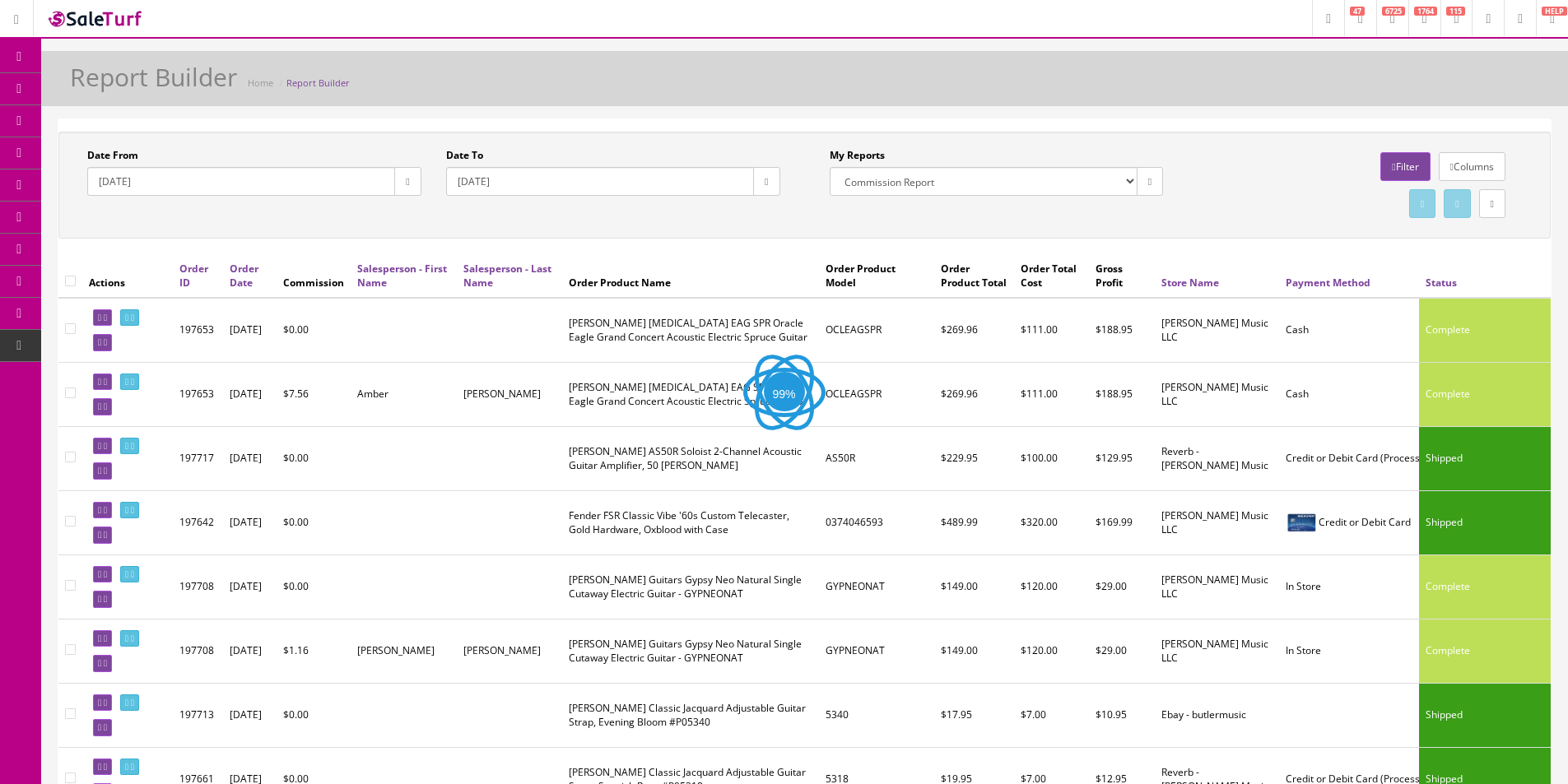
click at [97, 80] on h1 "Report Builder" at bounding box center [153, 77] width 167 height 27
click at [853, 84] on div "Report Builder Home Report Builder" at bounding box center [805, 83] width 1503 height 39
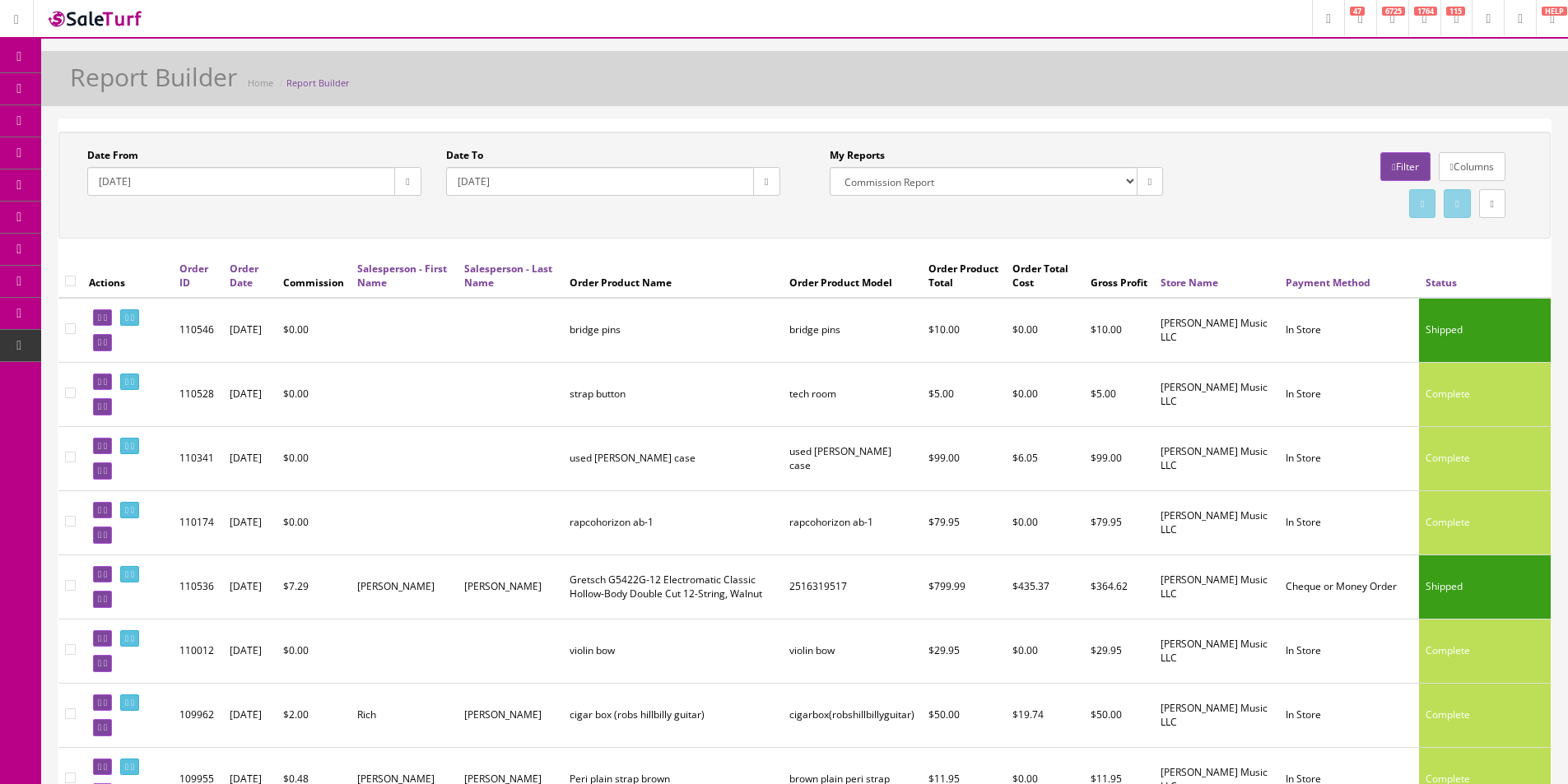
click at [96, 87] on icon at bounding box center [86, 88] width 17 height 13
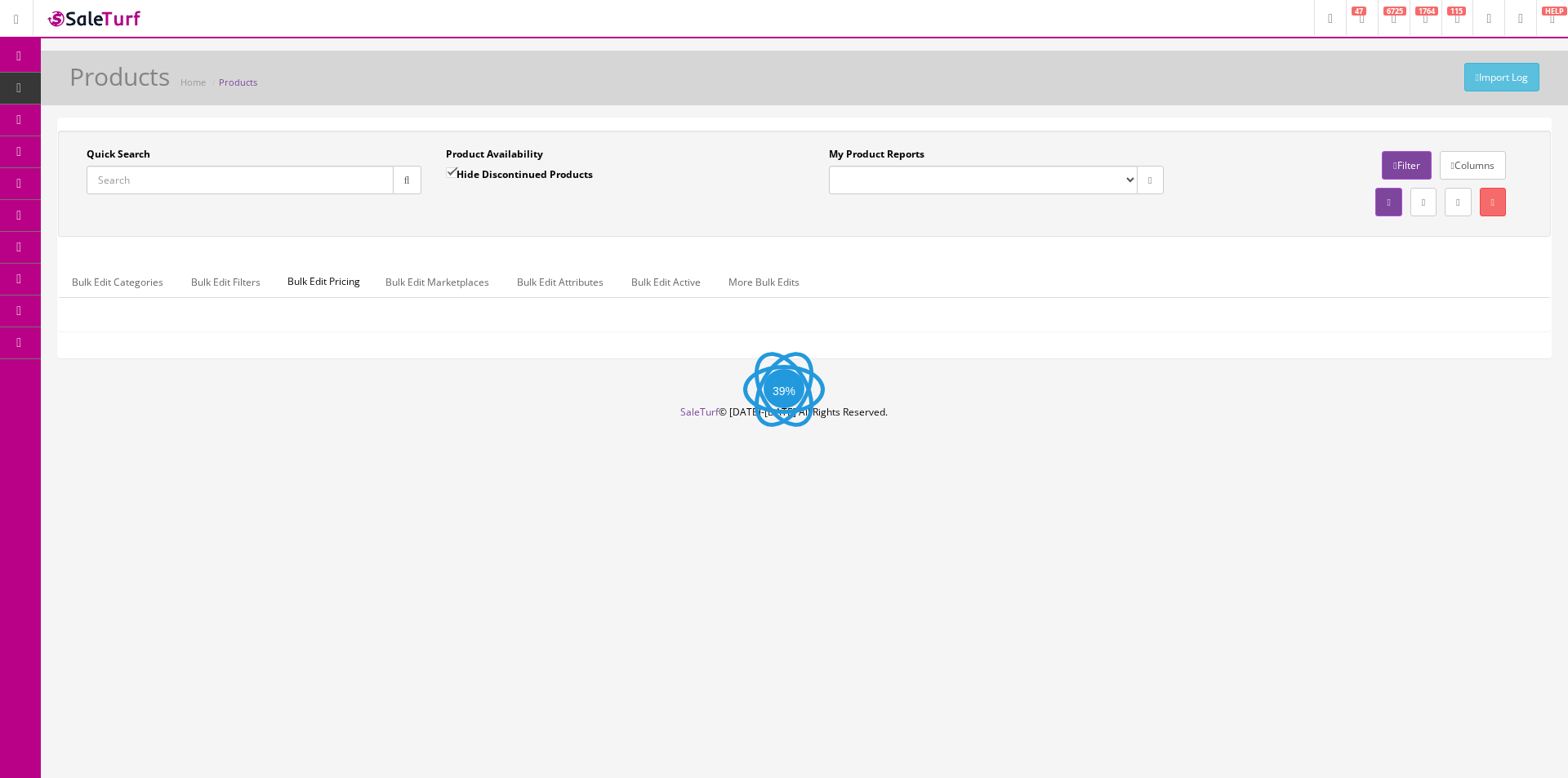
click at [337, 185] on input "Quick Search" at bounding box center [240, 180] width 307 height 28
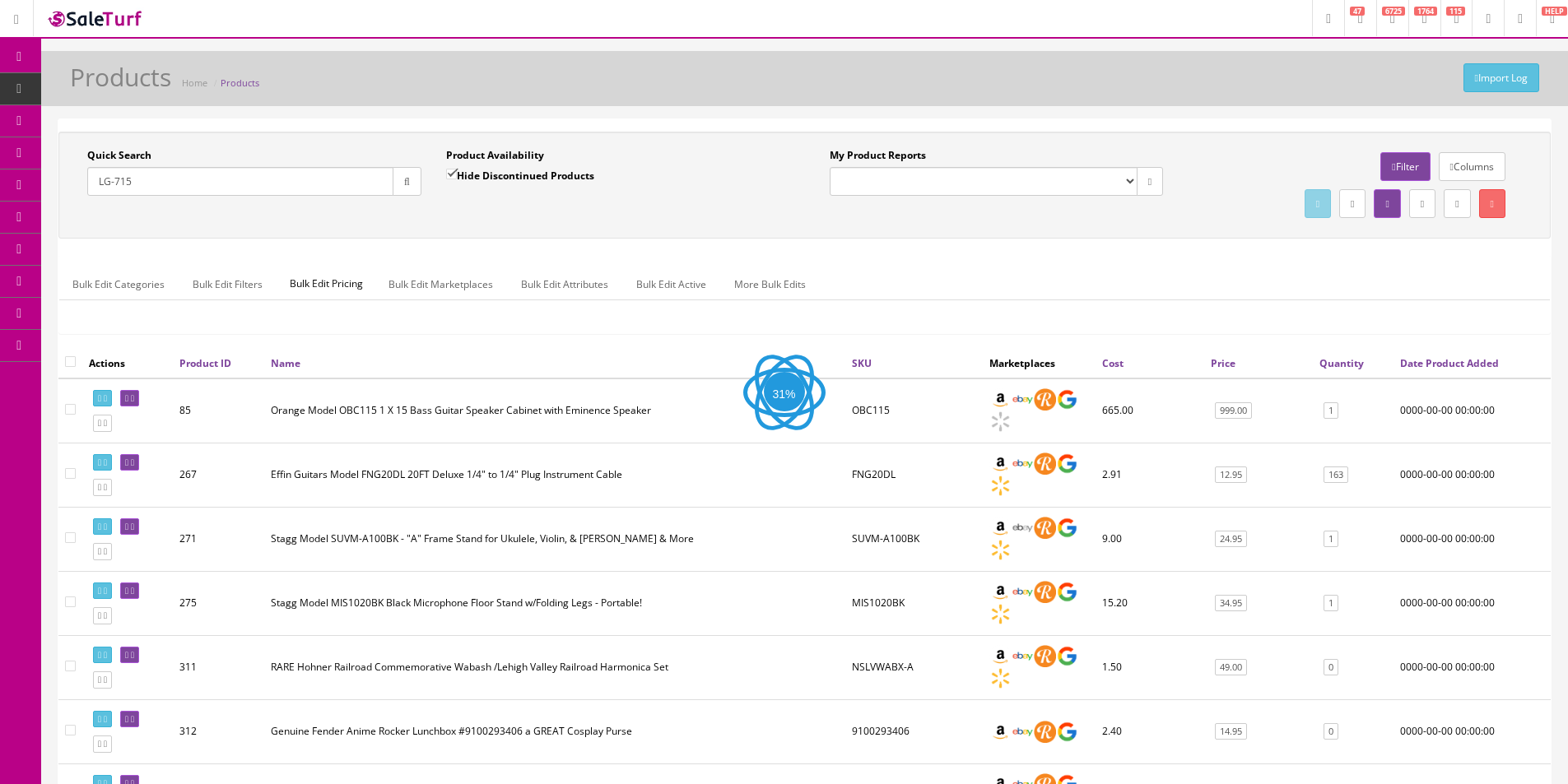
type input "LG-715"
click at [478, 211] on div "Quick Search LG-715 Date From Product Availability Hide Discontinued Products D…" at bounding box center [804, 184] width 1484 height 74
click at [479, 210] on div "Quick Search LG-715 Date From Product Availability Hide Discontinued Products D…" at bounding box center [804, 184] width 1484 height 74
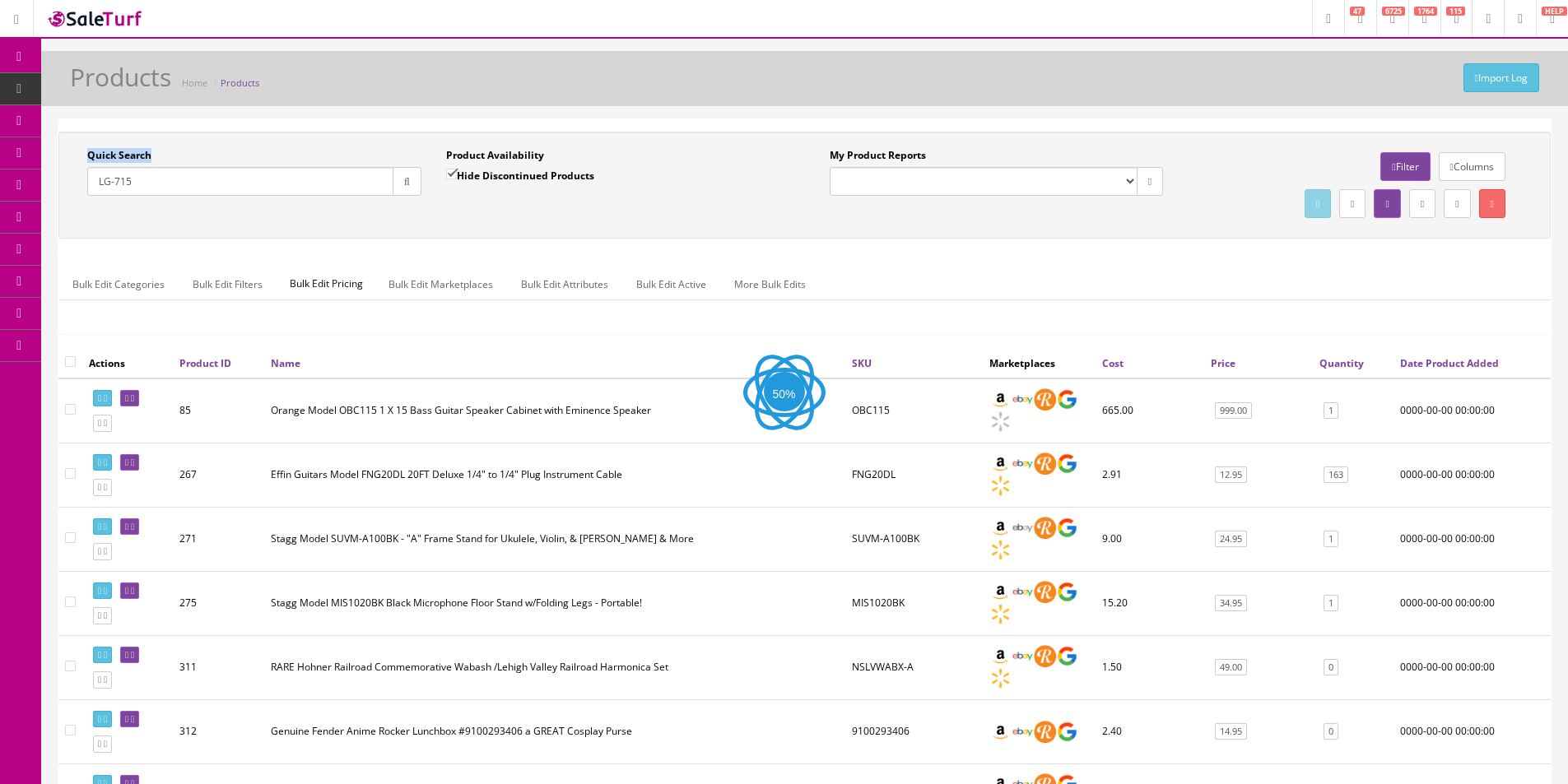
click at [479, 210] on div "Quick Search LG-715 Date From Product Availability Hide Discontinued Products D…" at bounding box center [804, 184] width 1484 height 74
click at [540, 226] on div "Quick Search LG-715 Date From Product Availability Hide Discontinued Products D…" at bounding box center [804, 184] width 1492 height 107
click at [540, 226] on div "Quick Search LG-715 Date From Product Availability Hide Discontinued Products D…" at bounding box center [804, 184] width 1492 height 107
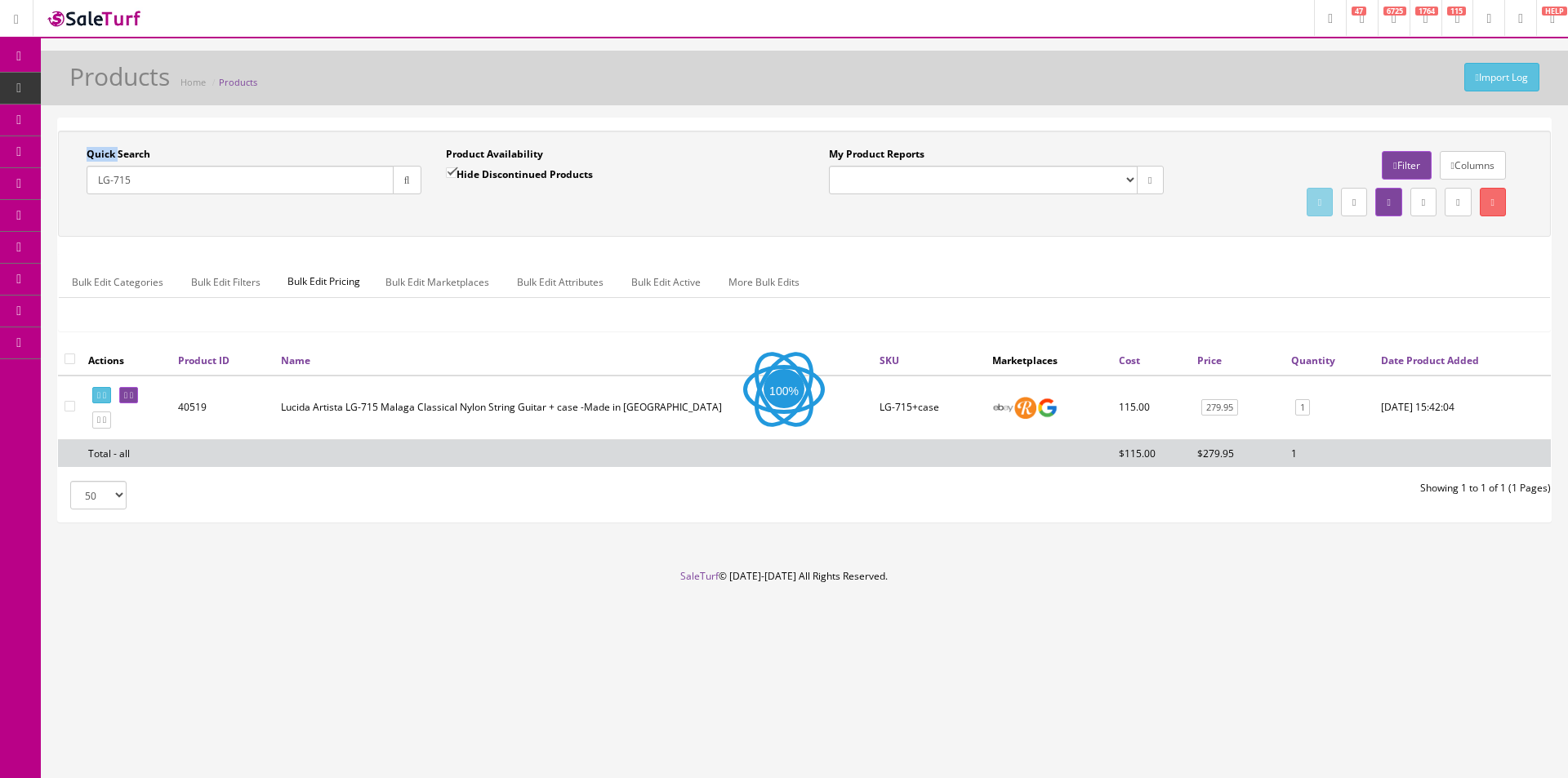
click at [536, 224] on div "Quick Search LG-715 Date From Product Availability Hide Discontinued Products D…" at bounding box center [804, 183] width 1492 height 106
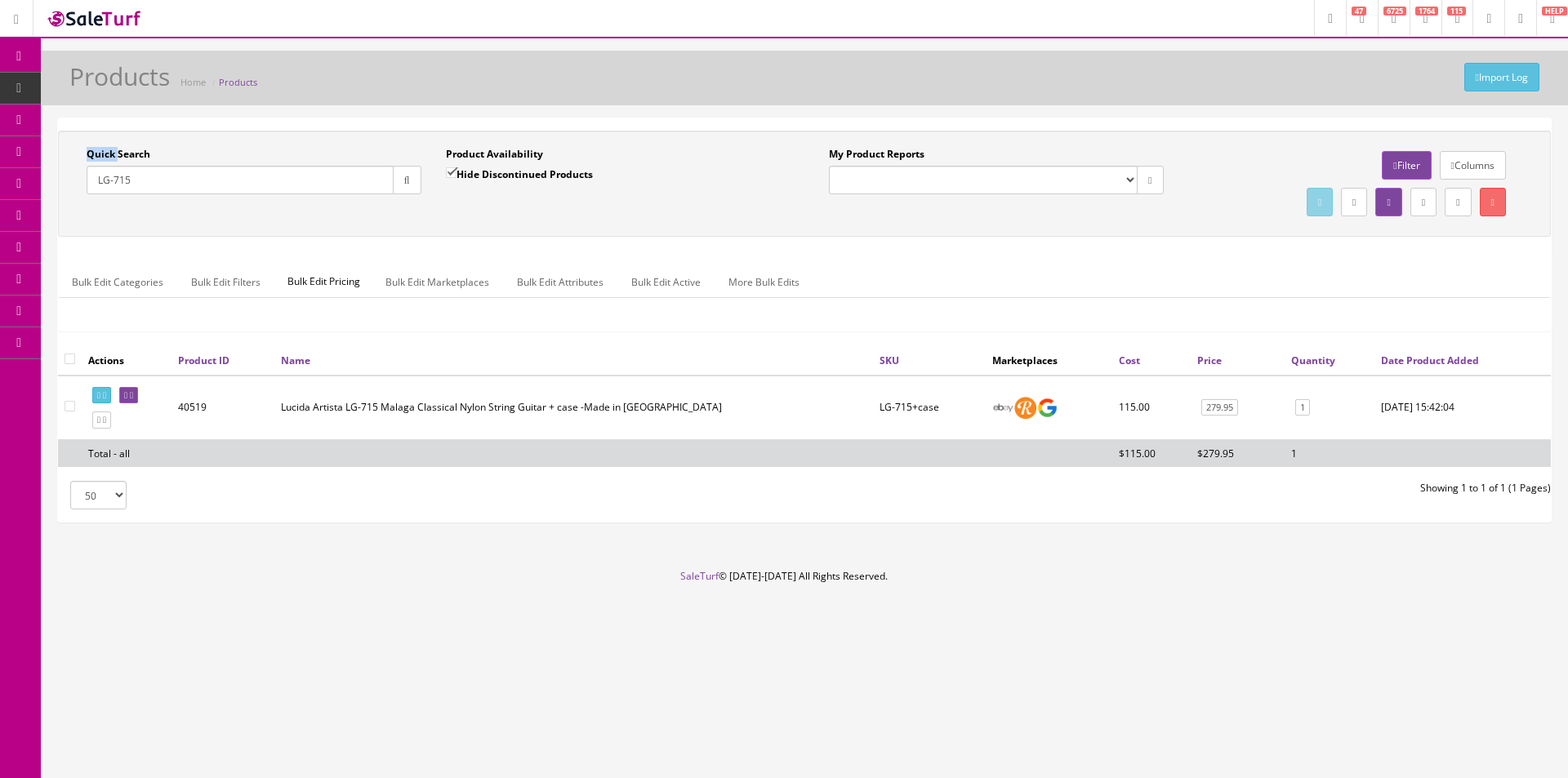
click at [536, 224] on div "Quick Search LG-715 Date From Product Availability Hide Discontinued Products D…" at bounding box center [804, 183] width 1492 height 106
click at [536, 223] on div "Quick Search LG-715 Date From Product Availability Hide Discontinued Products D…" at bounding box center [804, 183] width 1492 height 106
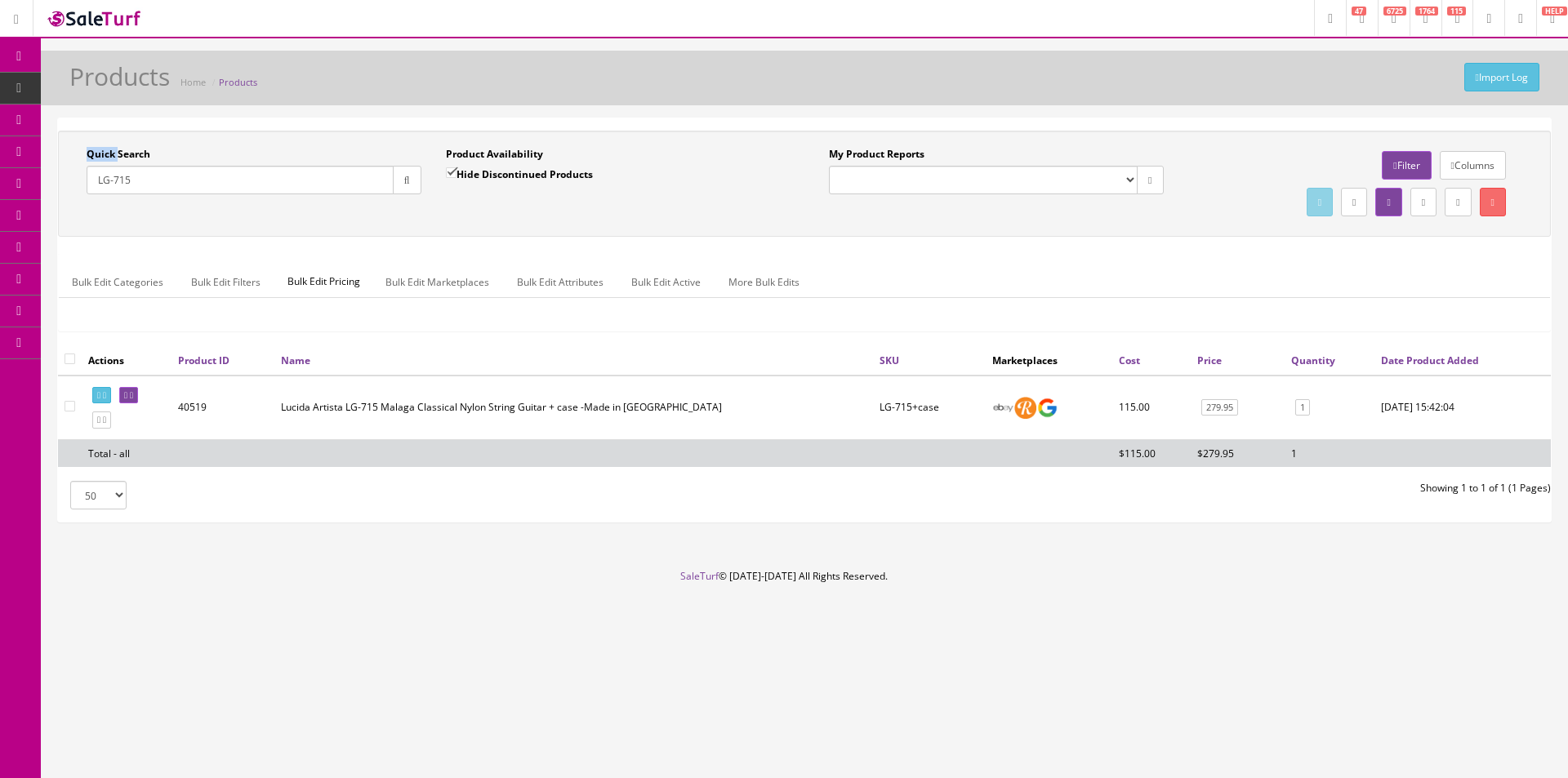
click at [536, 223] on div "Quick Search LG-715 Date From Product Availability Hide Discontinued Products D…" at bounding box center [804, 183] width 1492 height 106
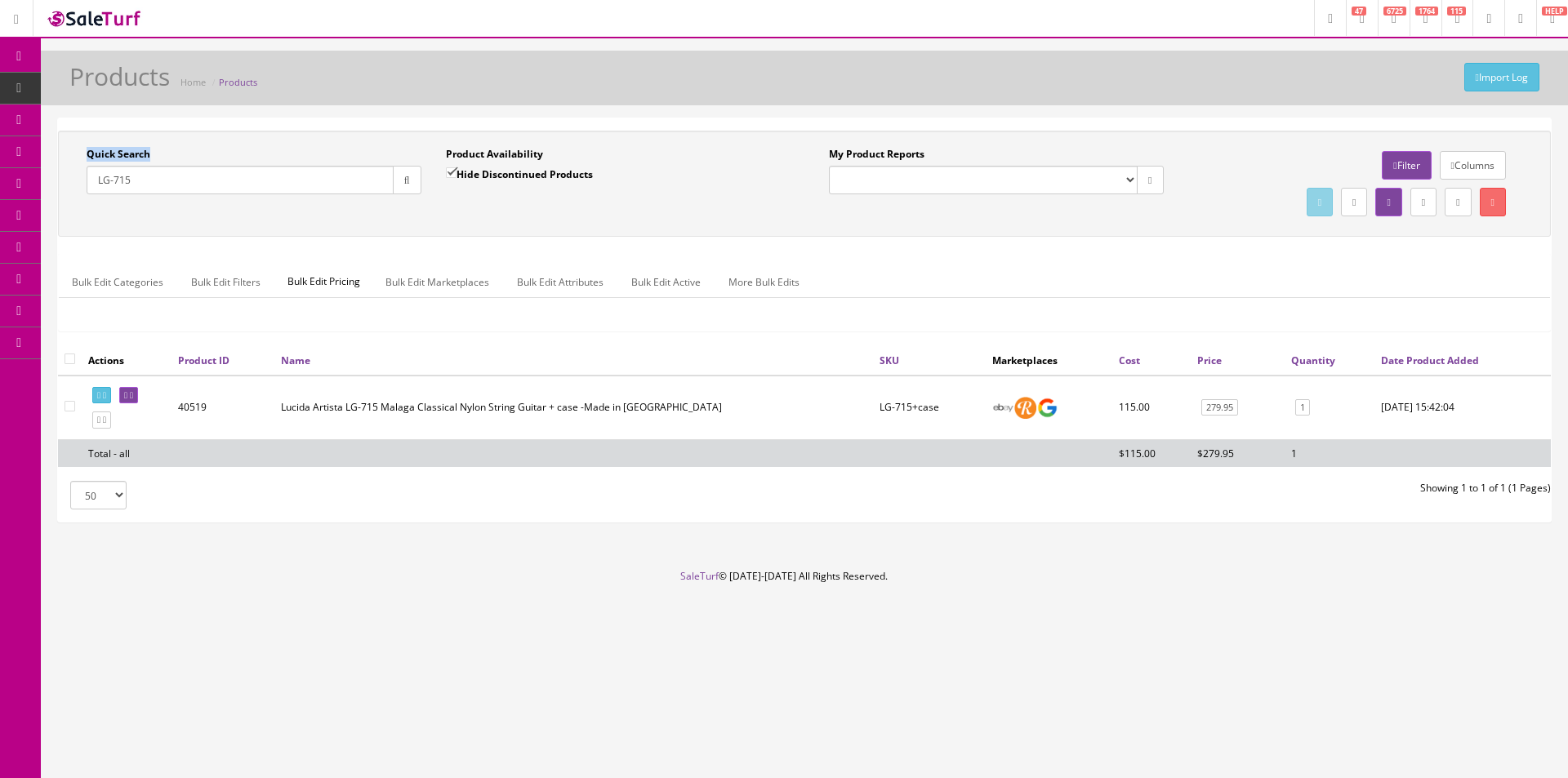
click at [536, 223] on div "Quick Search LG-715 Date From Product Availability Hide Discontinued Products D…" at bounding box center [804, 183] width 1492 height 106
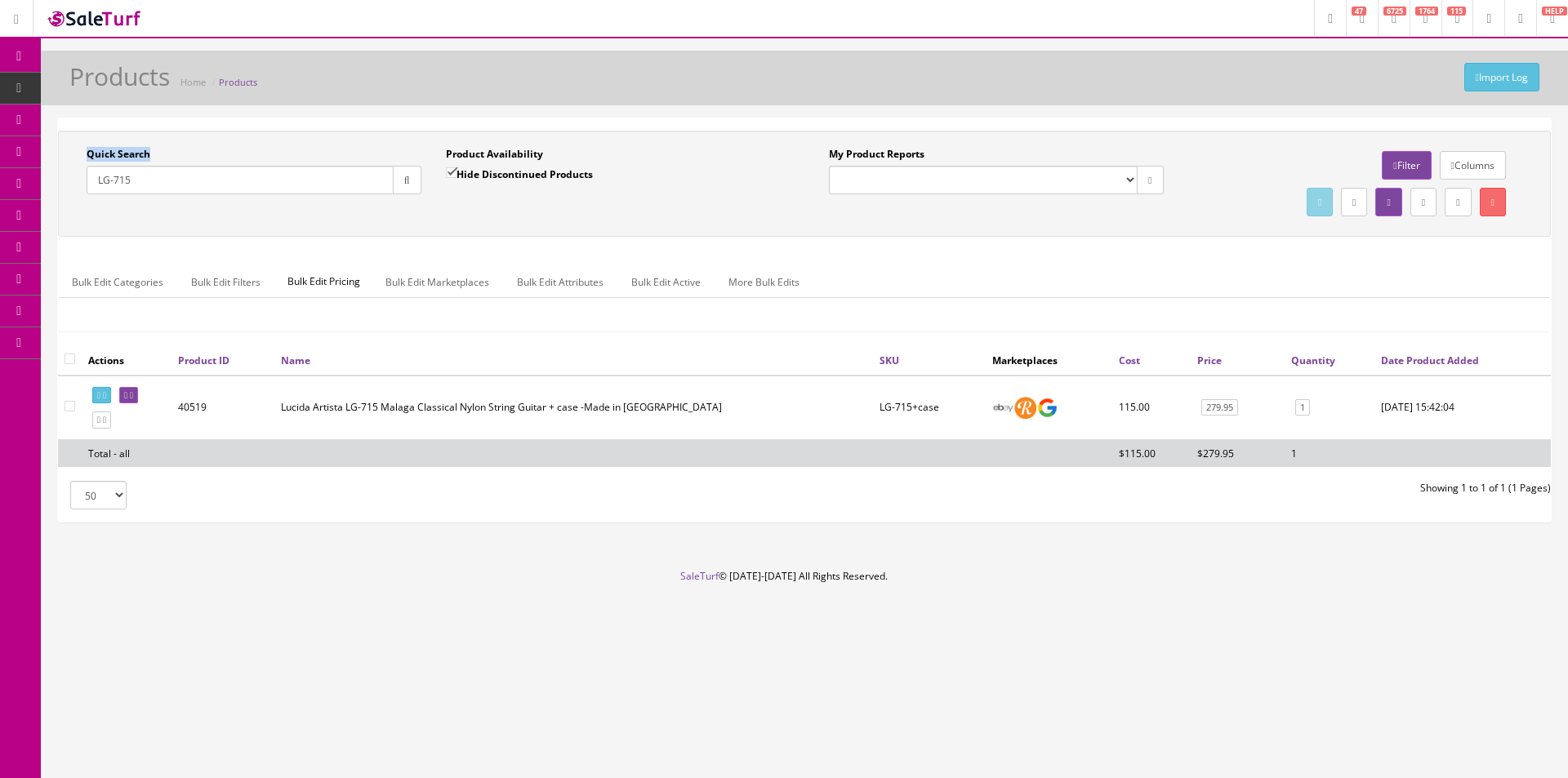
click at [536, 223] on div "Quick Search LG-715 Date From Product Availability Hide Discontinued Products D…" at bounding box center [804, 183] width 1492 height 106
click at [537, 223] on div "Quick Search LG-715 Date From Product Availability Hide Discontinued Products D…" at bounding box center [804, 183] width 1492 height 106
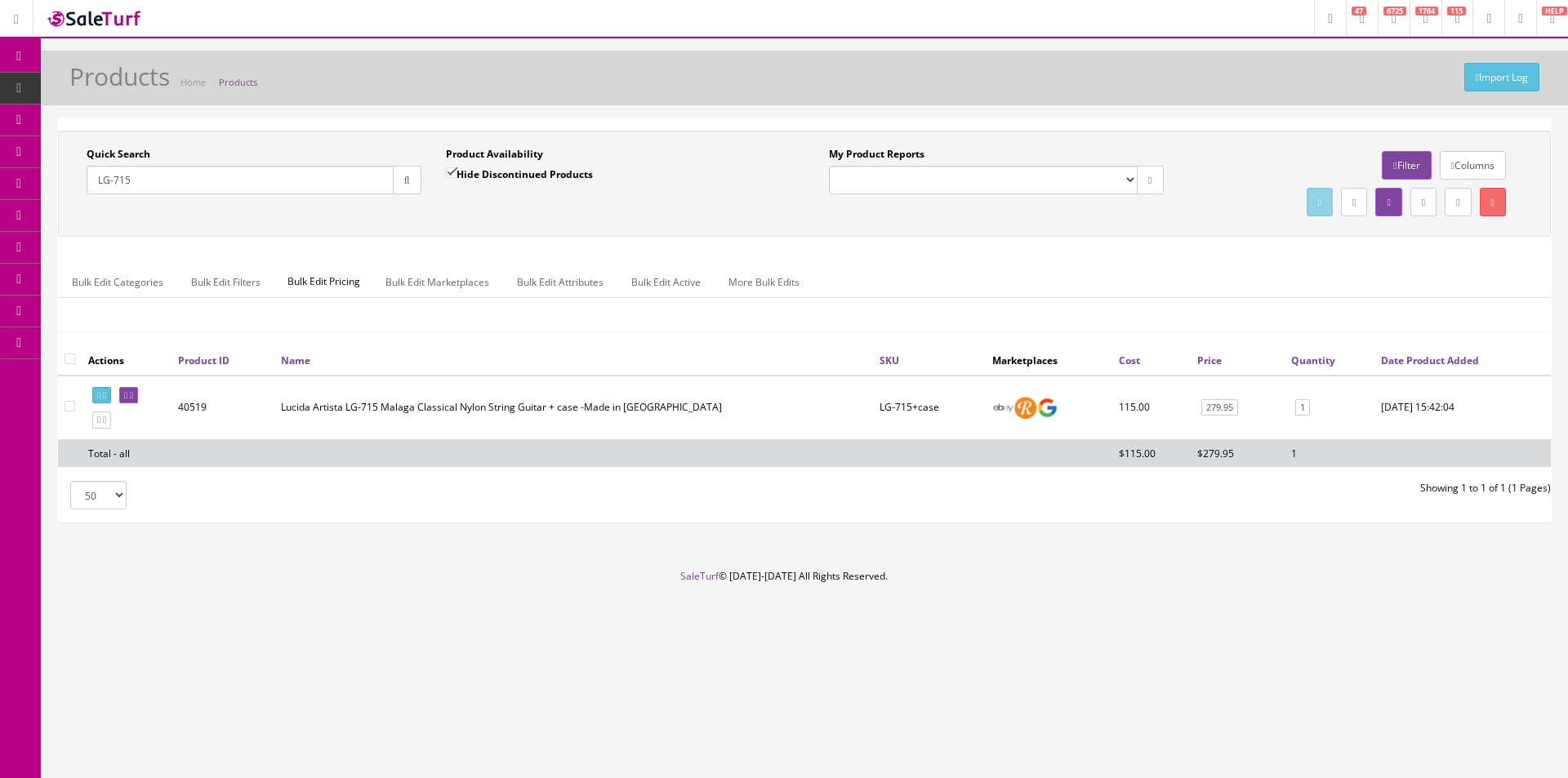
click at [540, 218] on div "Quick Search LG-715 Date From Product Availability Hide Discontinued Products D…" at bounding box center [804, 183] width 1484 height 74
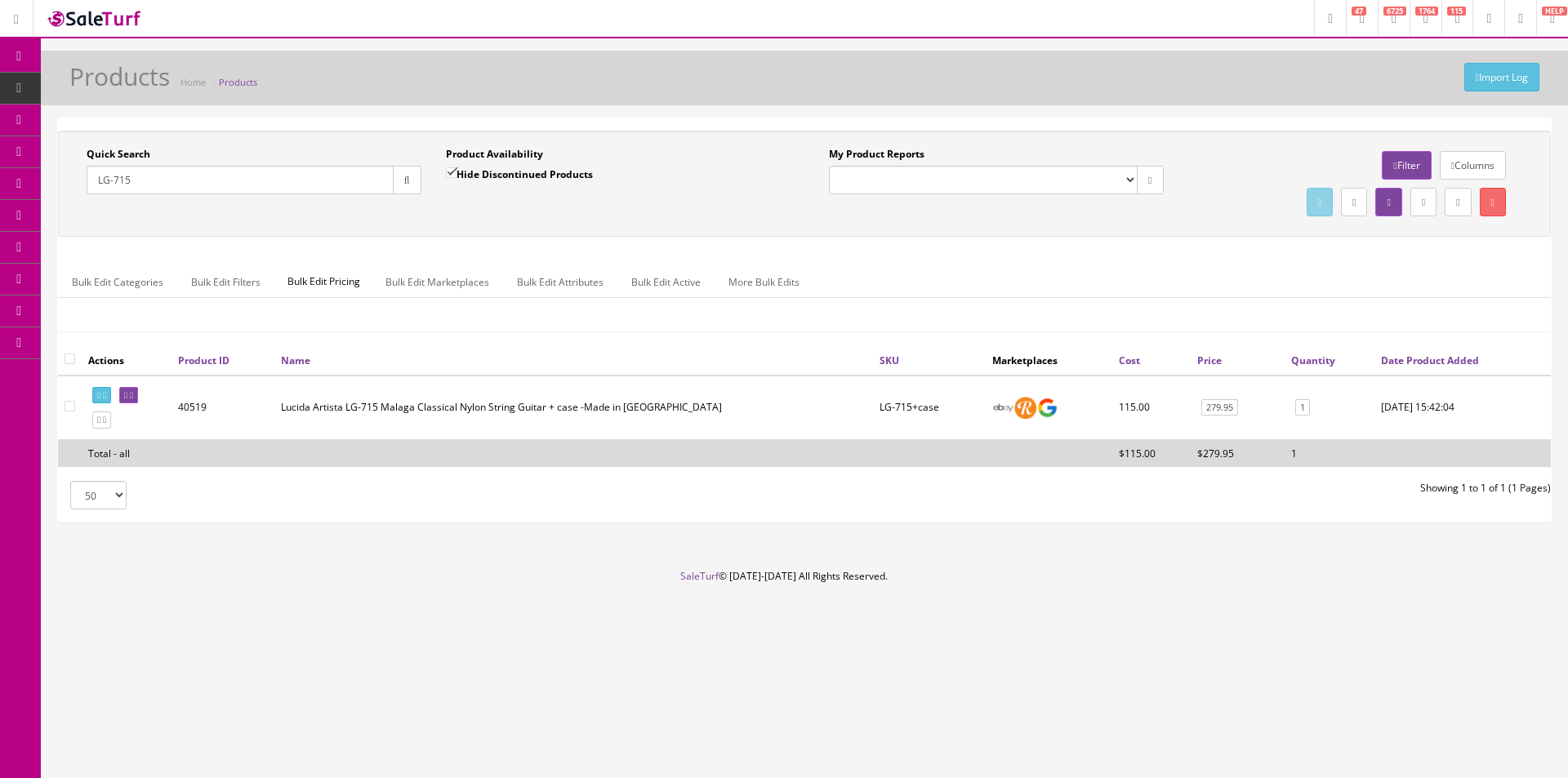
click at [540, 218] on div "Quick Search LG-715 Date From Product Availability Hide Discontinued Products D…" at bounding box center [804, 183] width 1484 height 74
drag, startPoint x: 135, startPoint y: 396, endPoint x: 68, endPoint y: 403, distance: 67.4
click at [68, 403] on input"] "checkbox" at bounding box center [70, 406] width 11 height 11
checkbox input"] "true"
drag, startPoint x: 161, startPoint y: 399, endPoint x: 147, endPoint y: 403, distance: 14.6
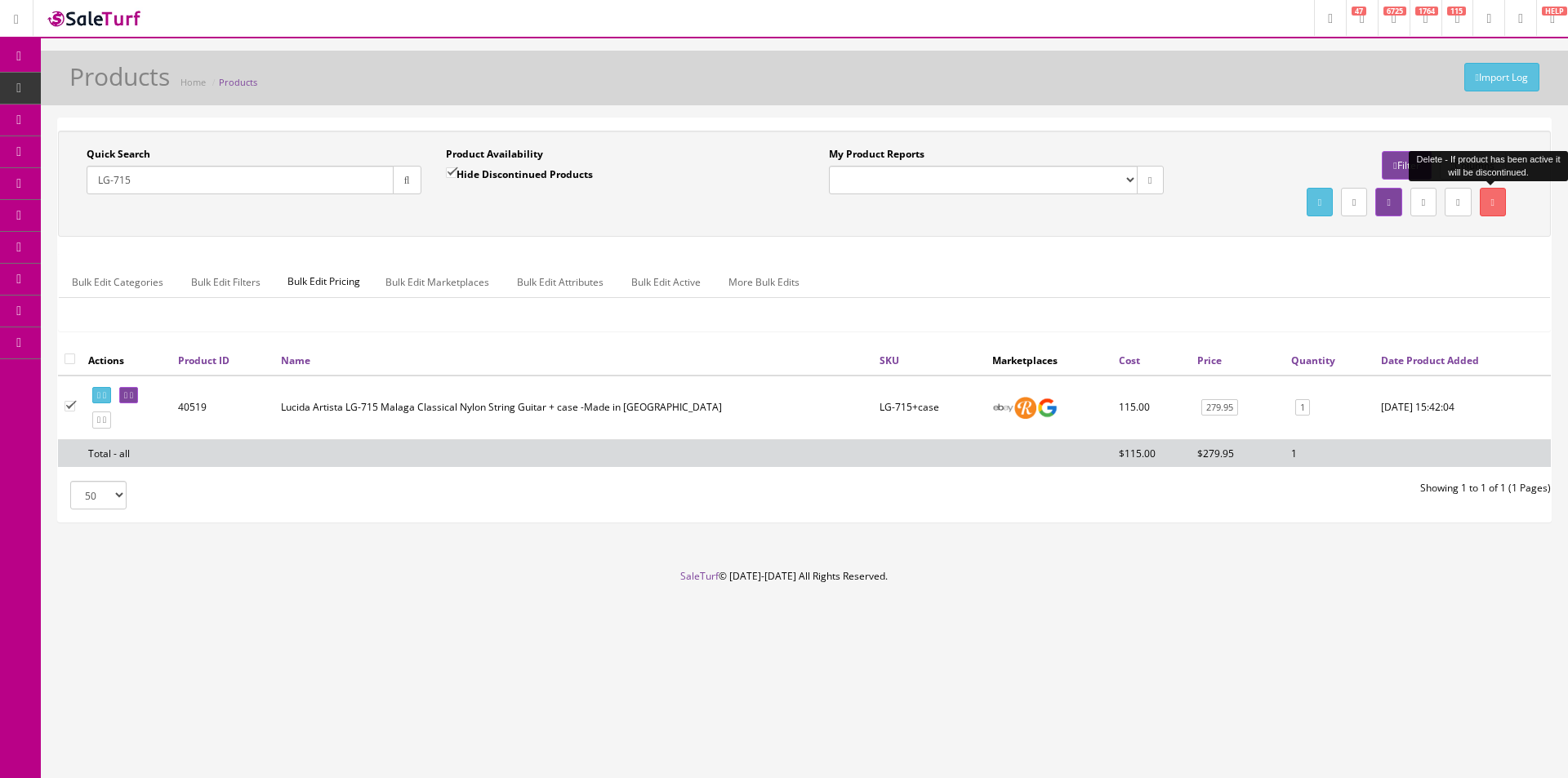
click at [1494, 215] on link at bounding box center [1492, 202] width 26 height 28
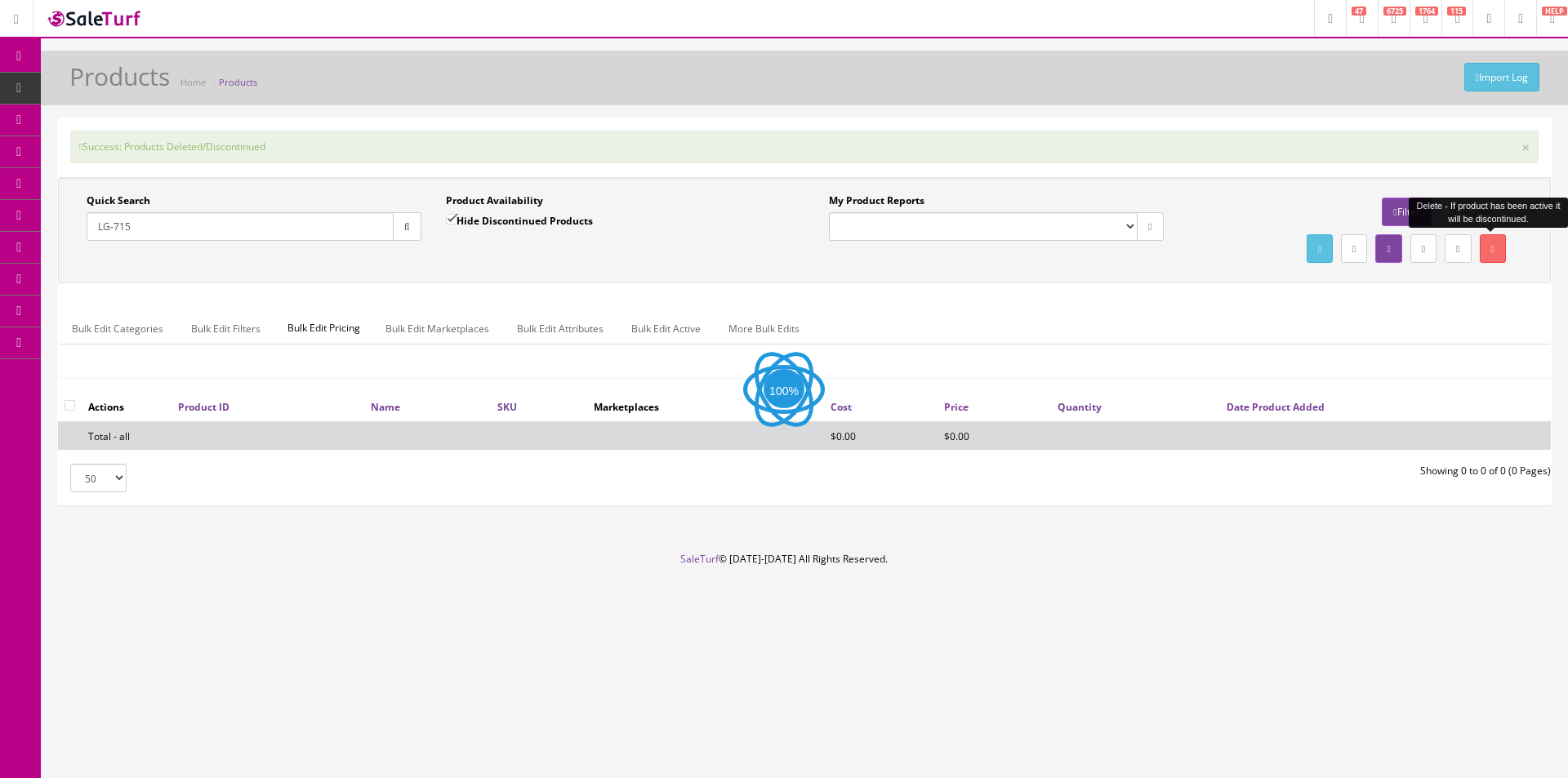
click at [529, 220] on label "Hide Discontinued Products" at bounding box center [519, 220] width 147 height 16
click at [457, 220] on input "Hide Discontinued Products" at bounding box center [451, 219] width 11 height 11
checkbox input "false"
click at [410, 224] on button "button" at bounding box center [407, 226] width 28 height 28
click at [502, 266] on div "Quick Search LG-715 Date From Product Availability Hide Discontinued Products D…" at bounding box center [804, 230] width 1484 height 74
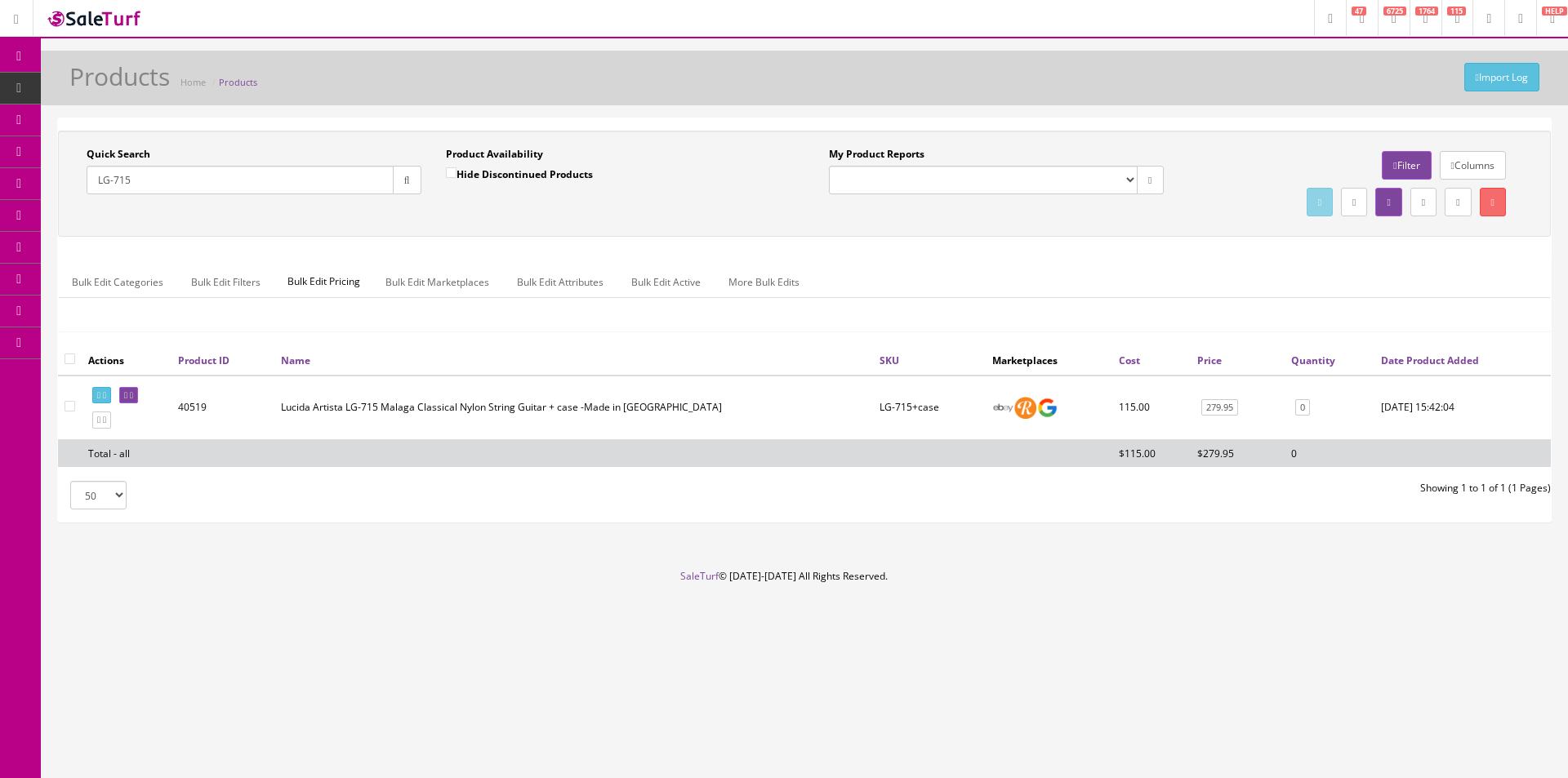
click at [66, 361] on input "checkbox" at bounding box center [70, 359] width 11 height 11
checkbox input "true"
checkbox input"] "true"
click at [632, 291] on link "Bulk Edit Active" at bounding box center [666, 282] width 96 height 32
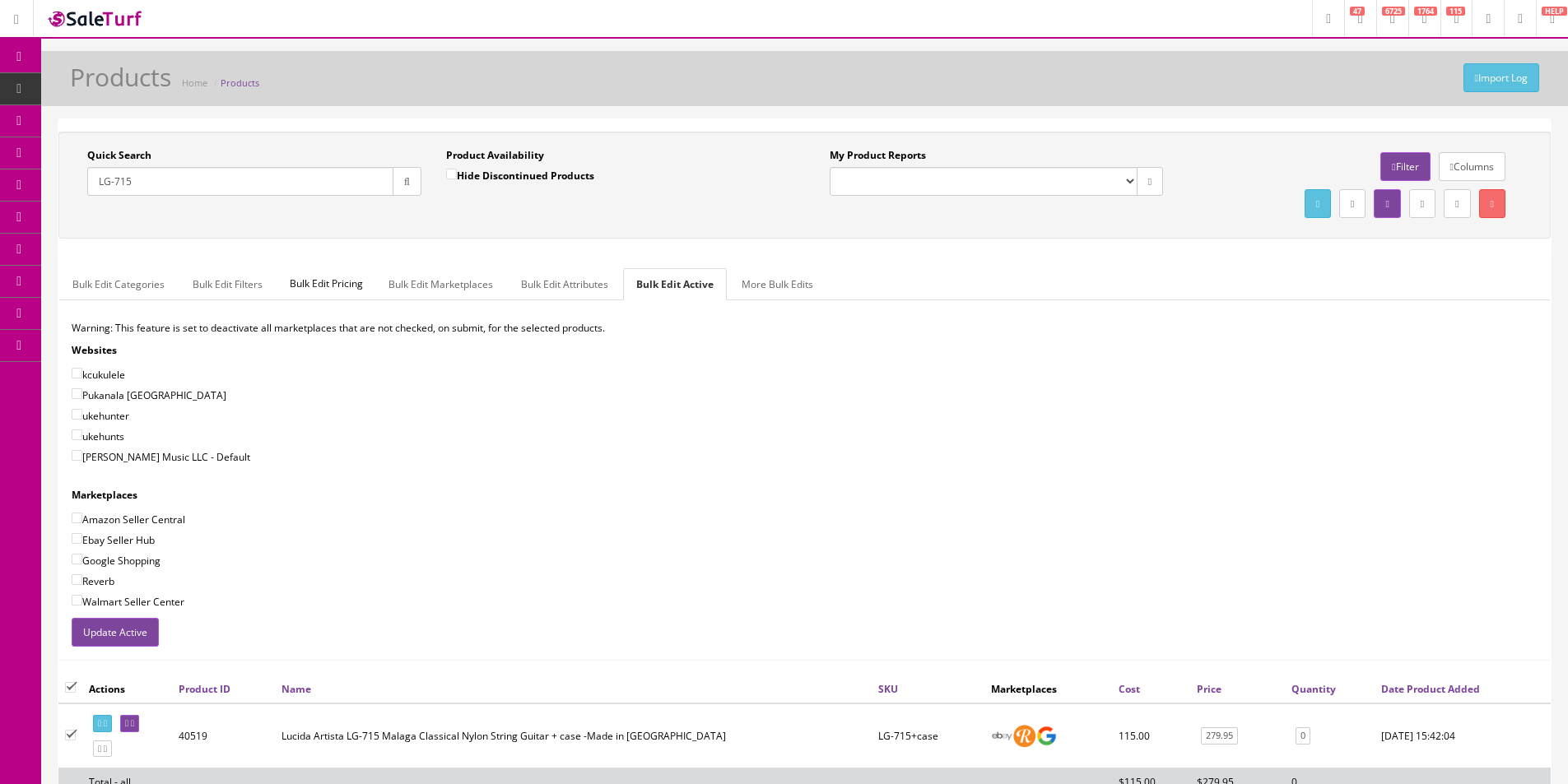
click at [135, 626] on button "Update Active" at bounding box center [115, 632] width 87 height 29
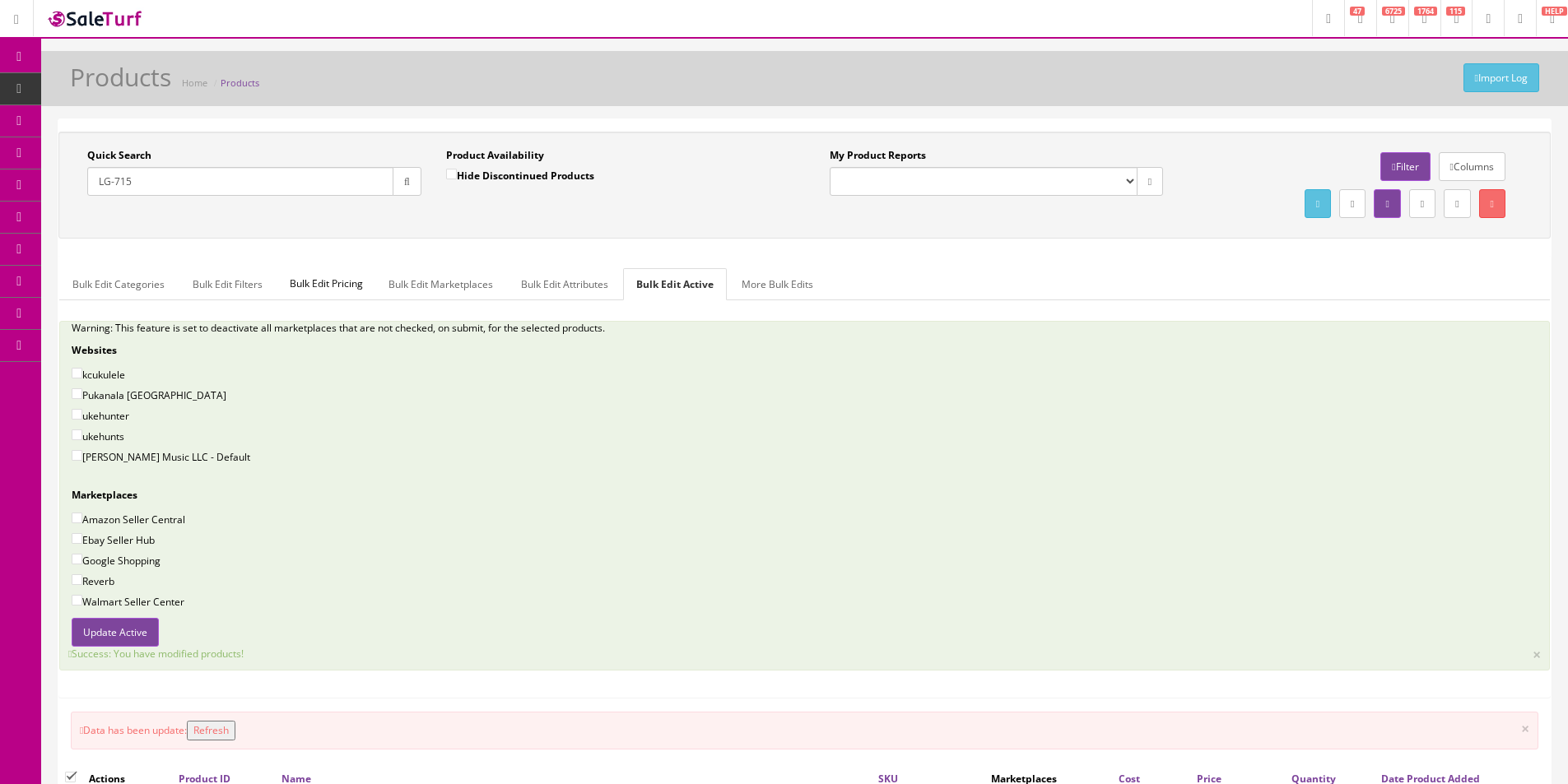
click at [1397, 260] on div "Bulk Edit Categories Bulk Edit Filters Bulk Edit Pricing Bulk Edit Marketplaces…" at bounding box center [804, 476] width 1491 height 441
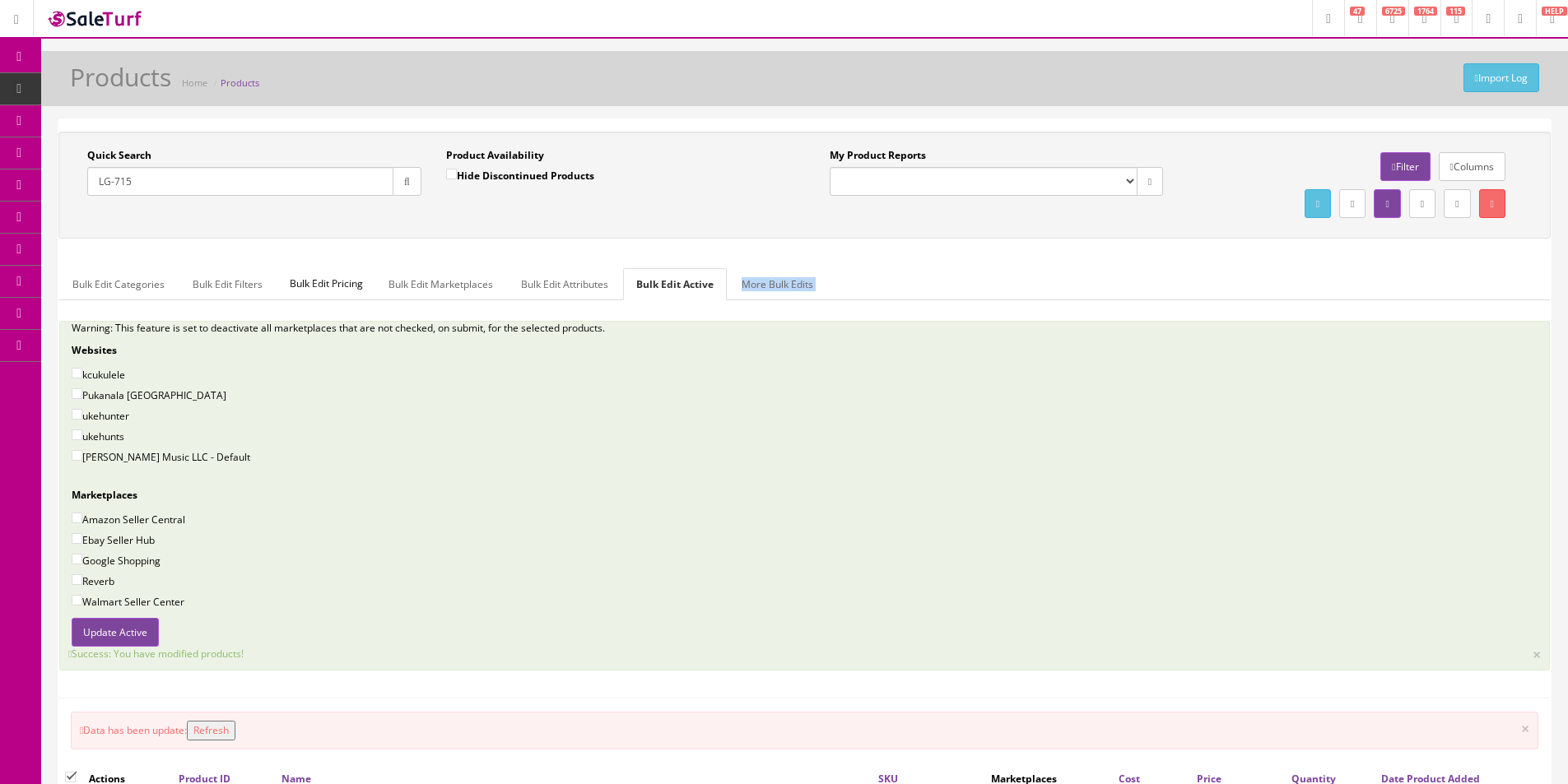
click at [1397, 260] on div "Bulk Edit Categories Bulk Edit Filters Bulk Edit Pricing Bulk Edit Marketplaces…" at bounding box center [804, 476] width 1491 height 441
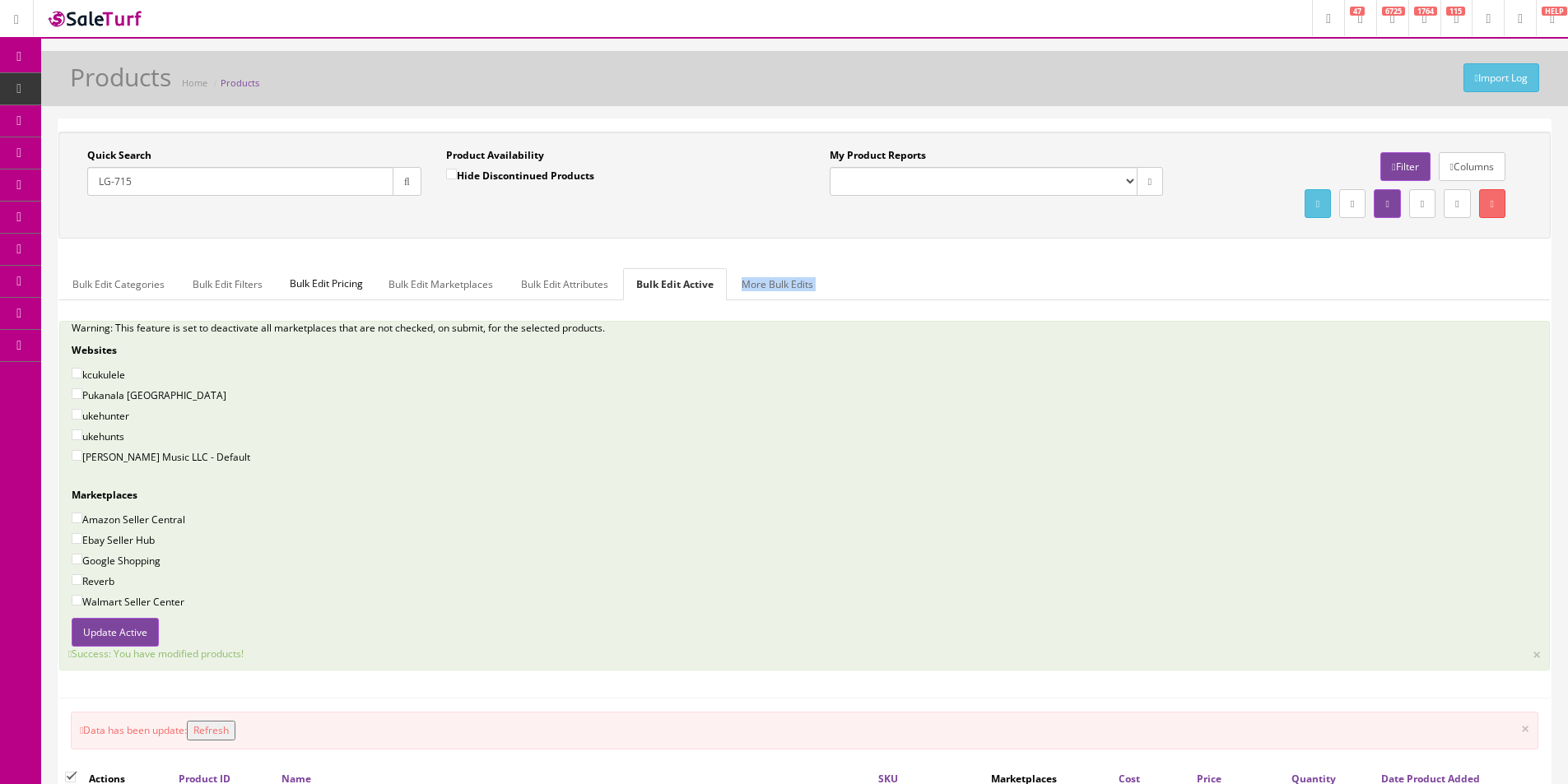
click at [1397, 260] on div "Bulk Edit Categories Bulk Edit Filters Bulk Edit Pricing Bulk Edit Marketplaces…" at bounding box center [804, 476] width 1491 height 441
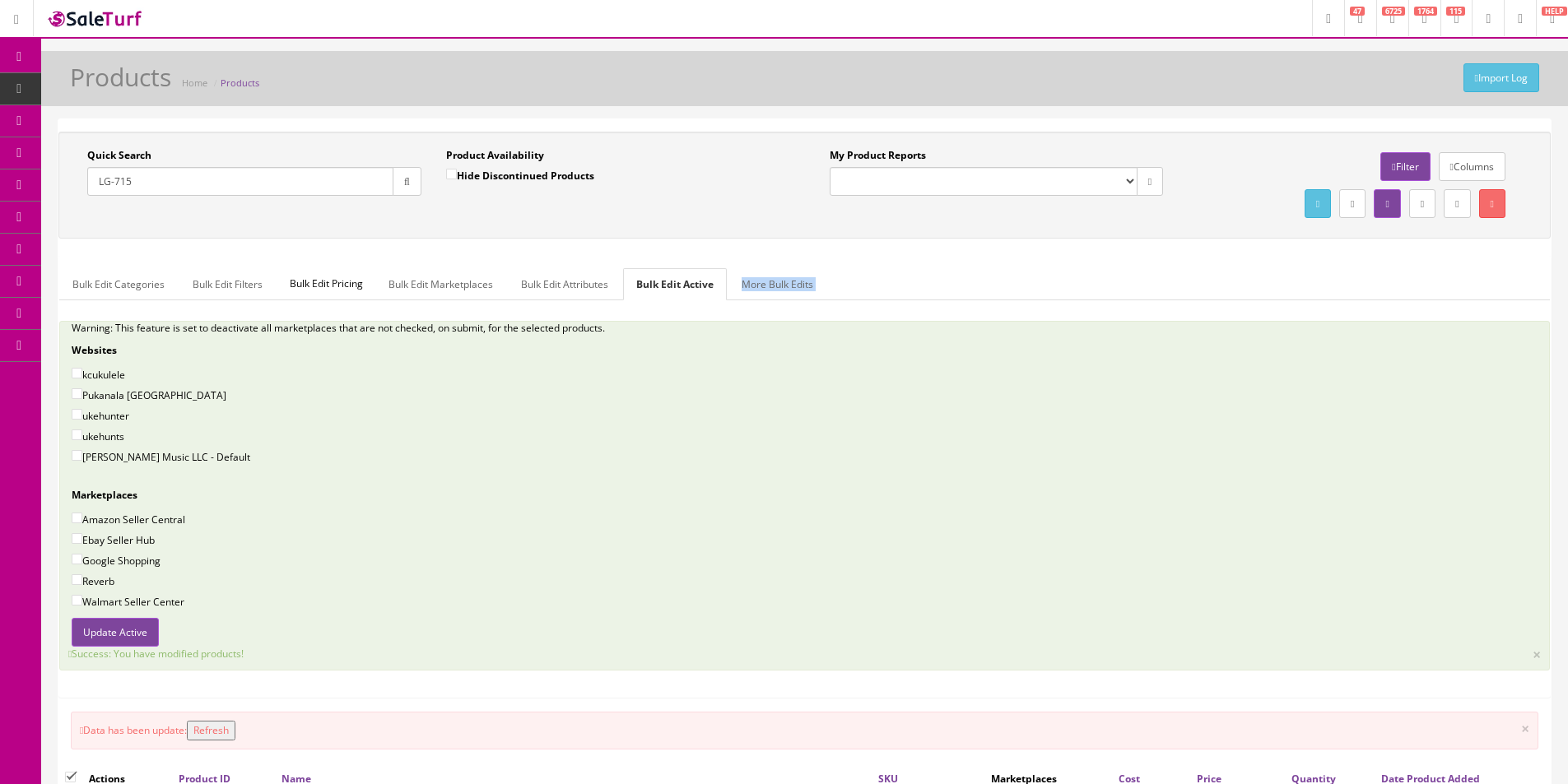
click at [1397, 260] on div "Bulk Edit Categories Bulk Edit Filters Bulk Edit Pricing Bulk Edit Marketplaces…" at bounding box center [804, 476] width 1491 height 441
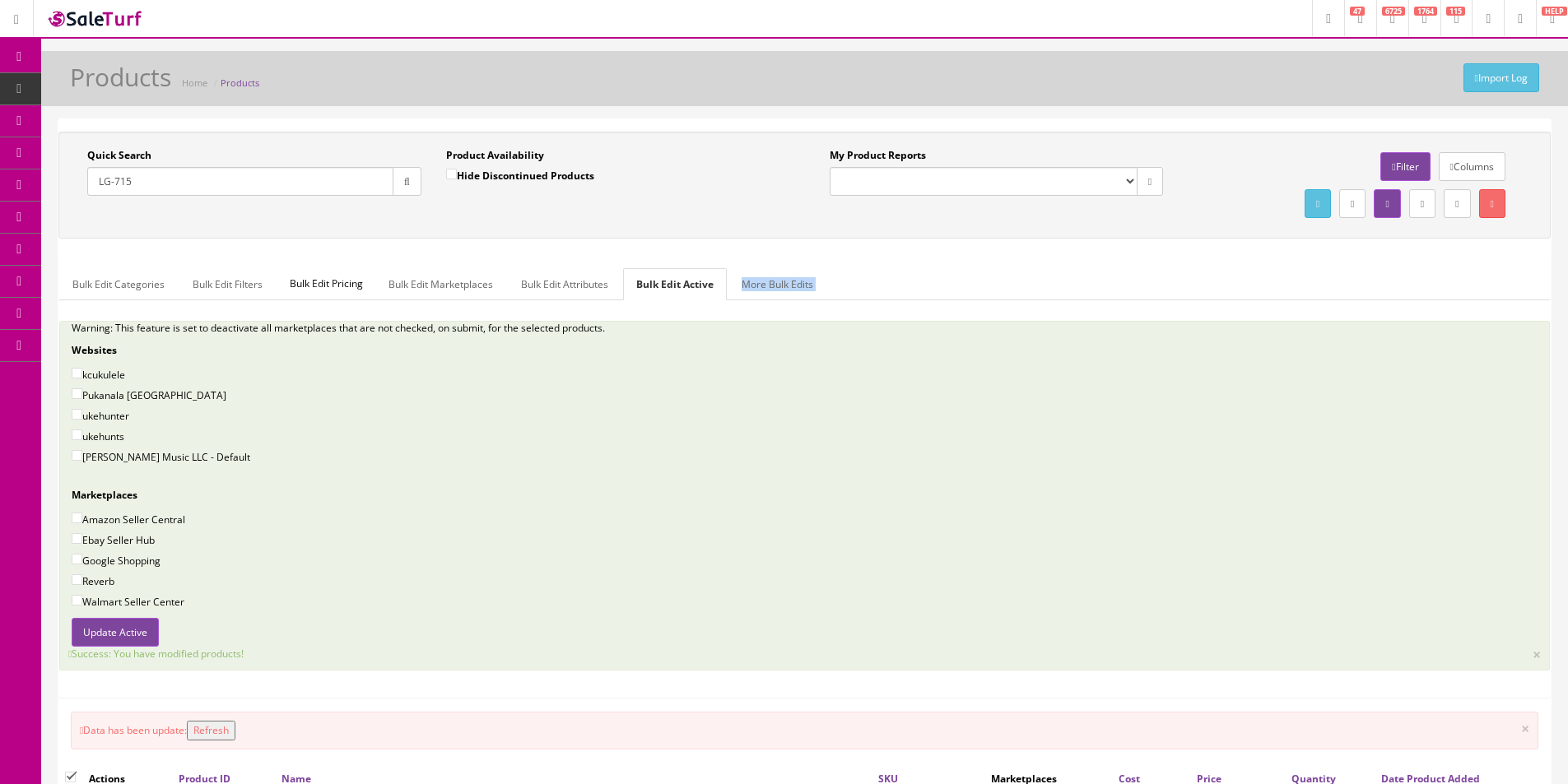
click at [1397, 260] on div "Bulk Edit Categories Bulk Edit Filters Bulk Edit Pricing Bulk Edit Marketplaces…" at bounding box center [804, 476] width 1491 height 441
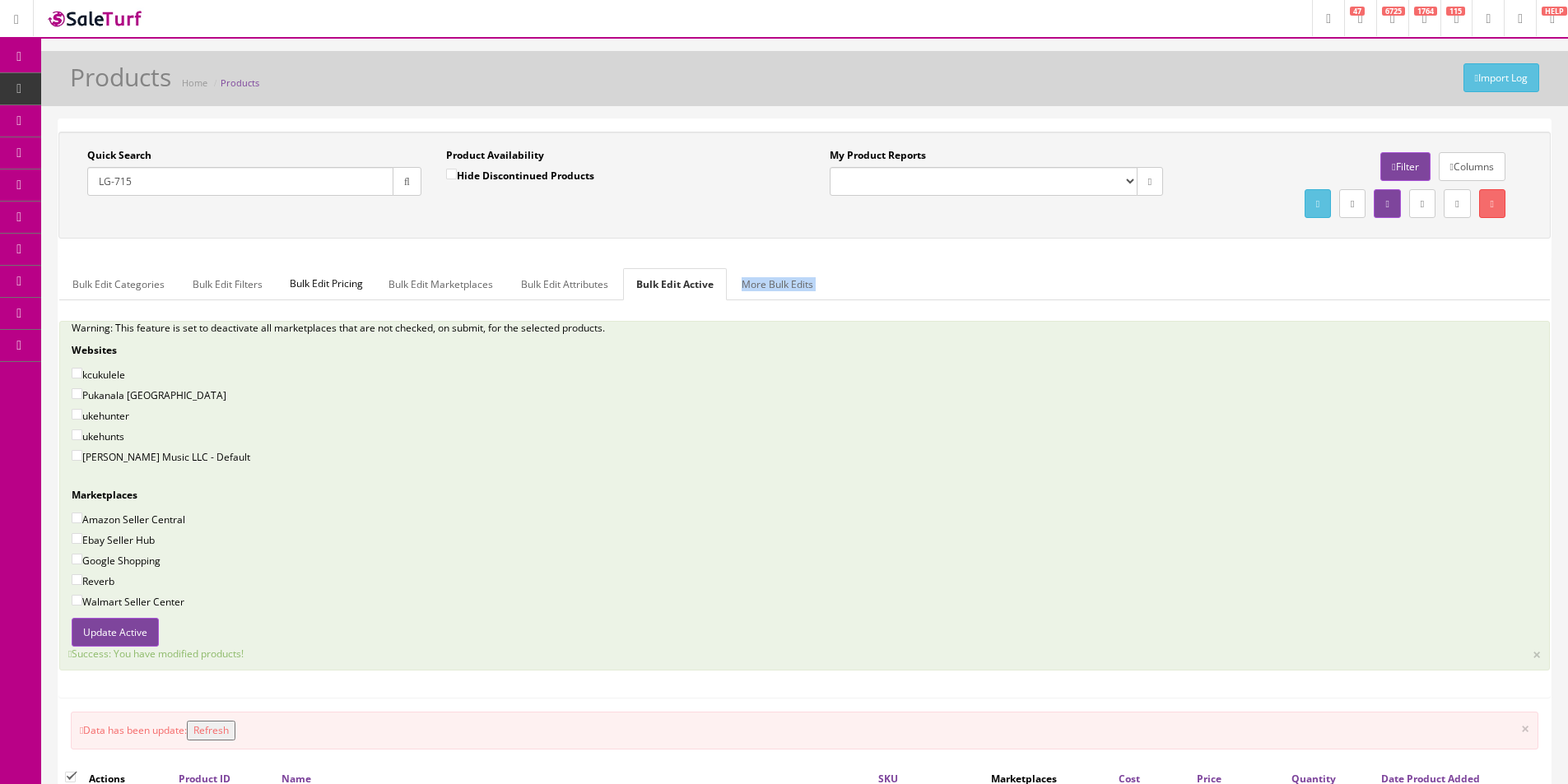
click at [1397, 260] on div "Bulk Edit Categories Bulk Edit Filters Bulk Edit Pricing Bulk Edit Marketplaces…" at bounding box center [804, 476] width 1491 height 441
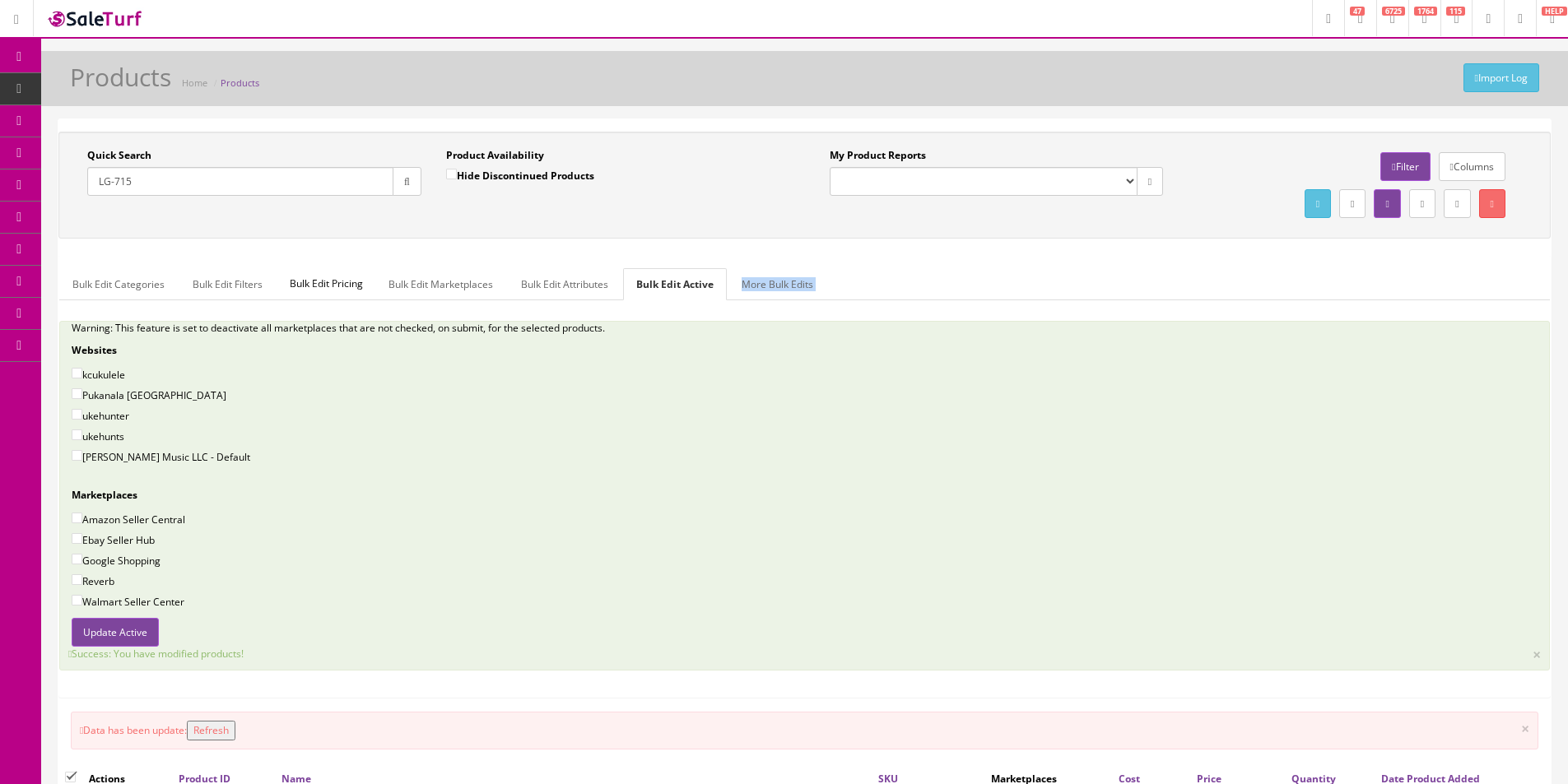
click at [1397, 260] on div "Bulk Edit Categories Bulk Edit Filters Bulk Edit Pricing Bulk Edit Marketplaces…" at bounding box center [804, 476] width 1491 height 441
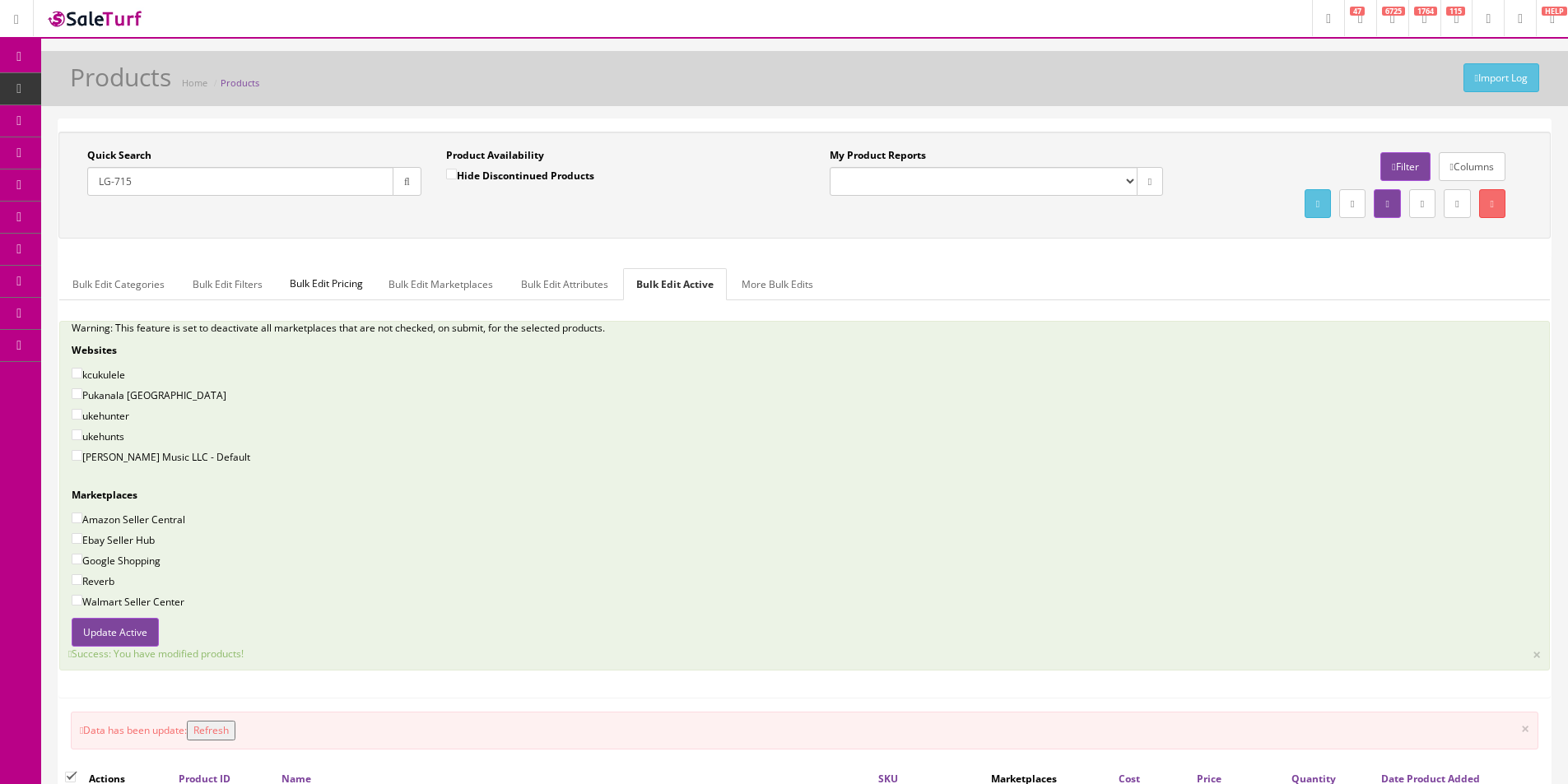
click at [1397, 260] on div "Bulk Edit Categories Bulk Edit Filters Bulk Edit Pricing Bulk Edit Marketplaces…" at bounding box center [804, 476] width 1491 height 441
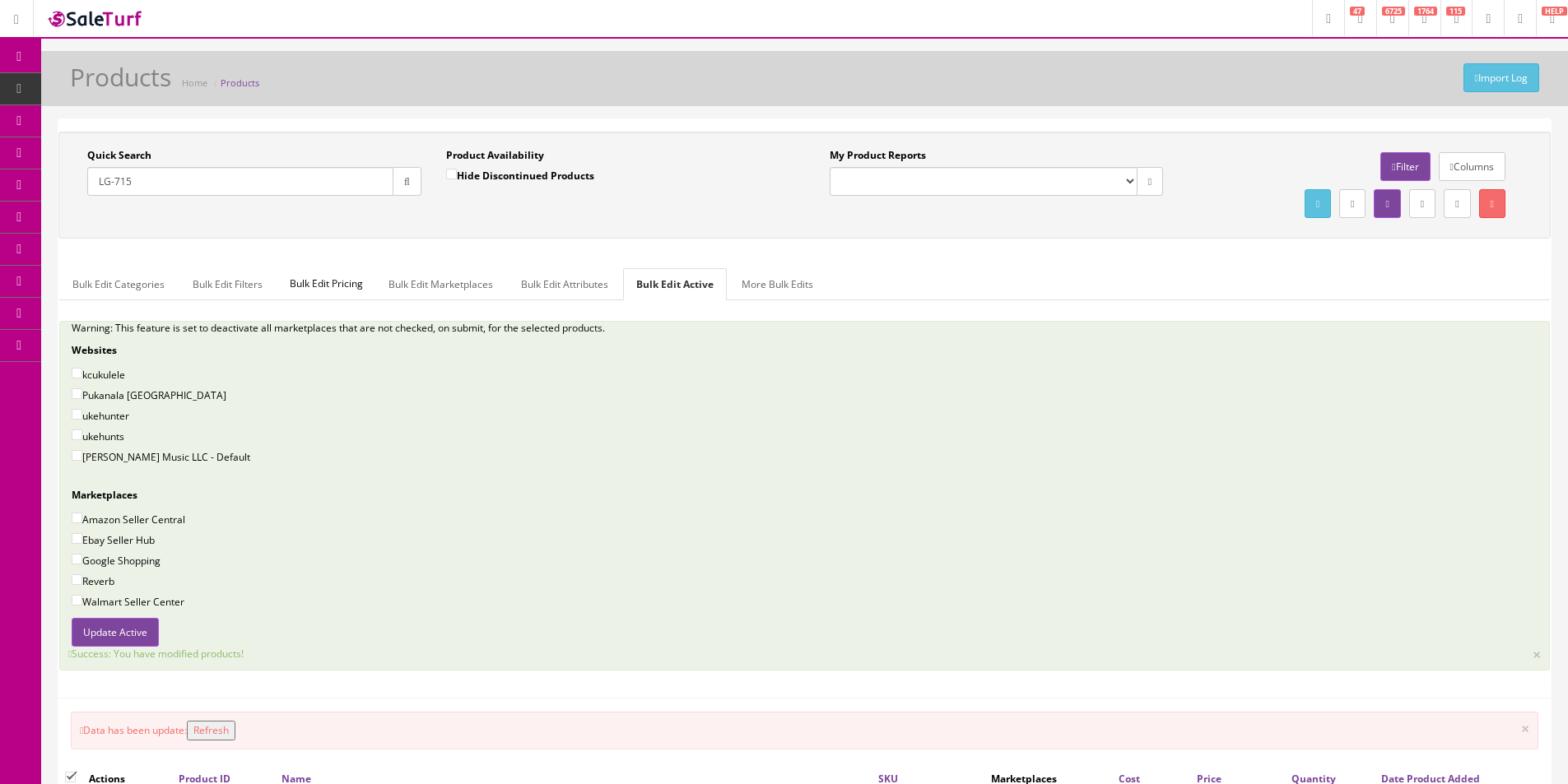
click at [1397, 260] on div "Bulk Edit Categories Bulk Edit Filters Bulk Edit Pricing Bulk Edit Marketplaces…" at bounding box center [804, 476] width 1491 height 441
click at [254, 186] on input "LG-715" at bounding box center [240, 182] width 306 height 29
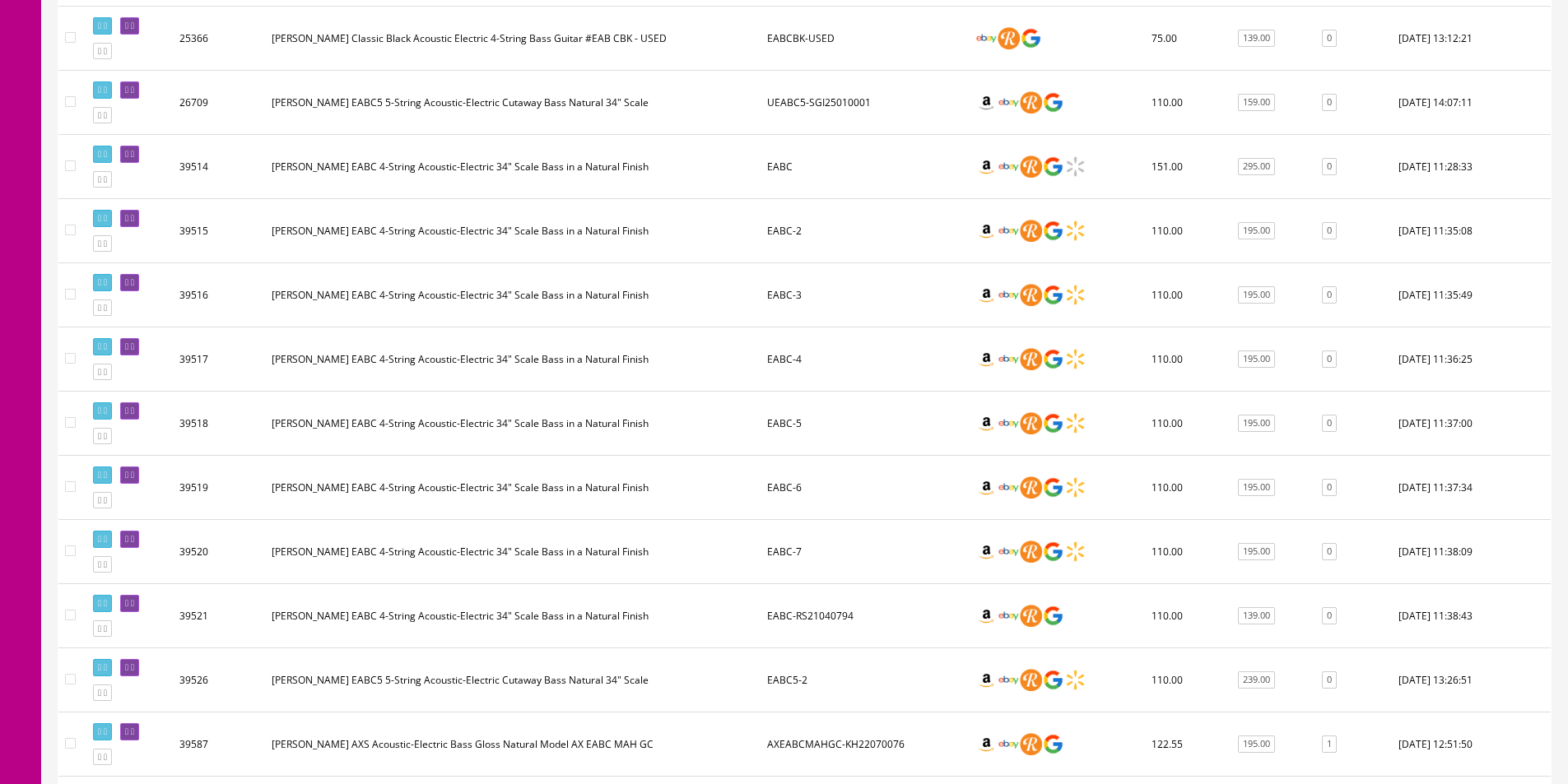
scroll to position [1152, 0]
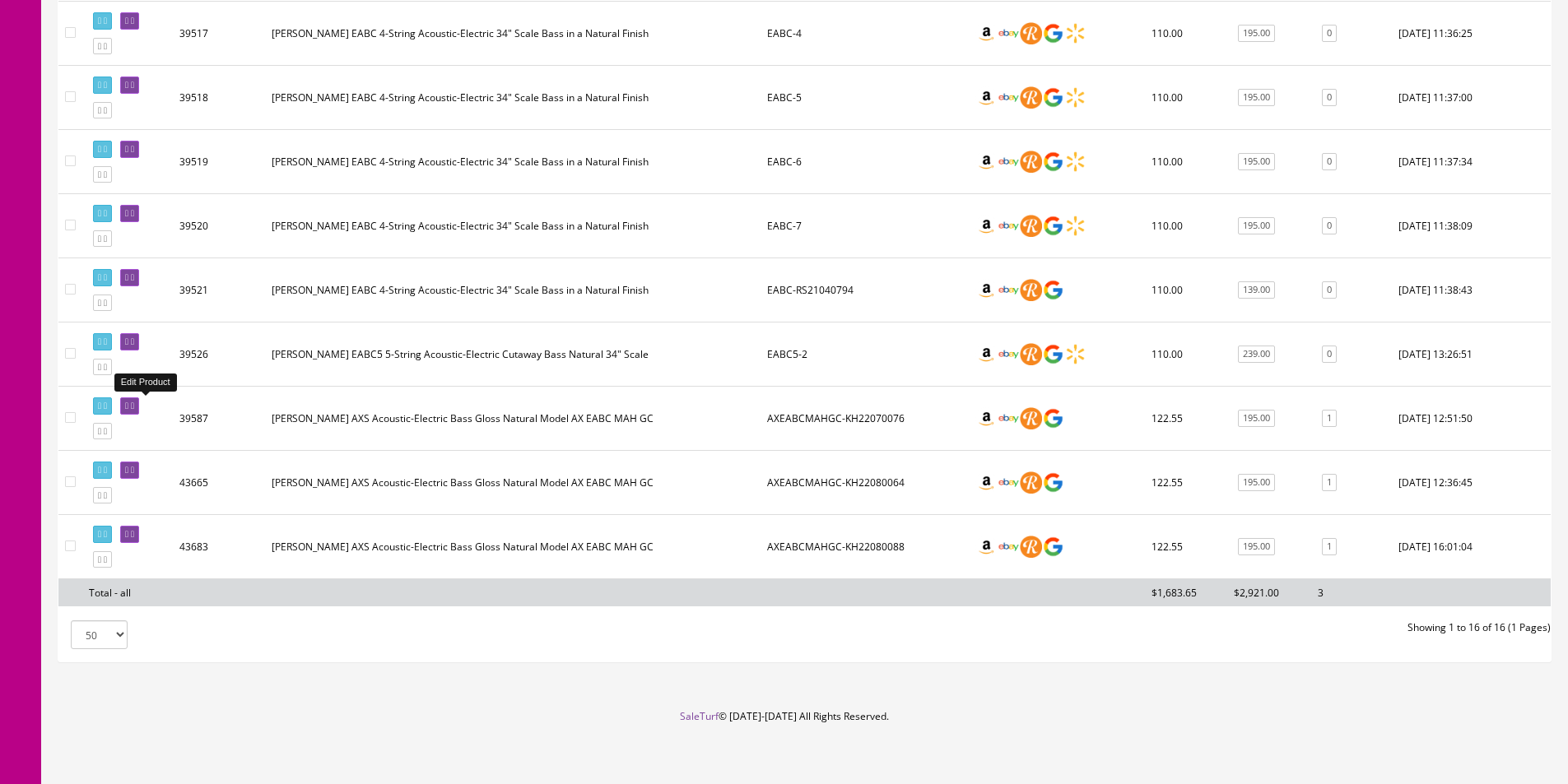
type input "EABC"
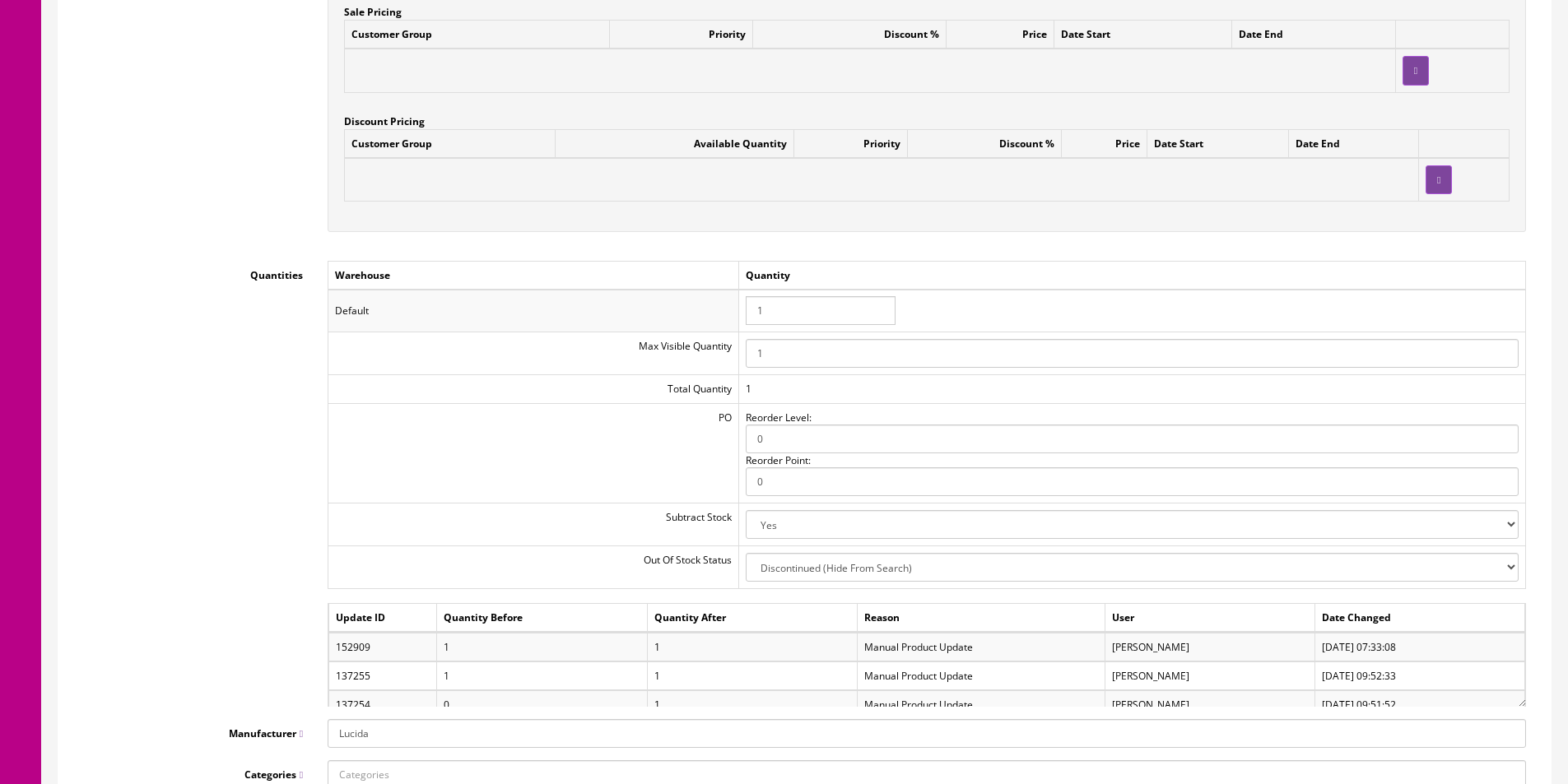
scroll to position [1974, 0]
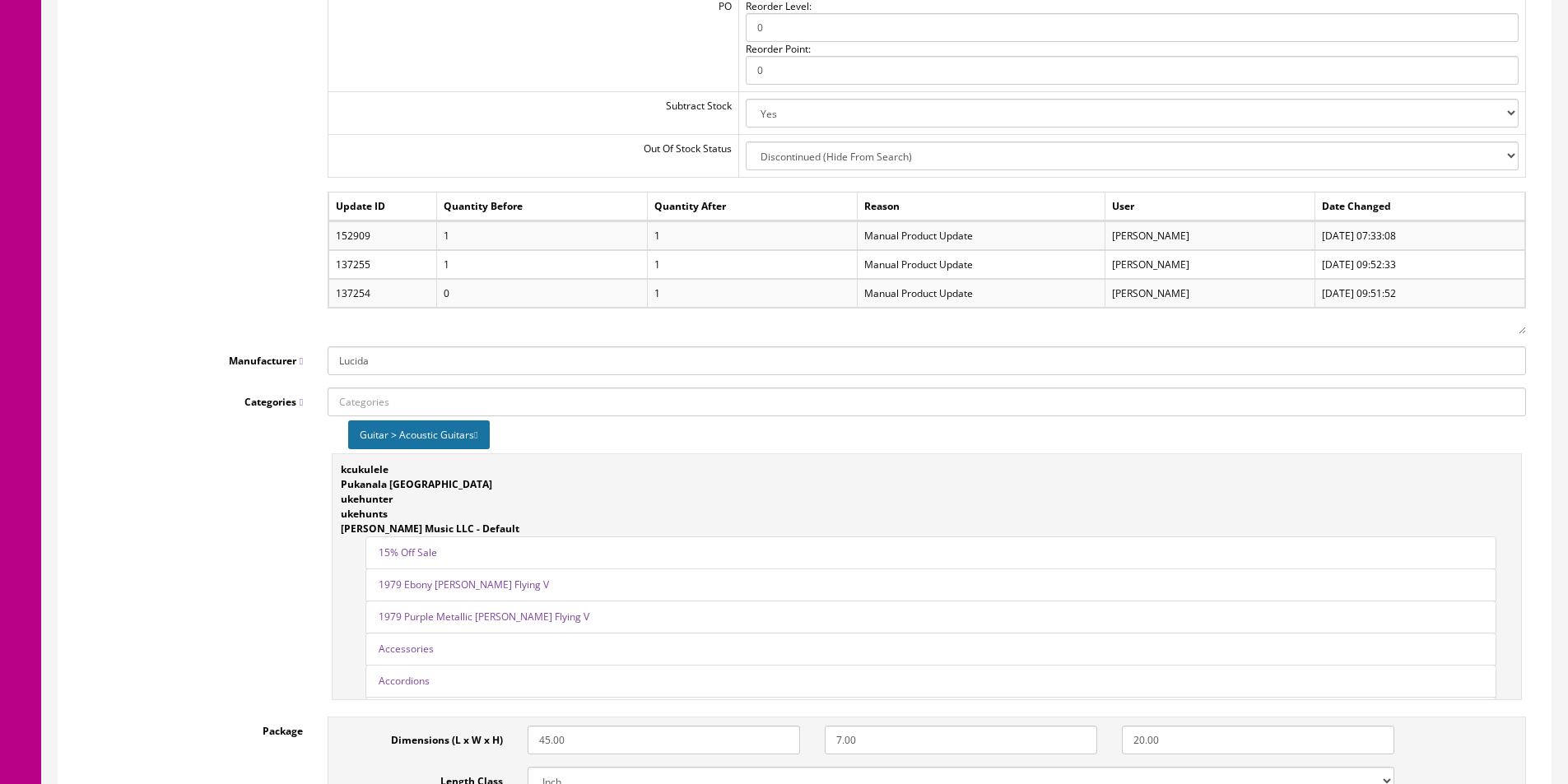
drag, startPoint x: 1520, startPoint y: 289, endPoint x: 1515, endPoint y: 349, distance: 60.2
click at [1516, 334] on div "Update ID Quantity Before Quantity After Reason User Date Changed 152909 1 1 Ma…" at bounding box center [927, 262] width 1198 height 142
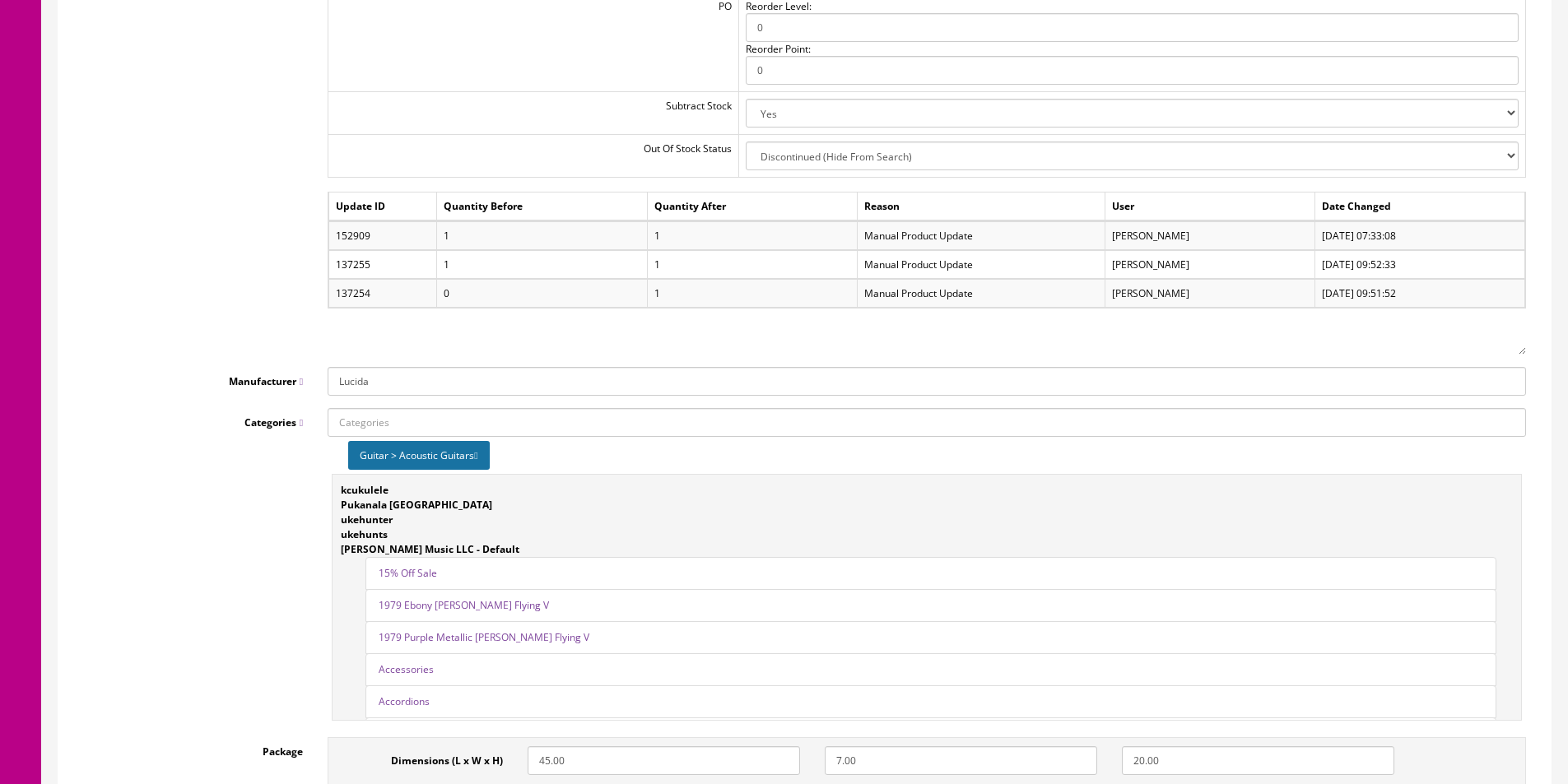
click at [193, 327] on div "Quantities Warehouse Quantity Default 1 Max Visible Quantity 1 Total Quantity 1…" at bounding box center [804, 102] width 1468 height 505
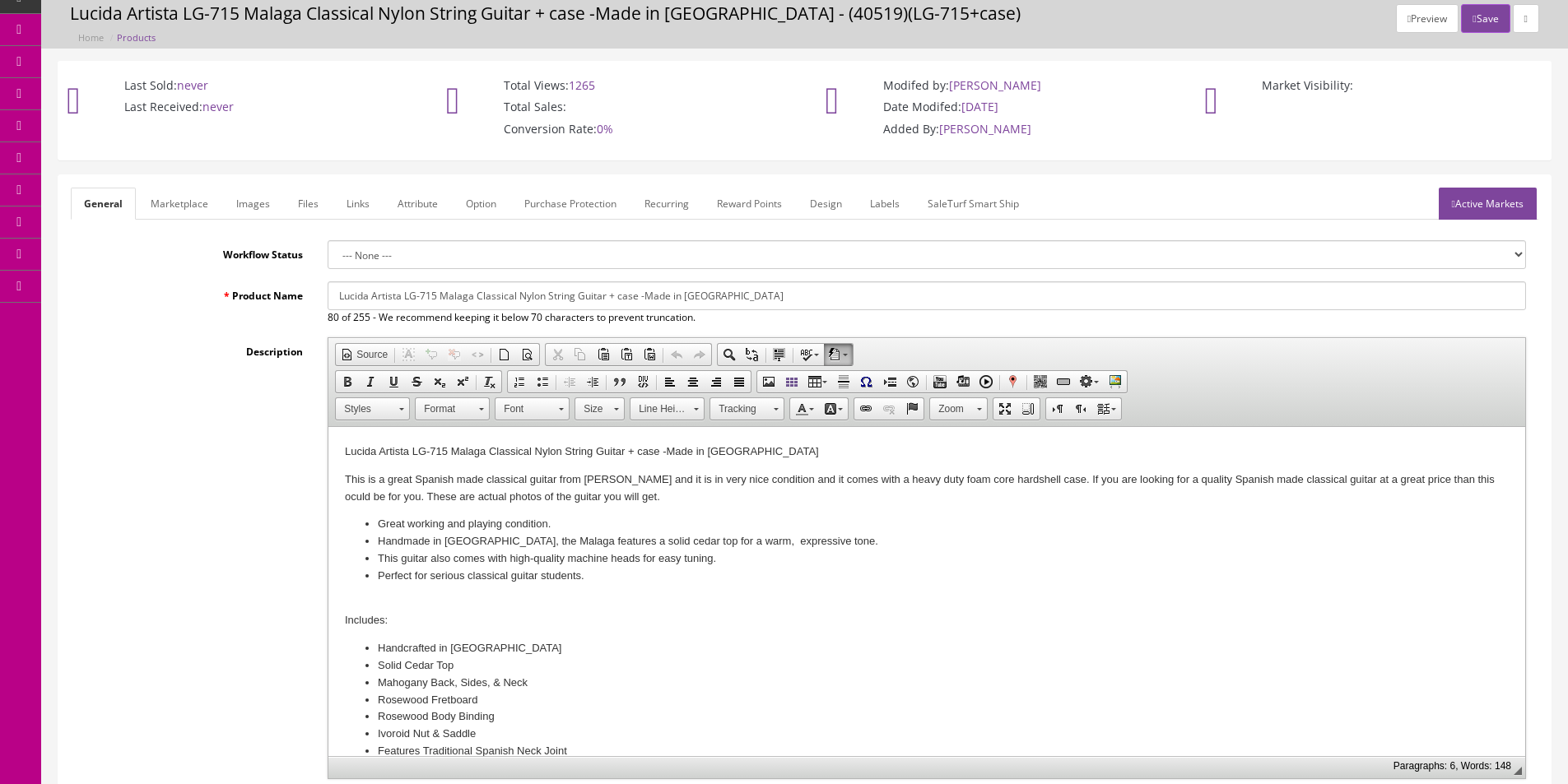
scroll to position [0, 0]
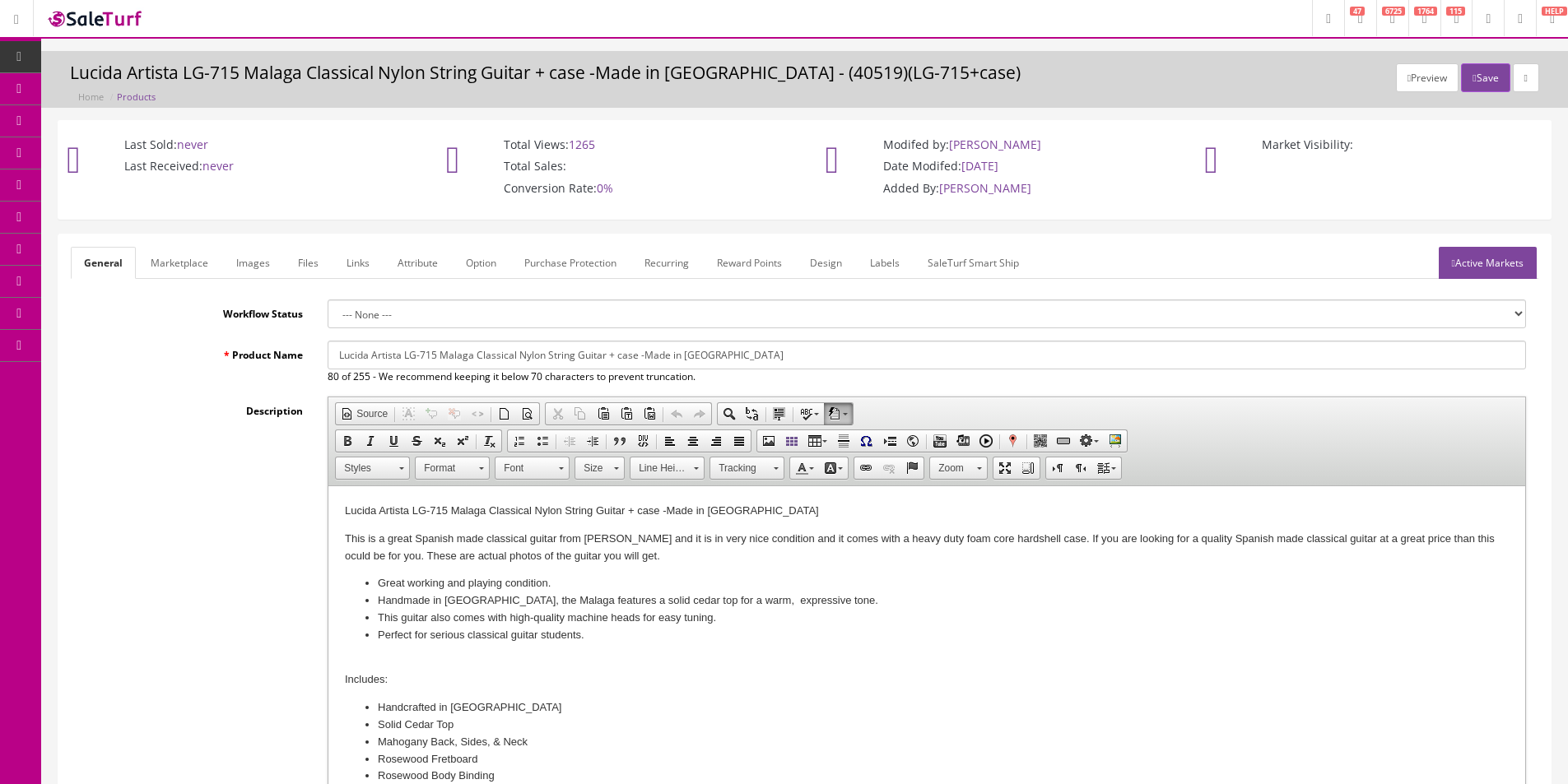
click at [241, 351] on label "Product Name" at bounding box center [193, 352] width 244 height 22
click at [328, 351] on input "Lucida Artista LG-715 Malaga Classical Nylon String Guitar + case -Made in Spain" at bounding box center [927, 355] width 1198 height 29
click at [241, 351] on label "Product Name" at bounding box center [193, 352] width 244 height 22
click at [328, 351] on input "Lucida Artista LG-715 Malaga Classical Nylon String Guitar + case -Made in Spain" at bounding box center [927, 355] width 1198 height 29
click at [296, 352] on label "Product Name" at bounding box center [193, 352] width 244 height 22
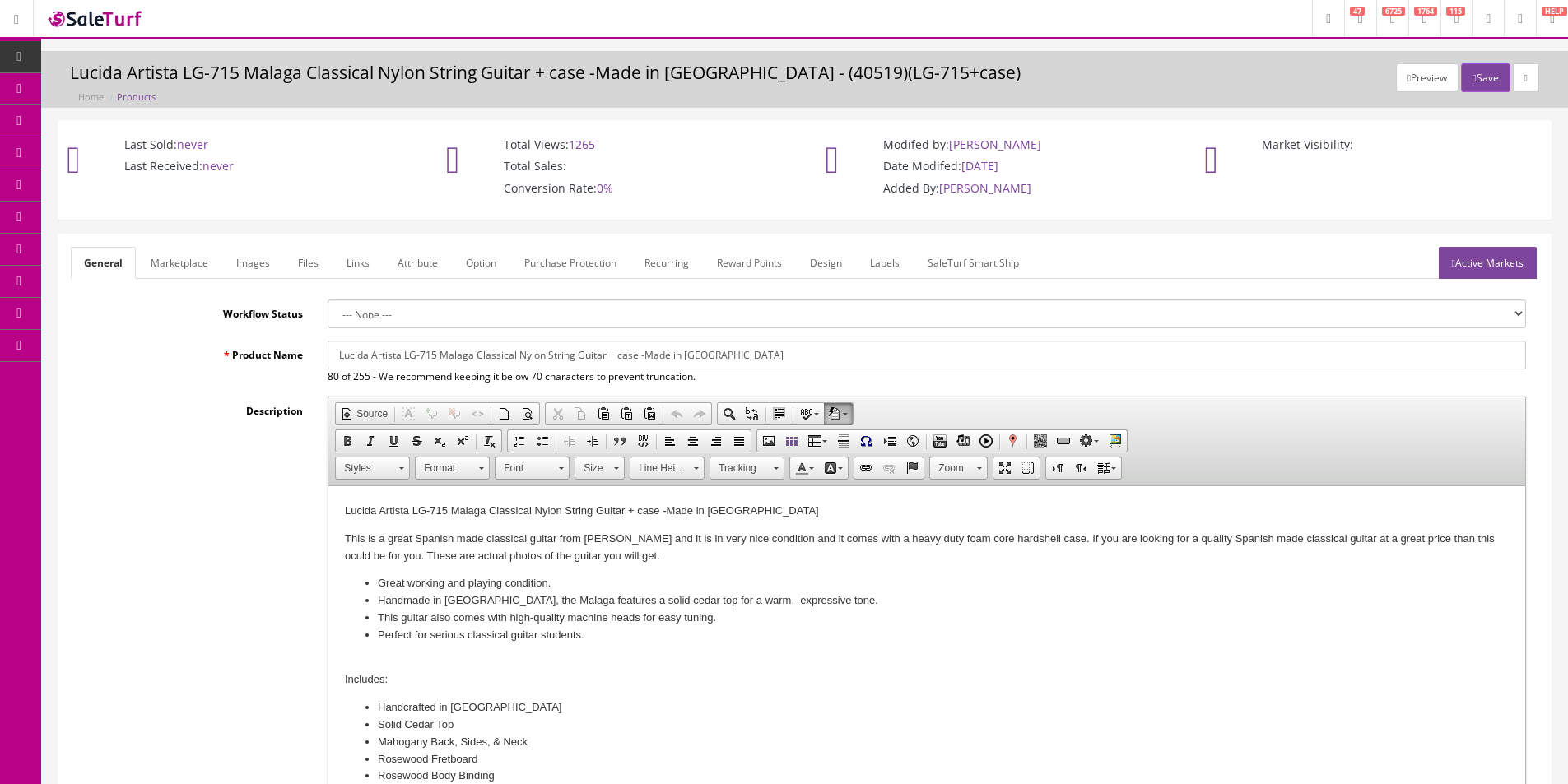
click at [328, 352] on input "Lucida Artista LG-715 Malaga Classical Nylon String Guitar + case -Made in Spain" at bounding box center [927, 355] width 1198 height 29
click at [296, 352] on label "Product Name" at bounding box center [193, 352] width 244 height 22
click at [328, 352] on input "Lucida Artista LG-715 Malaga Classical Nylon String Guitar + case -Made in Spain" at bounding box center [927, 355] width 1198 height 29
click at [296, 352] on label "Product Name" at bounding box center [193, 352] width 244 height 22
click at [328, 352] on input "Lucida Artista LG-715 Malaga Classical Nylon String Guitar + case -Made in Spain" at bounding box center [927, 355] width 1198 height 29
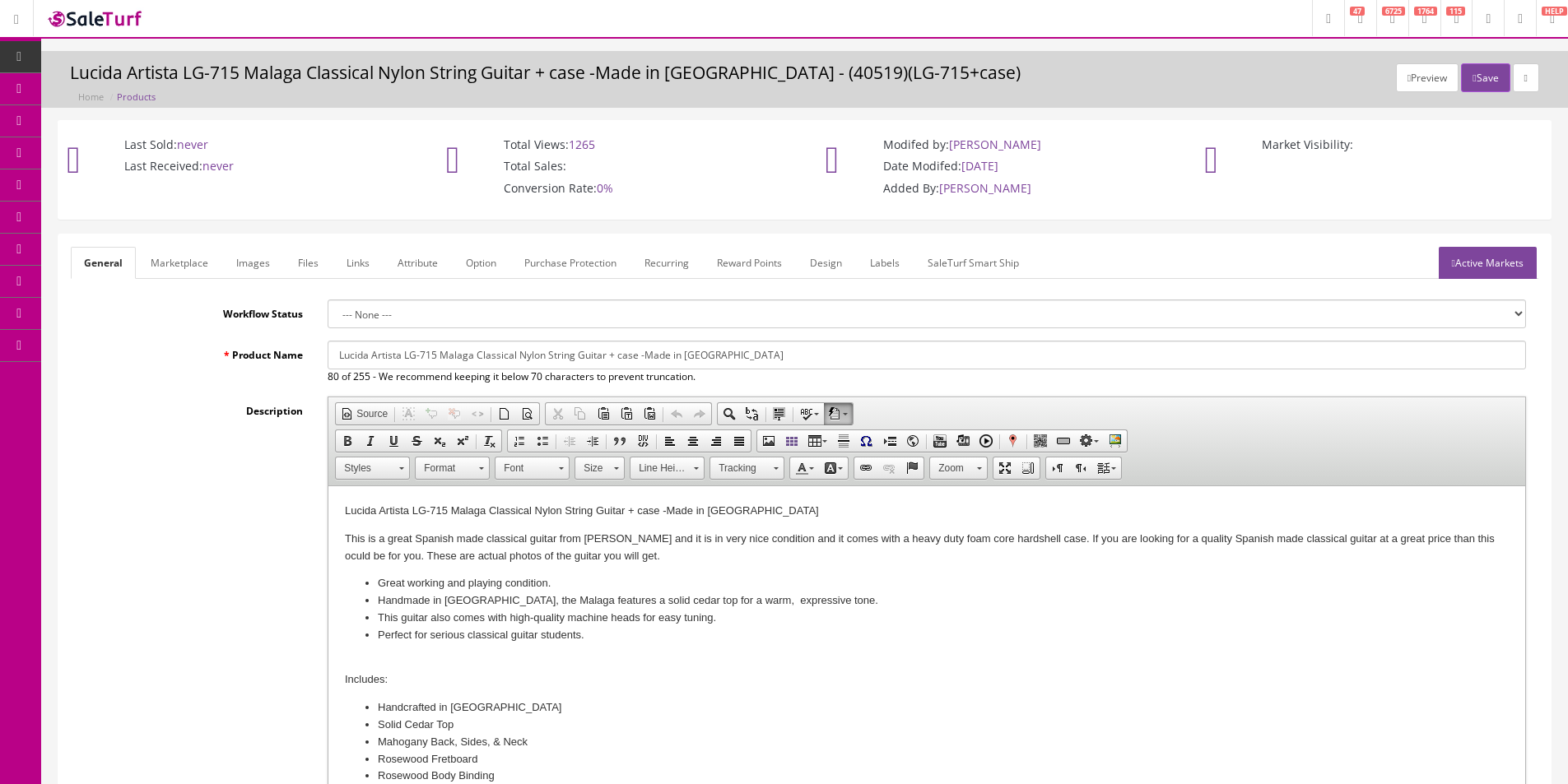
click at [283, 316] on label "Workflow Status" at bounding box center [193, 311] width 244 height 22
click at [328, 316] on select "--- None ---" at bounding box center [927, 314] width 1198 height 29
click at [283, 316] on label "Workflow Status" at bounding box center [193, 311] width 244 height 22
click at [328, 316] on select "--- None ---" at bounding box center [927, 314] width 1198 height 29
click at [257, 314] on label "Workflow Status" at bounding box center [193, 311] width 244 height 22
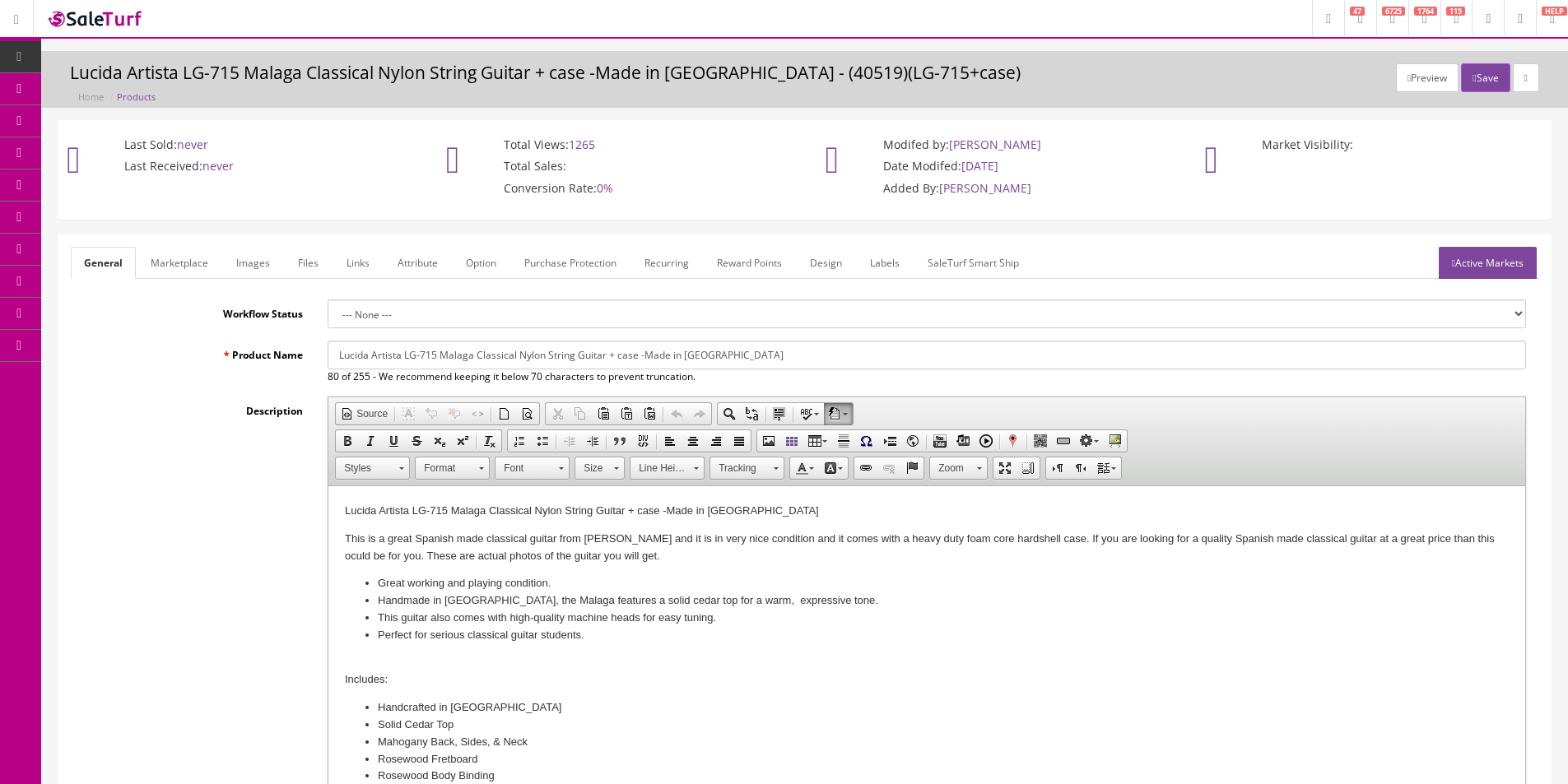
click at [328, 314] on select "--- None ---" at bounding box center [927, 314] width 1198 height 29
click at [257, 314] on label "Workflow Status" at bounding box center [193, 311] width 244 height 22
click at [328, 314] on select "--- None ---" at bounding box center [927, 314] width 1198 height 29
click at [257, 314] on label "Workflow Status" at bounding box center [193, 311] width 244 height 22
click at [328, 314] on select "--- None ---" at bounding box center [927, 314] width 1198 height 29
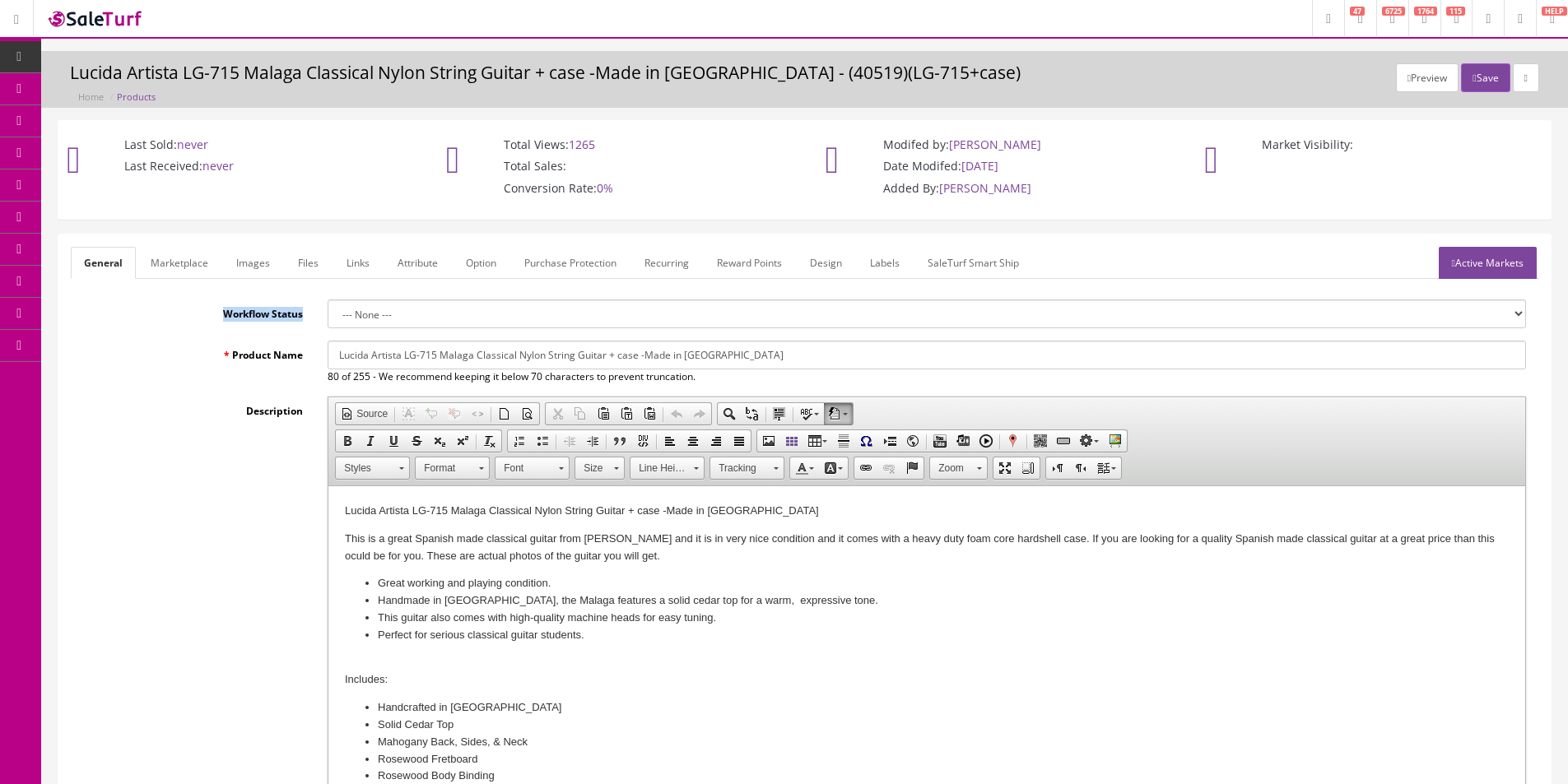
click at [257, 314] on label "Workflow Status" at bounding box center [193, 311] width 244 height 22
click at [328, 314] on select "--- None ---" at bounding box center [927, 314] width 1198 height 29
click at [257, 314] on label "Workflow Status" at bounding box center [193, 311] width 244 height 22
click at [328, 314] on select "--- None ---" at bounding box center [927, 314] width 1198 height 29
click at [257, 314] on label "Workflow Status" at bounding box center [193, 311] width 244 height 22
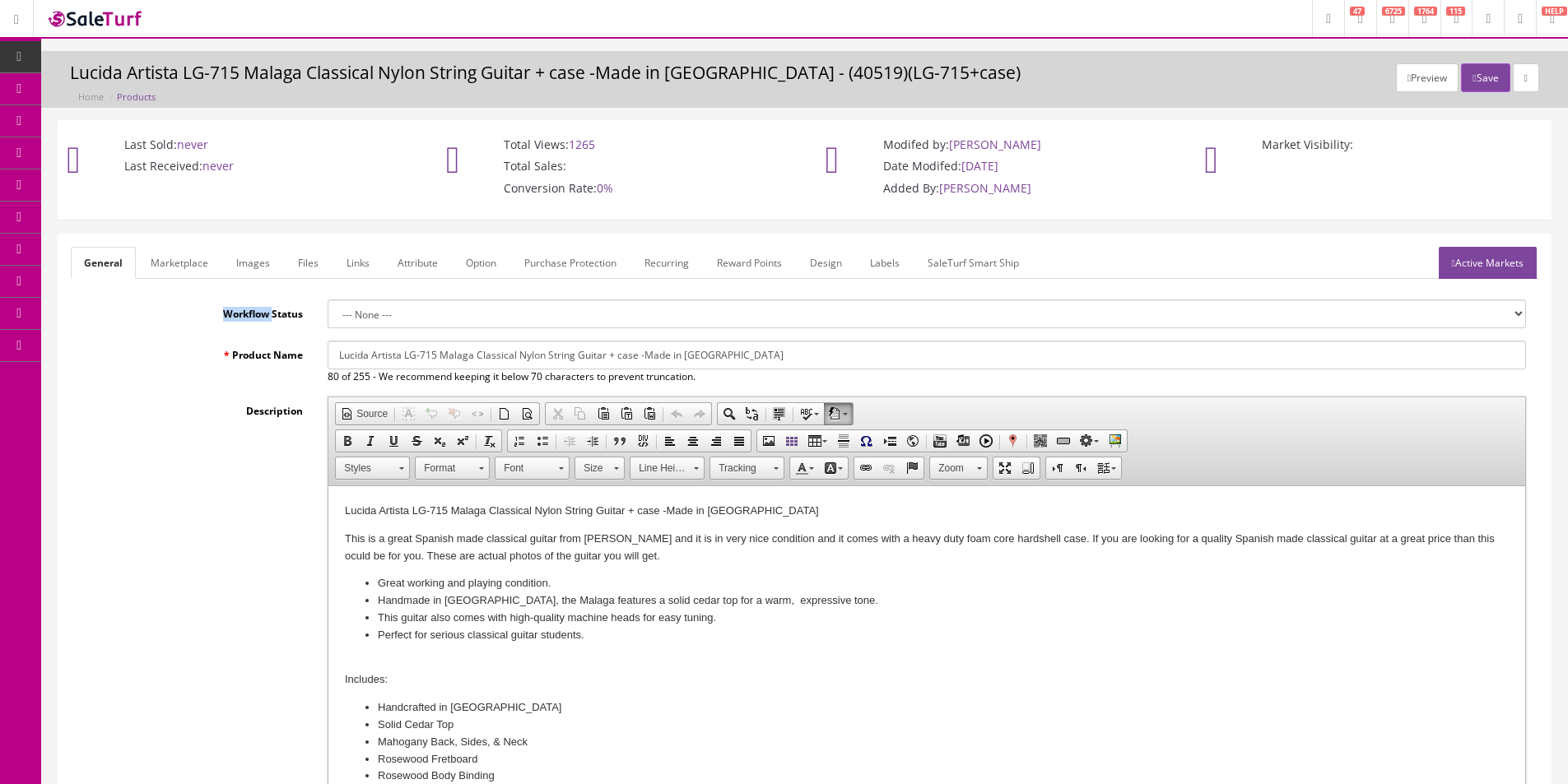
click at [328, 314] on select "--- None ---" at bounding box center [927, 314] width 1198 height 29
click at [257, 314] on label "Workflow Status" at bounding box center [193, 311] width 244 height 22
click at [328, 314] on select "--- None ---" at bounding box center [927, 314] width 1198 height 29
click at [257, 314] on label "Workflow Status" at bounding box center [193, 311] width 244 height 22
click at [328, 314] on select "--- None ---" at bounding box center [927, 314] width 1198 height 29
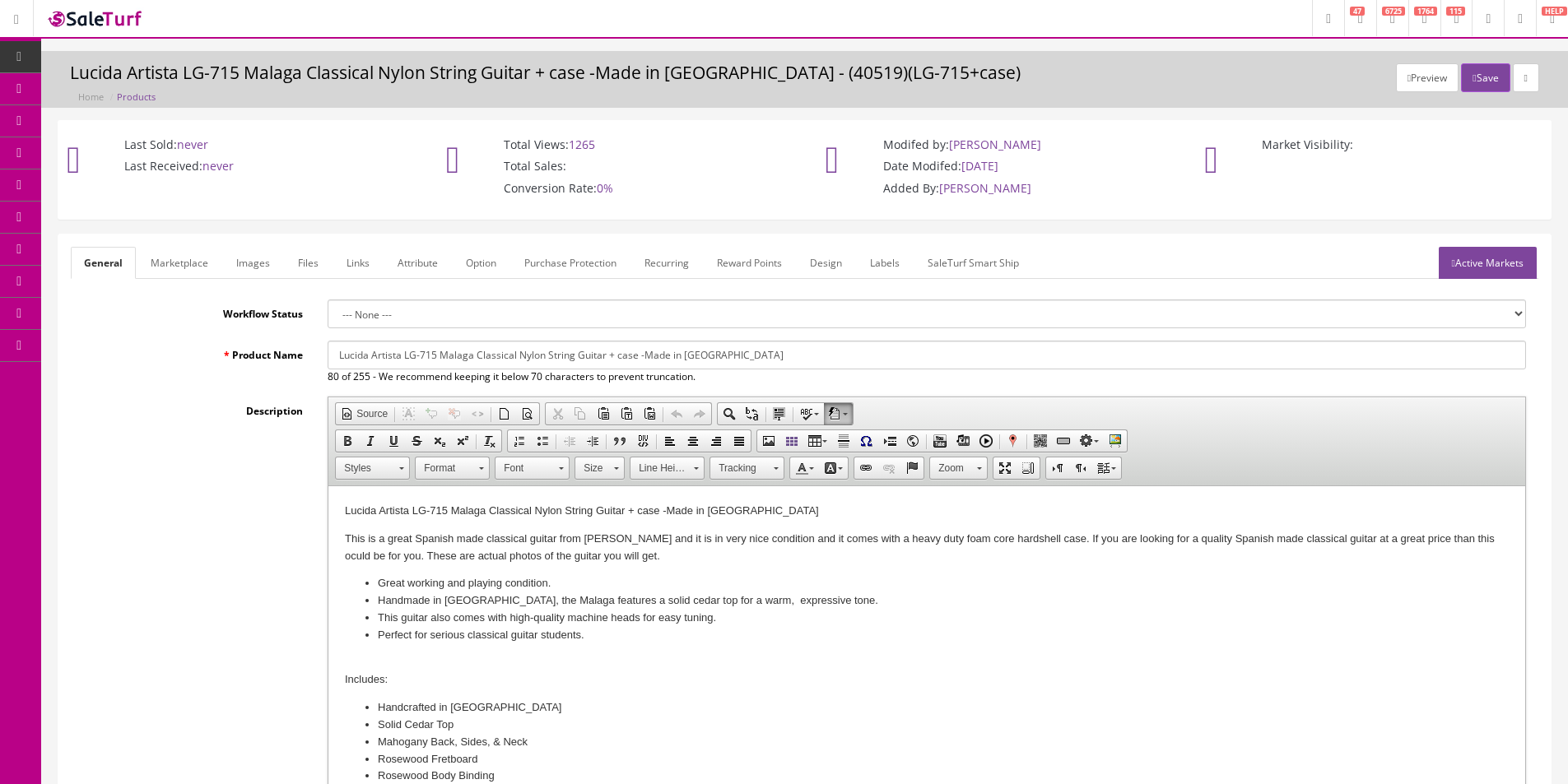
click at [257, 313] on label "Workflow Status" at bounding box center [193, 311] width 244 height 22
click at [328, 313] on select "--- None ---" at bounding box center [927, 314] width 1198 height 29
click at [257, 313] on label "Workflow Status" at bounding box center [193, 311] width 244 height 22
click at [328, 313] on select "--- None ---" at bounding box center [927, 314] width 1198 height 29
click at [257, 313] on label "Workflow Status" at bounding box center [193, 311] width 244 height 22
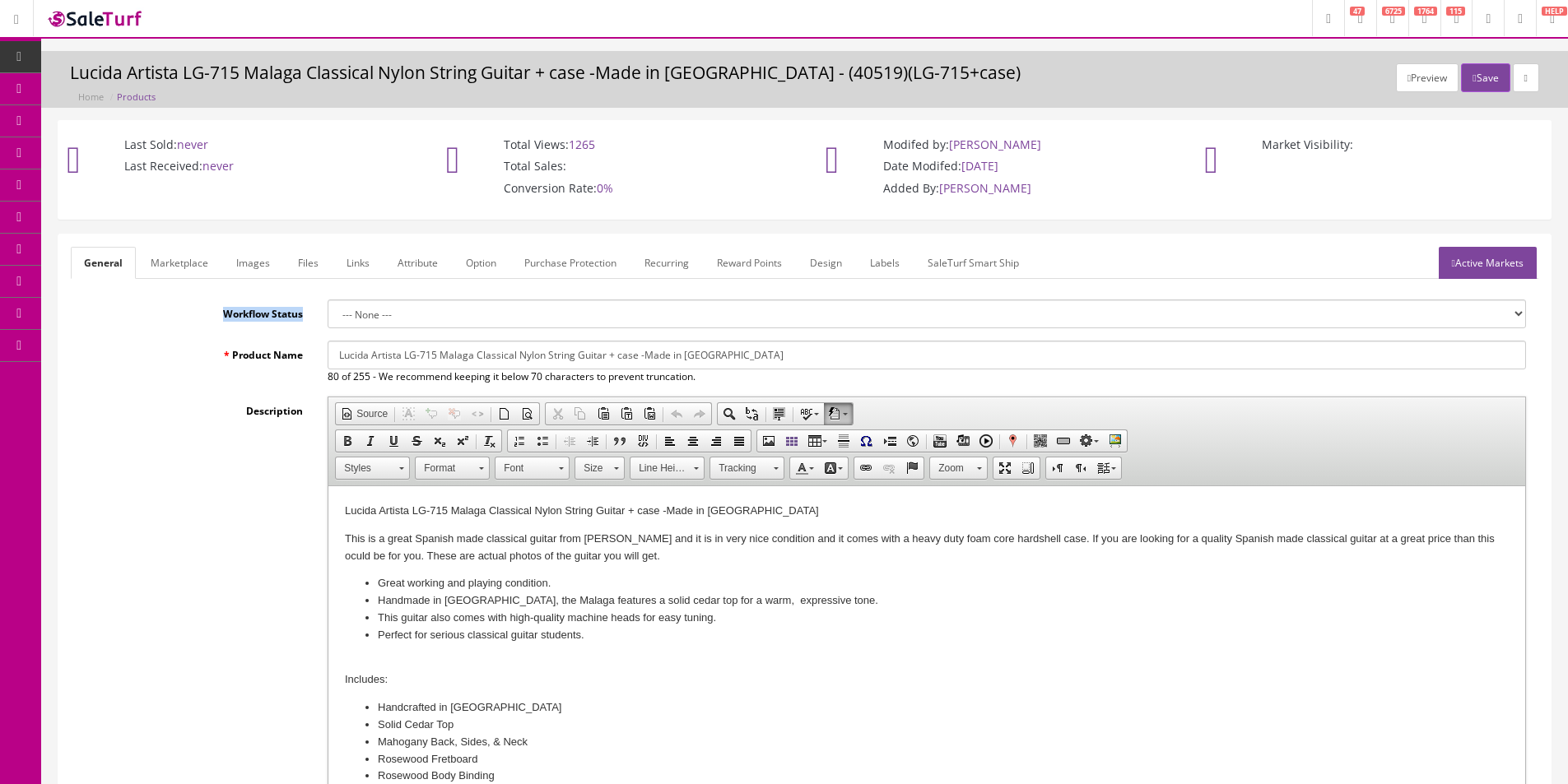
click at [328, 313] on select "--- None ---" at bounding box center [927, 314] width 1198 height 29
click at [257, 313] on label "Workflow Status" at bounding box center [193, 311] width 244 height 22
click at [328, 313] on select "--- None ---" at bounding box center [927, 314] width 1198 height 29
click at [257, 313] on label "Workflow Status" at bounding box center [193, 311] width 244 height 22
click at [328, 313] on select "--- None ---" at bounding box center [927, 314] width 1198 height 29
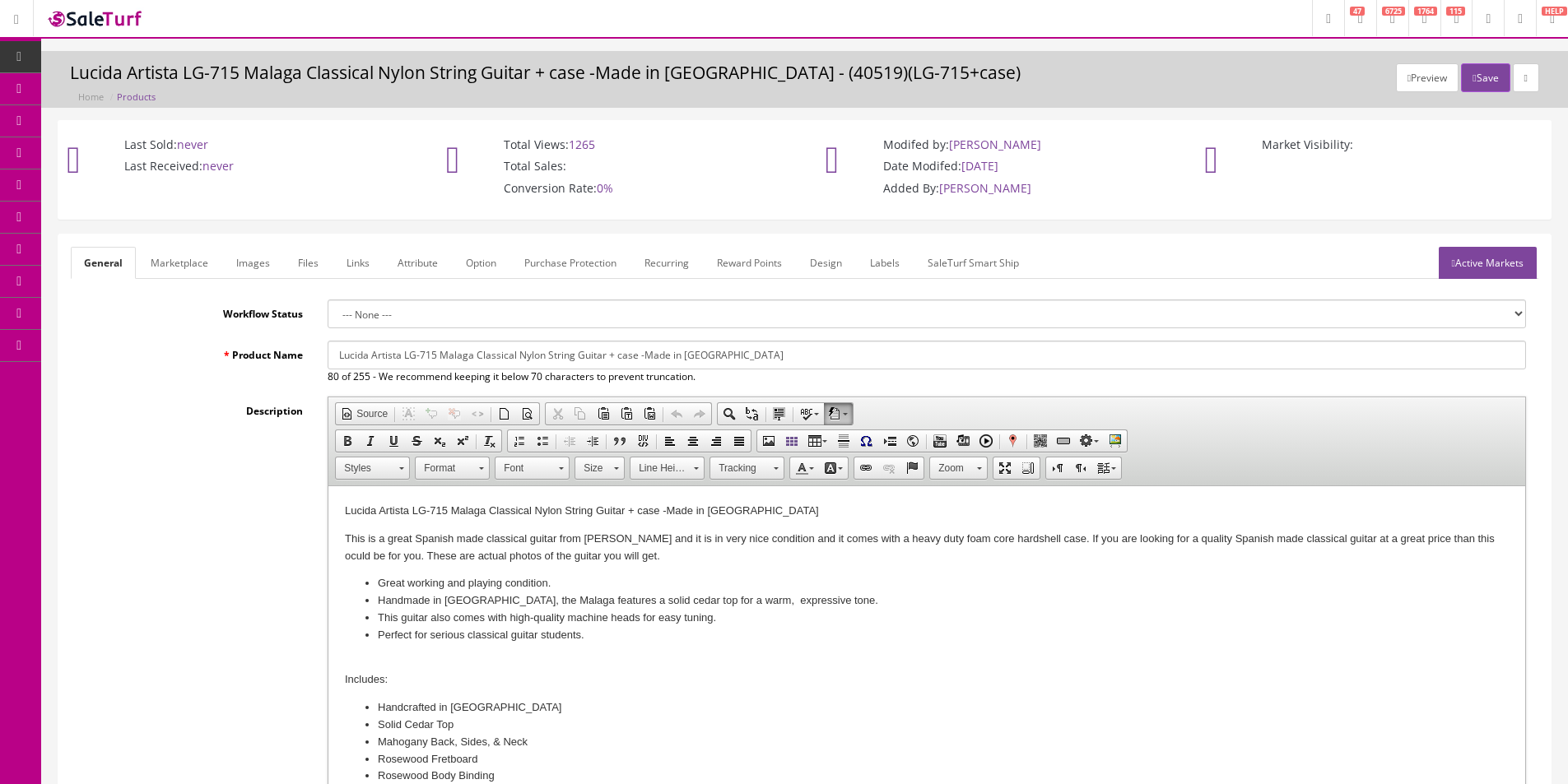
click at [257, 313] on label "Workflow Status" at bounding box center [193, 311] width 244 height 22
click at [328, 313] on select "--- None ---" at bounding box center [927, 314] width 1198 height 29
click at [257, 313] on label "Workflow Status" at bounding box center [193, 311] width 244 height 22
click at [328, 313] on select "--- None ---" at bounding box center [927, 314] width 1198 height 29
click at [257, 313] on label "Workflow Status" at bounding box center [193, 311] width 244 height 22
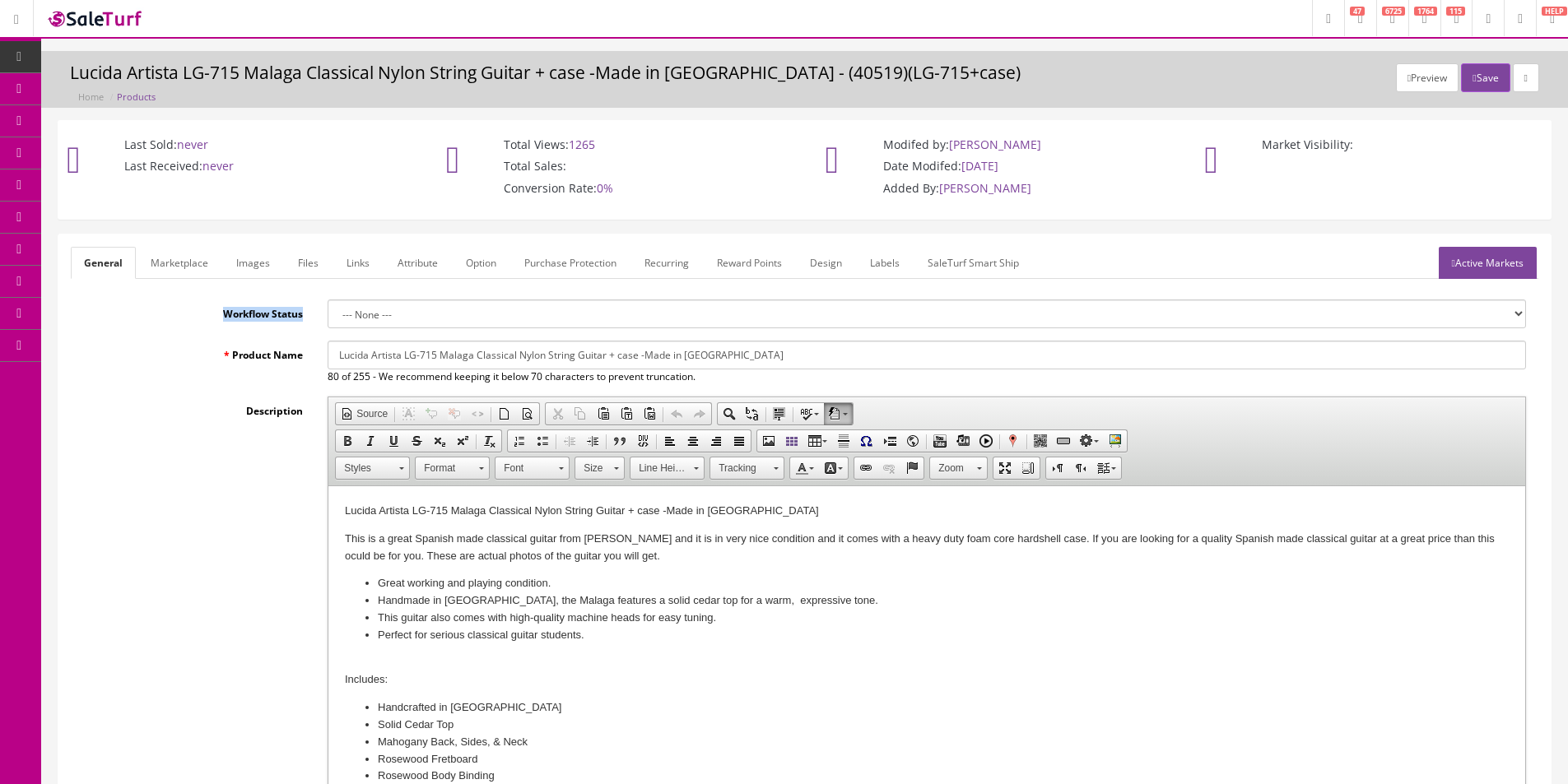
click at [328, 313] on select "--- None ---" at bounding box center [927, 314] width 1198 height 29
click at [257, 313] on label "Workflow Status" at bounding box center [193, 311] width 244 height 22
click at [328, 313] on select "--- None ---" at bounding box center [927, 314] width 1198 height 29
click at [257, 313] on label "Workflow Status" at bounding box center [193, 311] width 244 height 22
click at [328, 313] on select "--- None ---" at bounding box center [927, 314] width 1198 height 29
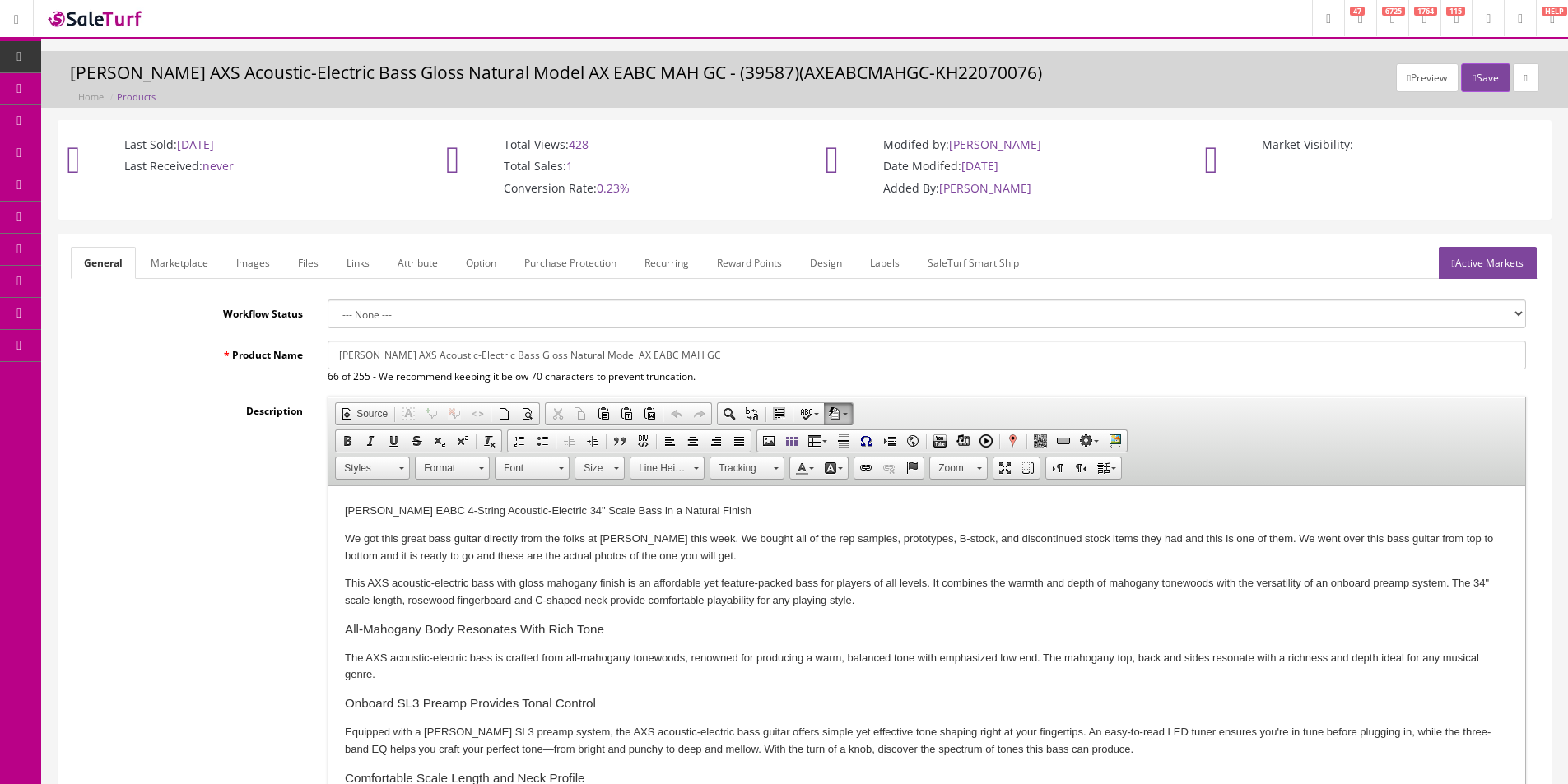
click at [246, 255] on link "Images" at bounding box center [253, 263] width 60 height 32
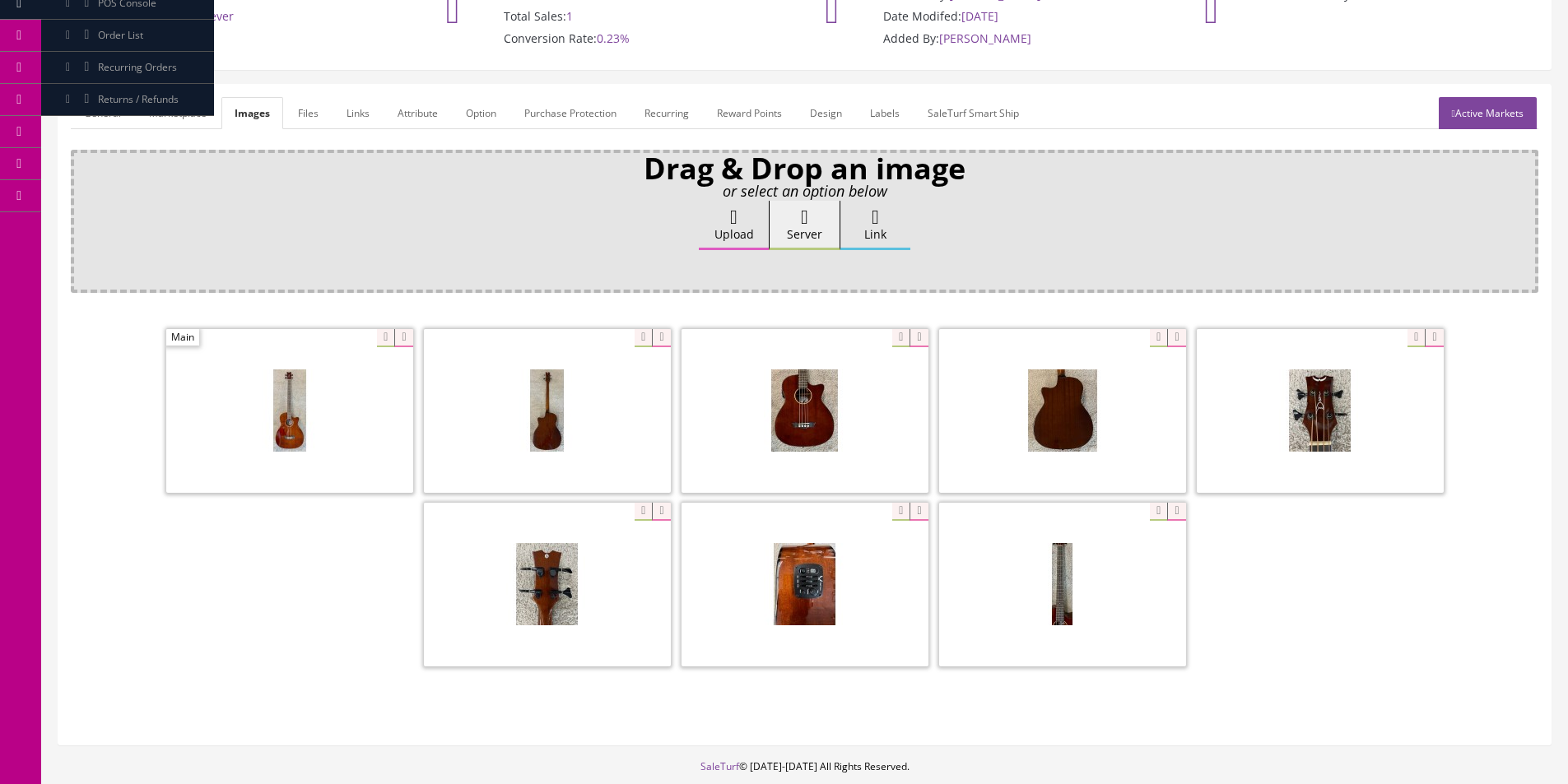
scroll to position [76, 0]
